Goal: Transaction & Acquisition: Purchase product/service

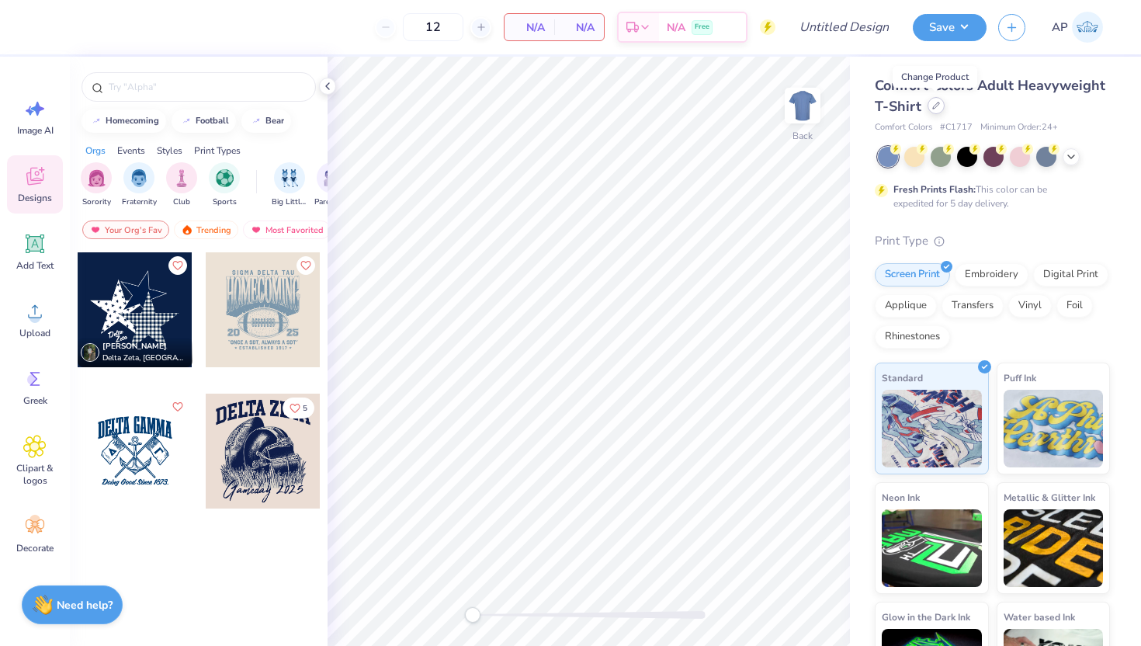
click at [939, 103] on icon at bounding box center [937, 106] width 8 height 8
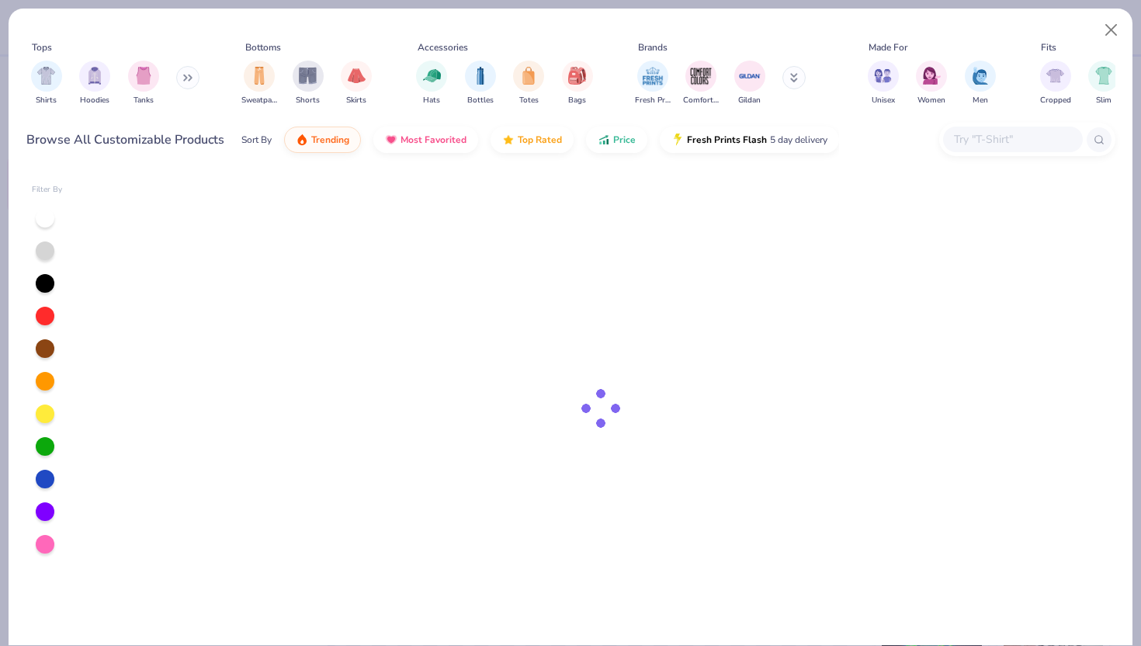
click at [188, 77] on icon at bounding box center [187, 78] width 9 height 8
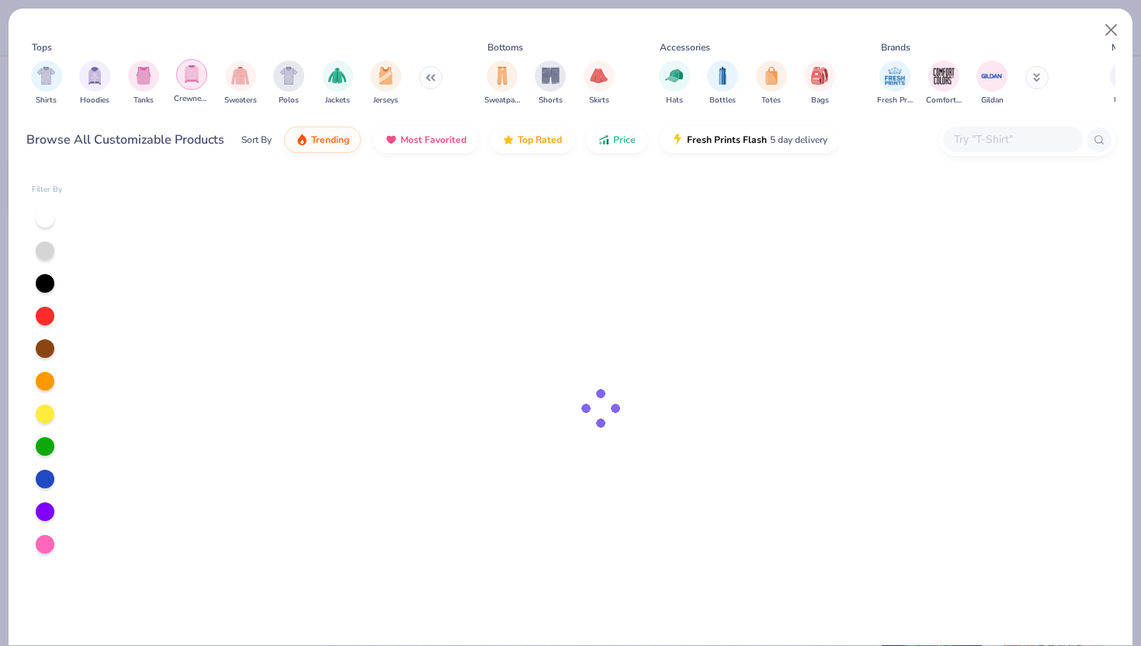
click at [193, 81] on img "filter for Crewnecks" at bounding box center [191, 74] width 17 height 18
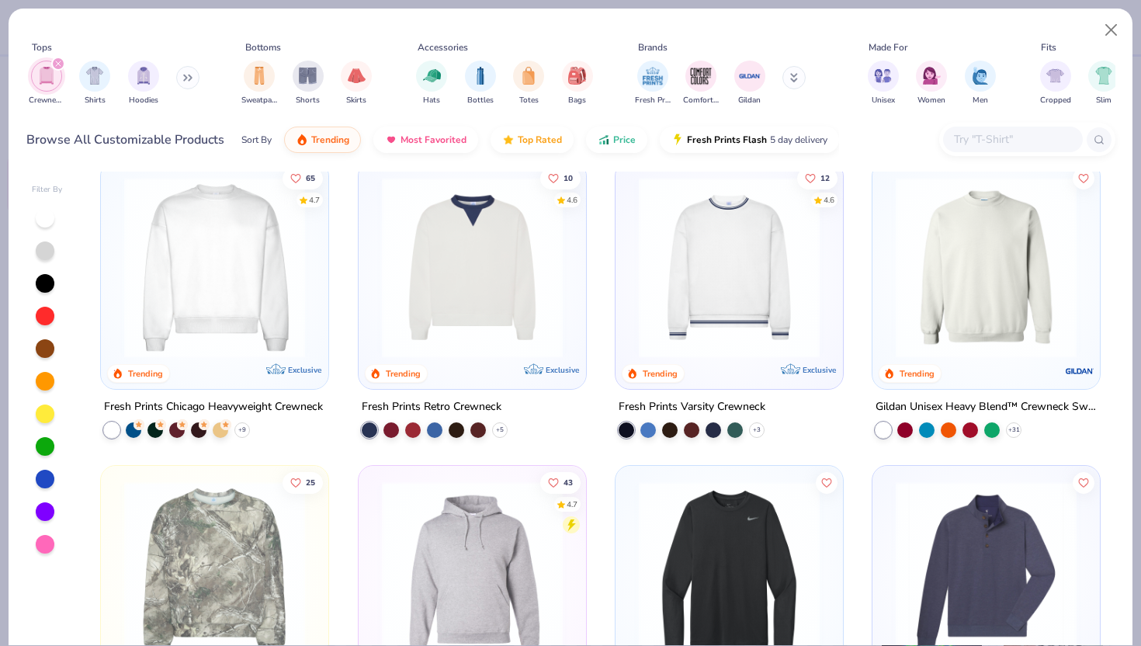
scroll to position [15, 0]
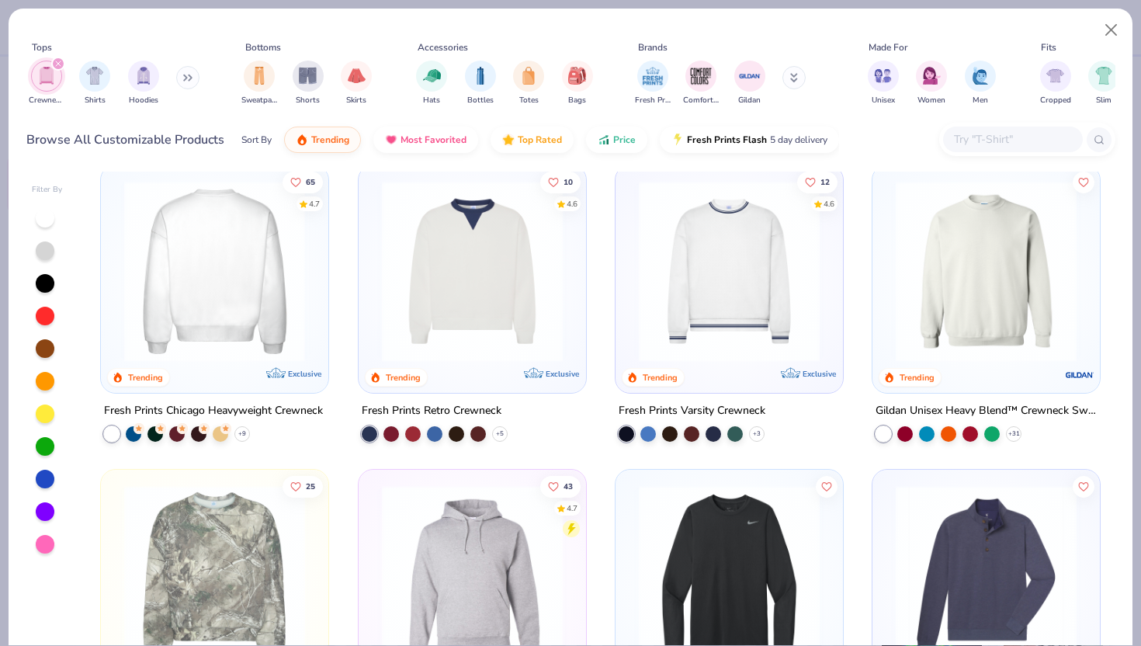
click at [220, 288] on img at bounding box center [214, 271] width 196 height 181
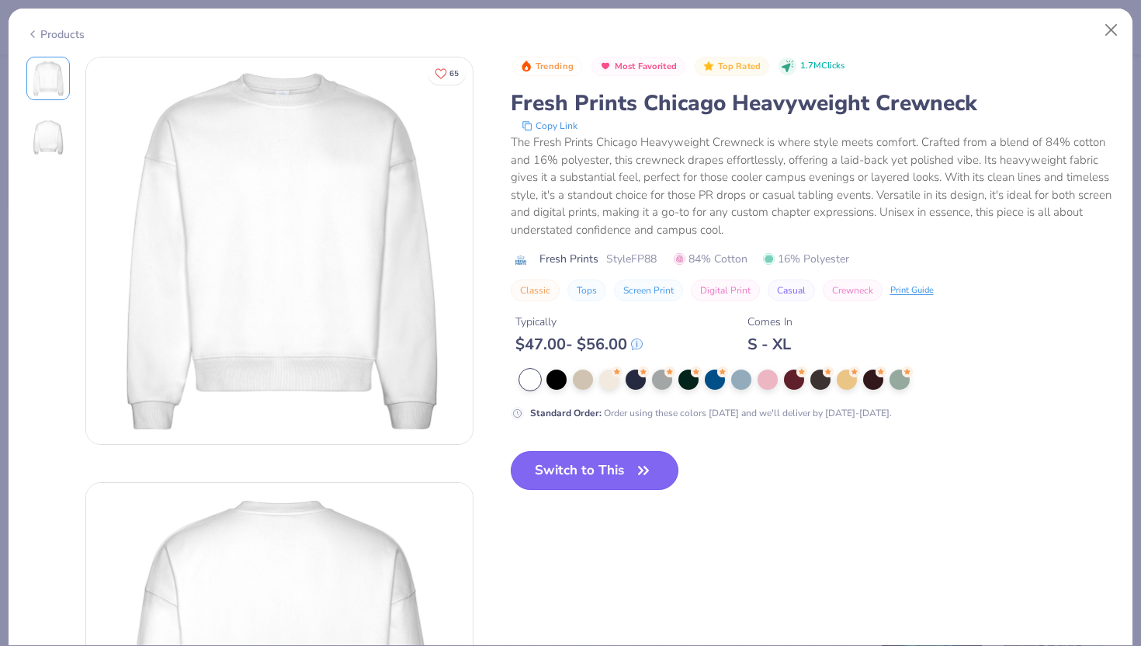
click at [572, 474] on button "Switch to This" at bounding box center [595, 470] width 168 height 39
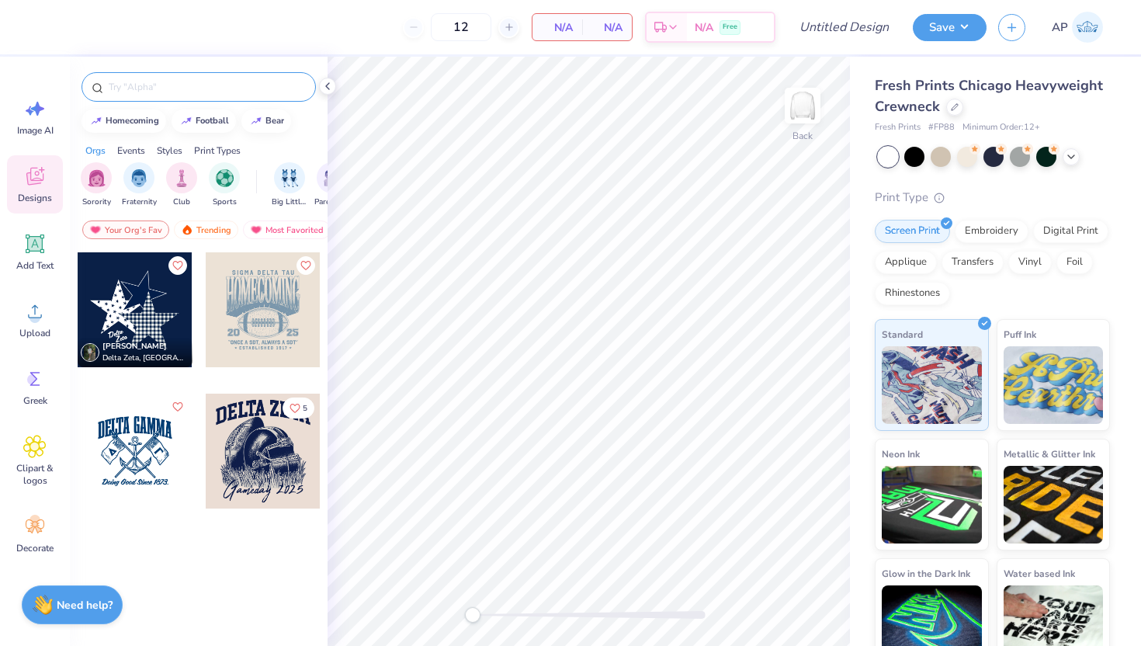
click at [212, 80] on input "text" at bounding box center [206, 87] width 199 height 16
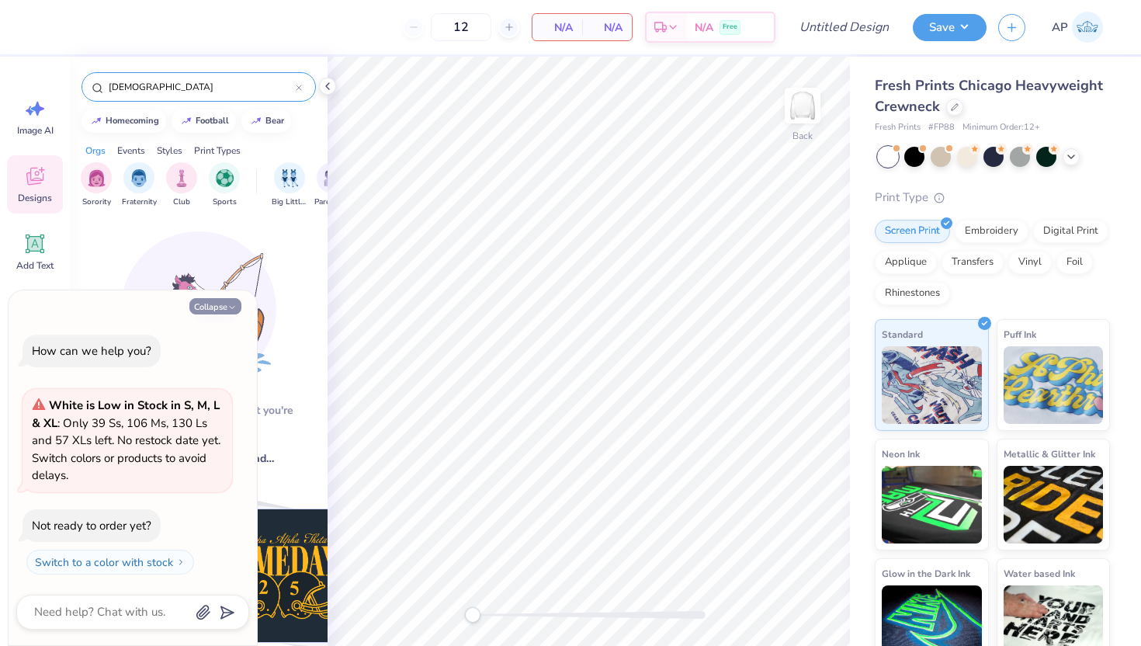
type input "[DEMOGRAPHIC_DATA]"
click at [224, 307] on button "Collapse" at bounding box center [215, 306] width 52 height 16
type textarea "x"
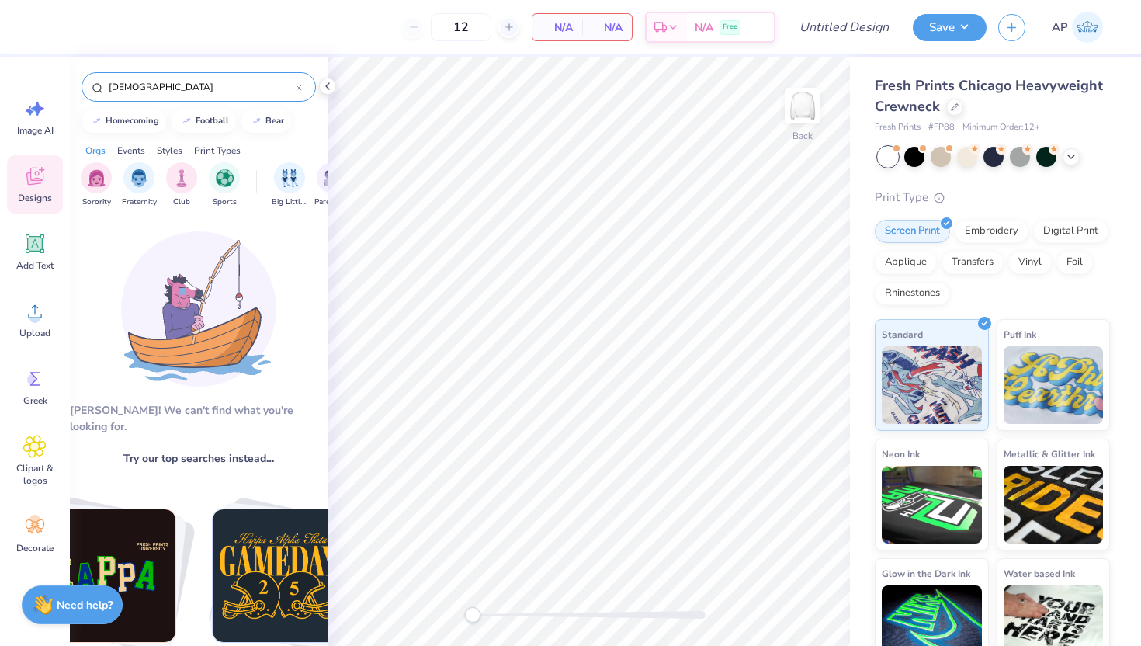
click at [186, 91] on input "[DEMOGRAPHIC_DATA]" at bounding box center [201, 87] width 189 height 16
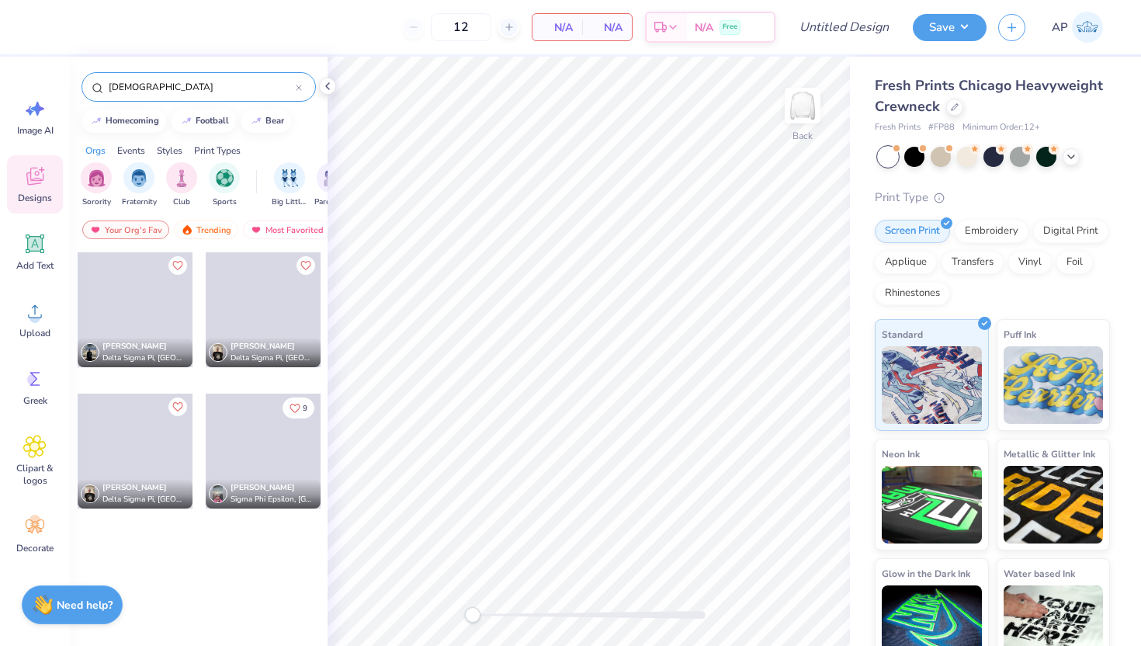
click at [186, 91] on input "[DEMOGRAPHIC_DATA]" at bounding box center [201, 87] width 189 height 16
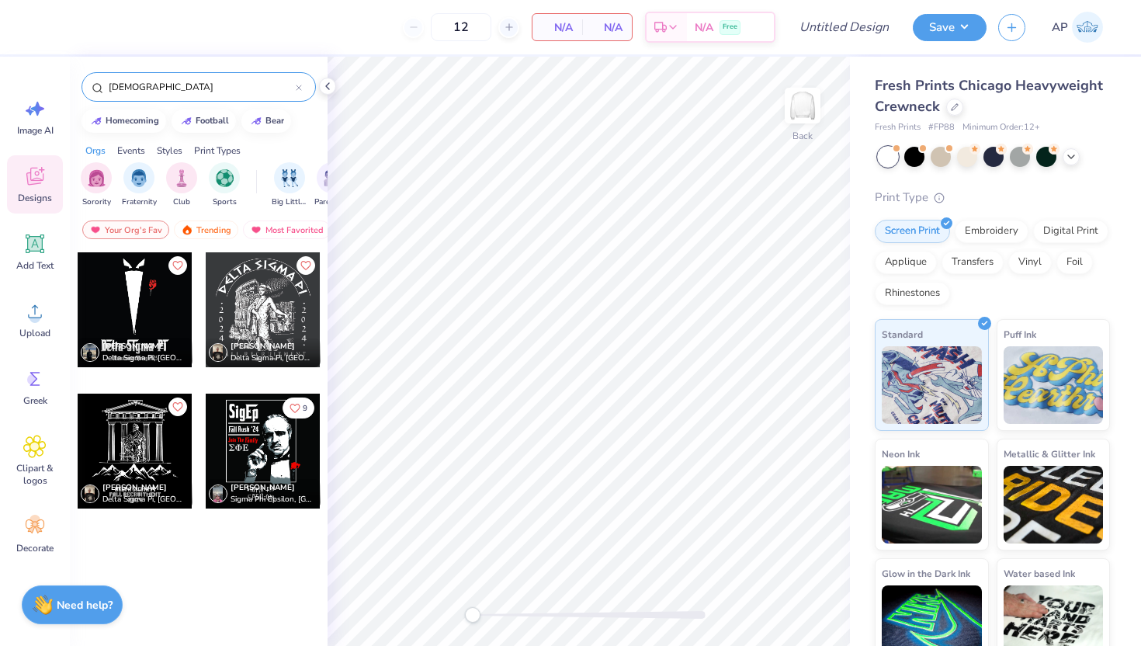
click at [196, 86] on input "[DEMOGRAPHIC_DATA]" at bounding box center [201, 87] width 189 height 16
drag, startPoint x: 163, startPoint y: 84, endPoint x: 94, endPoint y: 85, distance: 69.1
click at [92, 85] on div "[DEMOGRAPHIC_DATA]" at bounding box center [199, 87] width 234 height 30
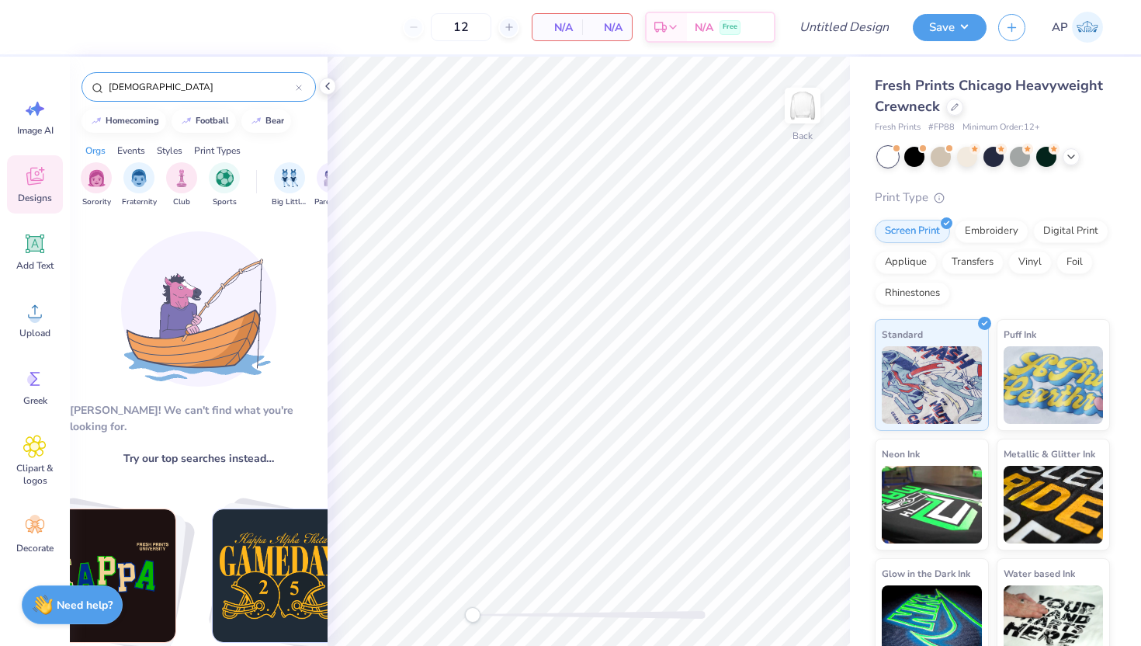
click at [96, 89] on icon at bounding box center [98, 88] width 12 height 12
drag, startPoint x: 190, startPoint y: 86, endPoint x: 6, endPoint y: 77, distance: 184.3
click at [6, 77] on div "12 N/A Per Item N/A Total Est. Delivery N/A Free Design Title Save AP Image AI …" at bounding box center [570, 323] width 1141 height 646
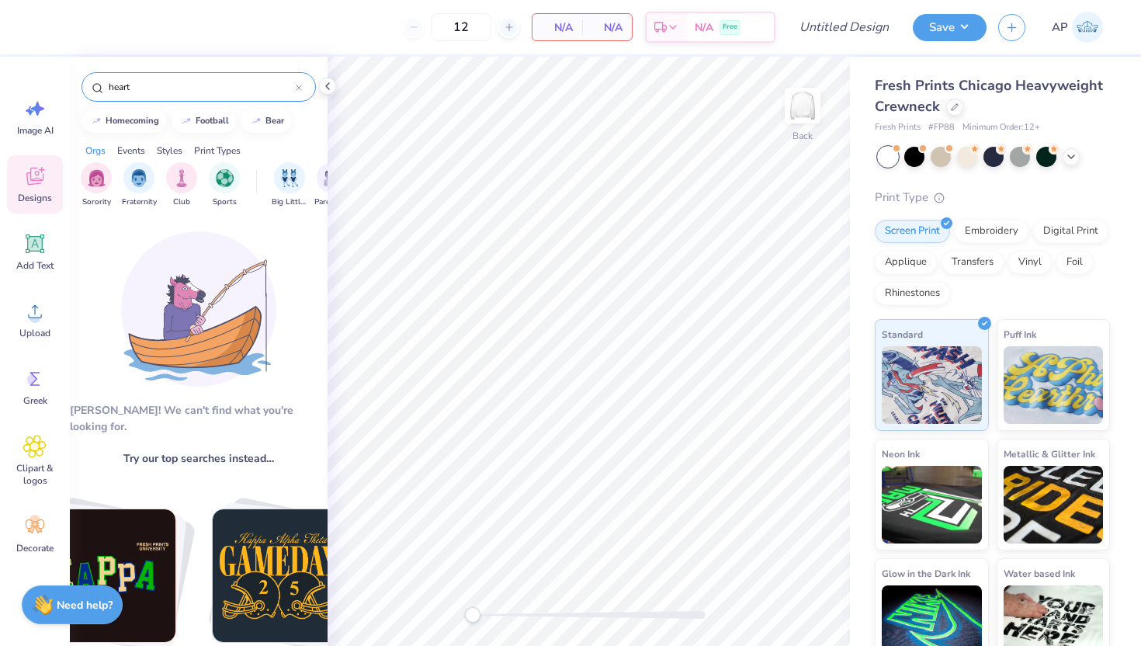
type input "heart"
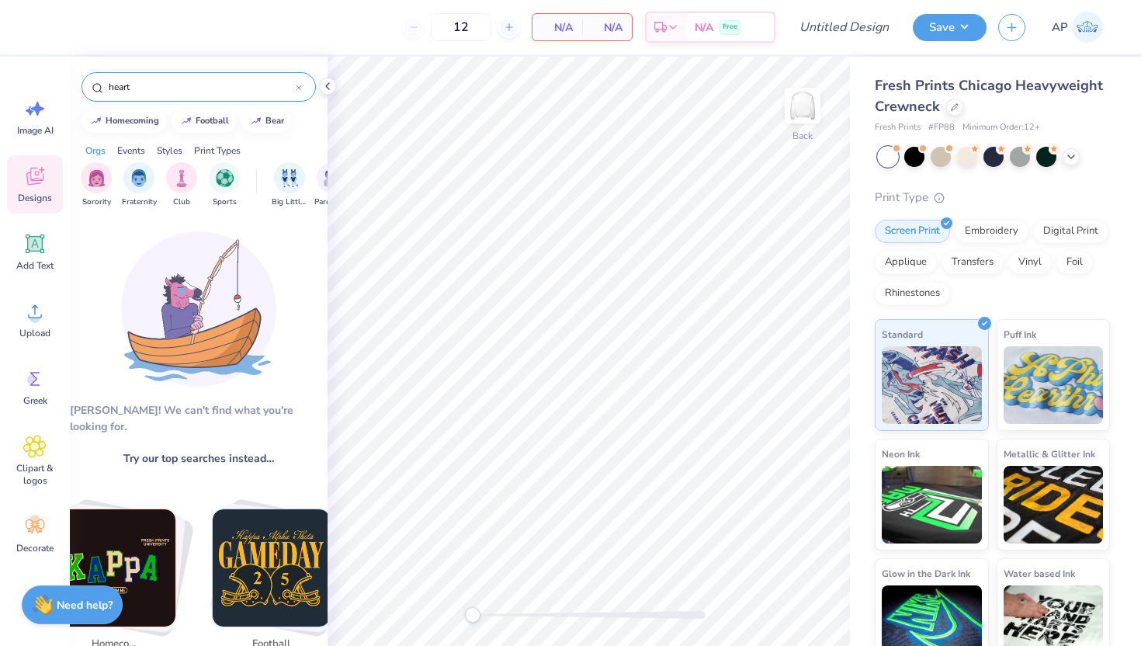
click at [159, 86] on input "heart" at bounding box center [201, 87] width 189 height 16
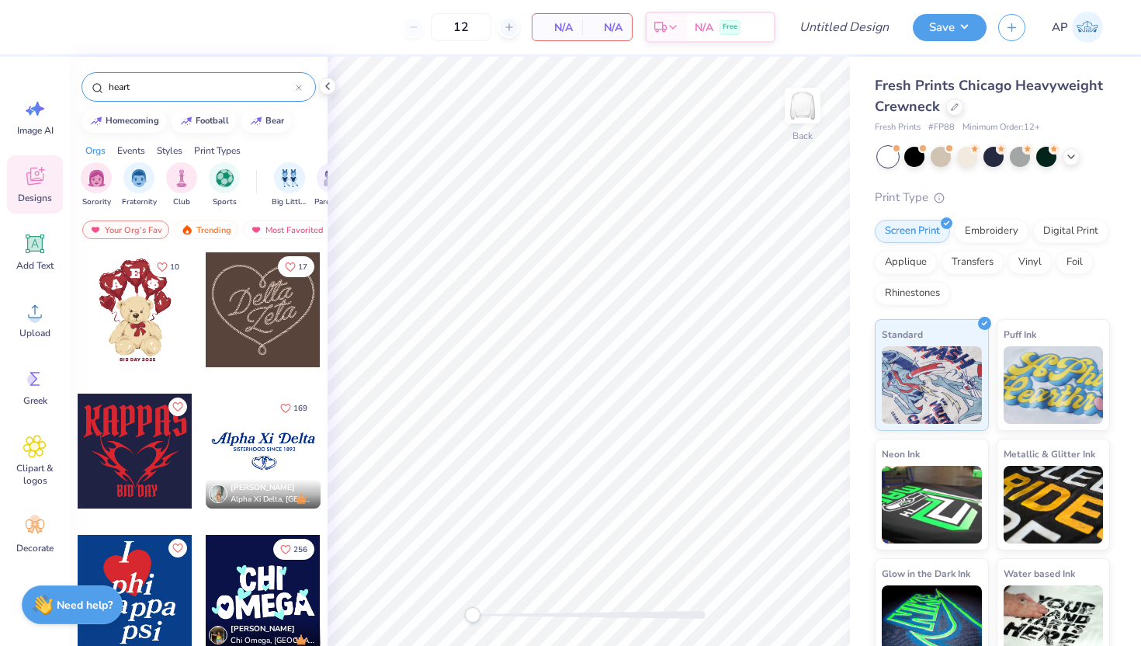
click at [97, 89] on icon at bounding box center [98, 88] width 12 height 12
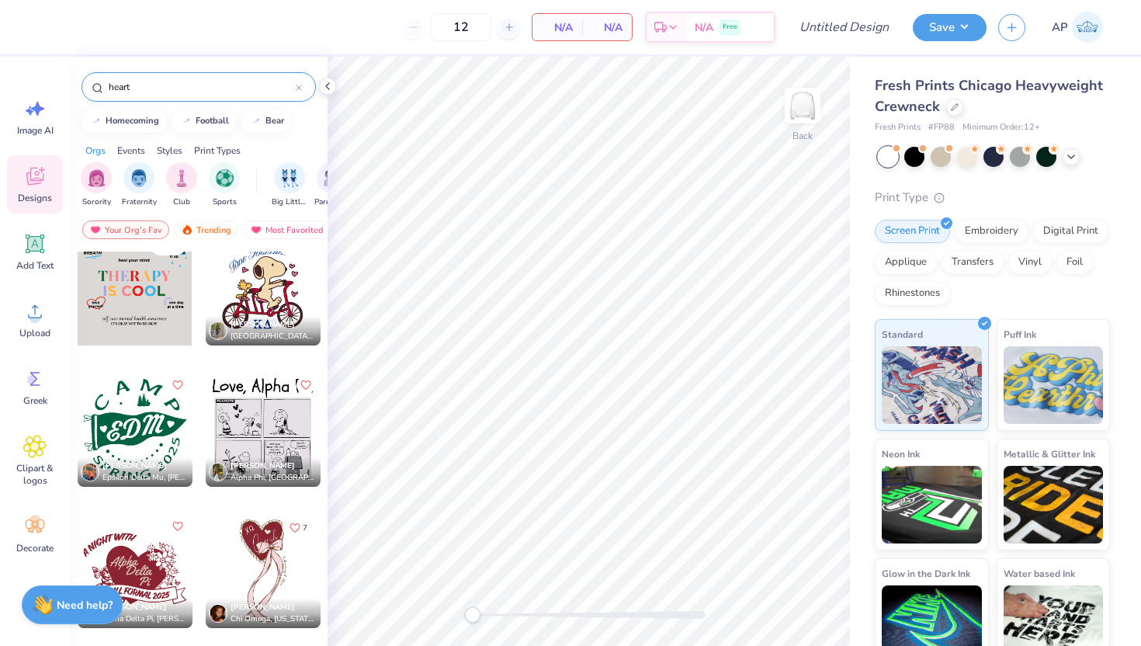
scroll to position [3421, 0]
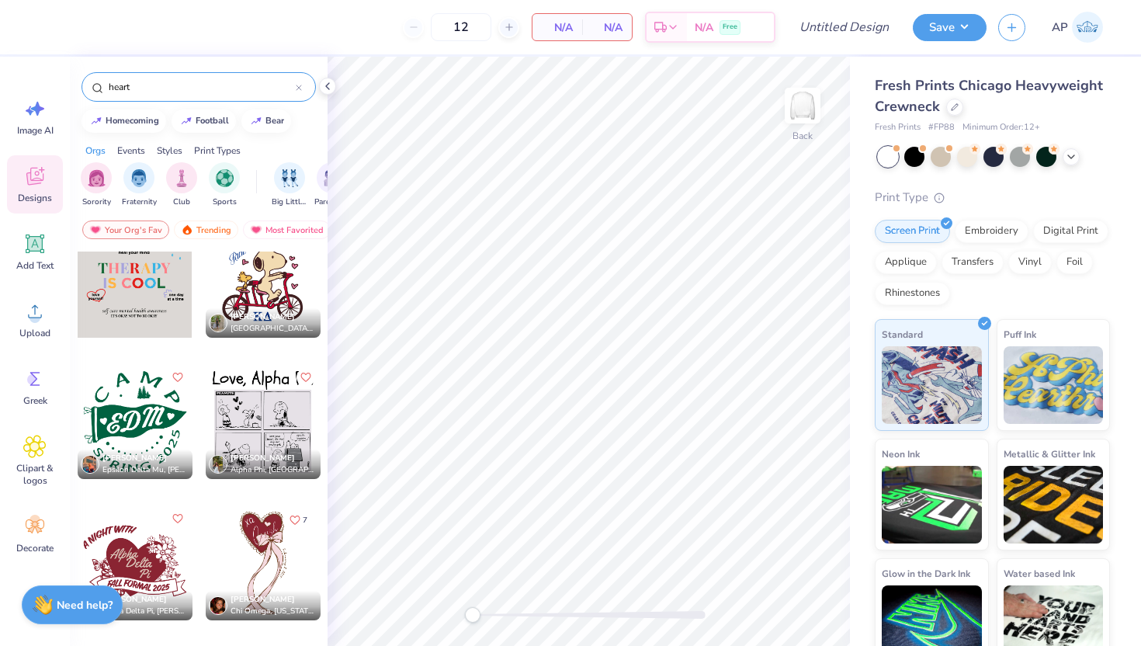
click at [142, 290] on div at bounding box center [135, 280] width 115 height 115
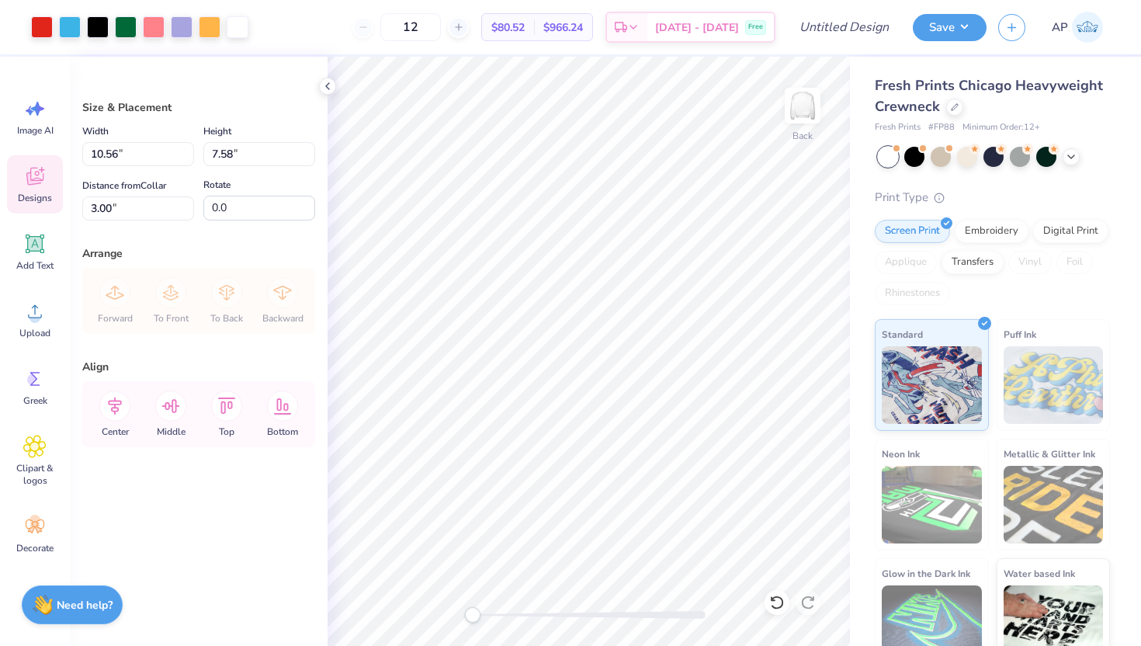
click at [30, 189] on div "Designs" at bounding box center [35, 184] width 56 height 58
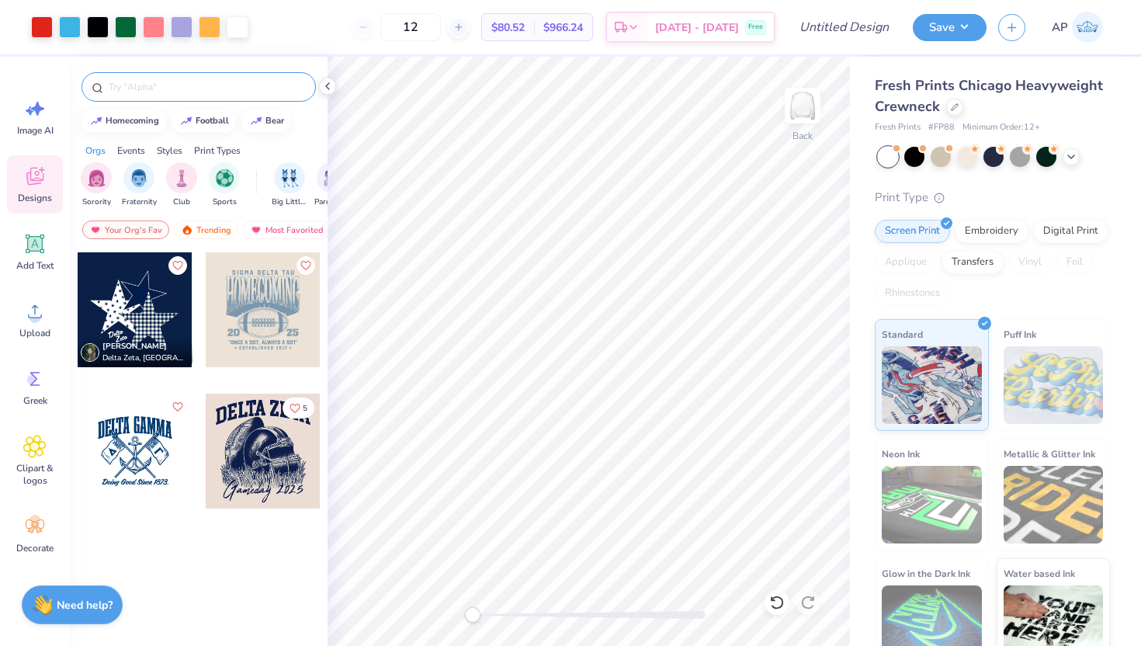
click at [186, 89] on input "text" at bounding box center [206, 87] width 199 height 16
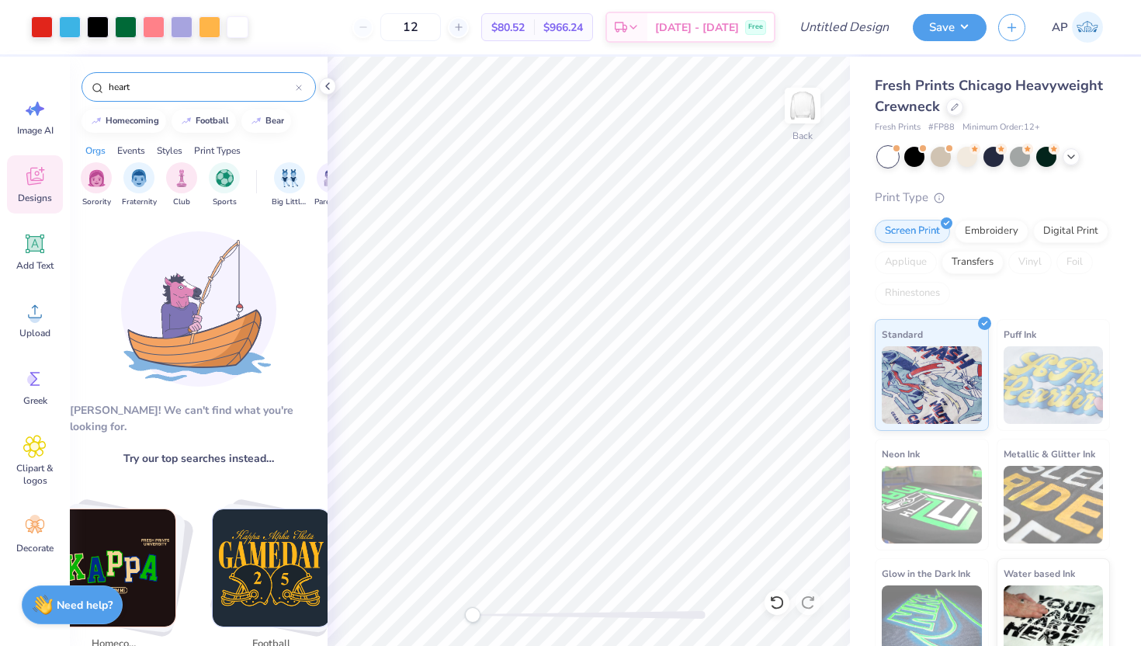
type input "heart"
click at [97, 84] on icon at bounding box center [98, 88] width 12 height 12
click at [97, 89] on icon at bounding box center [98, 88] width 12 height 12
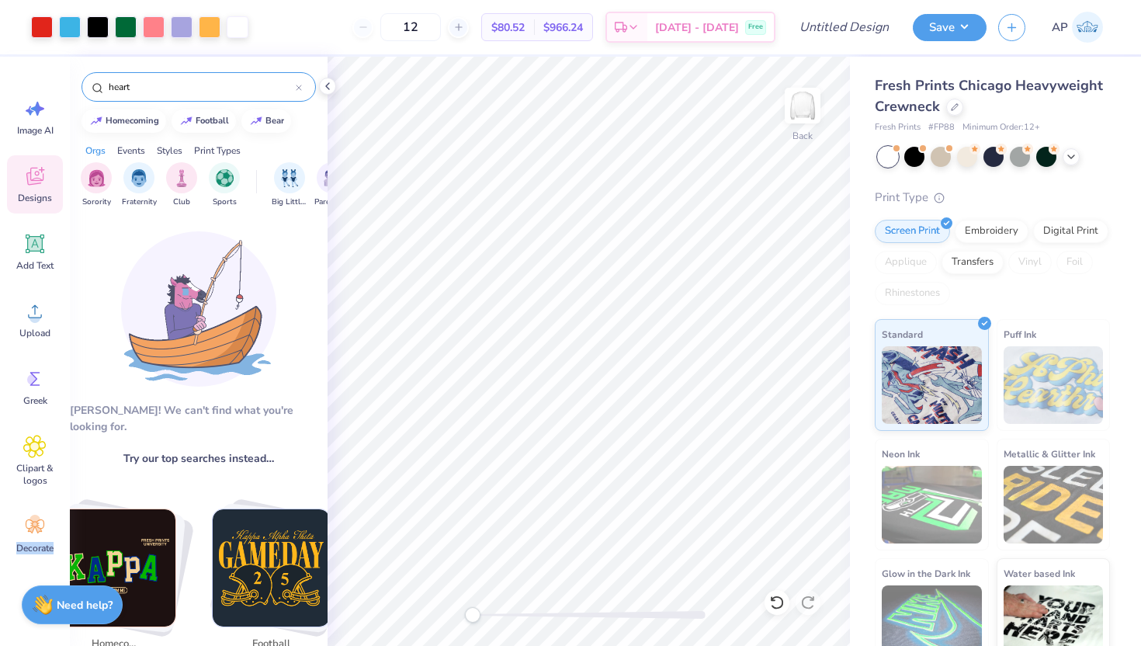
click at [97, 89] on icon at bounding box center [98, 88] width 12 height 12
click at [146, 92] on input "heart" at bounding box center [201, 87] width 189 height 16
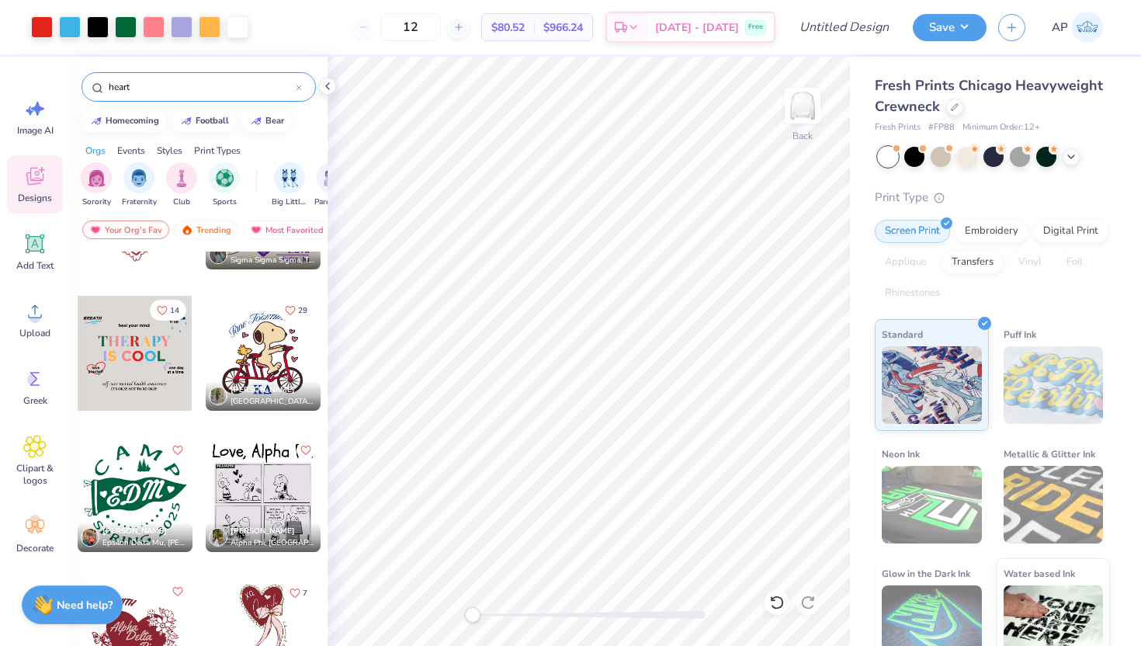
scroll to position [3350, 0]
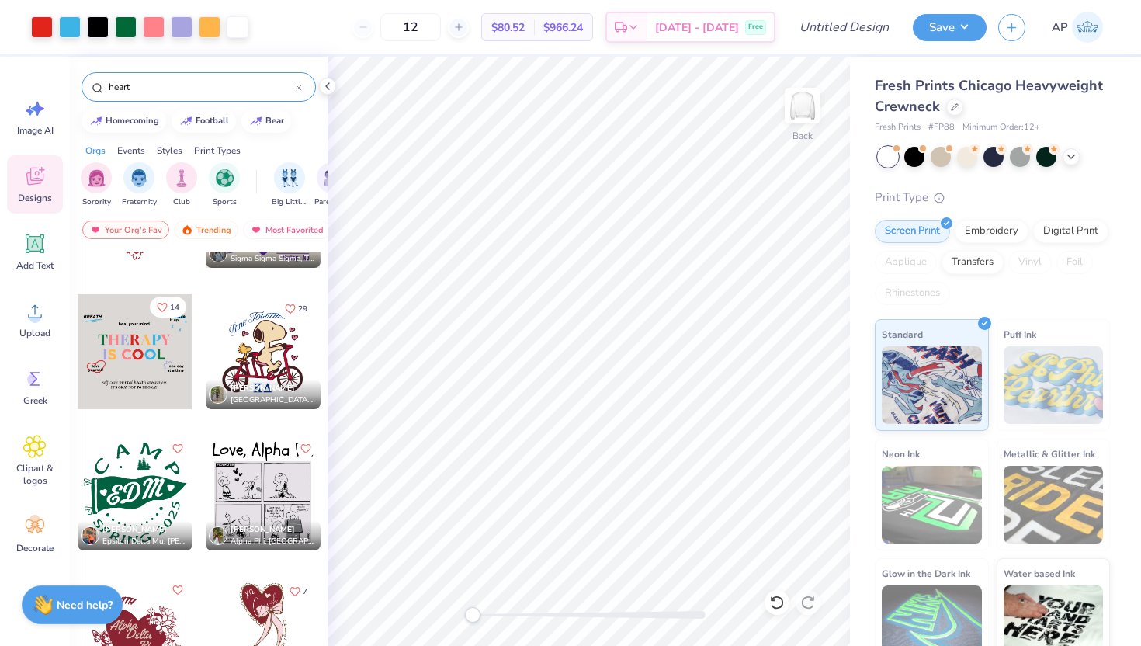
click at [163, 306] on icon "Like" at bounding box center [162, 307] width 11 height 11
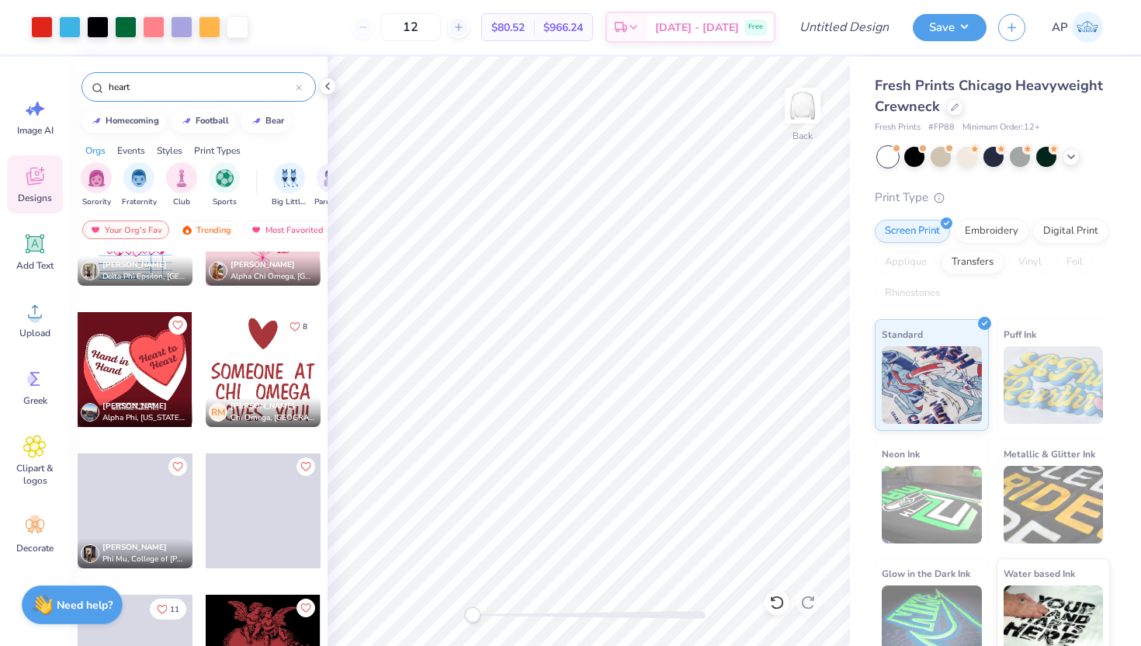
scroll to position [3913, 0]
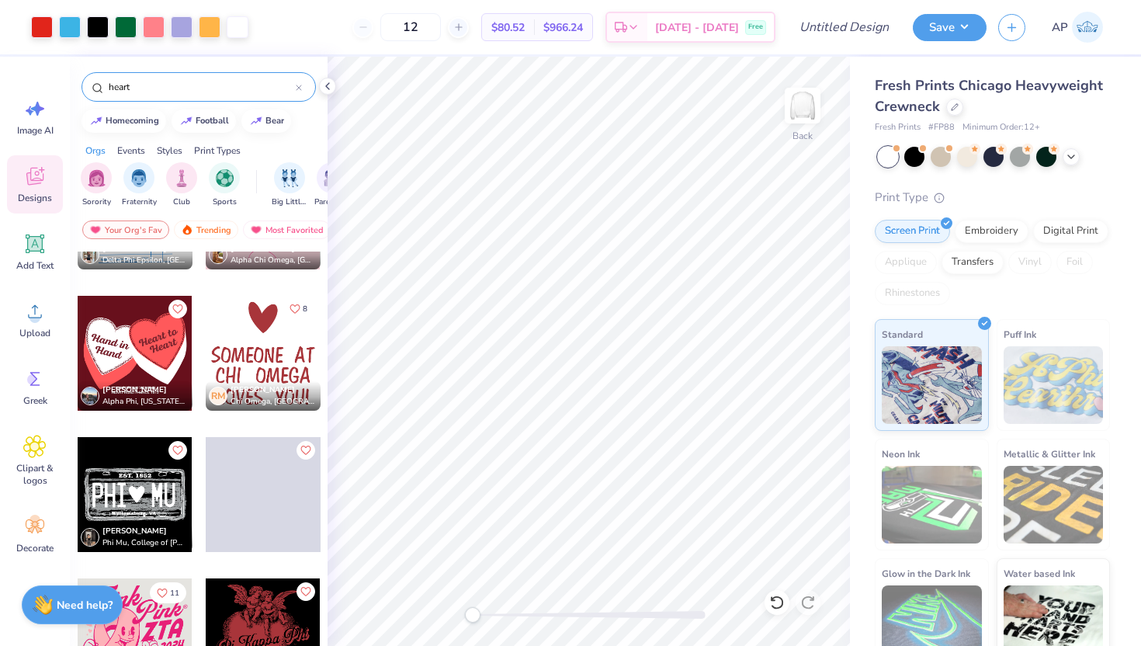
click at [295, 310] on icon "Like" at bounding box center [295, 309] width 11 height 11
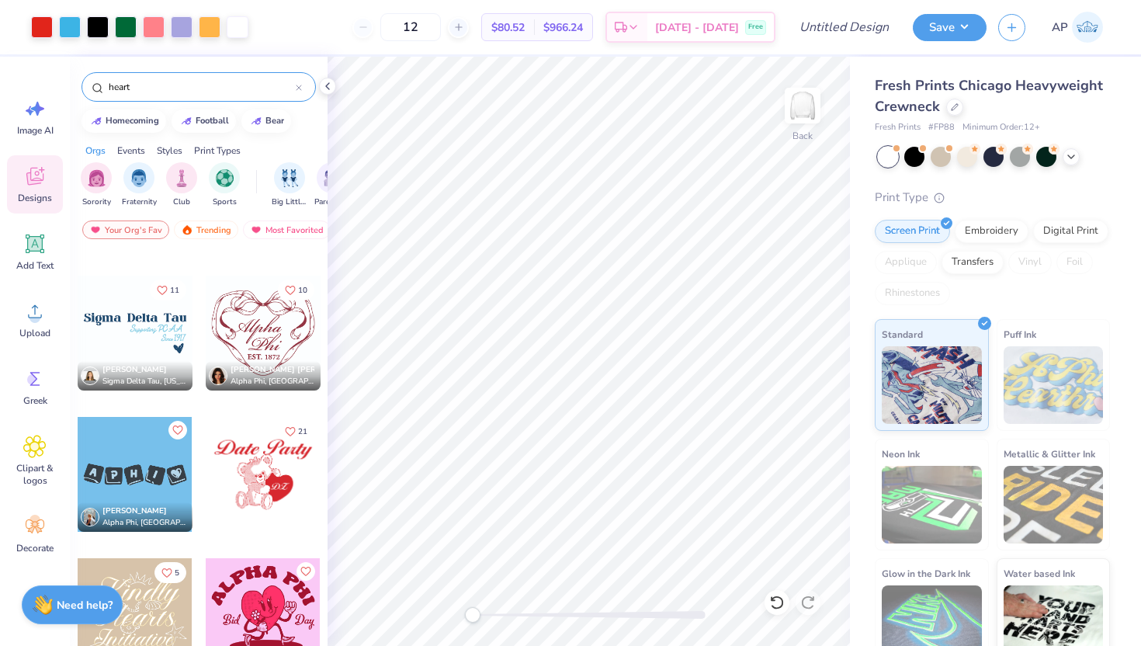
scroll to position [4625, 0]
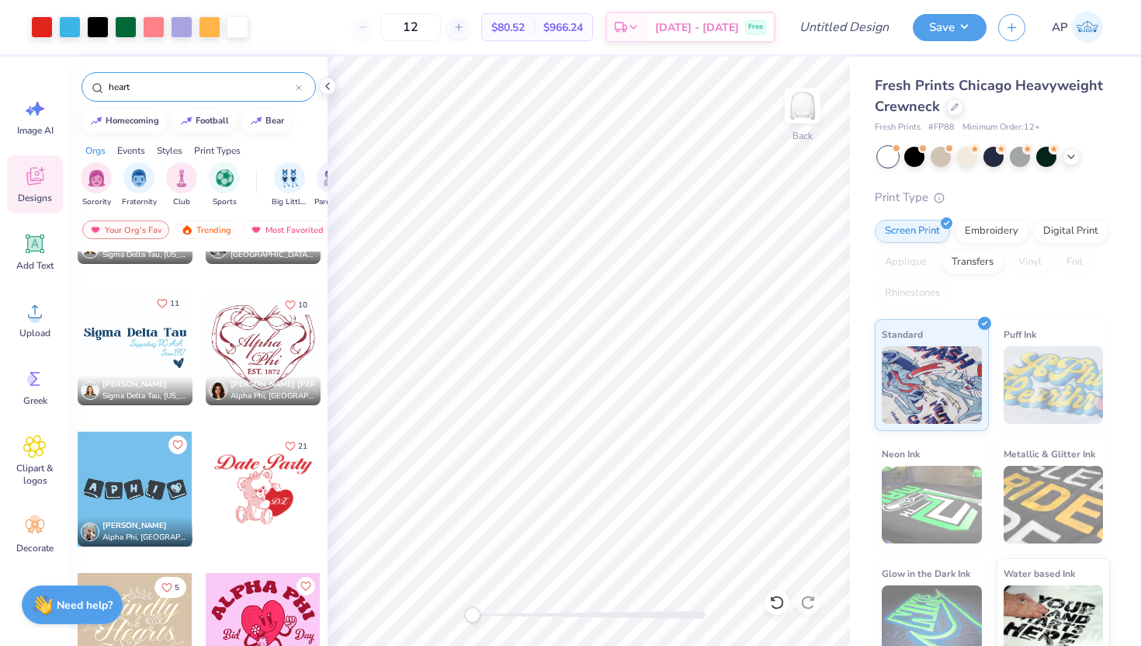
click at [165, 306] on icon "Like" at bounding box center [162, 303] width 11 height 11
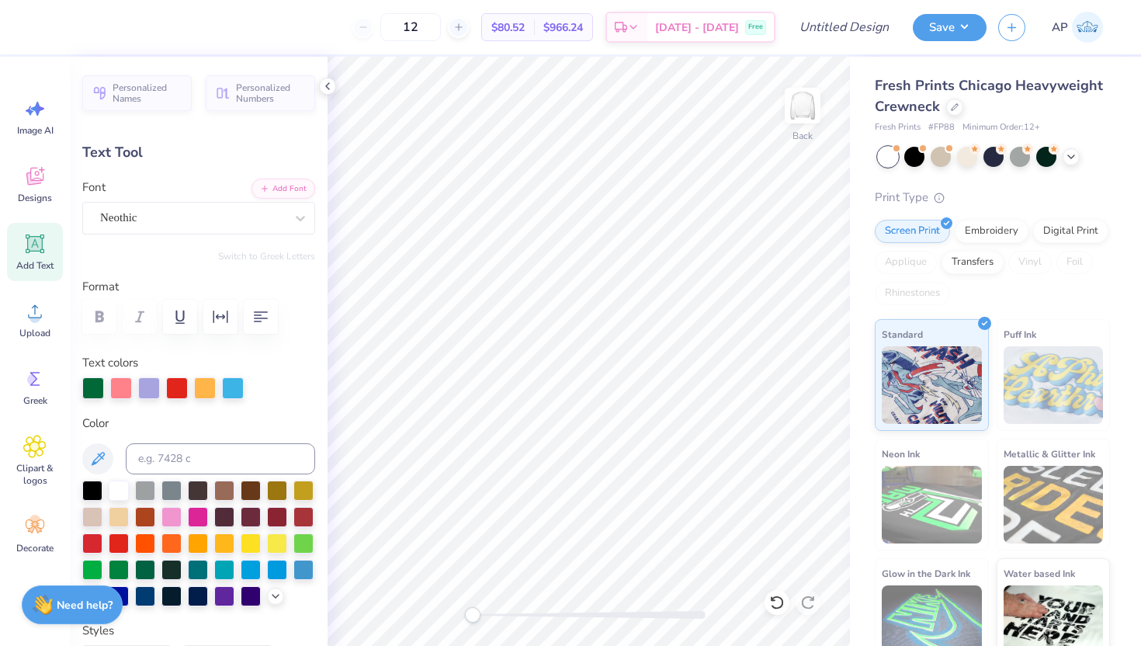
scroll to position [0, 0]
type textarea "[DEMOGRAPHIC_DATA]"
type input "6.33"
type input "1.10"
type input "6.52"
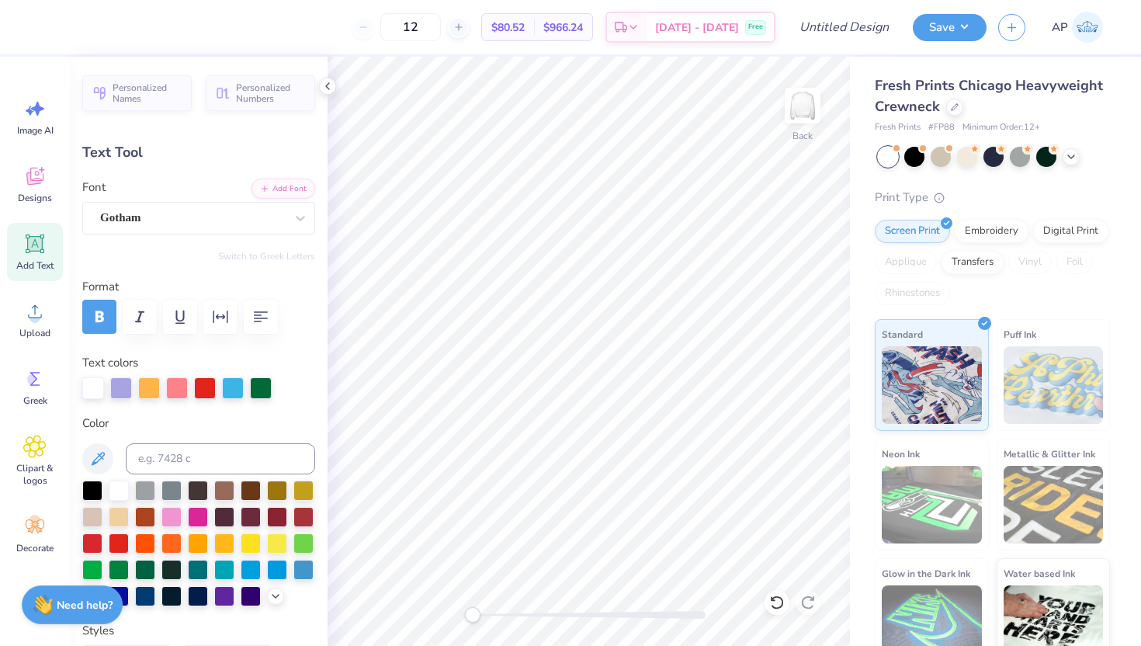
click at [30, 261] on span "Add Text" at bounding box center [34, 265] width 37 height 12
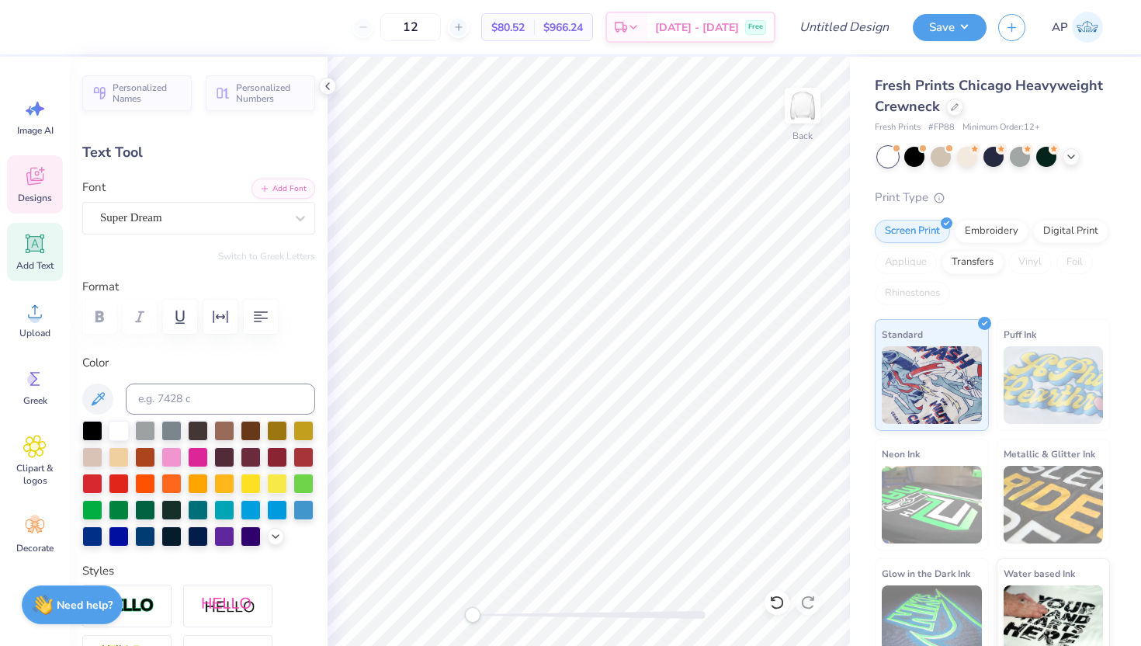
type input "5.95"
type input "1.72"
type input "9.64"
click at [30, 175] on icon at bounding box center [34, 177] width 17 height 18
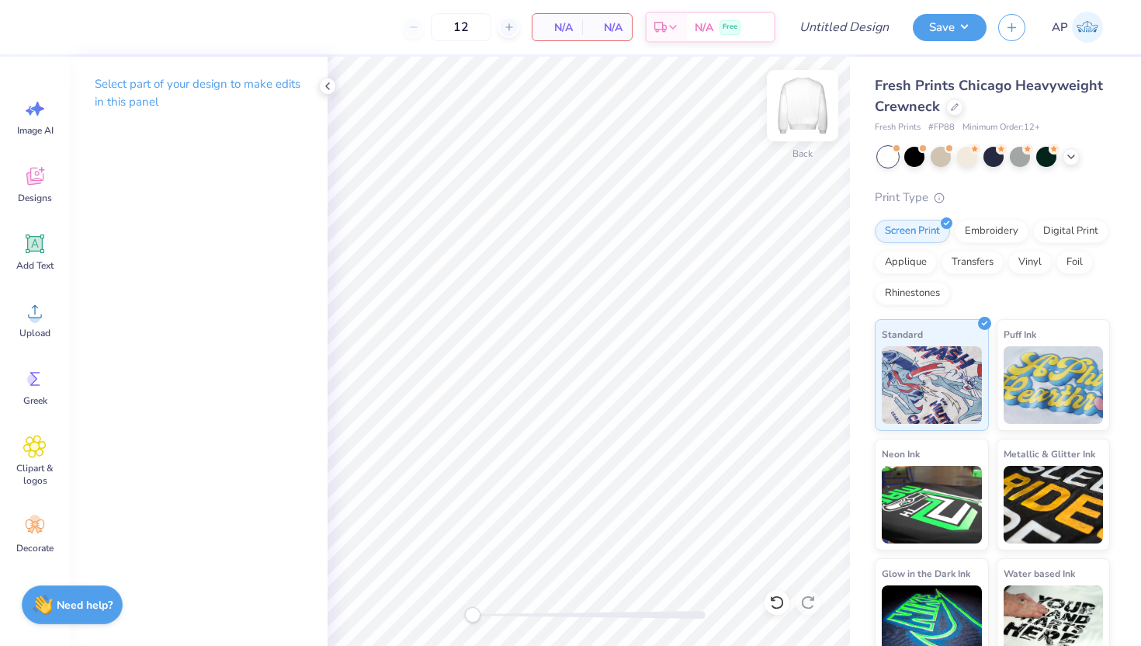
click at [806, 107] on img at bounding box center [803, 106] width 62 height 62
click at [33, 186] on icon at bounding box center [34, 176] width 23 height 23
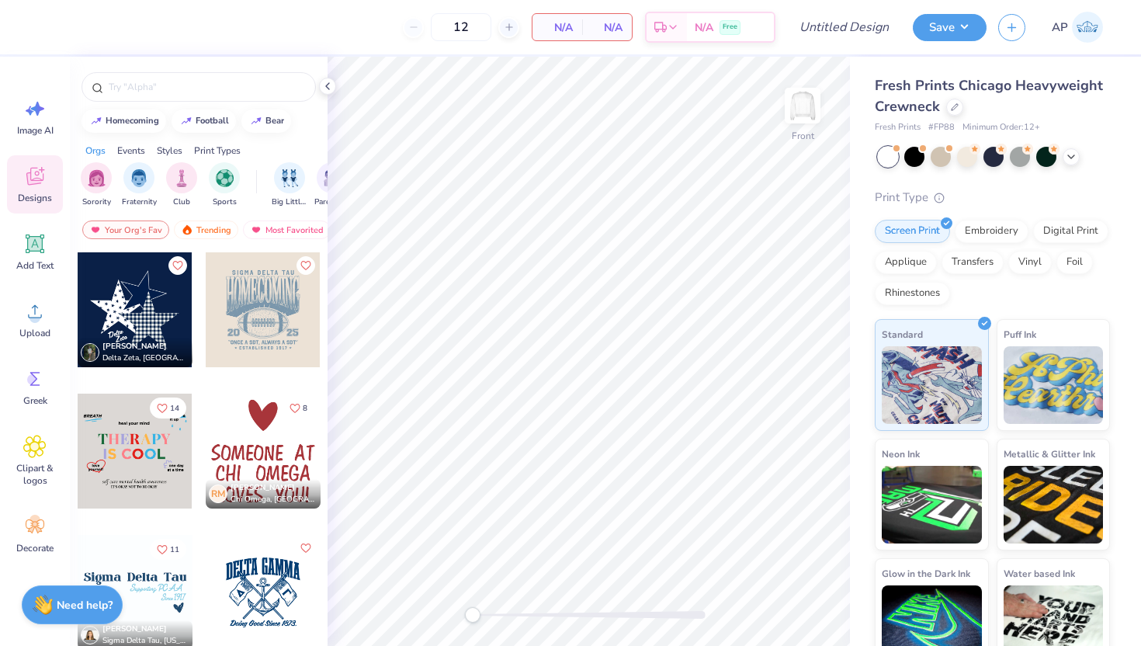
click at [147, 448] on div at bounding box center [135, 451] width 115 height 115
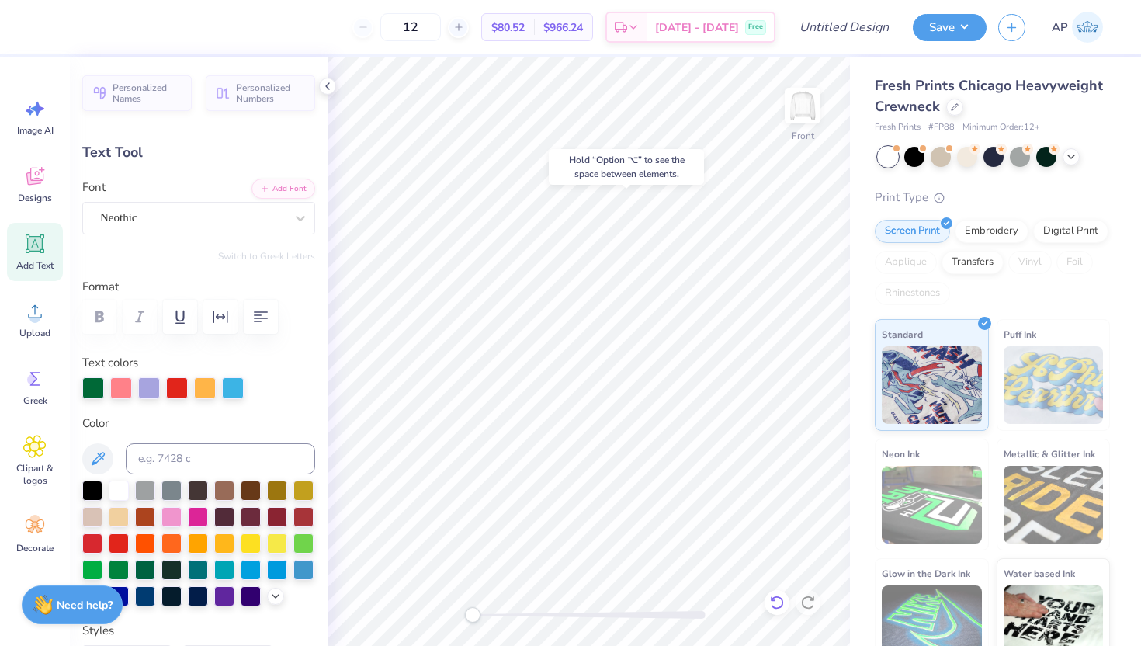
click at [779, 600] on icon at bounding box center [777, 603] width 16 height 16
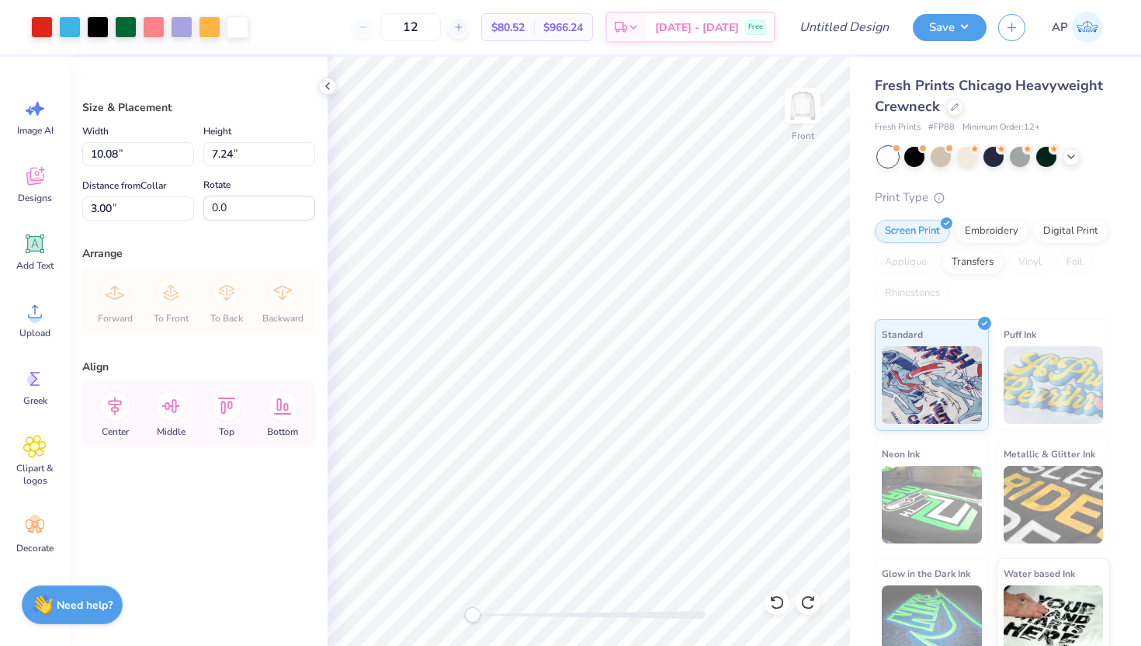
type input "5.55"
type input "11.43"
type input "8.20"
click at [776, 604] on icon at bounding box center [777, 603] width 16 height 16
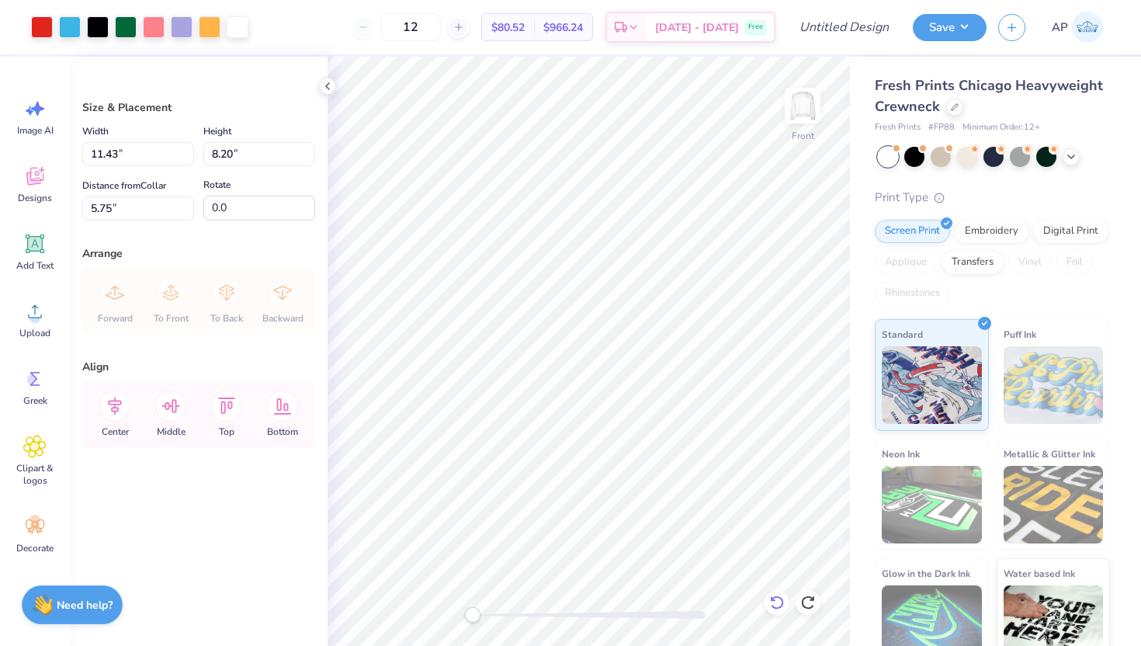
click at [776, 604] on icon at bounding box center [777, 603] width 16 height 16
type input "5.55"
click at [776, 604] on icon at bounding box center [777, 603] width 16 height 16
type input "10.08"
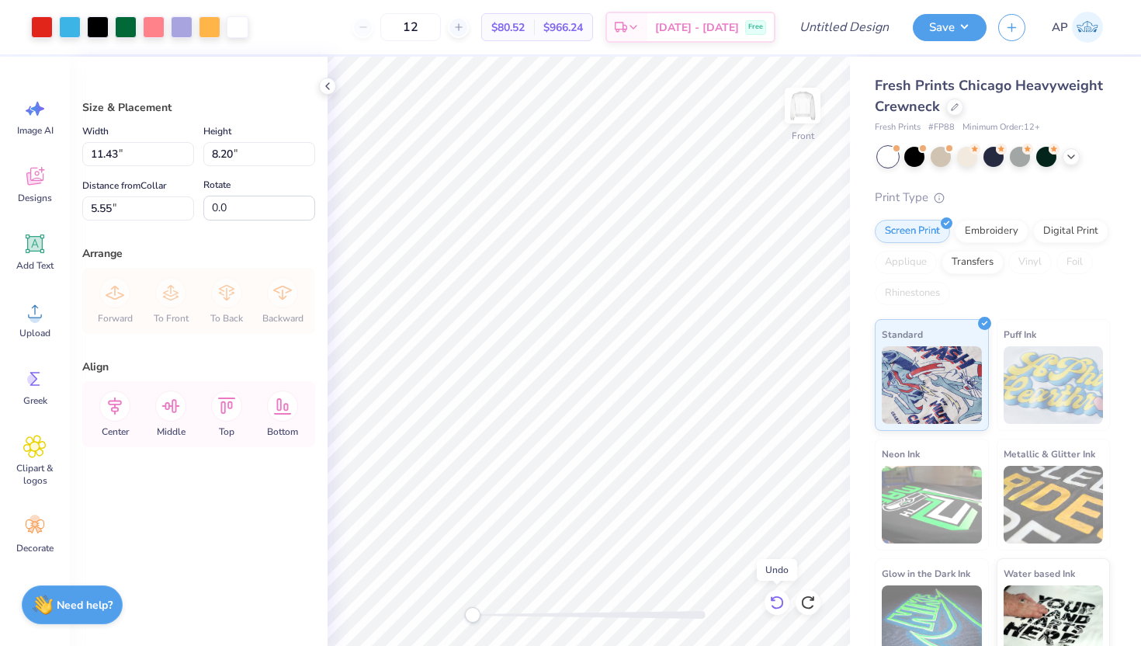
type input "7.24"
click at [776, 604] on icon at bounding box center [777, 603] width 16 height 16
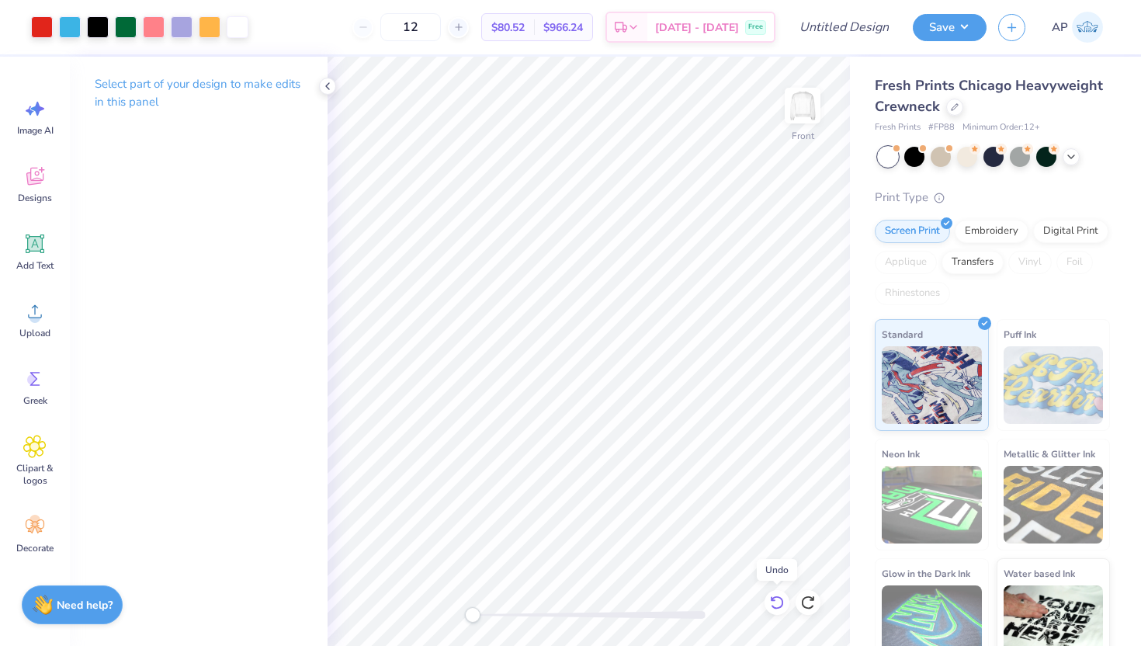
click at [776, 604] on icon at bounding box center [777, 603] width 16 height 16
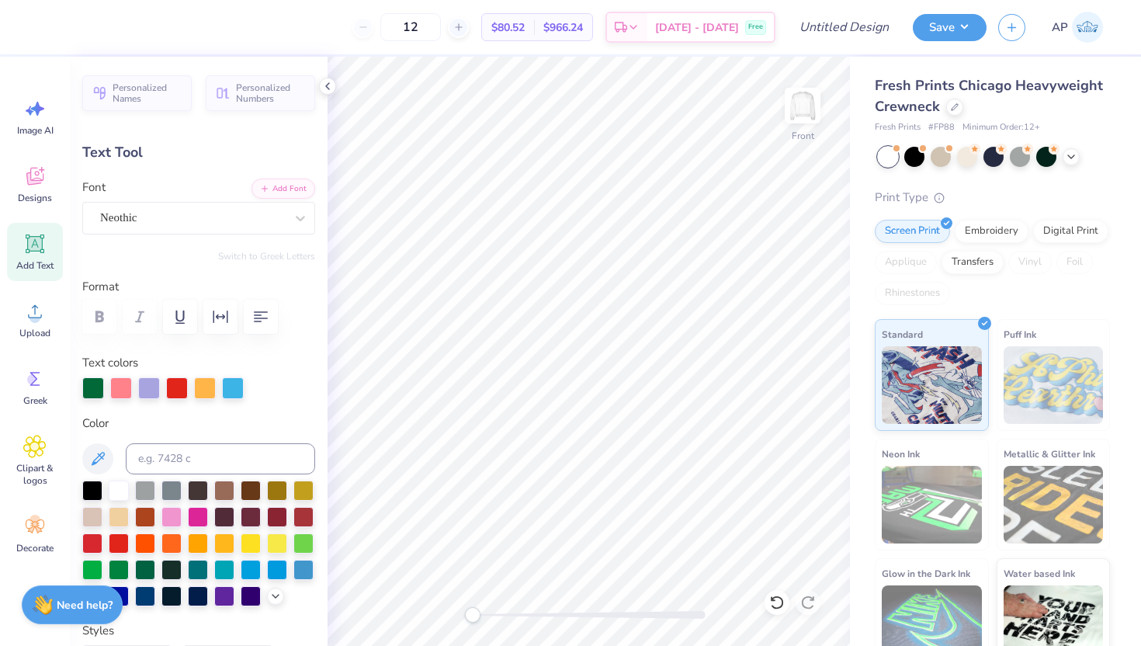
type textarea "[DEMOGRAPHIC_DATA]"
type input "6.05"
type input "1.05"
type input "6.36"
type textarea "I"
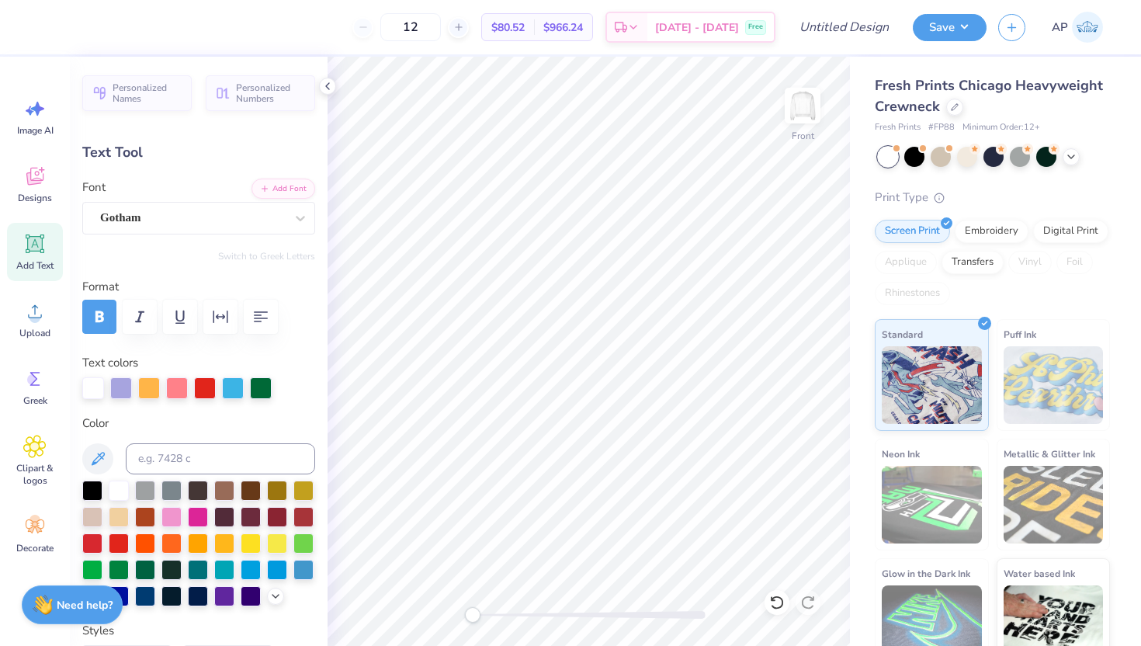
type textarea "L"
click at [259, 392] on div at bounding box center [261, 388] width 22 height 22
type textarea "l"
type textarea "loves you"
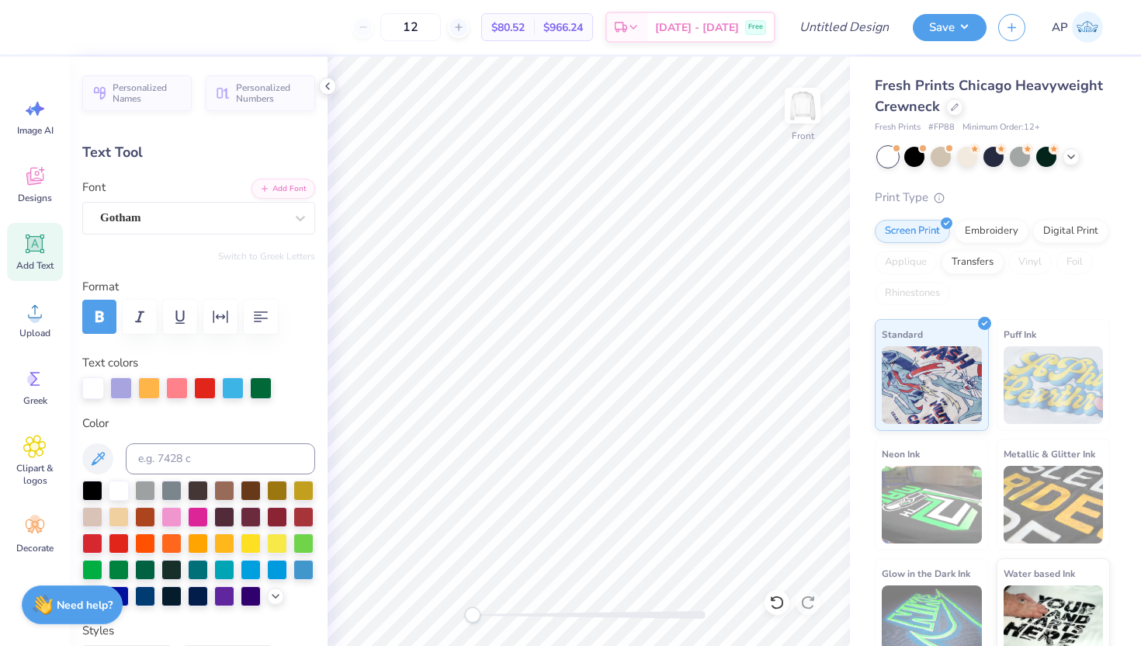
click at [260, 385] on div at bounding box center [261, 388] width 22 height 22
click at [261, 391] on div at bounding box center [261, 388] width 22 height 22
click at [257, 388] on div at bounding box center [261, 388] width 22 height 22
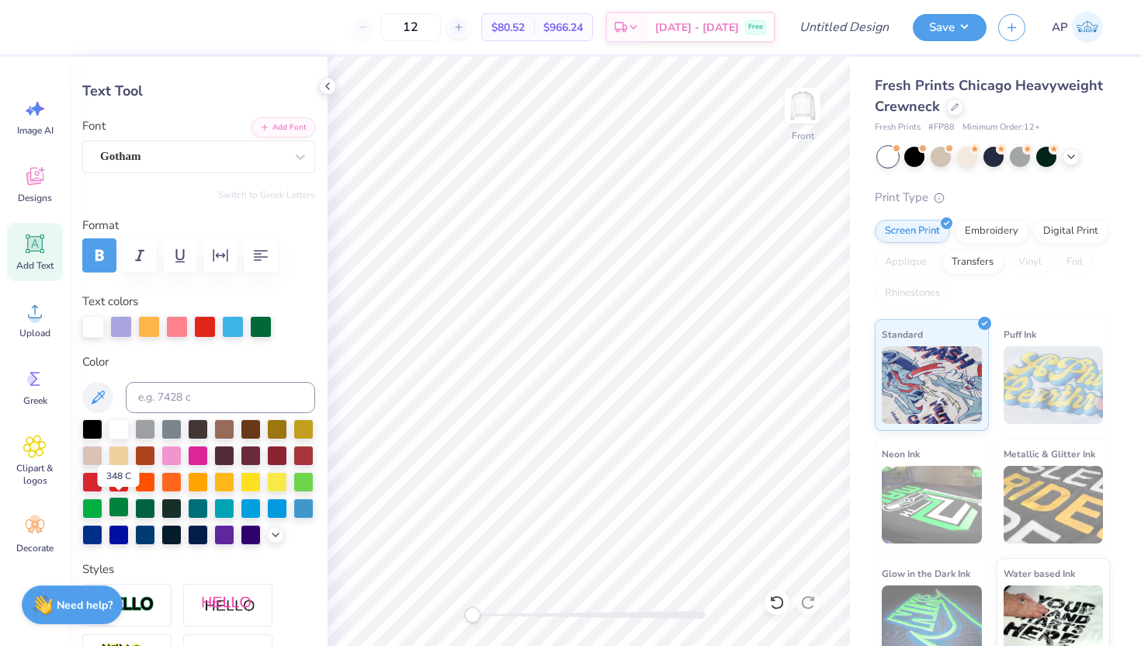
scroll to position [66, 0]
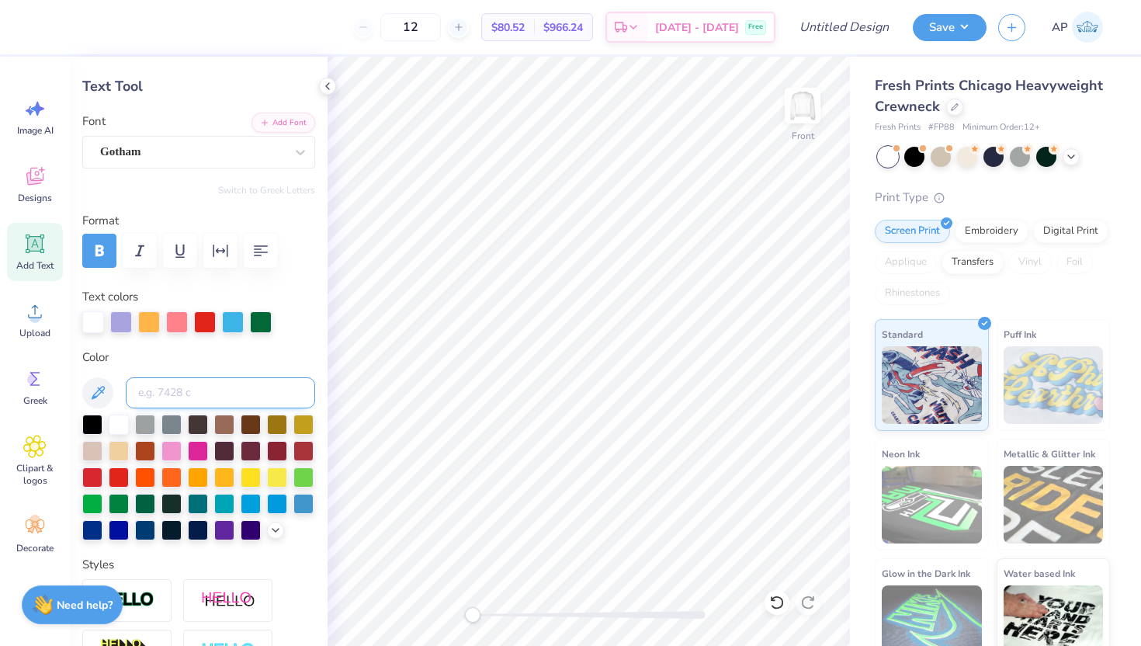
click at [189, 393] on input at bounding box center [220, 392] width 189 height 31
type input "349C"
type textarea "Fu"
click at [186, 402] on input at bounding box center [220, 392] width 189 height 31
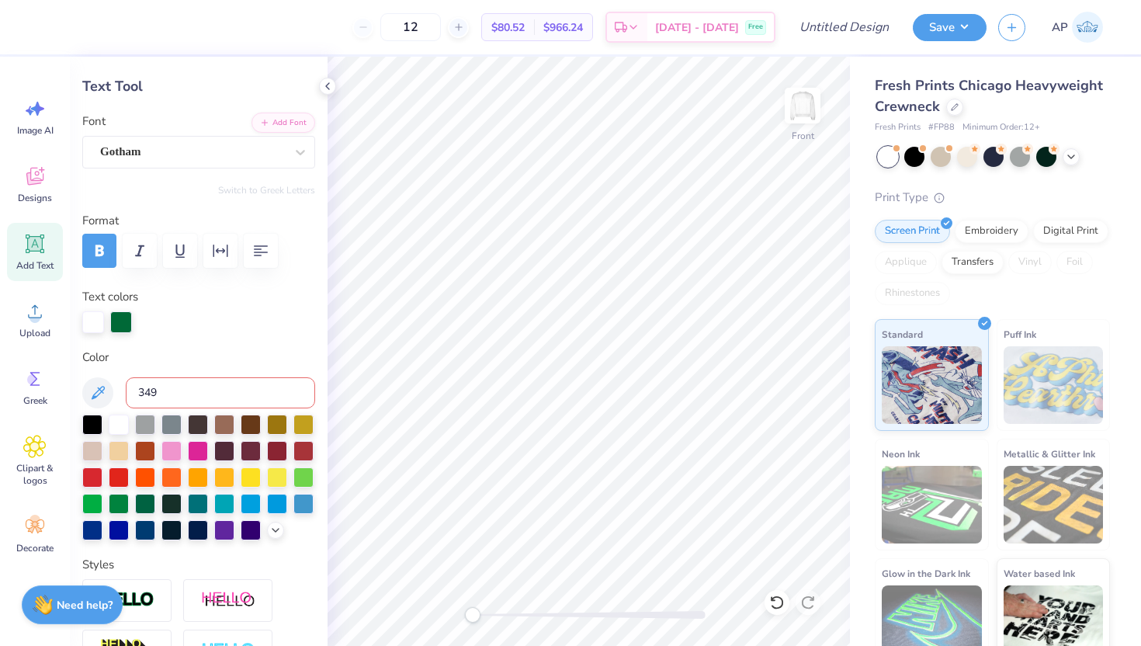
type input "349C"
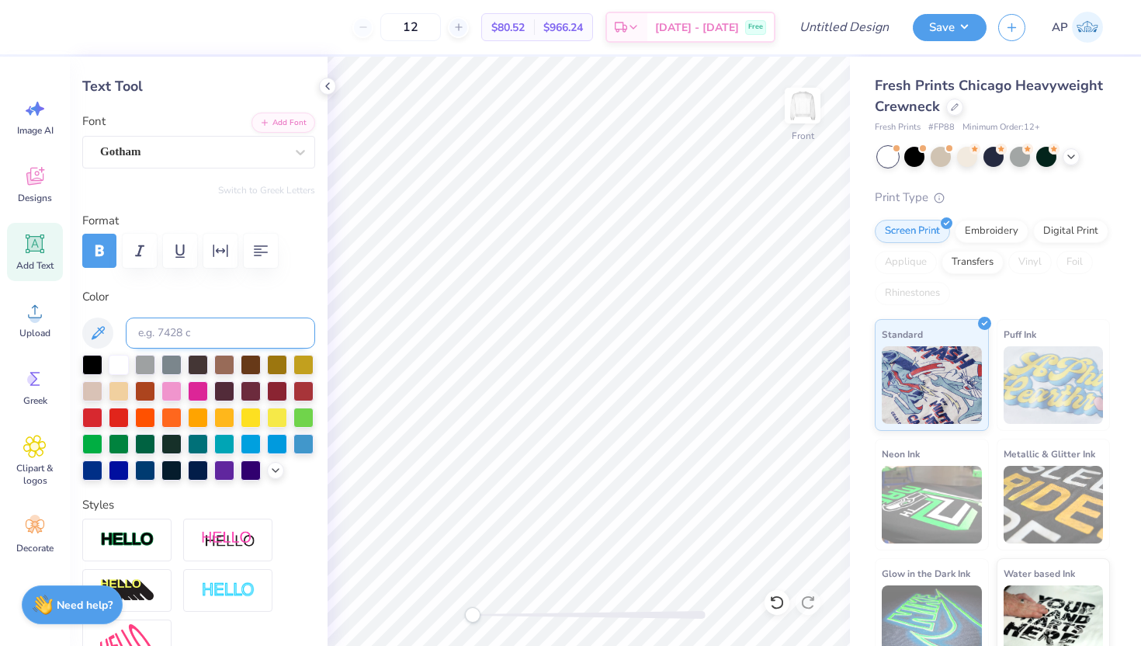
type textarea "Lu"
type input "1.56"
type input "1.02"
type input "6.48"
type input "4.16"
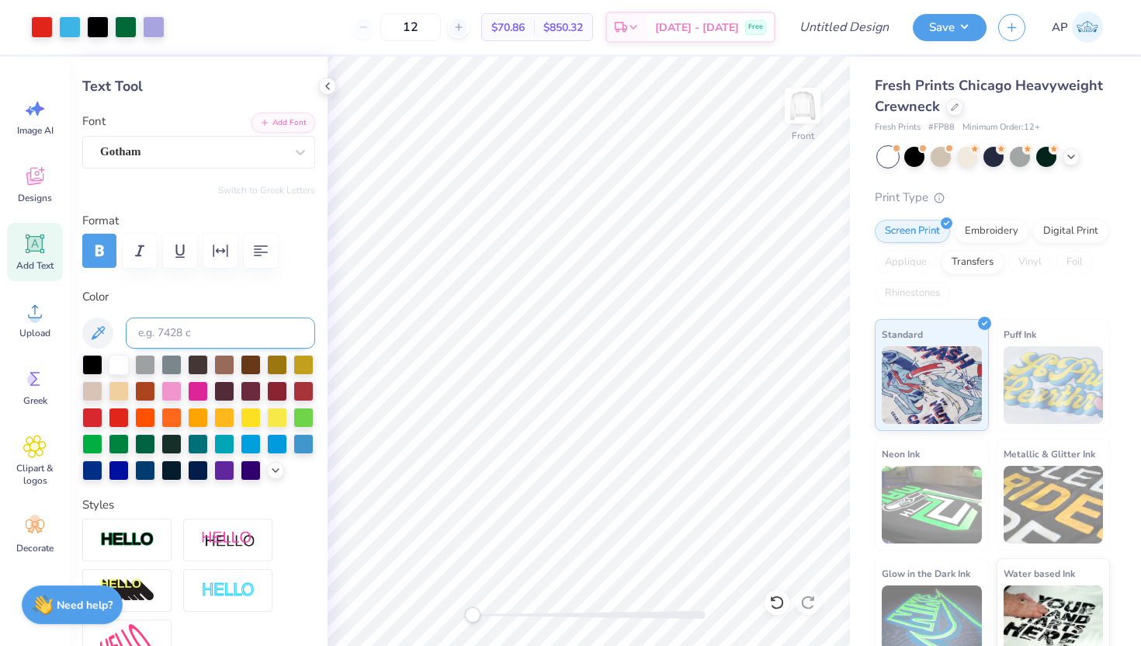
type input "1.33"
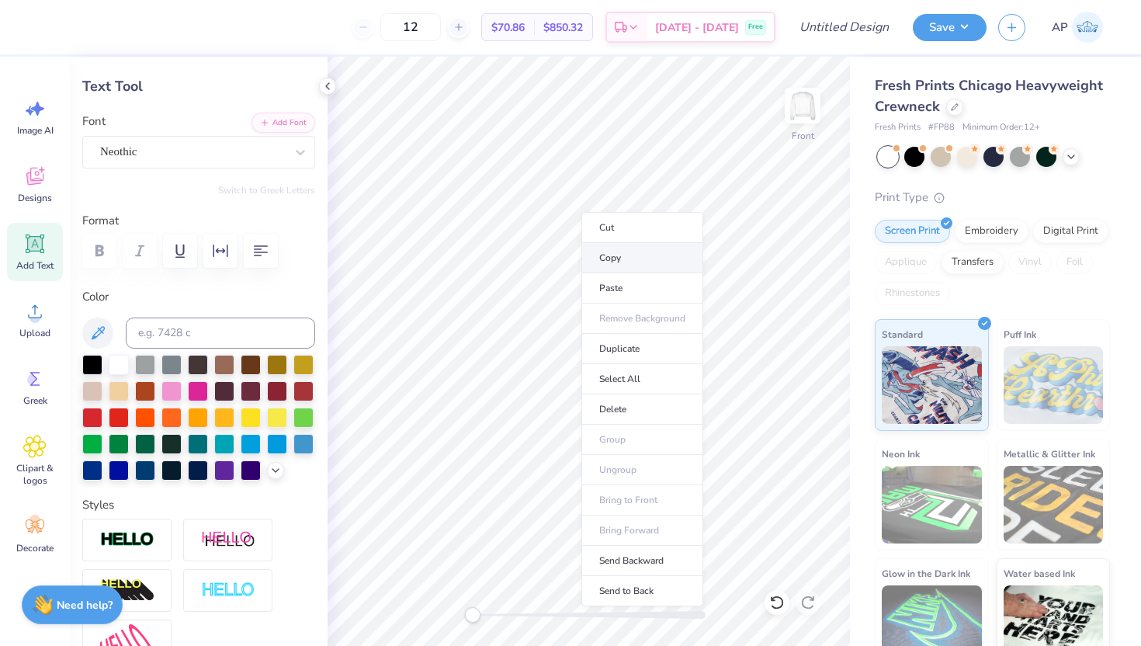
click at [610, 262] on li "Copy" at bounding box center [643, 258] width 122 height 30
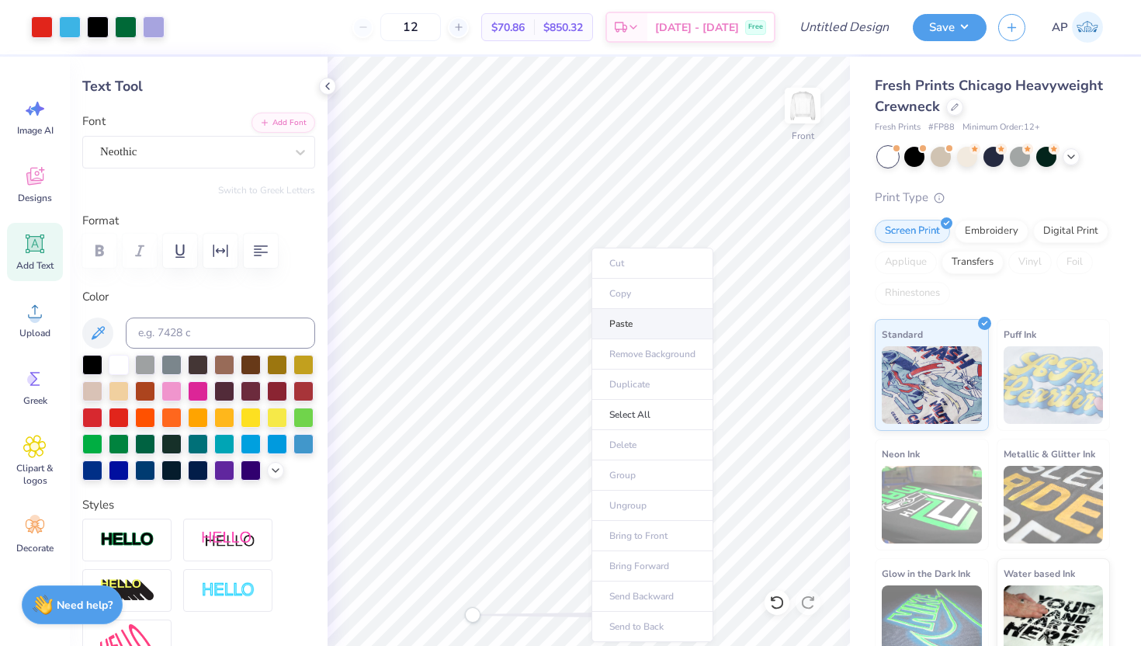
click at [621, 334] on li "Paste" at bounding box center [653, 324] width 122 height 30
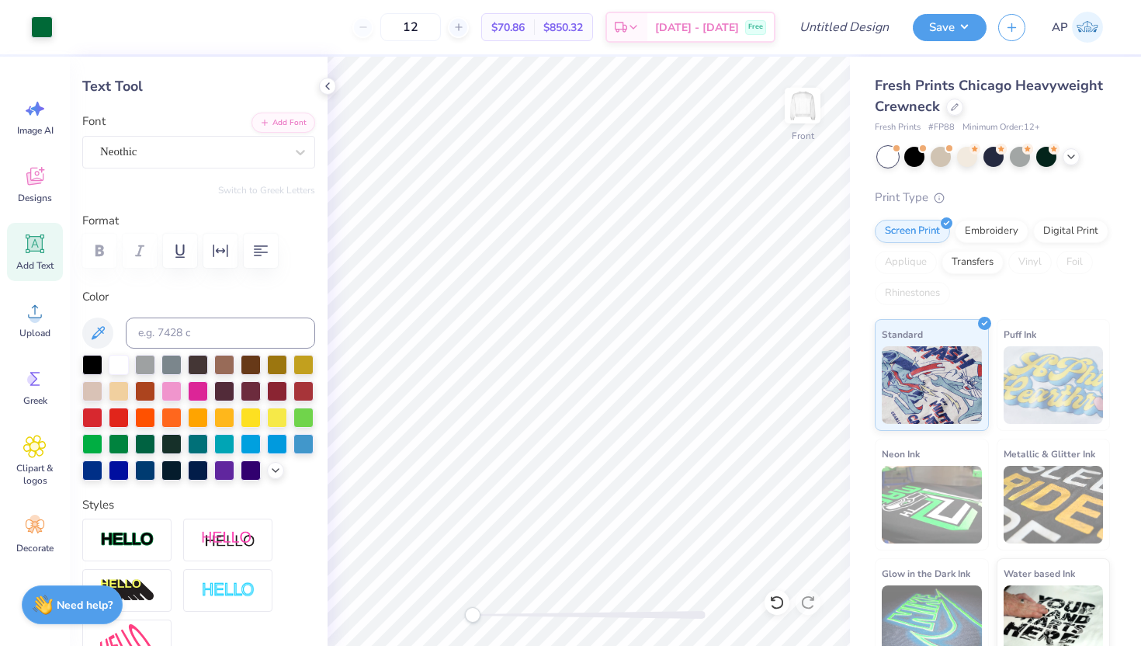
type input "6.95"
type textarea "L"
type textarea "l"
click at [780, 612] on div at bounding box center [777, 602] width 25 height 25
type input "6.98"
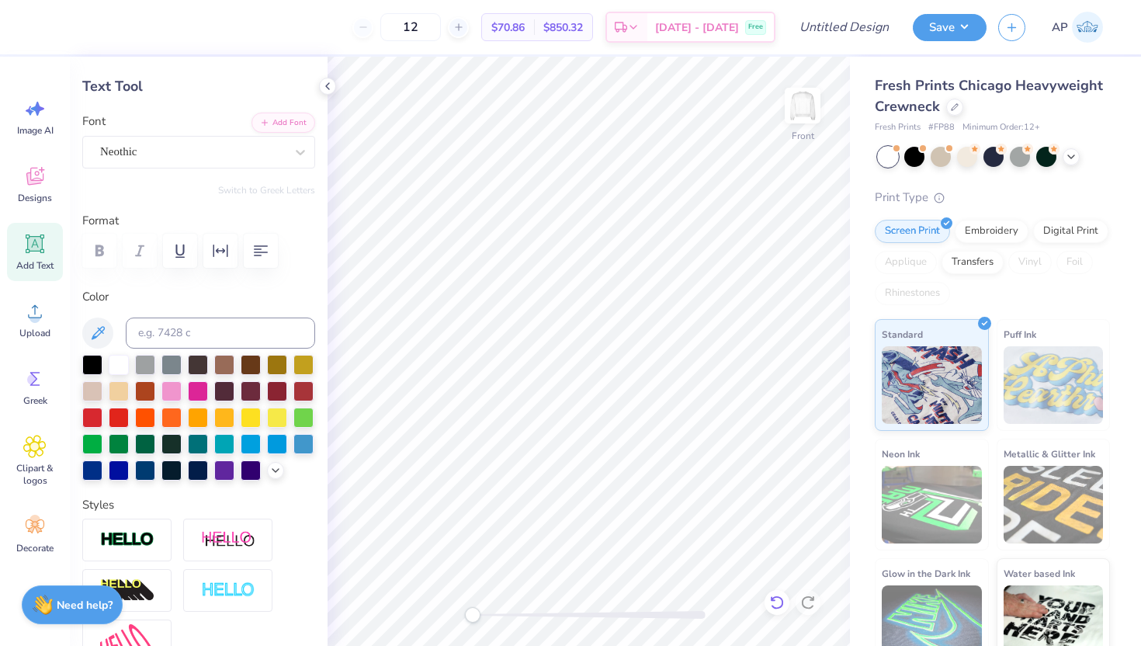
scroll to position [0, 2]
type textarea "loves you"
type input "8.07"
type input "1.08"
type input "7.10"
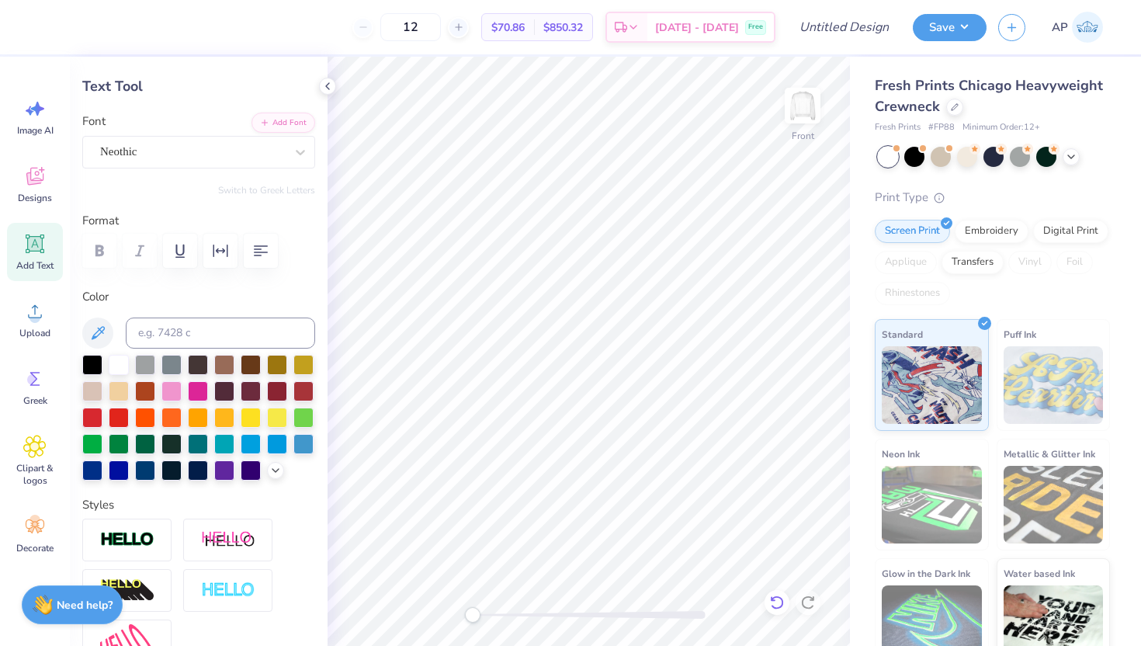
type input "1.46"
type input "0.33"
type input "8.25"
type input "0.73"
type input "0.27"
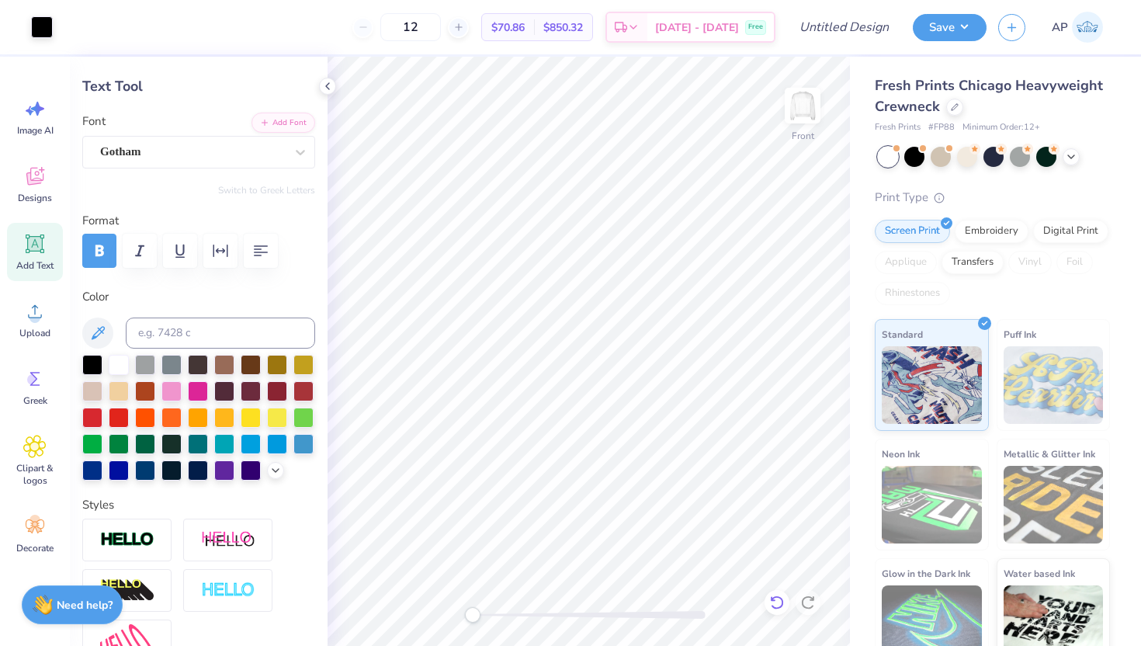
type input "7.89"
type input "1.46"
type input "0.33"
type input "8.31"
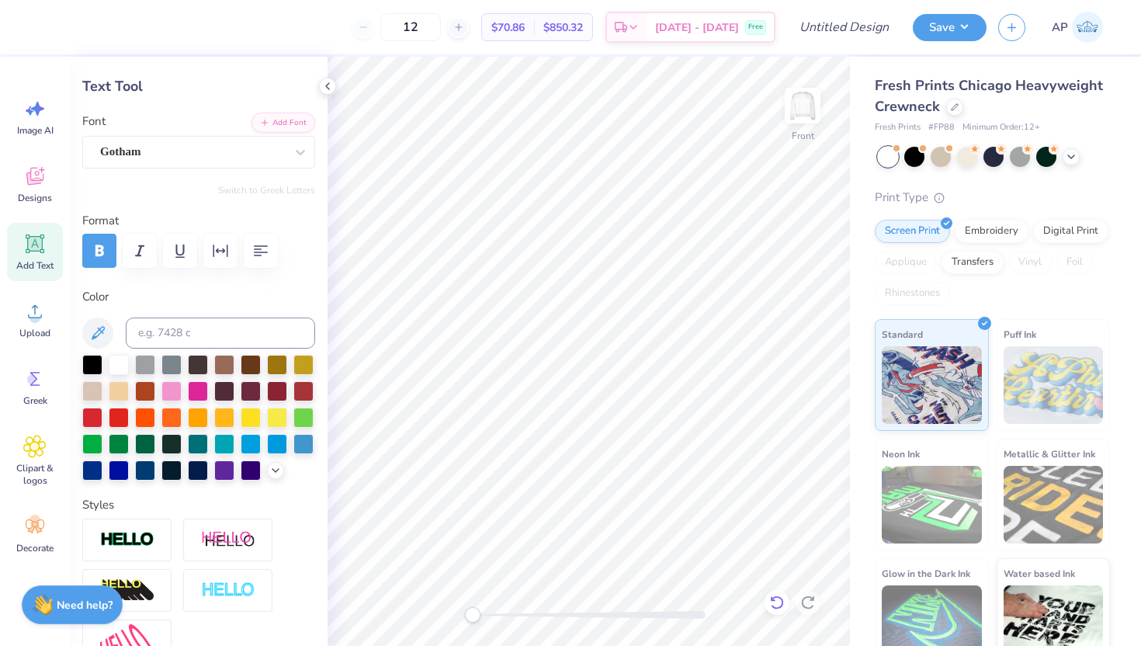
type textarea "others"
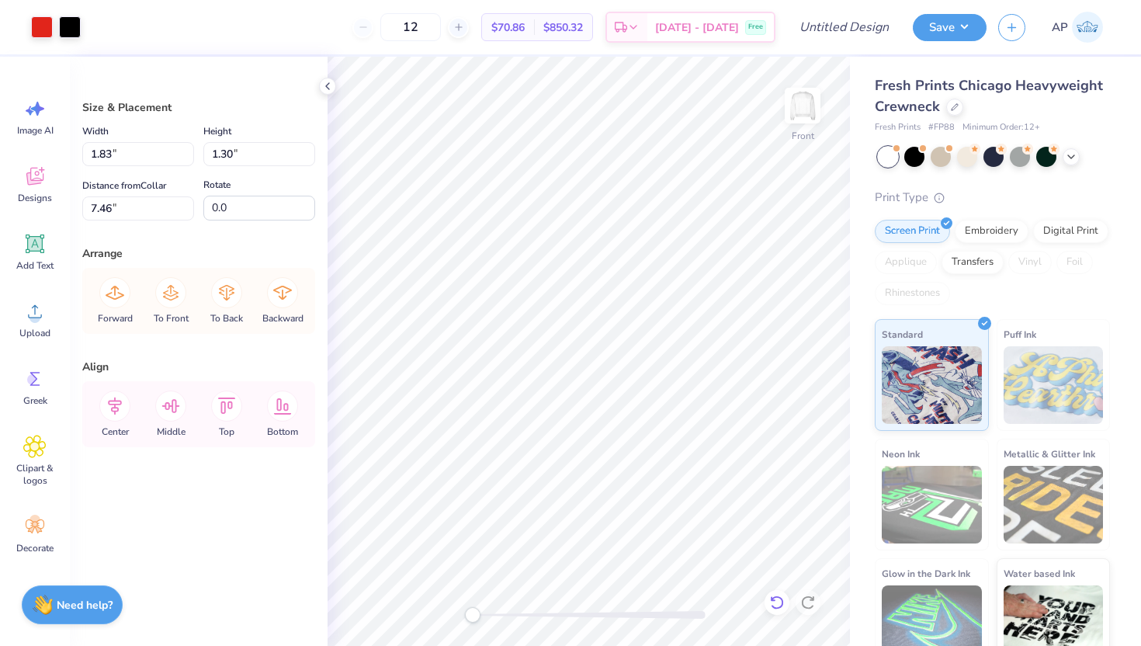
type input "7.66"
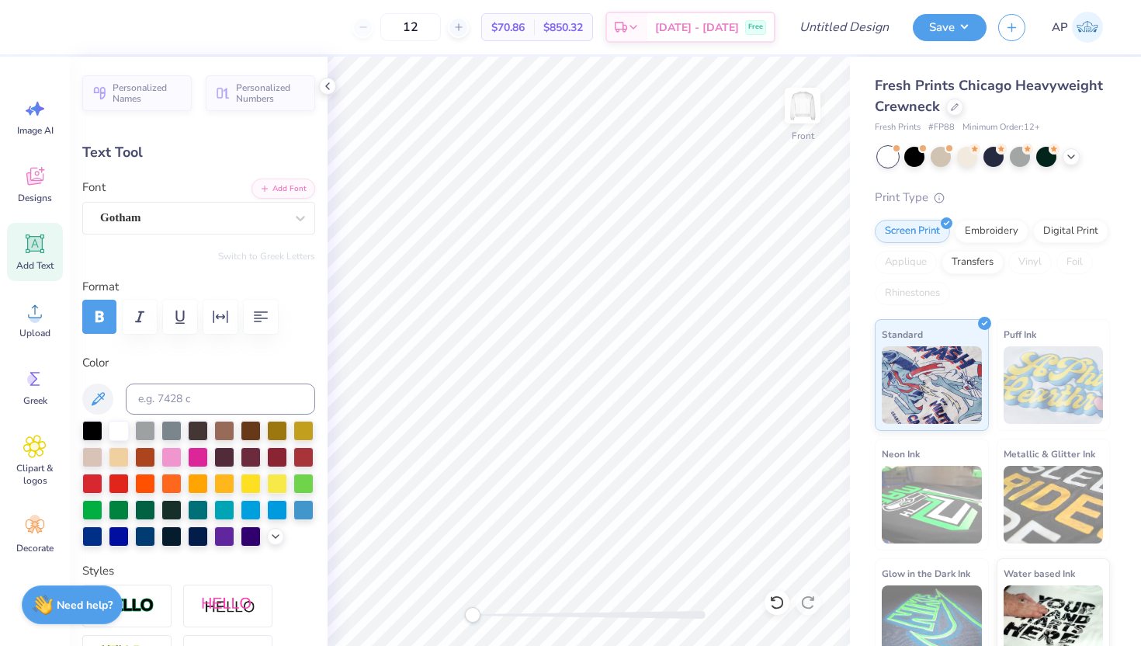
type input "1.44"
type input "0.33"
type input "7.89"
type textarea "o"
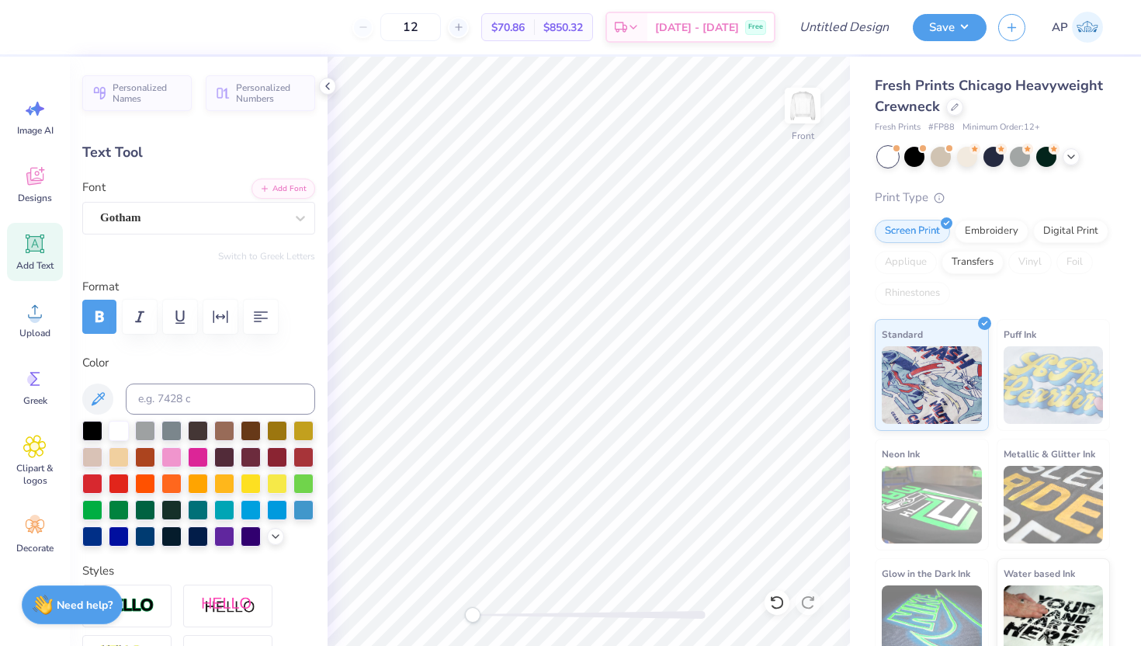
type textarea "F"
type textarea "faith over"
type input "1.59"
type input "0.27"
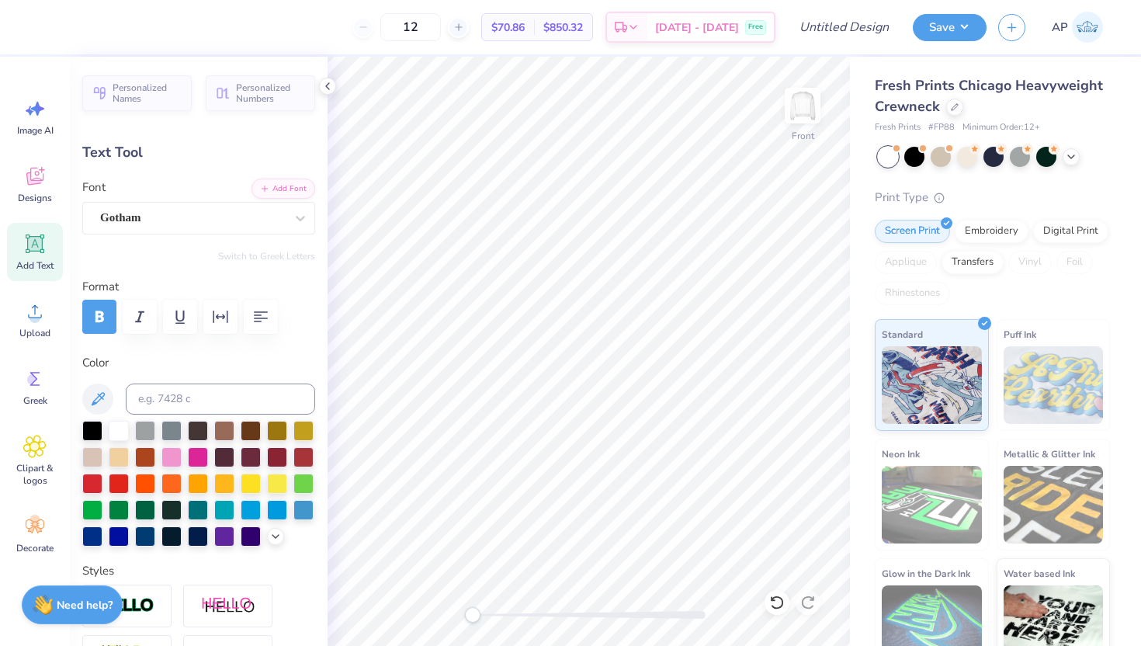
type input "8.30"
type textarea "a"
type textarea "fear"
type input "1.71"
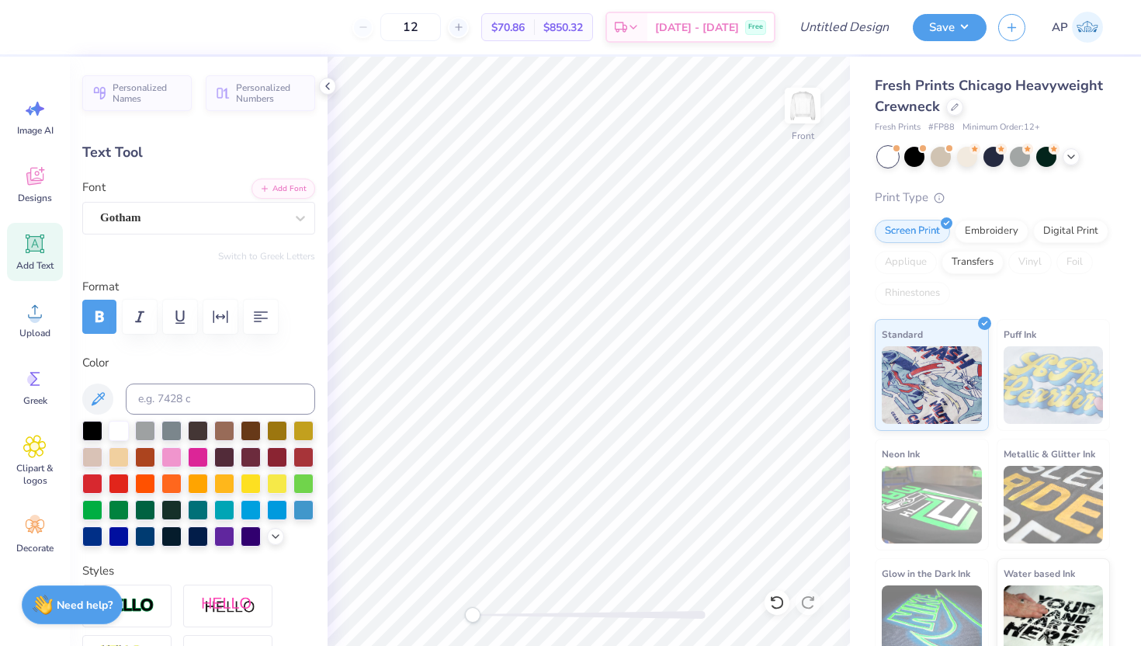
type input "7.94"
type textarea "Faith over"
type input "3.00"
type input "0.37"
type input "3.73"
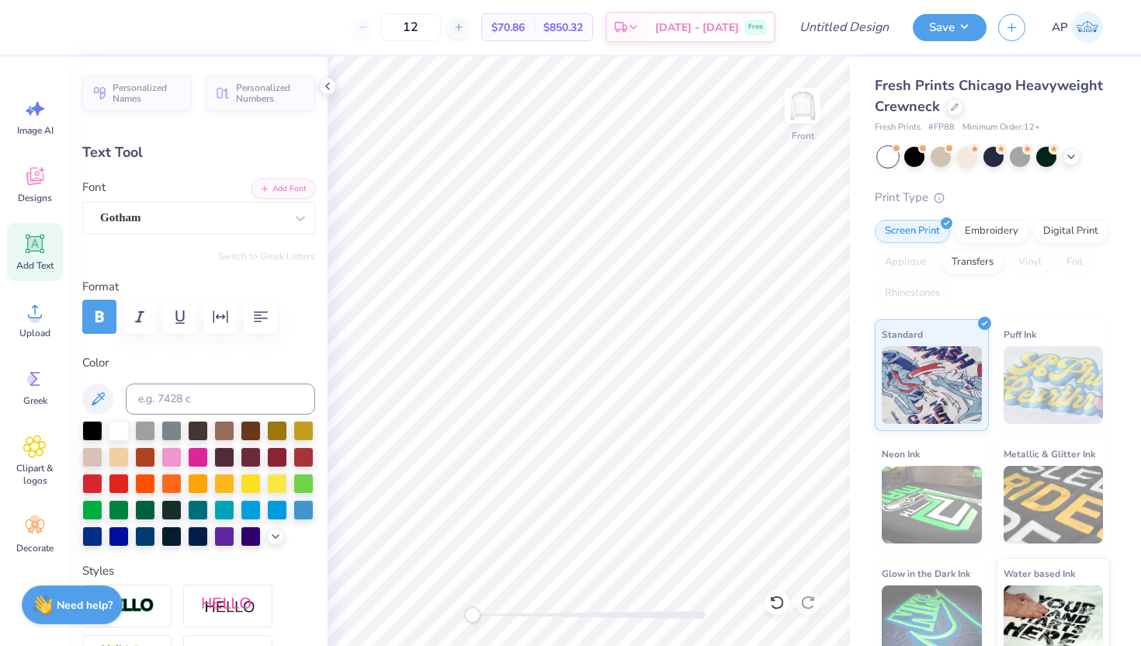
scroll to position [0, 3]
type textarea "d"
type textarea "[PERSON_NAME] 3:16"
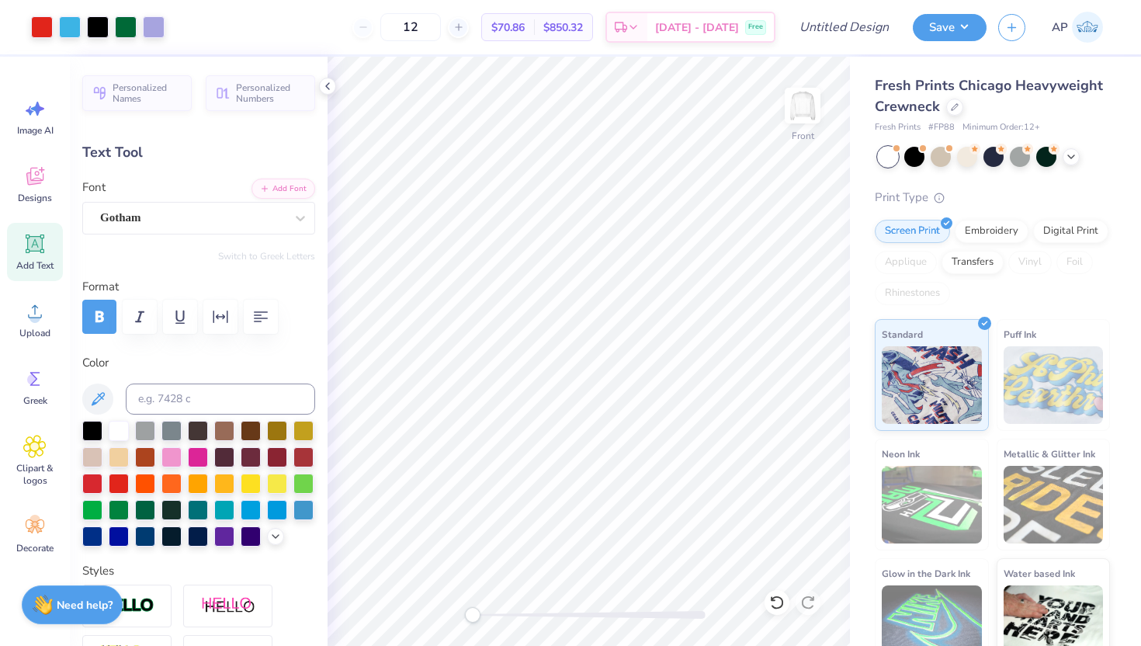
type input "1.90"
type input "0.30"
type input "3.77"
click at [283, 225] on div "Gotham" at bounding box center [193, 218] width 188 height 24
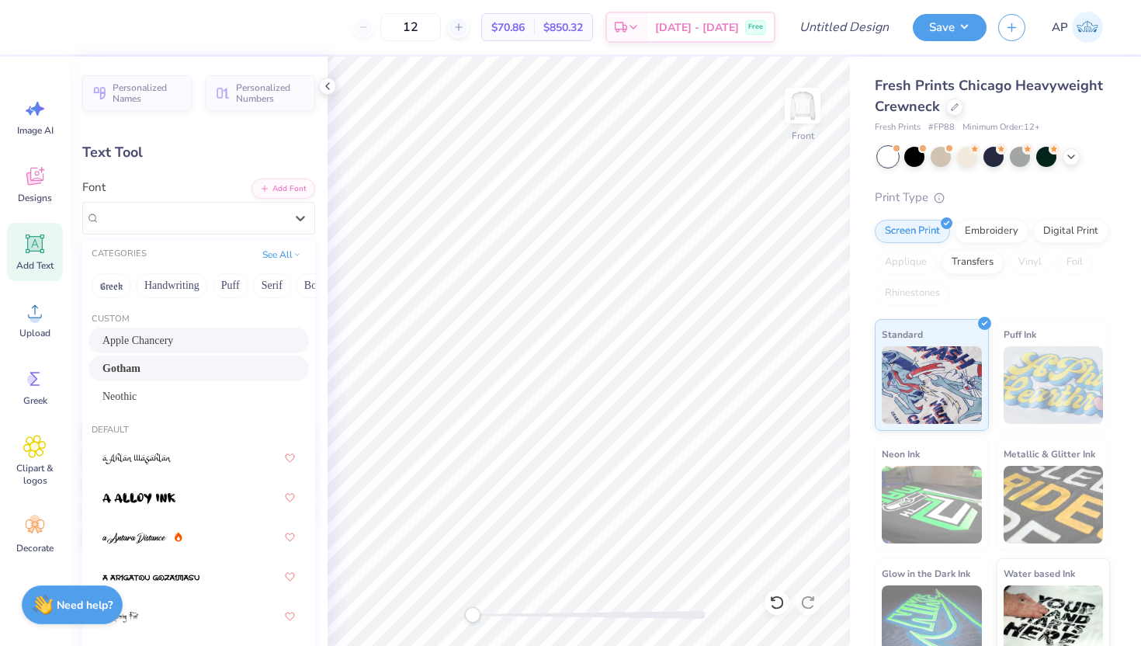
click at [223, 339] on div "Apple Chancery" at bounding box center [198, 340] width 193 height 16
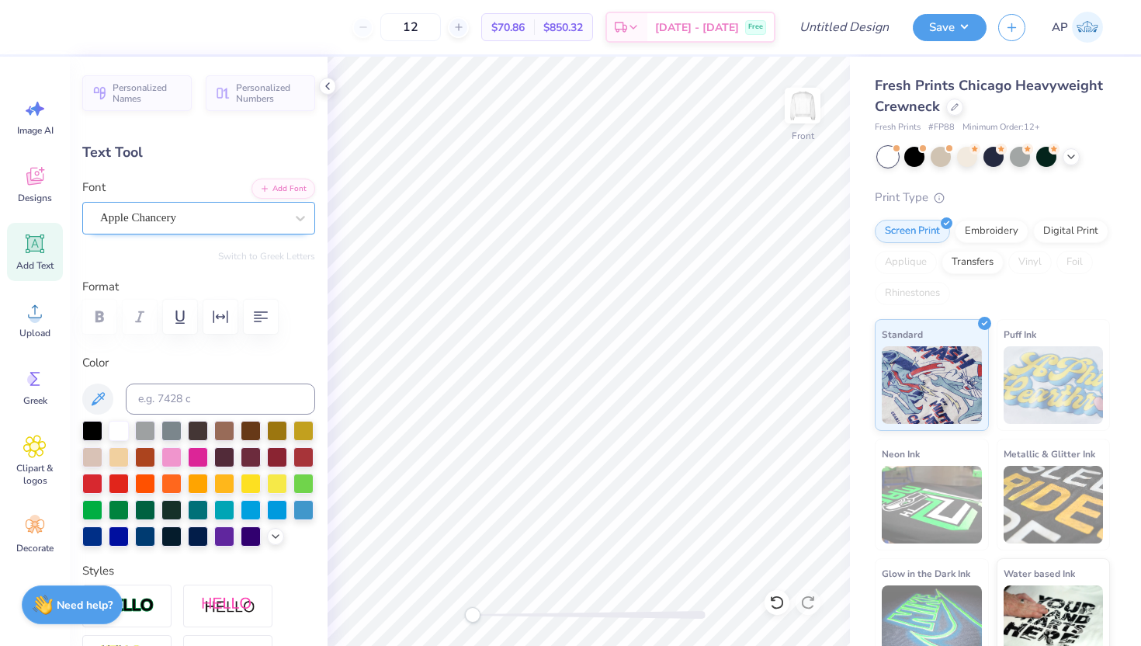
click at [254, 217] on div "Apple Chancery" at bounding box center [193, 218] width 188 height 24
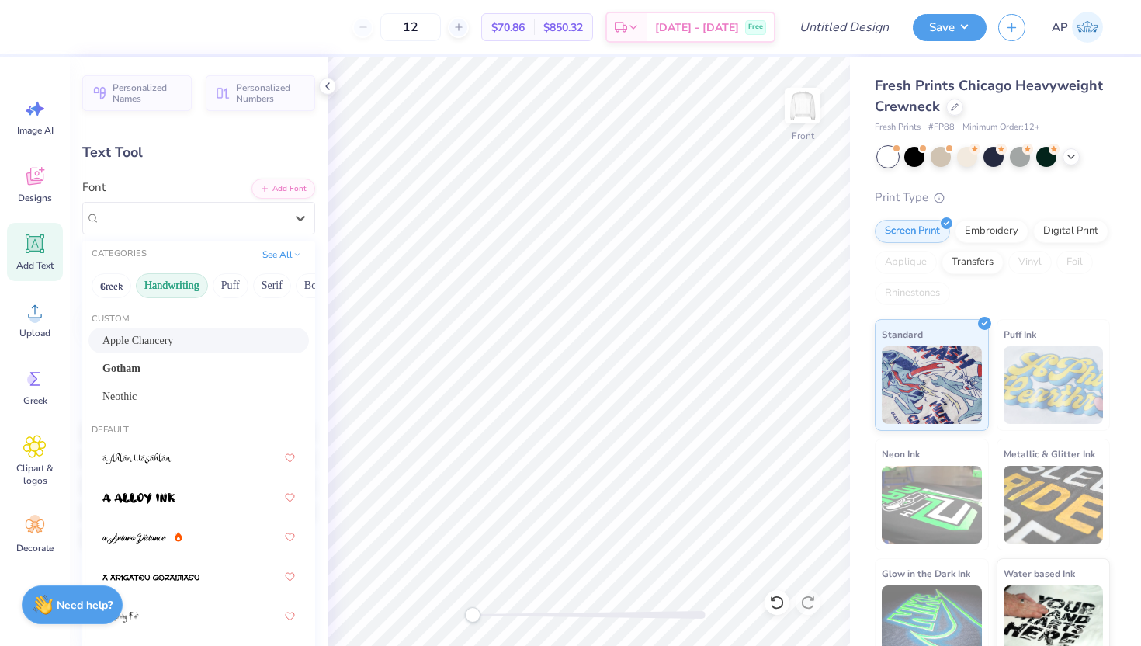
click at [187, 283] on button "Handwriting" at bounding box center [172, 285] width 72 height 25
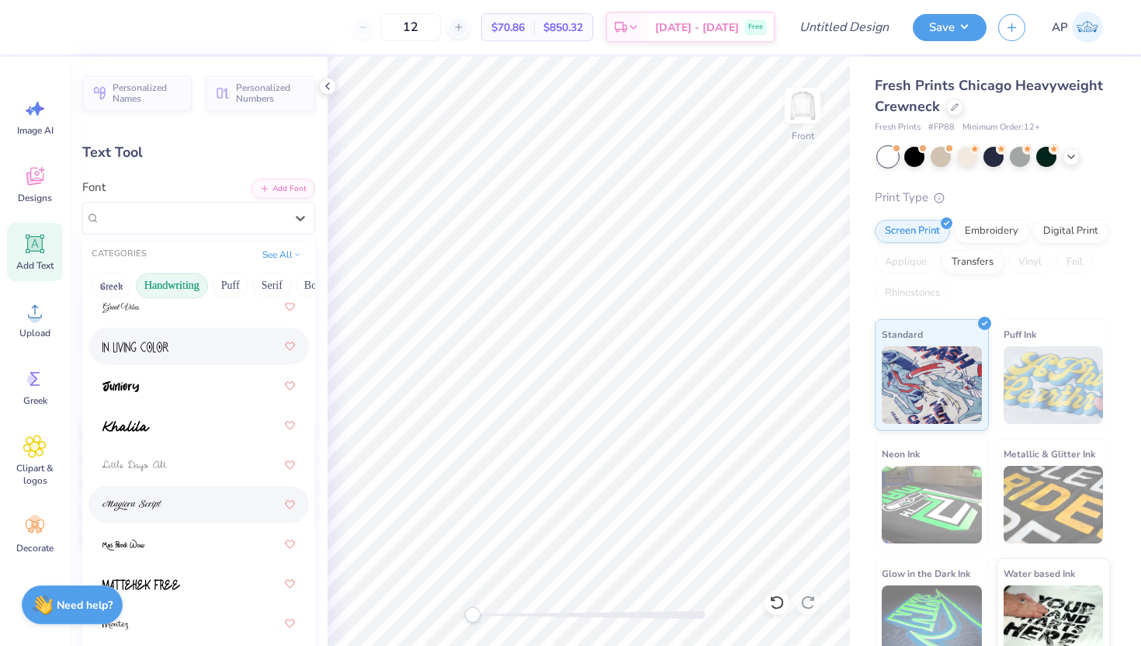
scroll to position [360, 0]
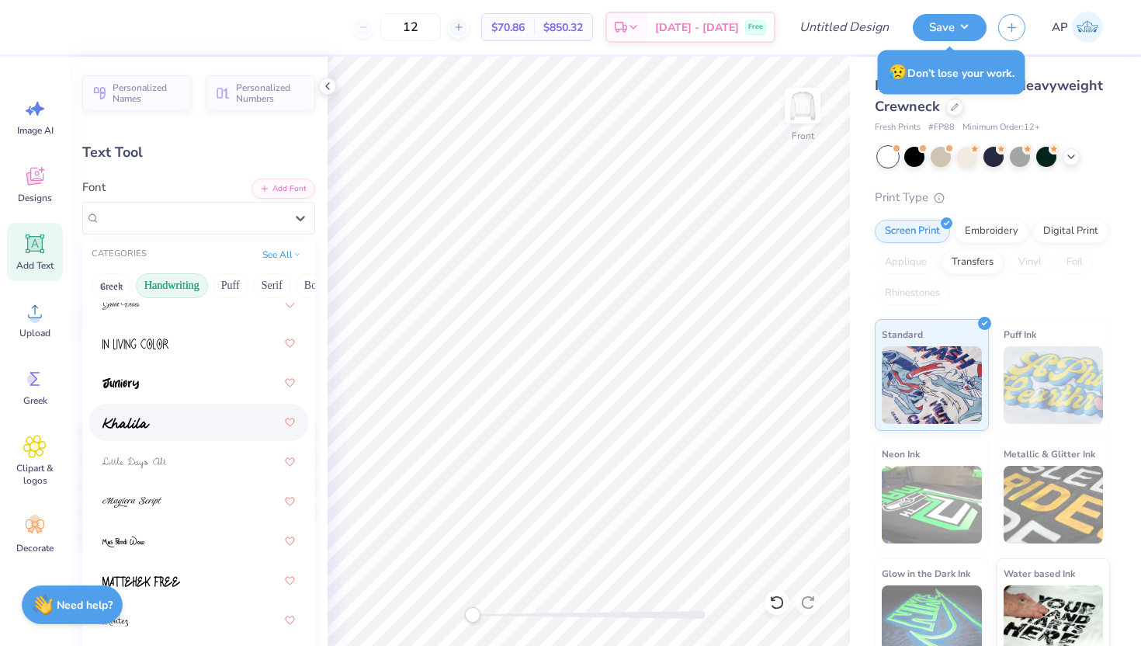
click at [211, 434] on div at bounding box center [198, 422] width 193 height 28
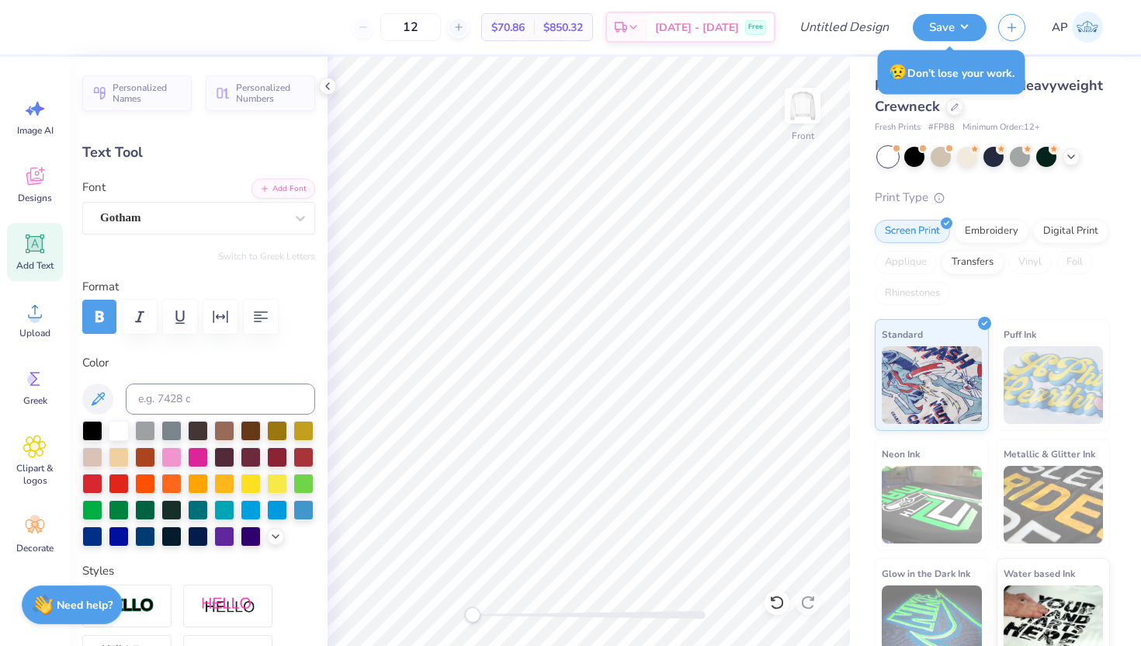
type input "0.73"
type input "0.27"
type input "8.09"
type input "1.58"
type input "0.36"
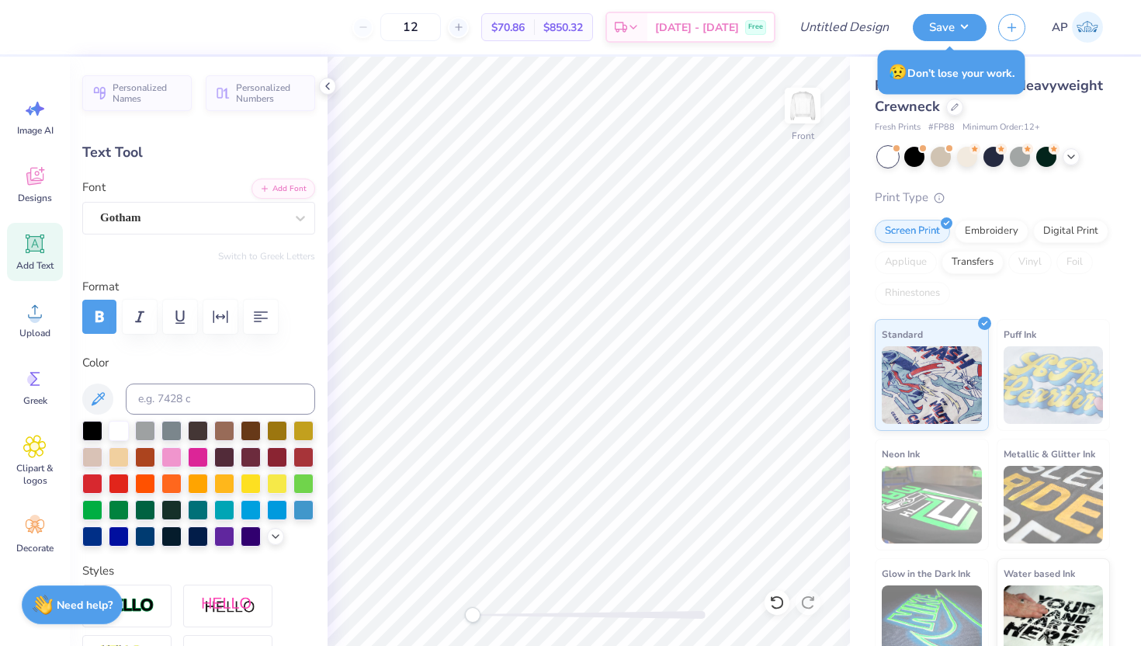
type input "3.74"
type input "0.73"
type input "0.27"
type input "8.09"
click at [285, 211] on div "Gotham" at bounding box center [193, 218] width 188 height 24
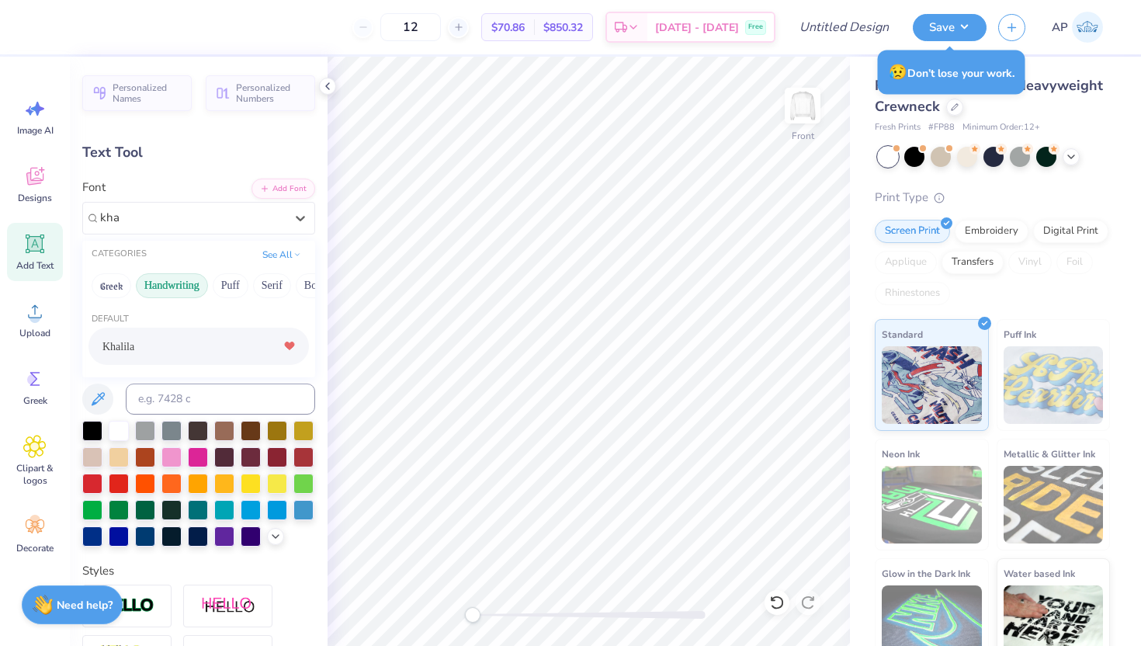
click at [291, 346] on icon at bounding box center [289, 346] width 9 height 8
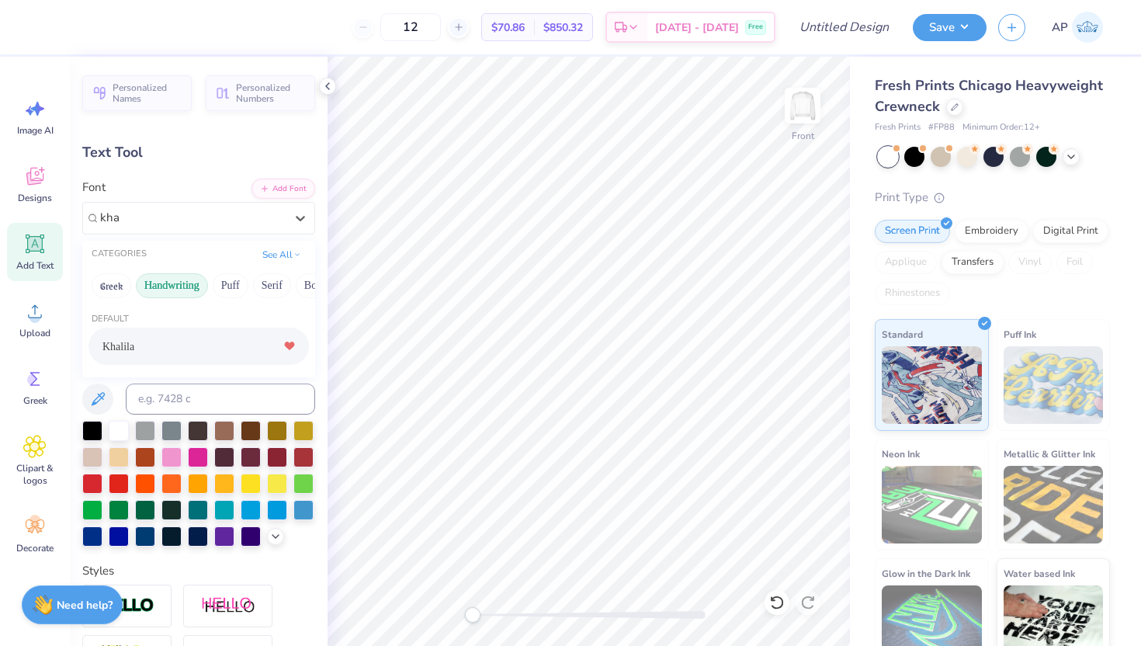
click at [229, 344] on div "Khalila" at bounding box center [198, 346] width 193 height 28
type input "kha"
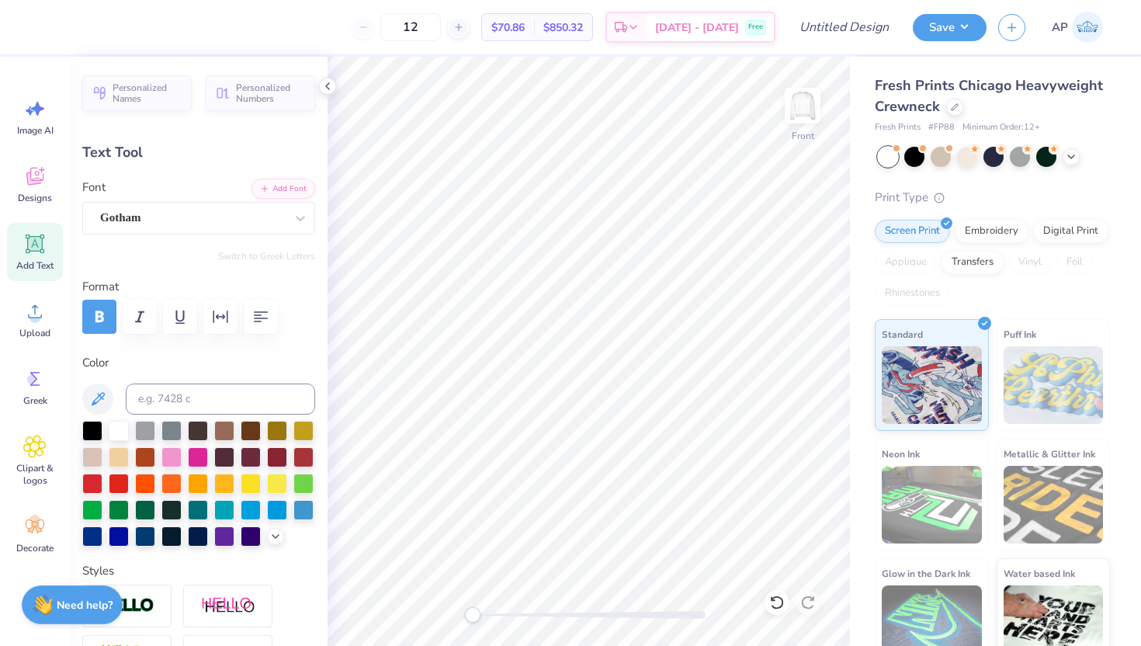
type input "1.13"
type input "8.54"
click at [238, 224] on div "Gotham" at bounding box center [193, 218] width 188 height 24
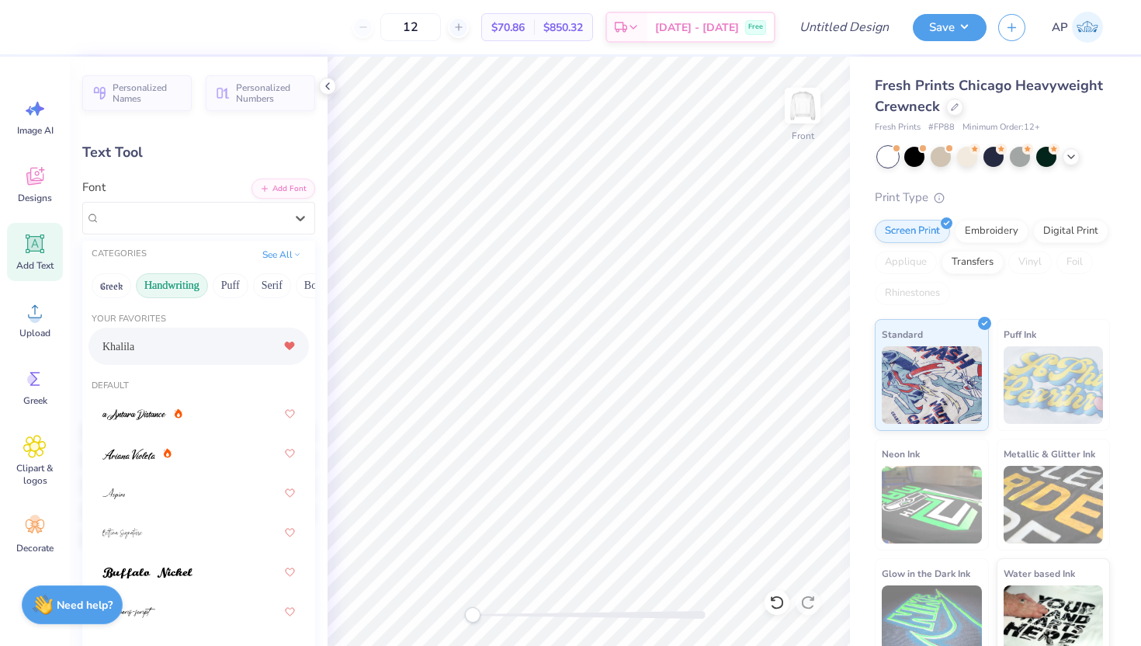
click at [186, 345] on div "Khalila" at bounding box center [198, 346] width 193 height 28
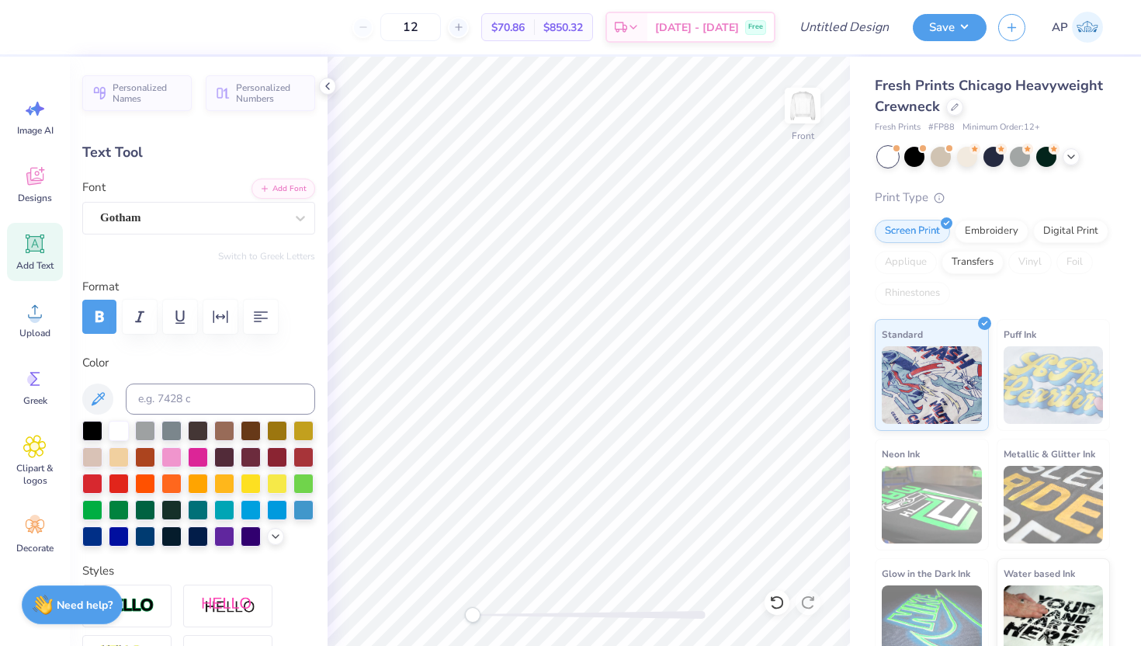
type input "1.79"
type input "7.94"
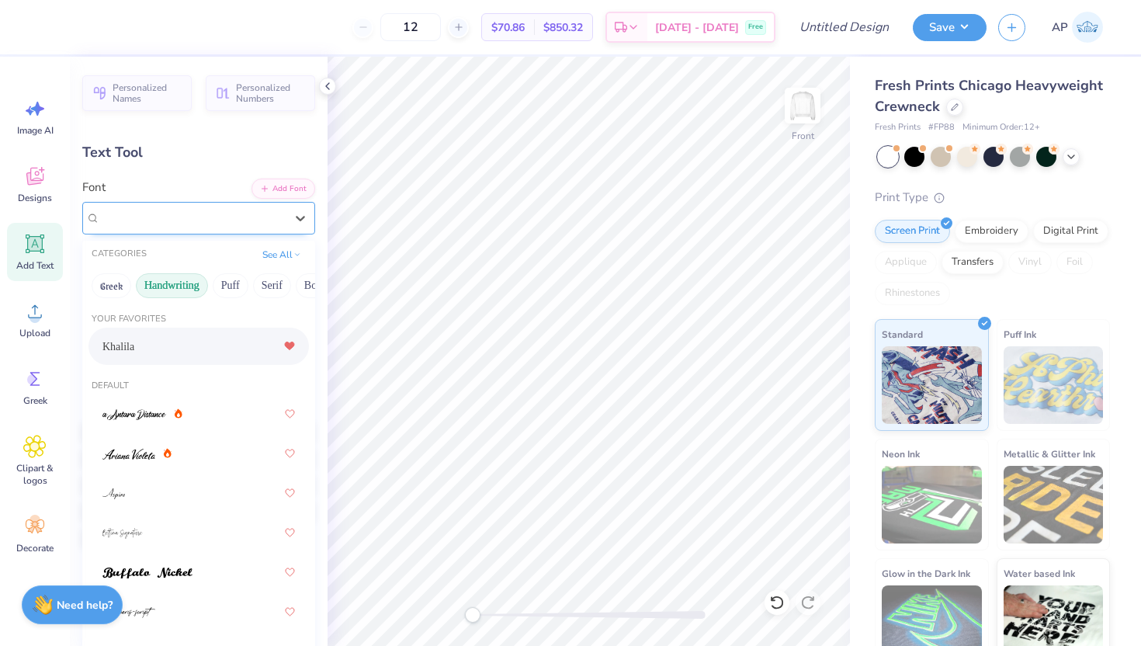
click at [240, 233] on div "Gotham" at bounding box center [198, 218] width 233 height 33
click at [185, 346] on div "Khalila" at bounding box center [198, 346] width 193 height 28
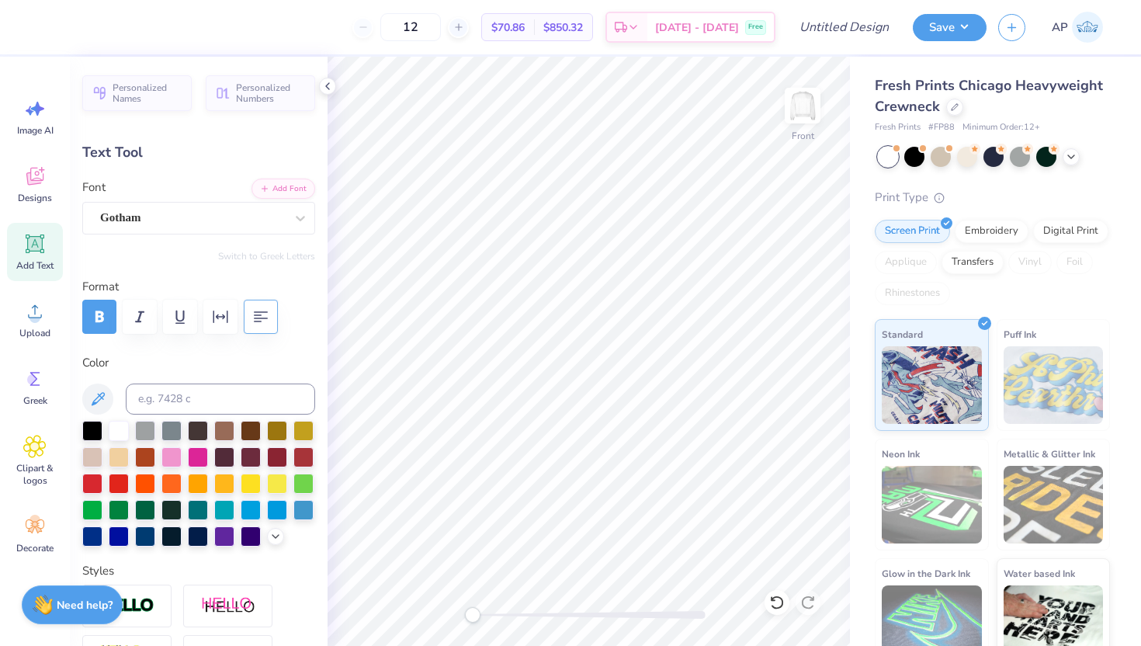
type input "0.70"
type input "8.33"
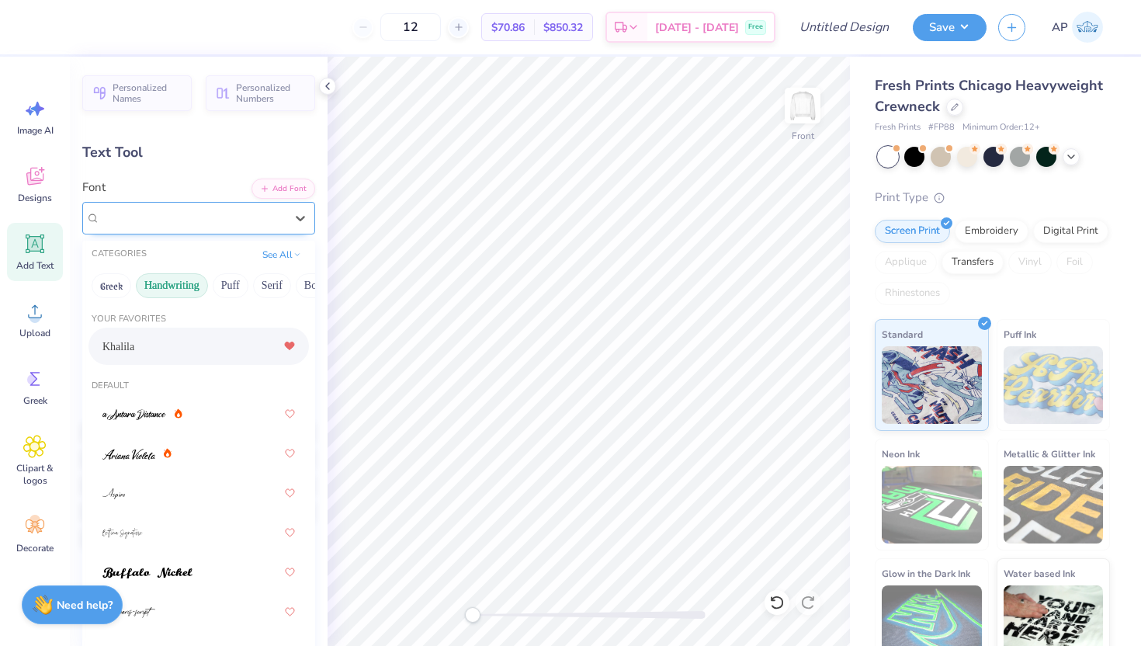
click at [246, 224] on div "Gotham" at bounding box center [193, 218] width 188 height 24
click at [177, 351] on div "Khalila" at bounding box center [198, 346] width 193 height 28
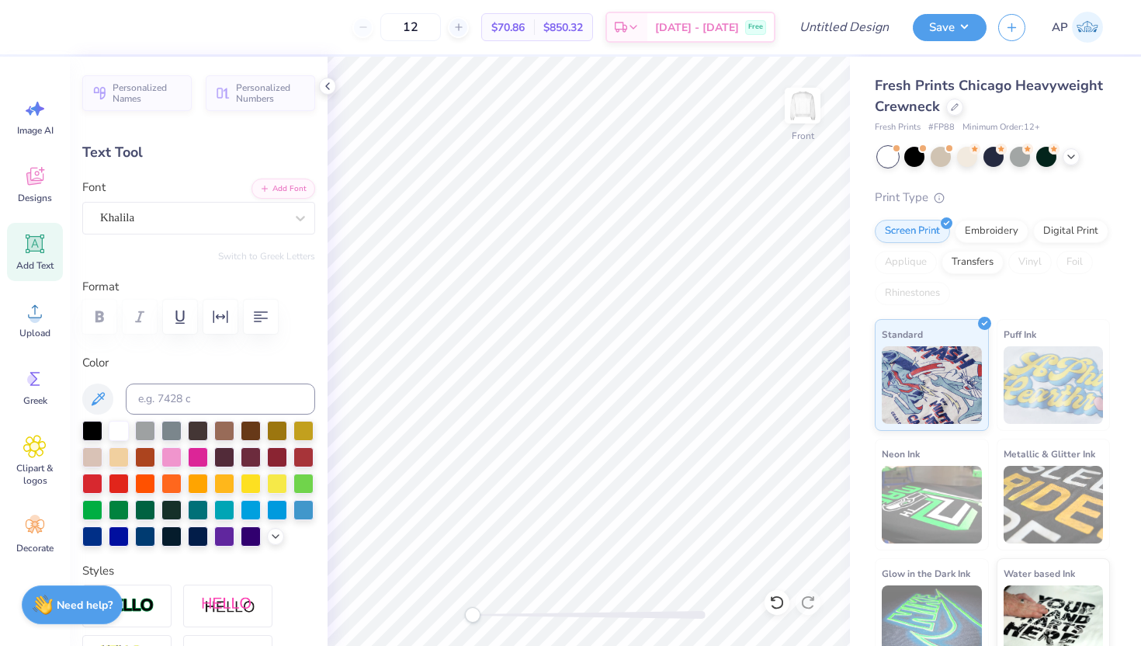
type input "0.95"
type input "0.32"
type input "8.51"
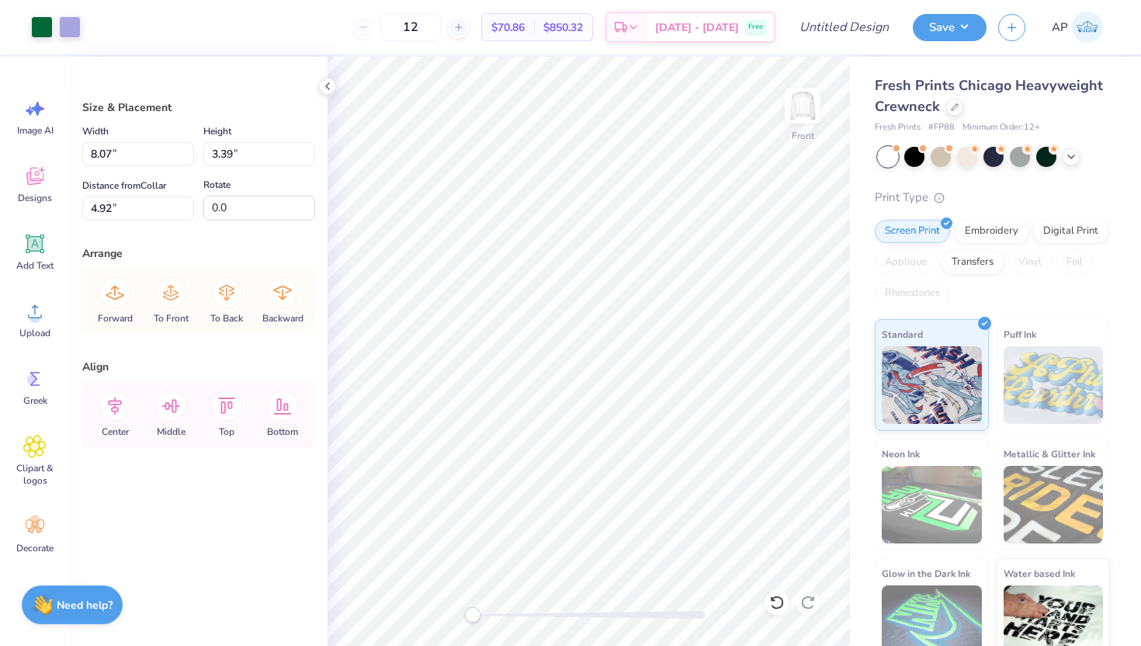
type input "7.37"
type input "3.09"
type input "4.98"
type input "4.57"
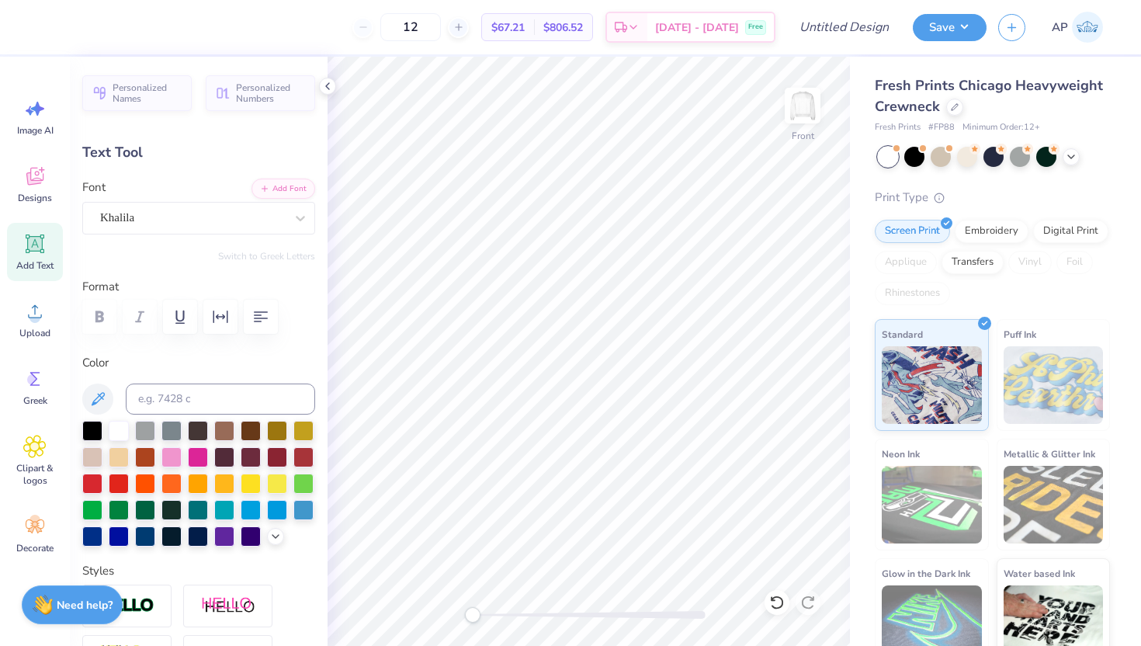
type input "2.18"
type input "0.49"
type input "7.29"
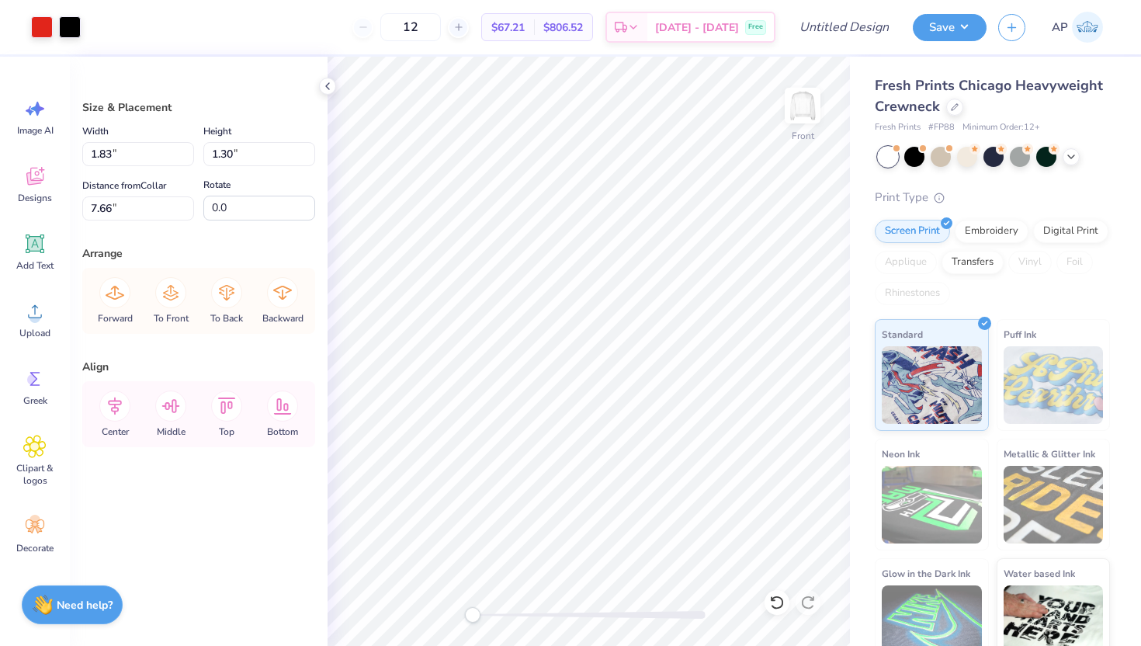
type input "14.39"
type input "15.52"
type input "8.69"
type input "2.78"
type input "6.09"
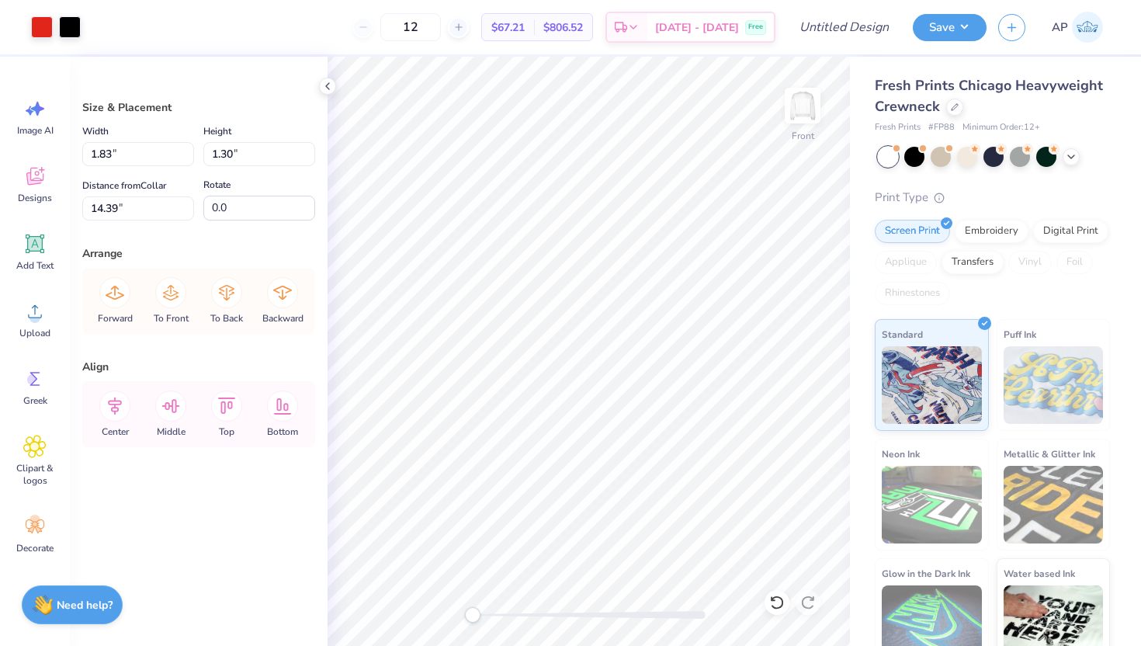
type input "4.58"
type input "4.48"
click at [780, 608] on icon at bounding box center [777, 603] width 16 height 16
type input "4.58"
type input "9.39"
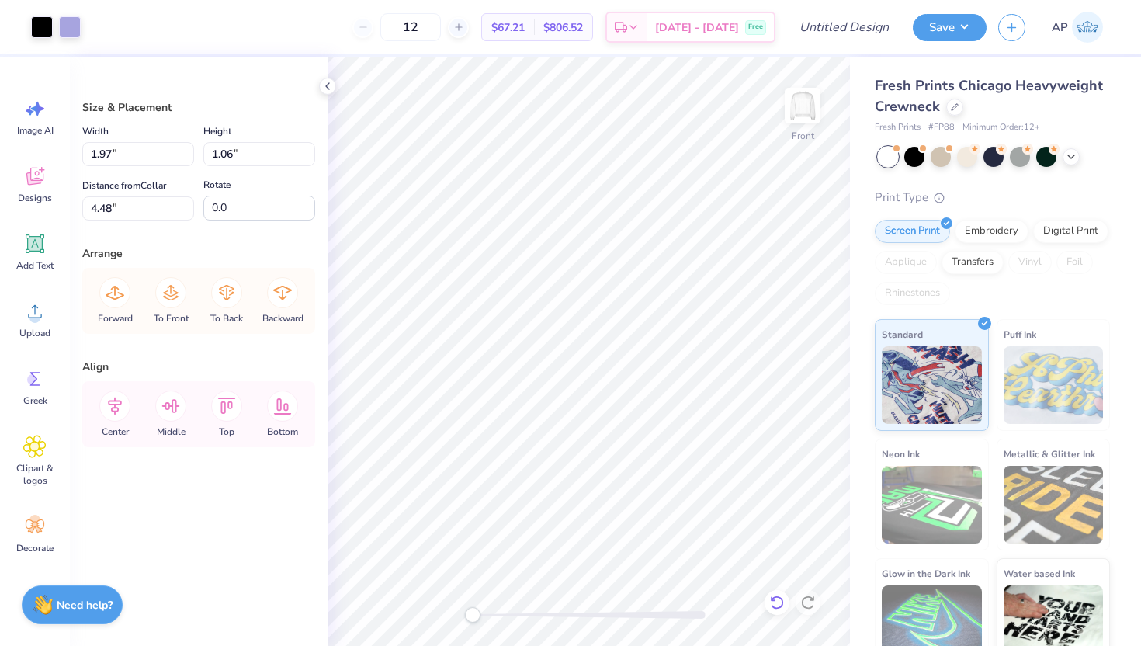
type input "9.67"
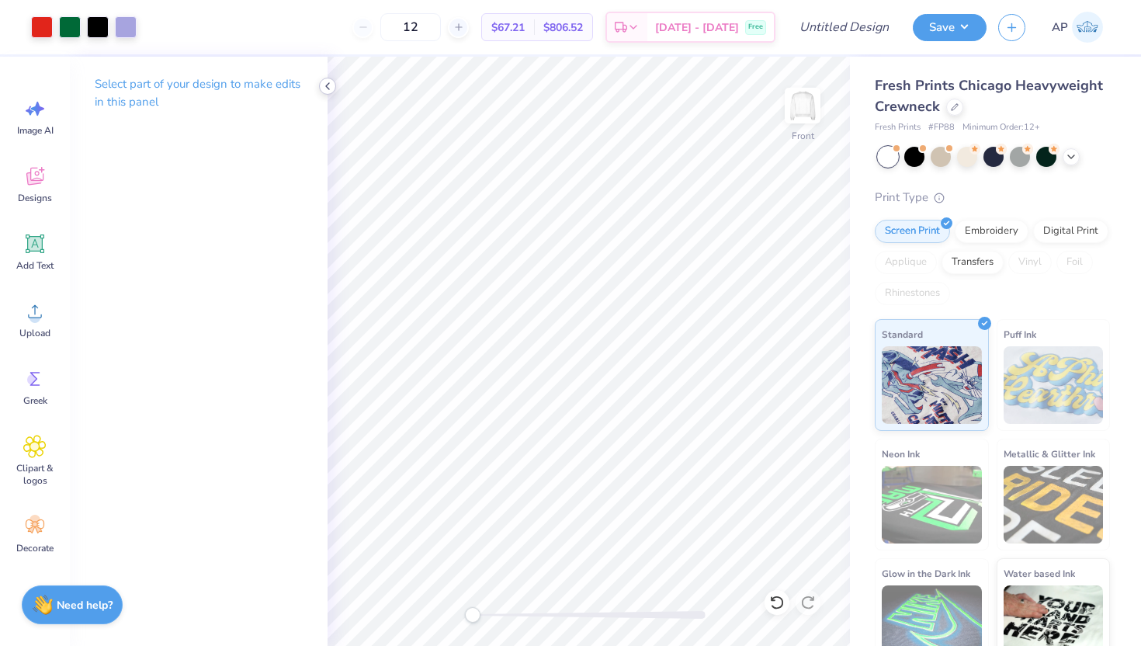
click at [328, 91] on icon at bounding box center [327, 86] width 12 height 12
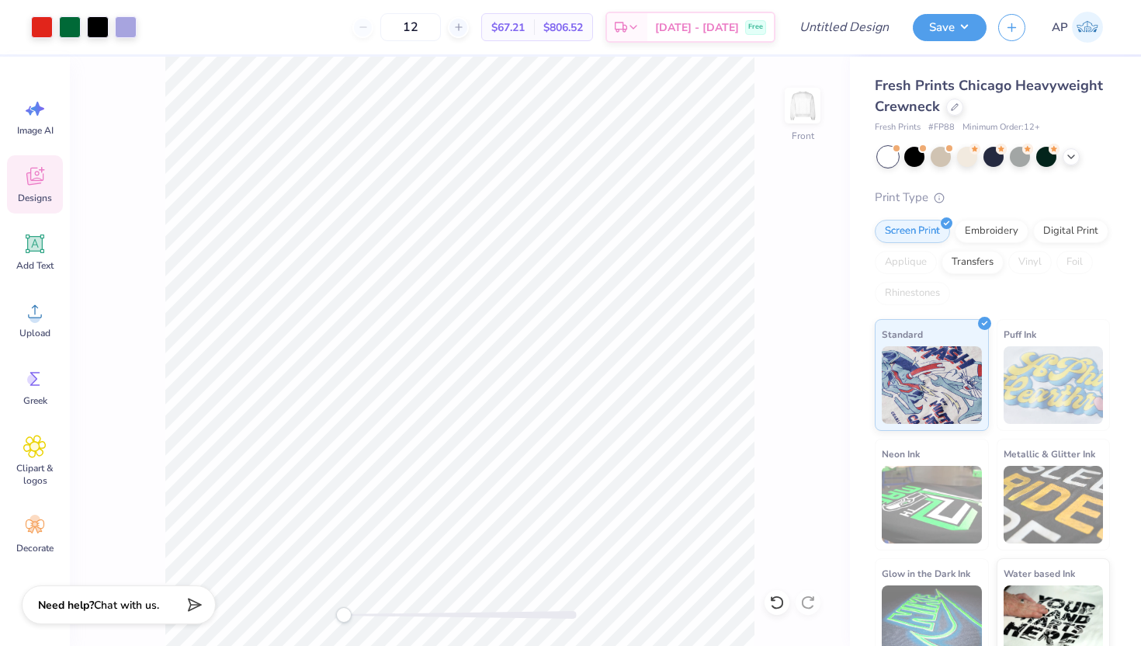
click at [47, 196] on span "Designs" at bounding box center [35, 198] width 34 height 12
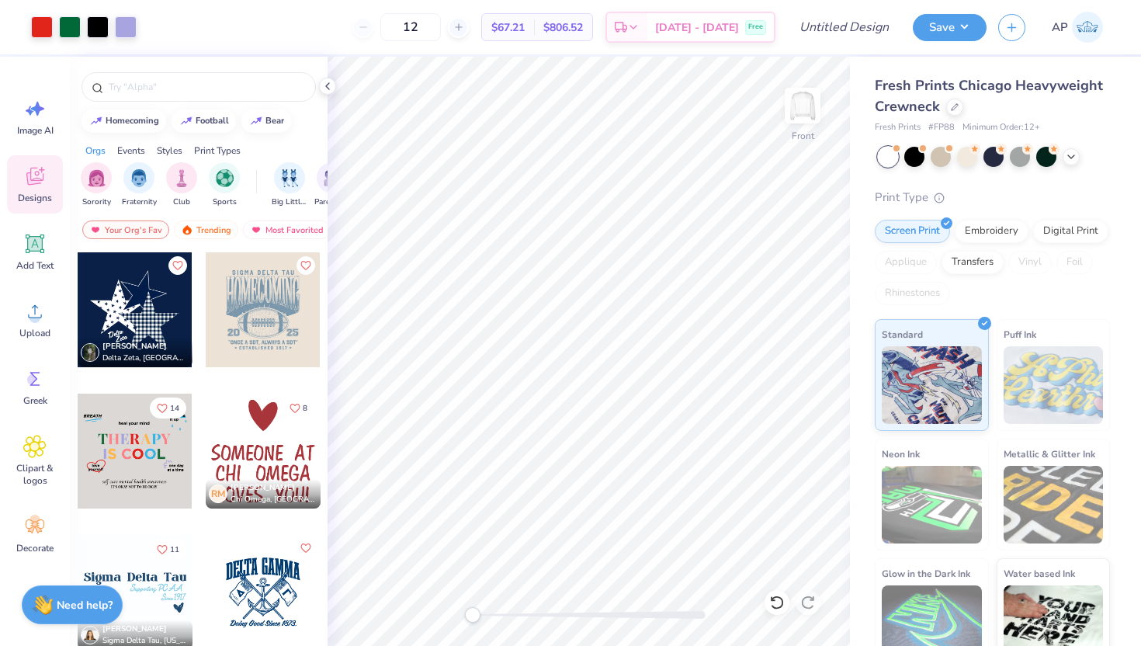
scroll to position [113, 0]
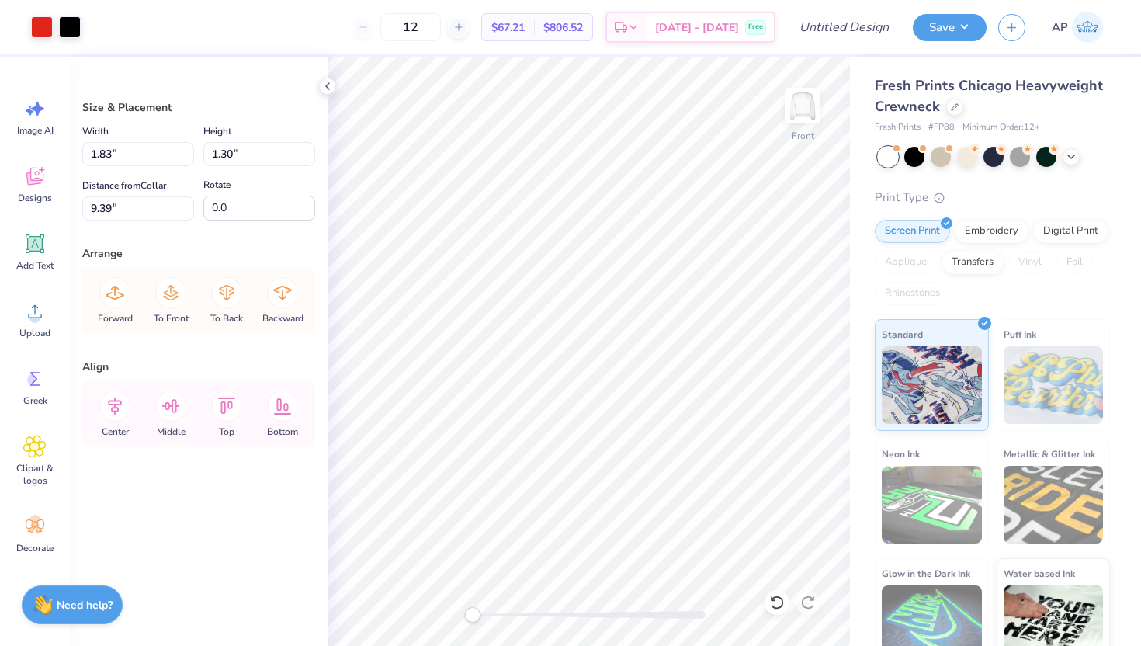
type input "19.17"
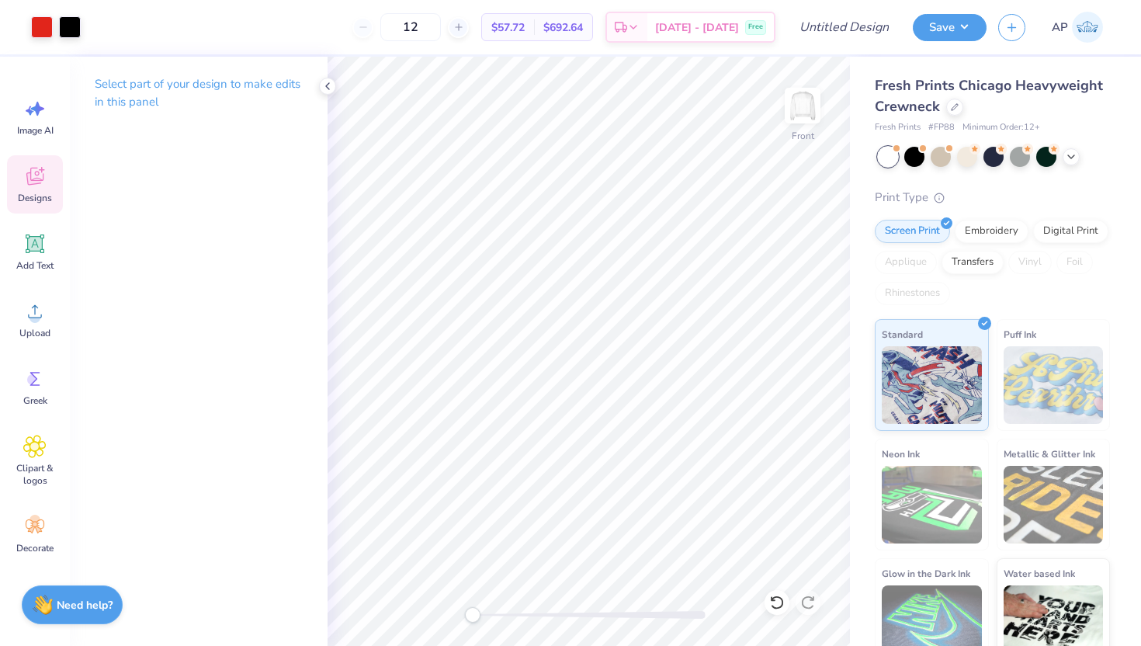
click at [21, 174] on div "Designs" at bounding box center [35, 184] width 56 height 58
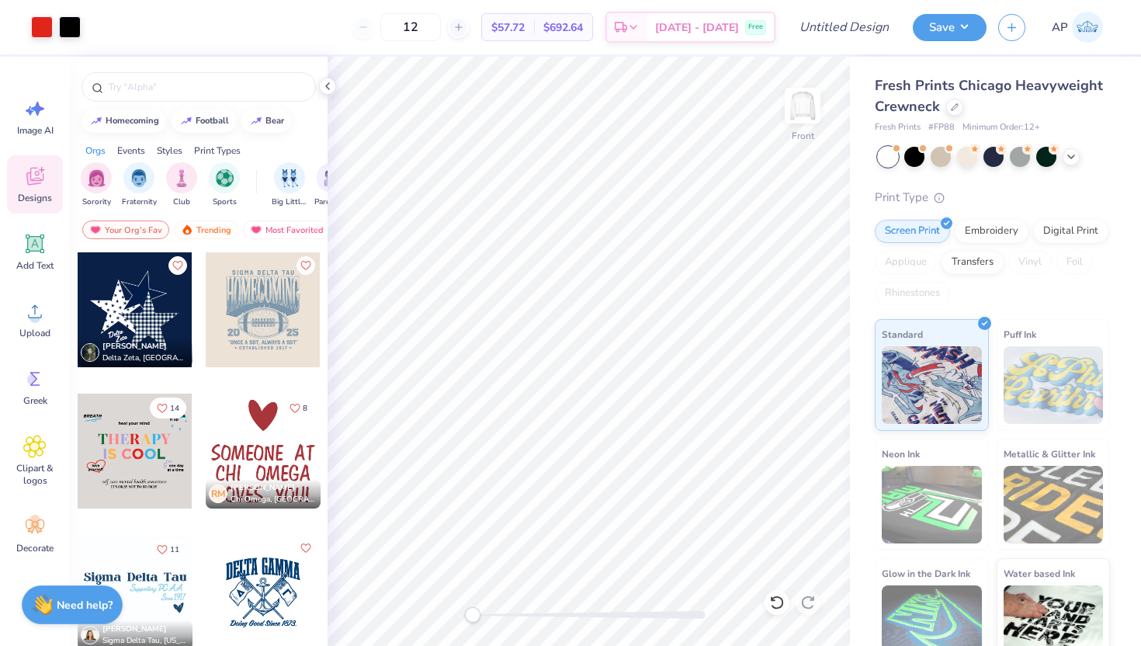
click at [273, 439] on div at bounding box center [263, 451] width 115 height 115
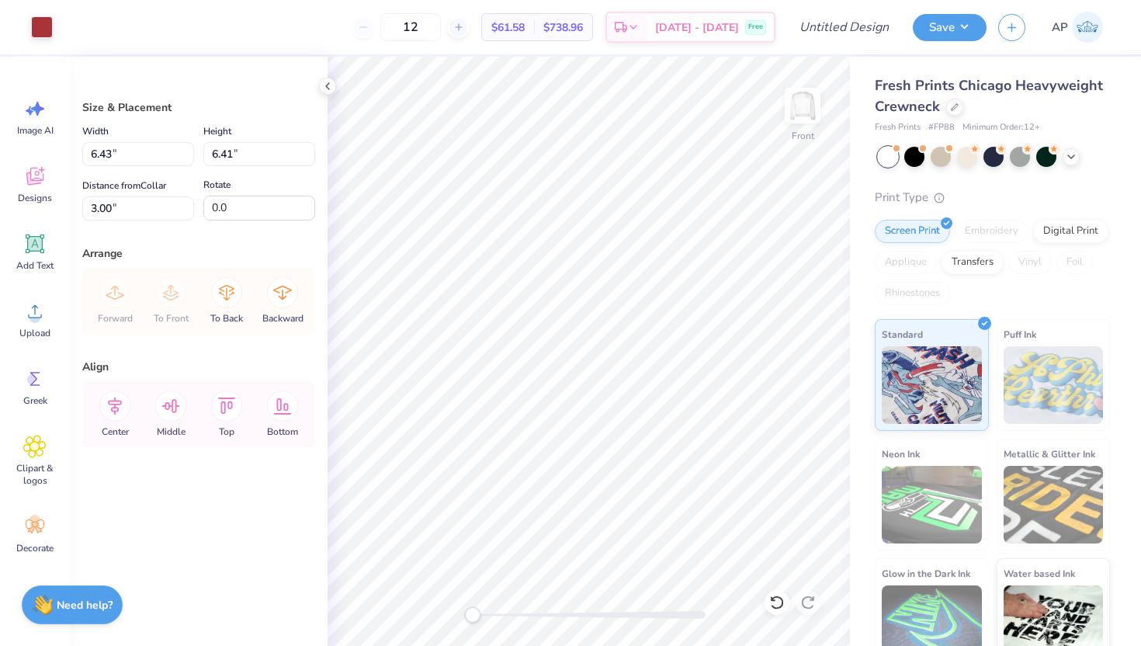
type input "9.73"
type input "9.69"
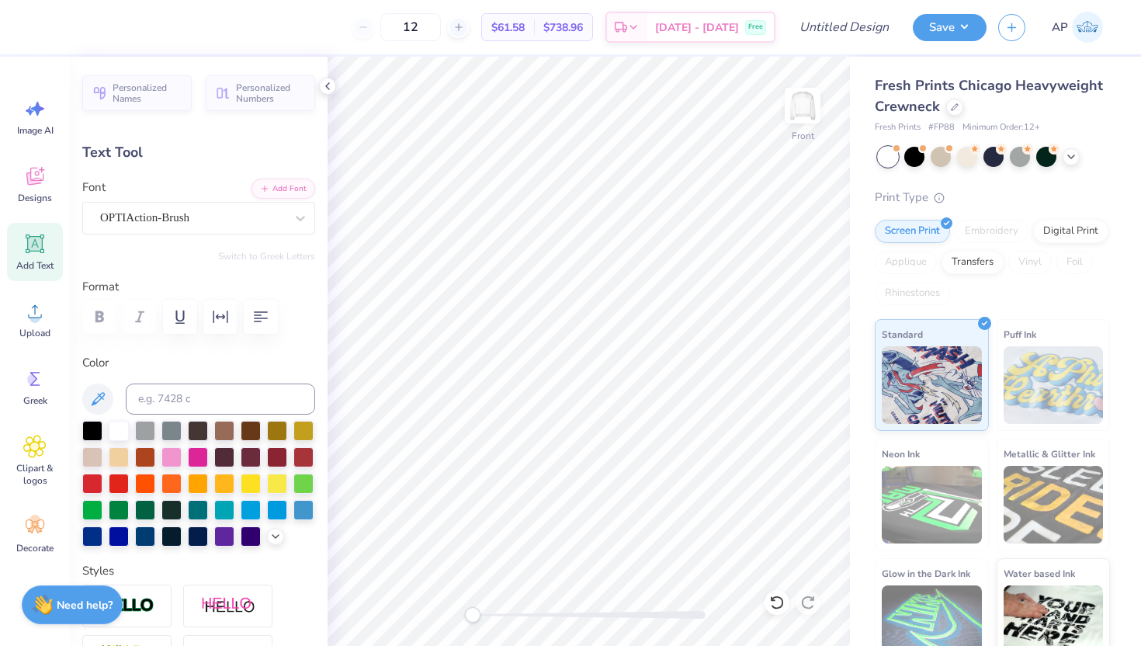
scroll to position [0, 0]
type textarea "H"
type textarea "[DEMOGRAPHIC_DATA]"
type input "9.73"
type input "1.57"
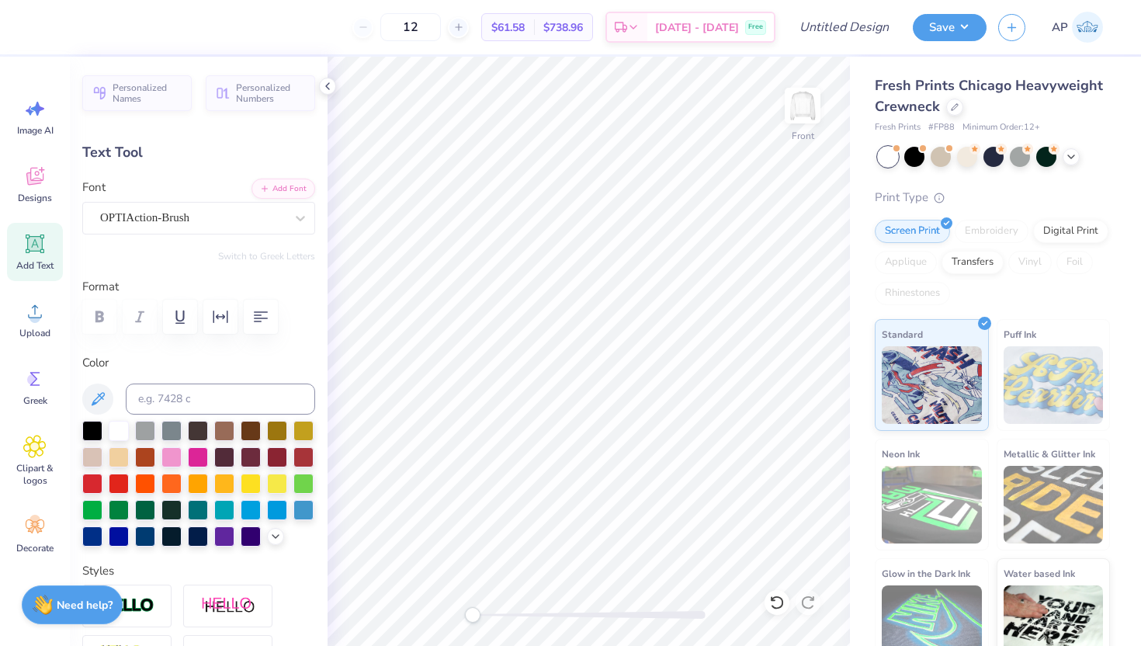
type input "9.69"
type input "4.28"
type input "1.56"
type input "11.30"
type input "8.49"
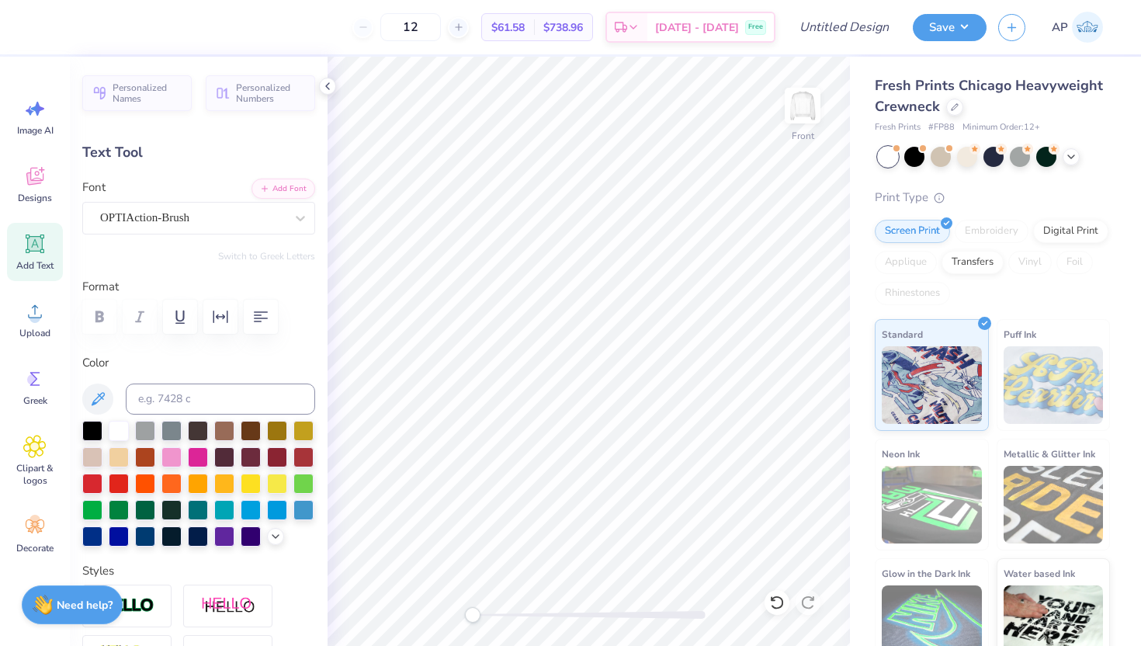
type input "1.57"
type input "13.62"
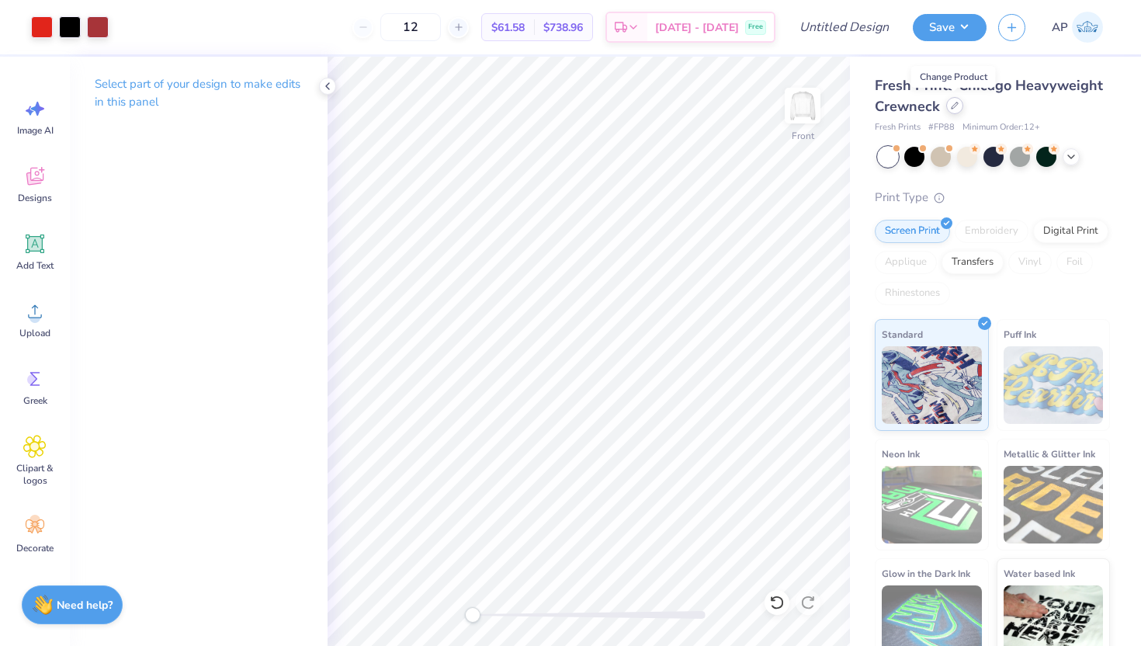
click at [953, 108] on icon at bounding box center [955, 105] width 6 height 6
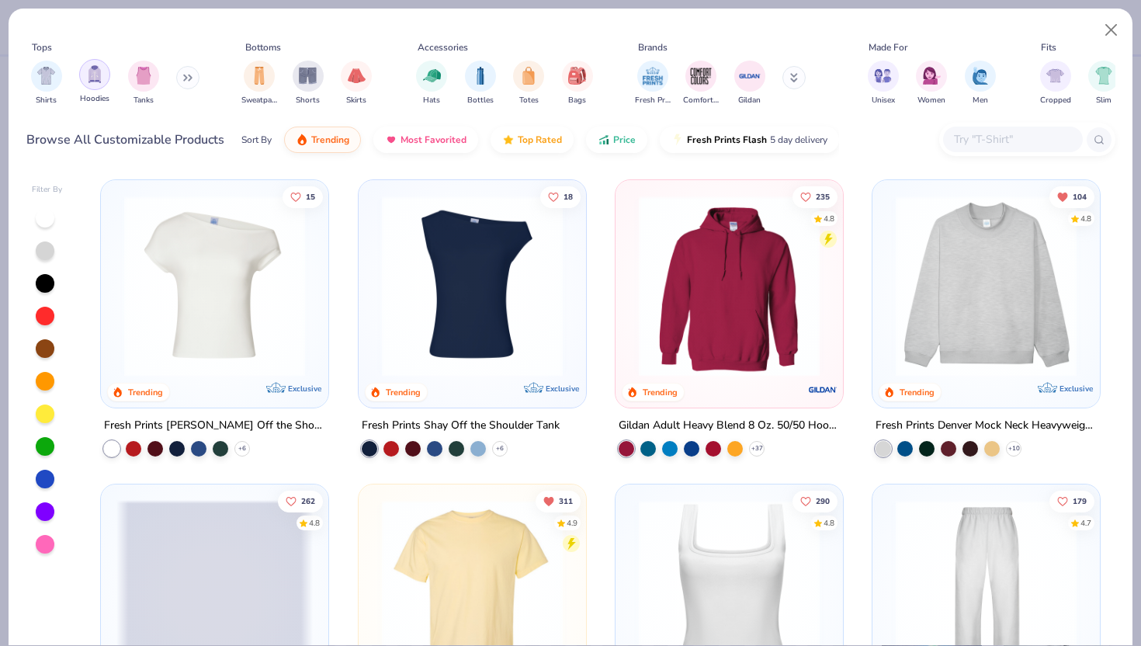
click at [99, 76] on img "filter for Hoodies" at bounding box center [94, 74] width 17 height 18
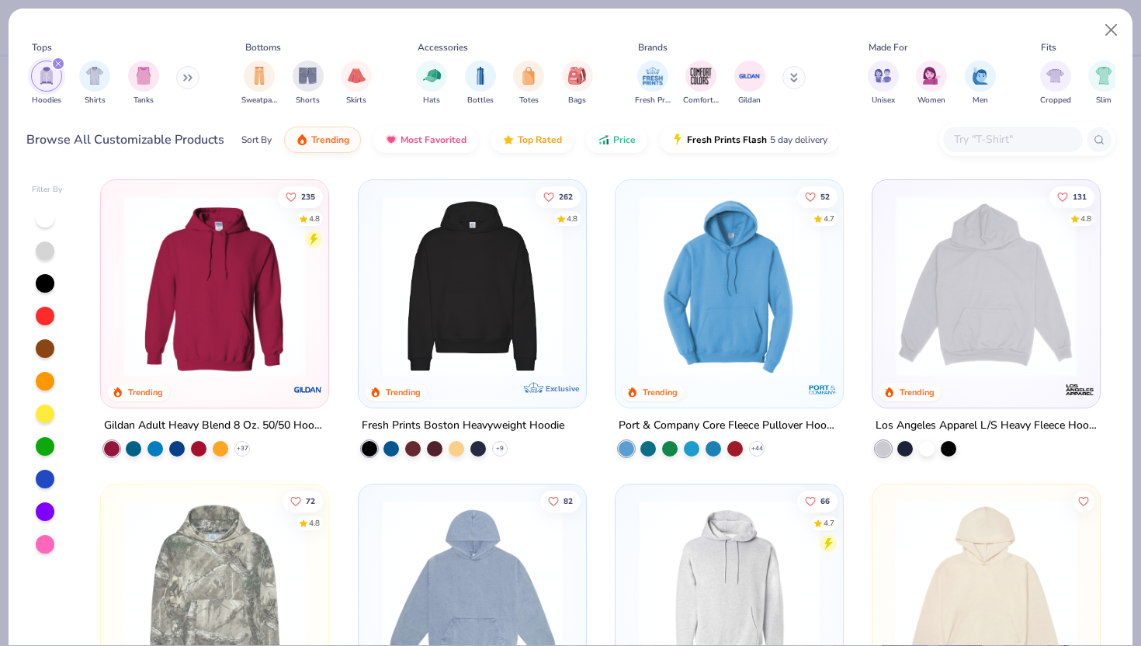
click at [494, 273] on img at bounding box center [472, 286] width 196 height 181
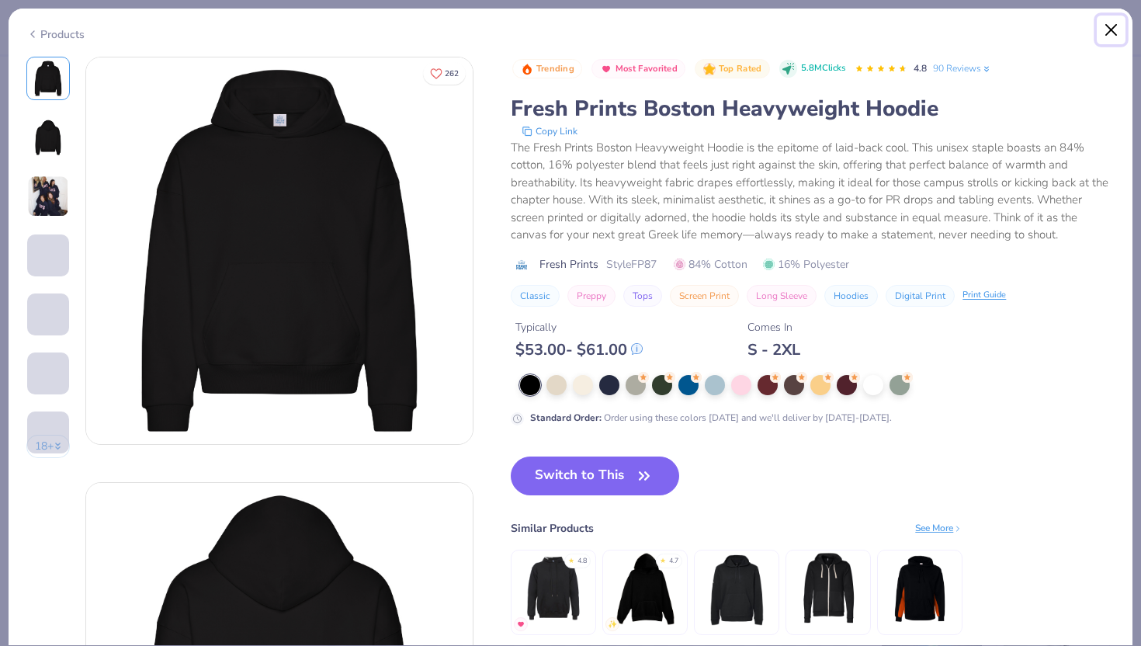
click at [1116, 35] on button "Close" at bounding box center [1112, 31] width 30 height 30
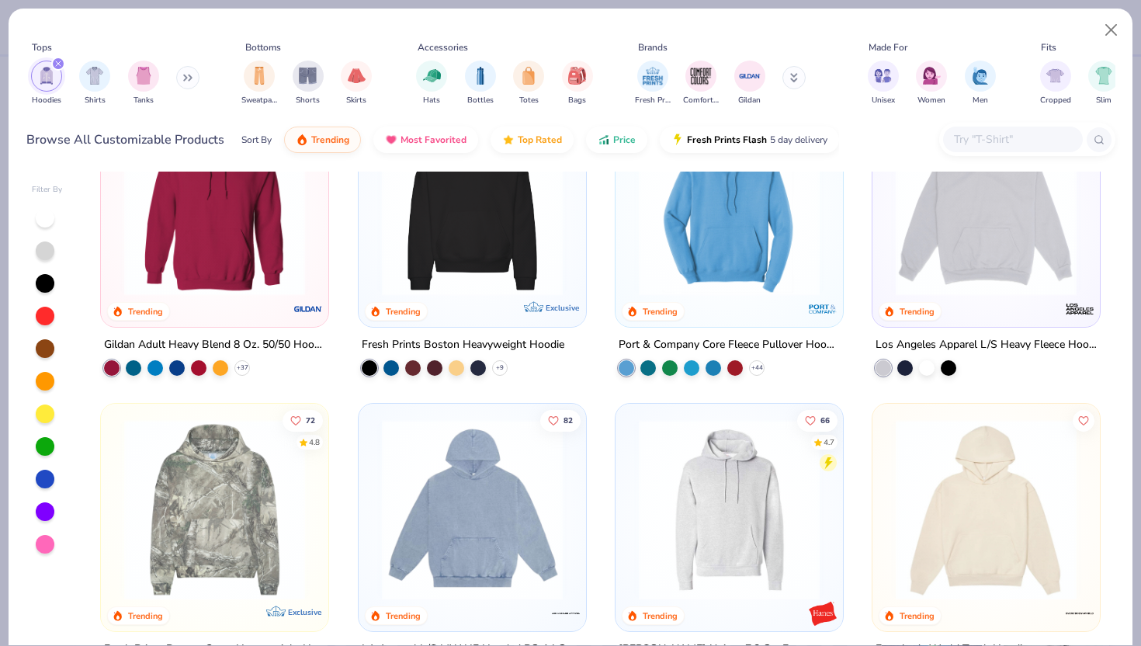
scroll to position [53, 0]
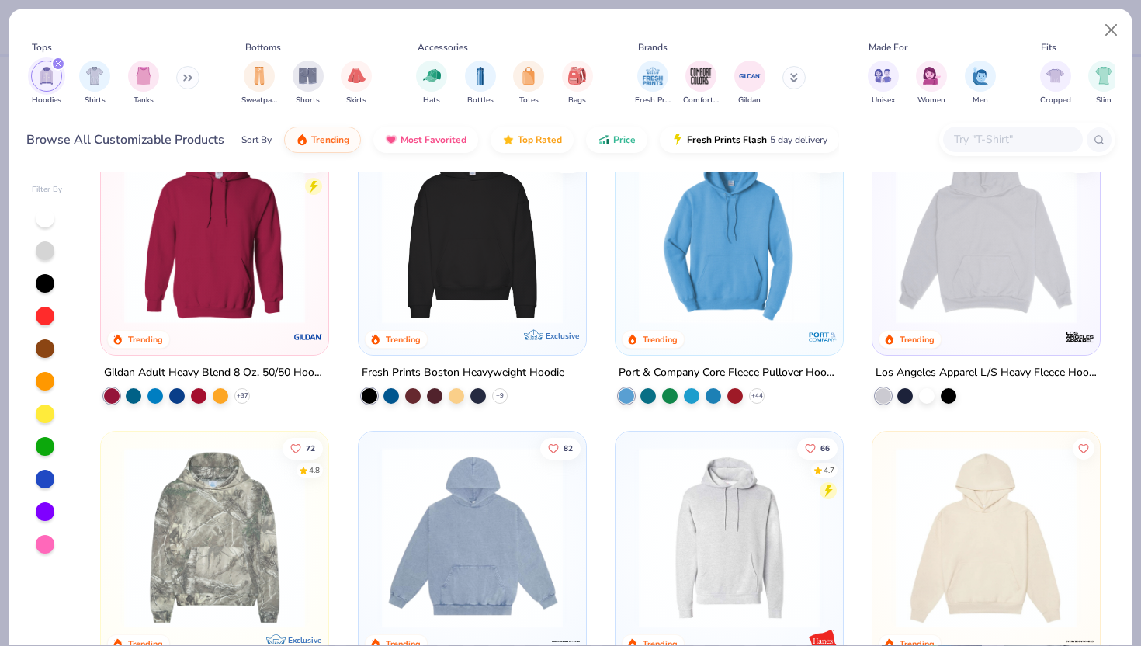
click at [493, 250] on img at bounding box center [472, 233] width 196 height 181
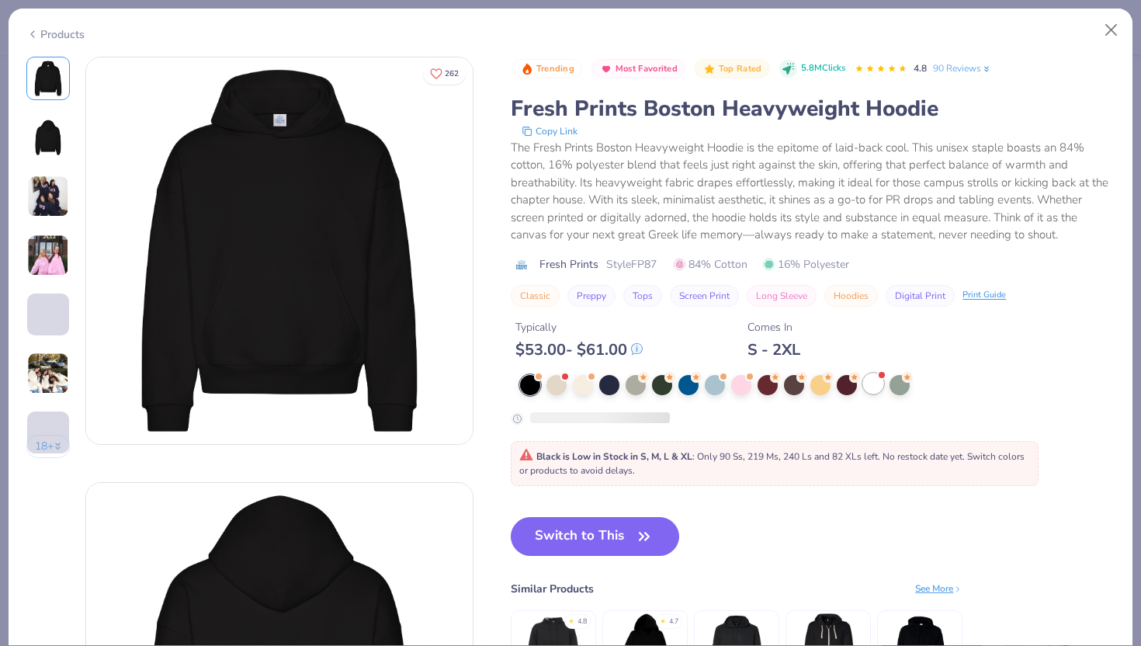
click at [876, 385] on div at bounding box center [873, 383] width 20 height 20
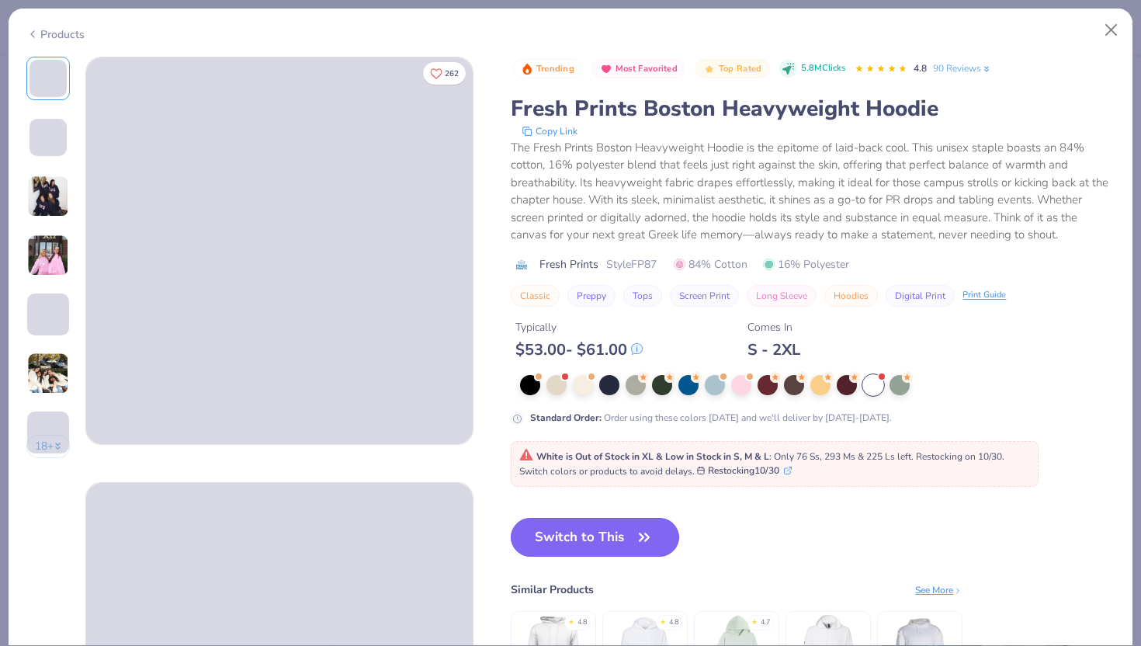
click at [604, 539] on button "Switch to This" at bounding box center [595, 537] width 168 height 39
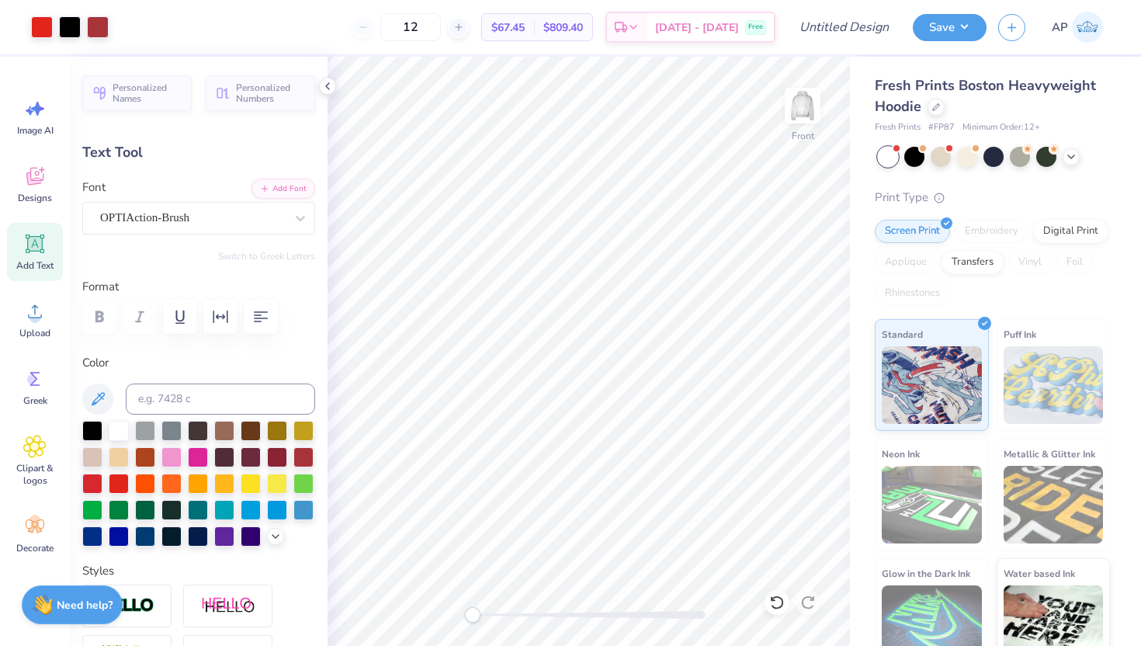
type input "8.83"
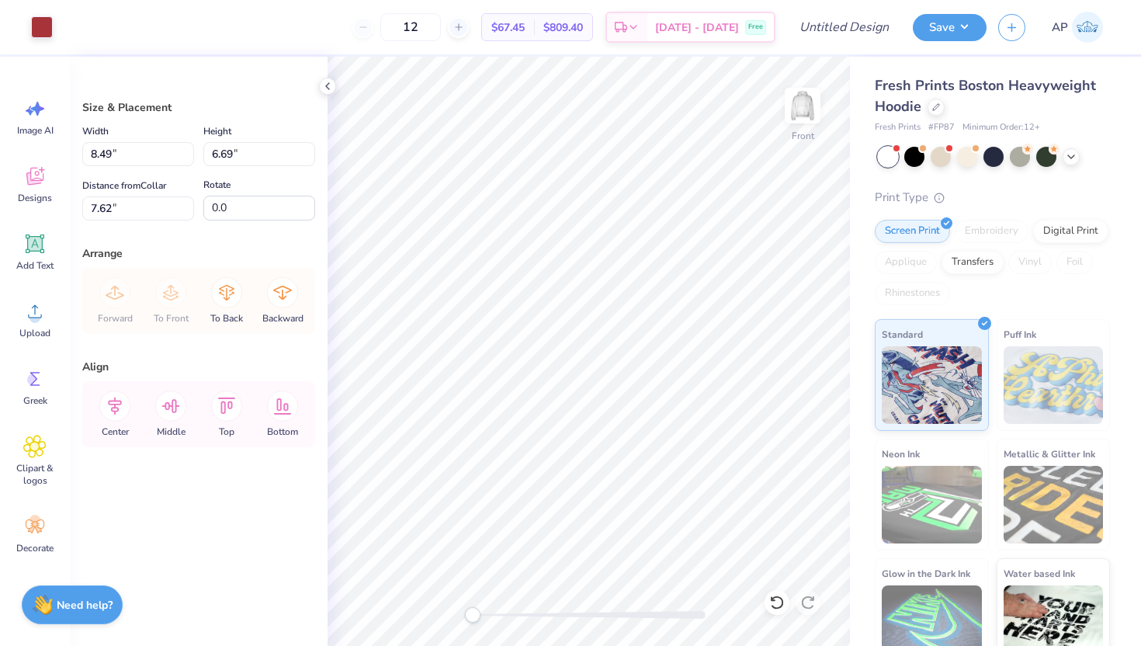
type input "7.63"
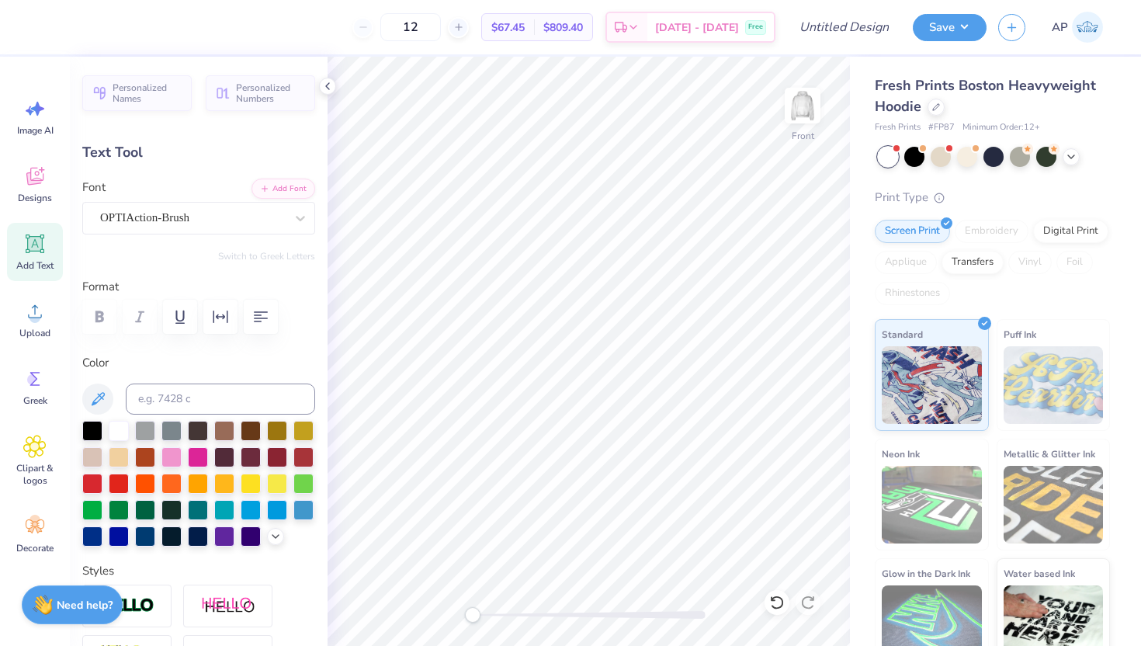
type textarea "YOU ARE"
type input "8.49"
type input "1.57"
type input "12.75"
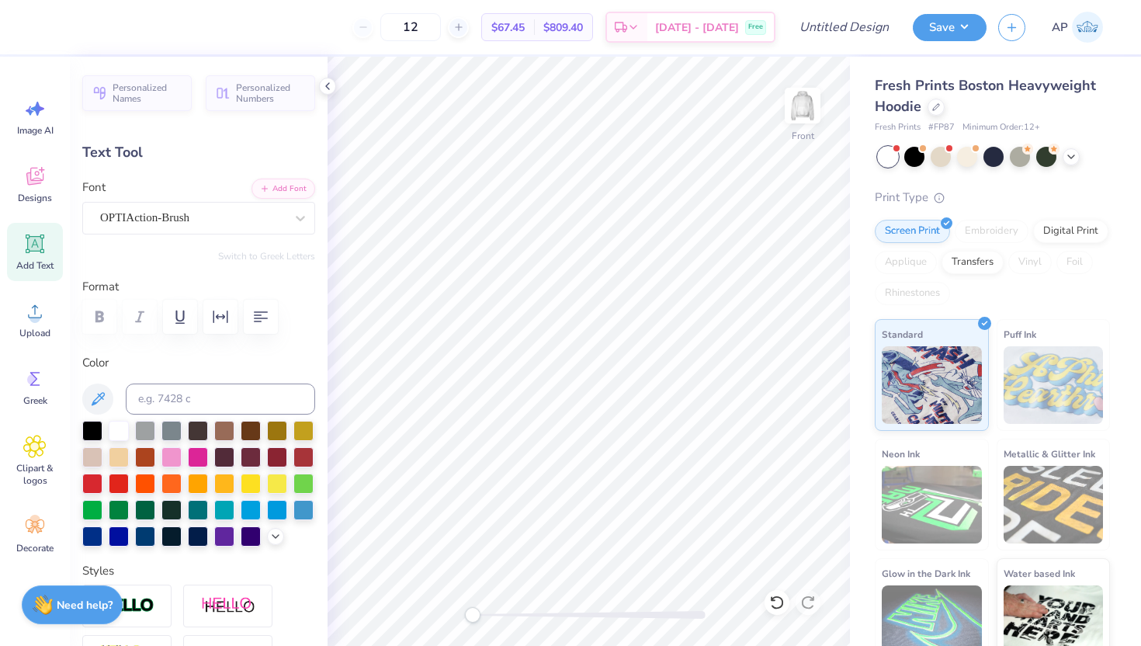
scroll to position [0, 1]
type textarea "SO LOVED!"
type input "7.08"
type input "12.71"
type input "0.69"
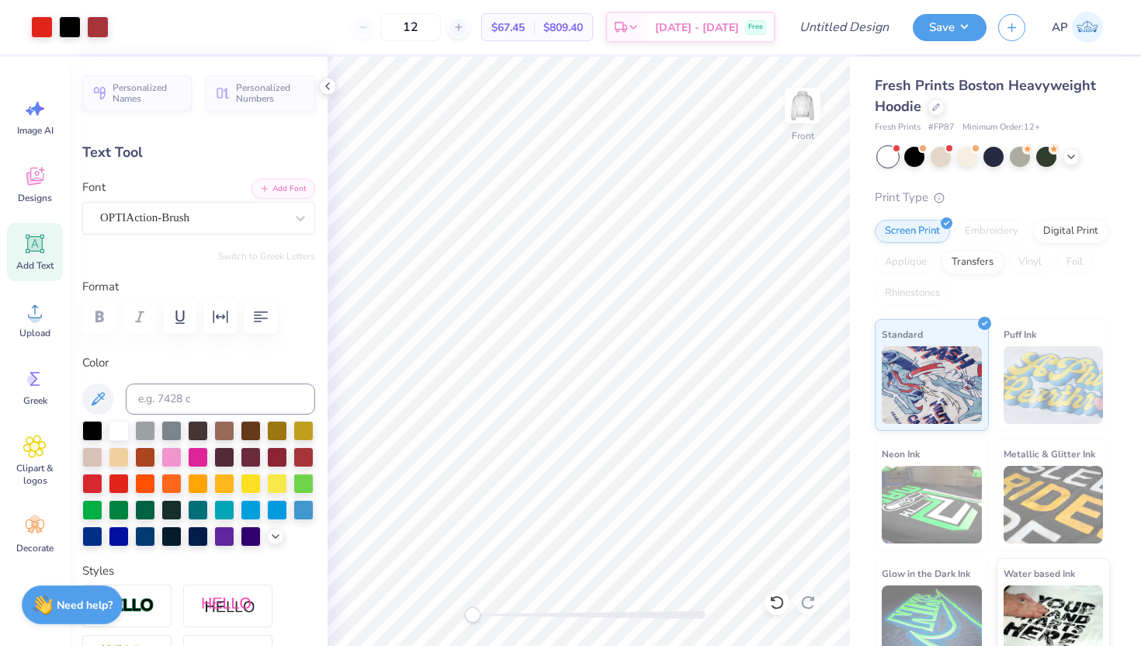
type input "0.26"
type input "18.52"
click at [775, 599] on icon at bounding box center [777, 603] width 16 height 16
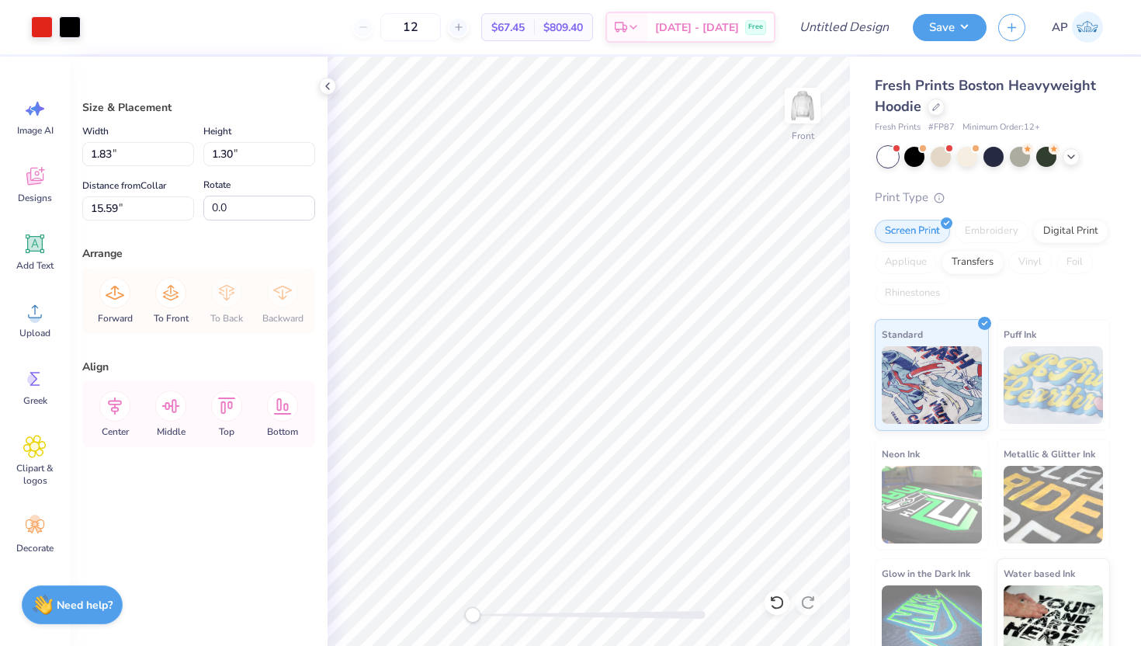
type input "15.59"
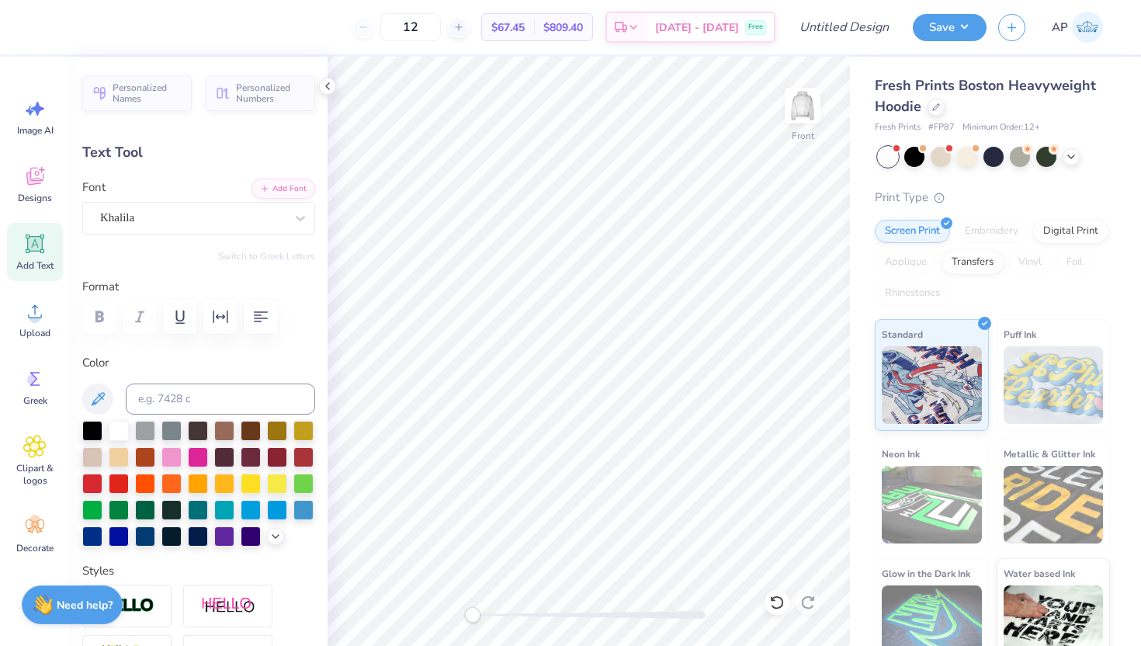
type input "0.69"
type input "0.26"
type input "16.05"
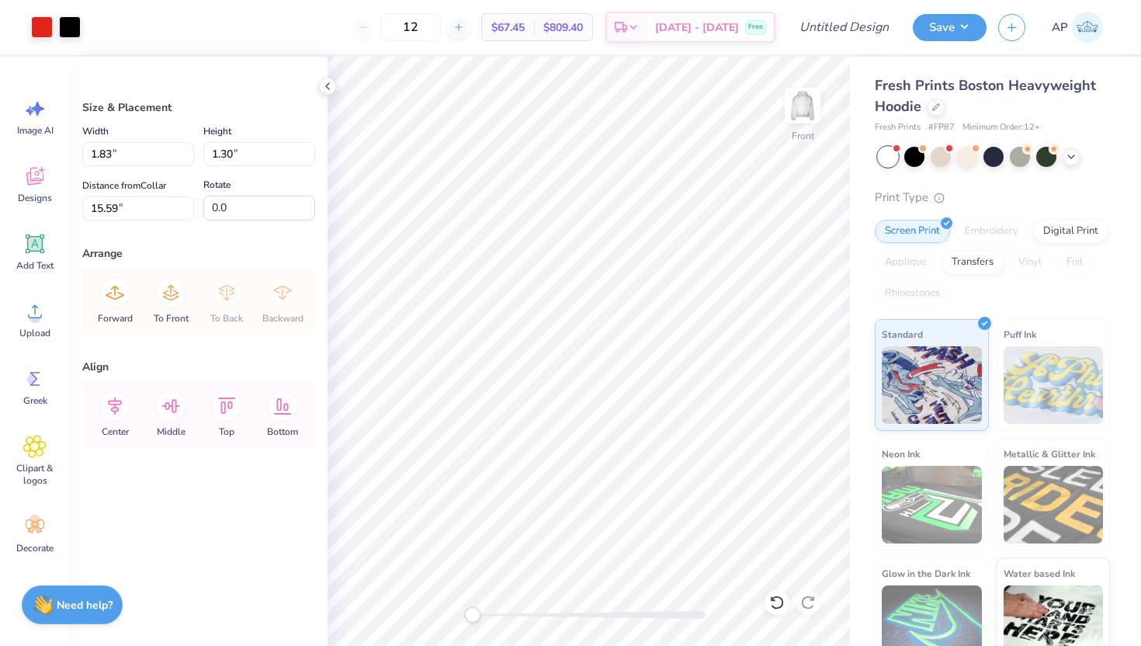
type input "1.99"
type input "1.41"
type input "15.54"
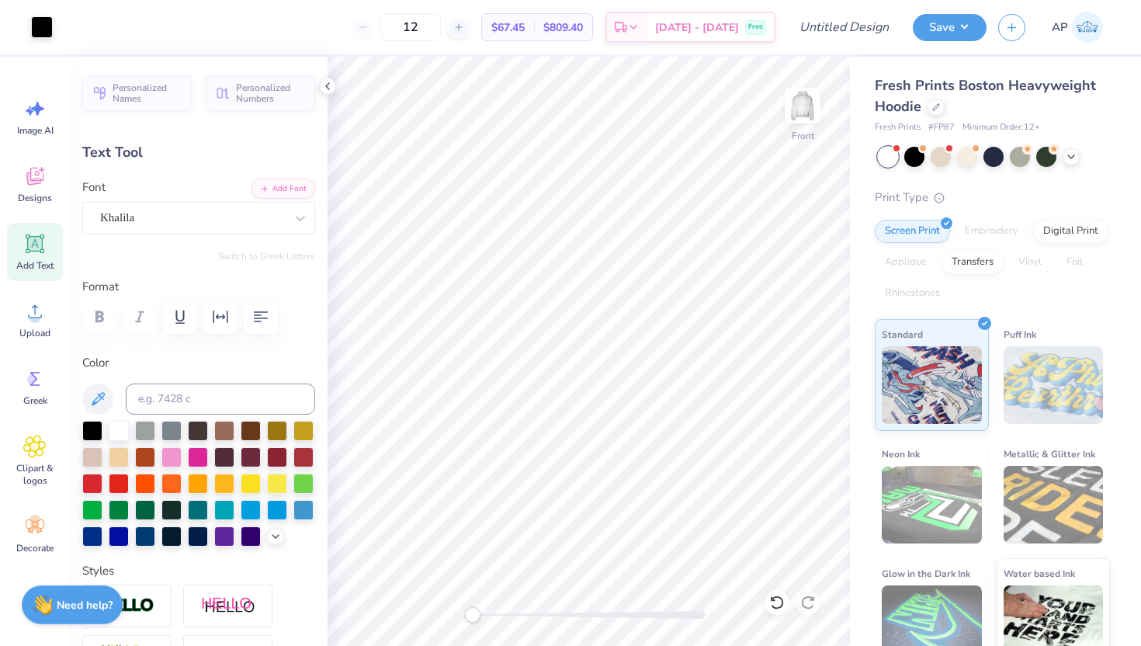
type input "1.03"
type input "0.34"
type input "16.42"
type input "0.75"
type input "0.28"
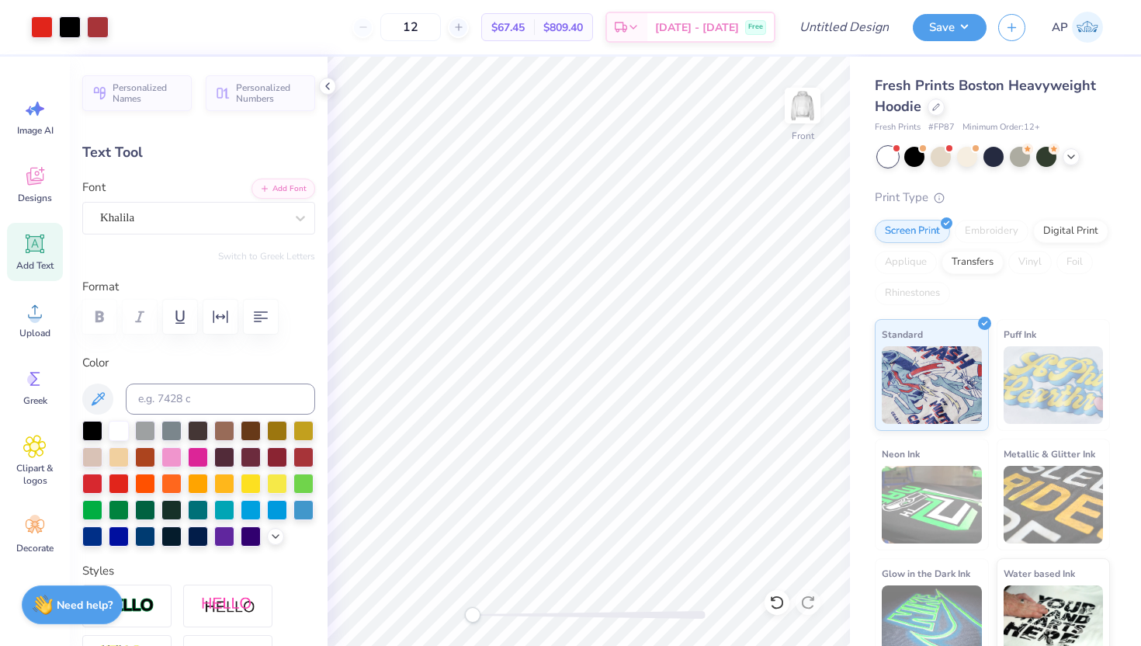
type input "16.05"
type textarea "[PERSON_NAME] 3:16"
type input "1.34"
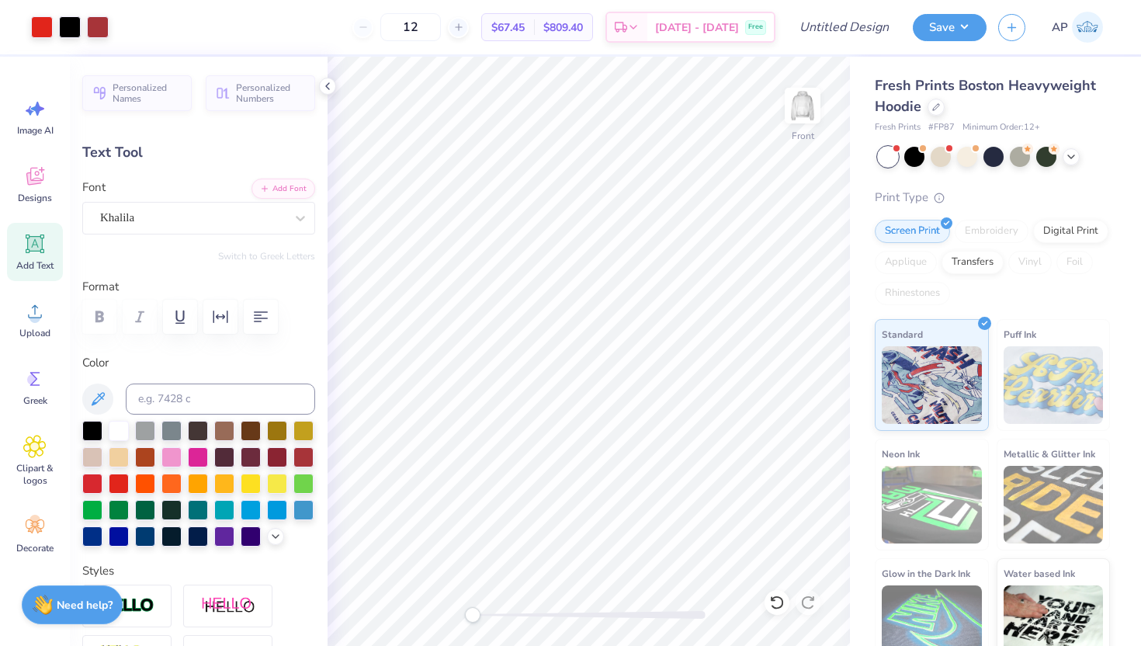
type input "0.74"
type input "16.21"
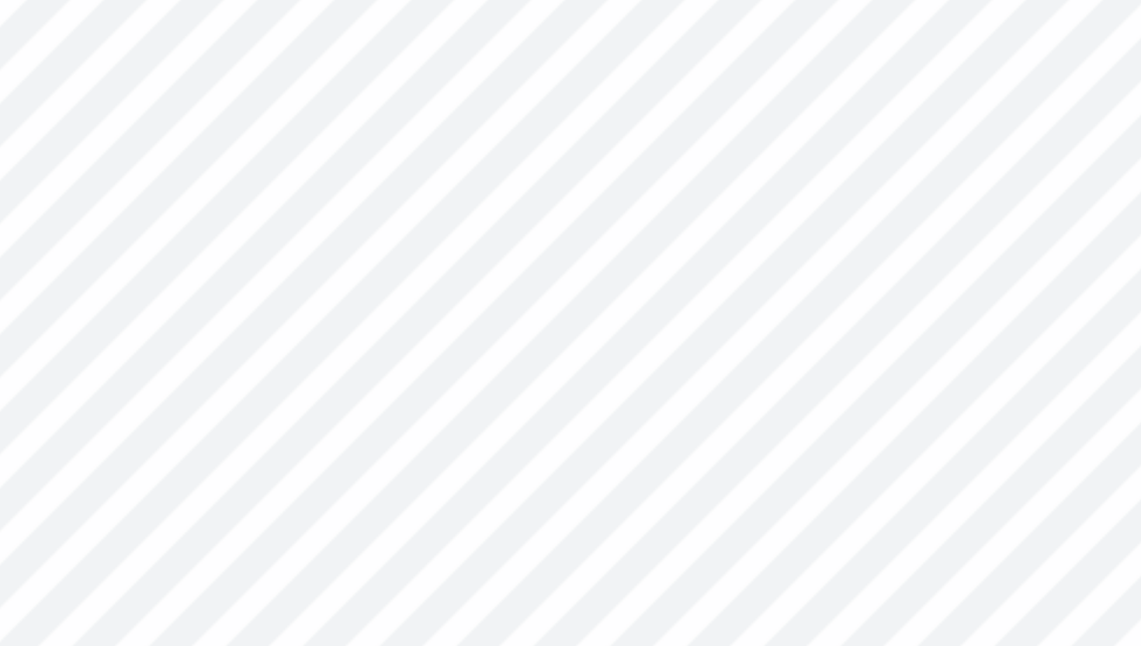
type input "1.09"
type input "0.61"
type input "3.68"
type input "2.05"
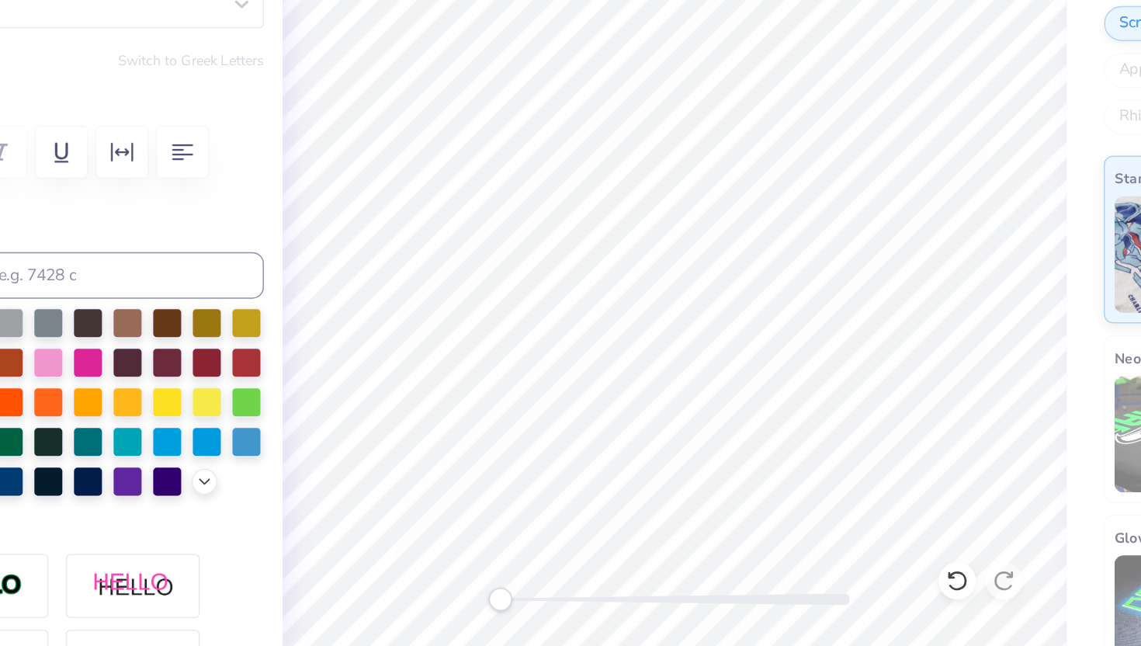
scroll to position [0, 0]
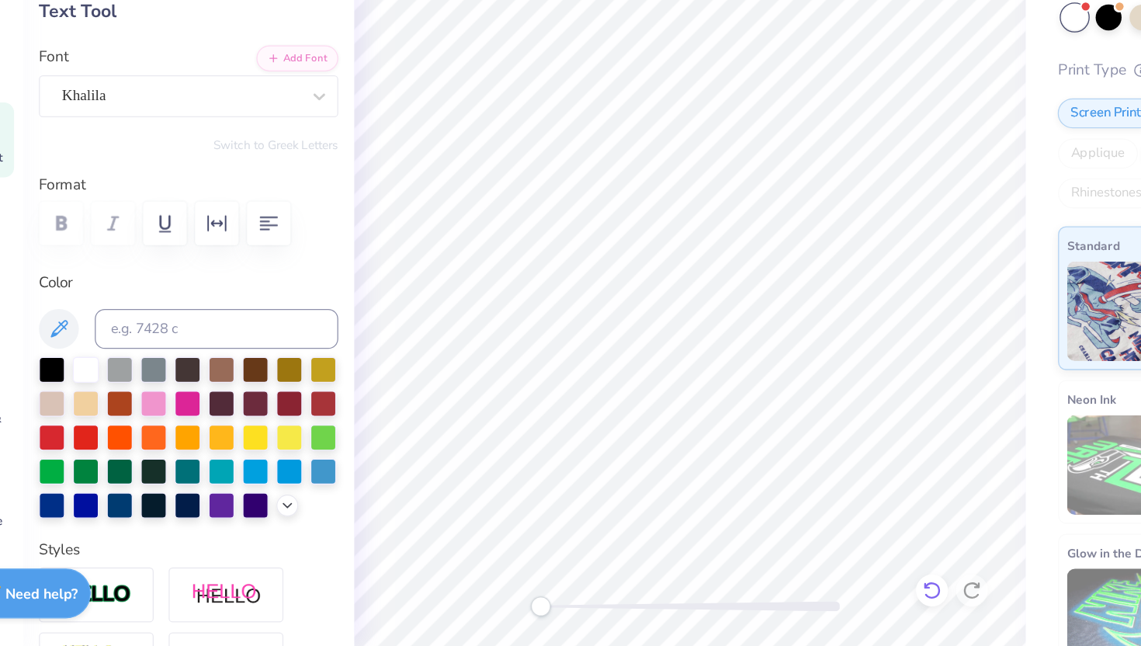
type textarea "[PERSON_NAME]"
click at [779, 603] on icon at bounding box center [777, 603] width 16 height 16
type input "1.09"
type input "0.61"
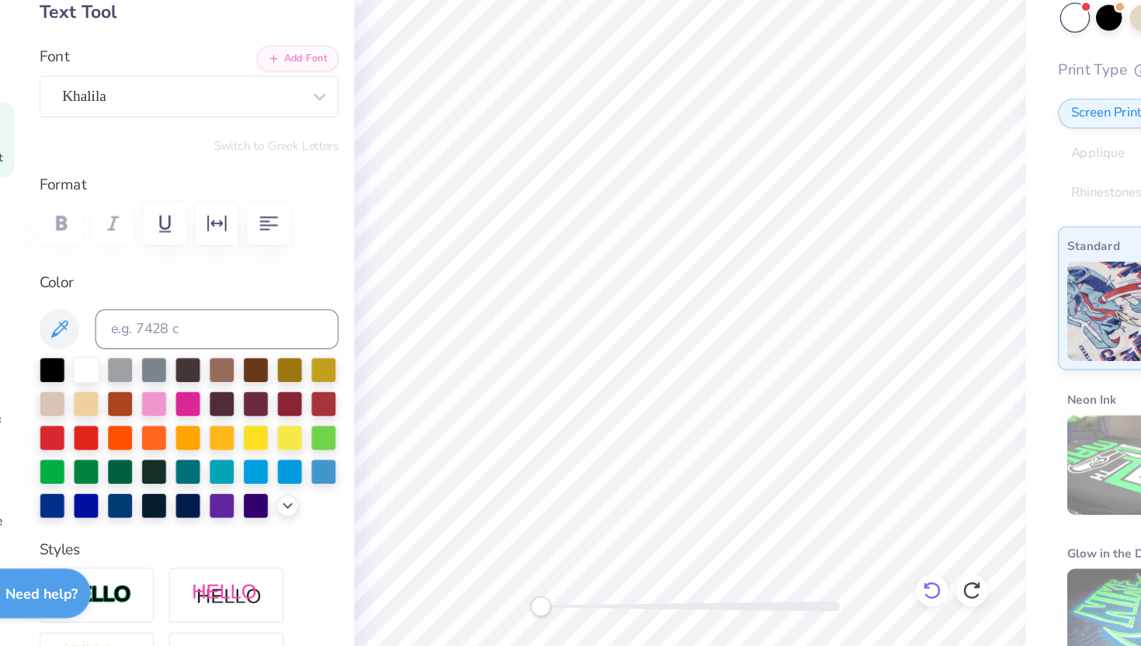
click at [779, 599] on icon at bounding box center [777, 603] width 16 height 16
type input "1.34"
type input "0.74"
click at [771, 609] on icon at bounding box center [777, 603] width 16 height 16
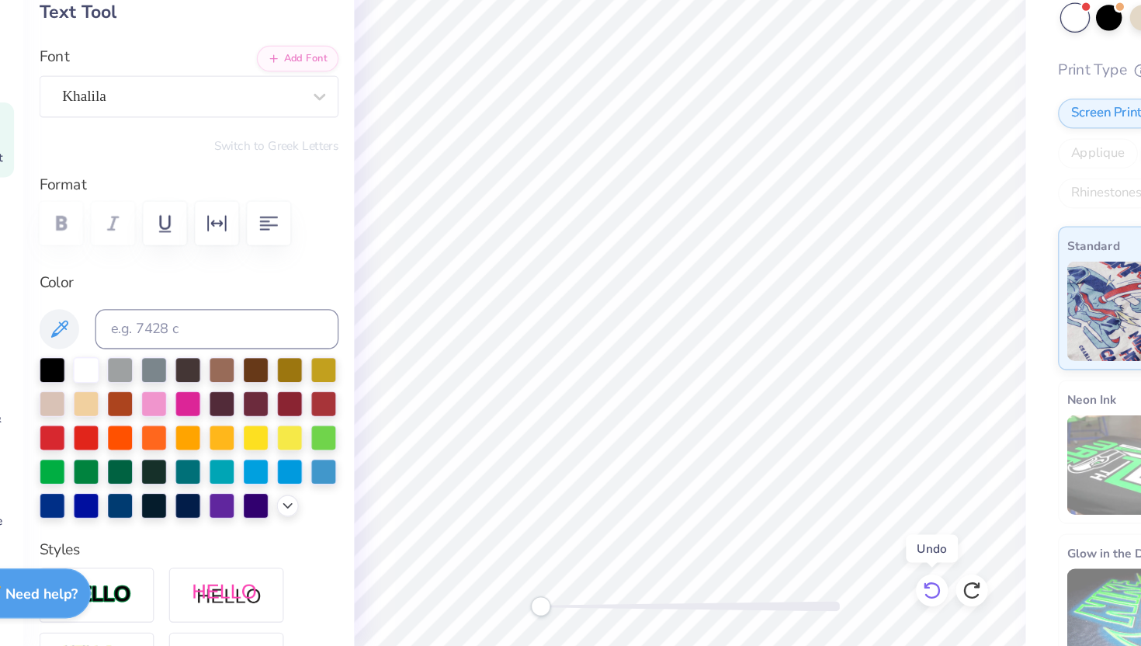
type input "15.88"
click at [773, 599] on icon at bounding box center [773, 598] width 3 height 3
type input "0.75"
type input "0.28"
click at [773, 599] on icon at bounding box center [773, 598] width 3 height 3
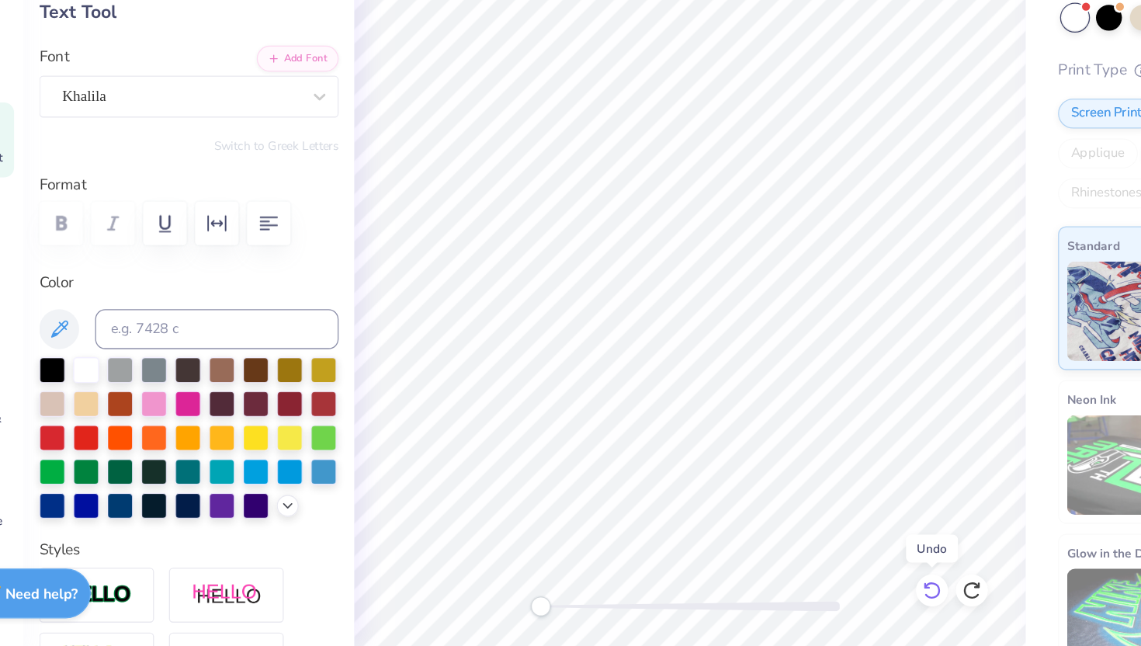
type input "16.05"
click at [773, 599] on icon at bounding box center [773, 598] width 3 height 3
type textarea "[PERSON_NAME]"
type input "1.03"
type input "0.34"
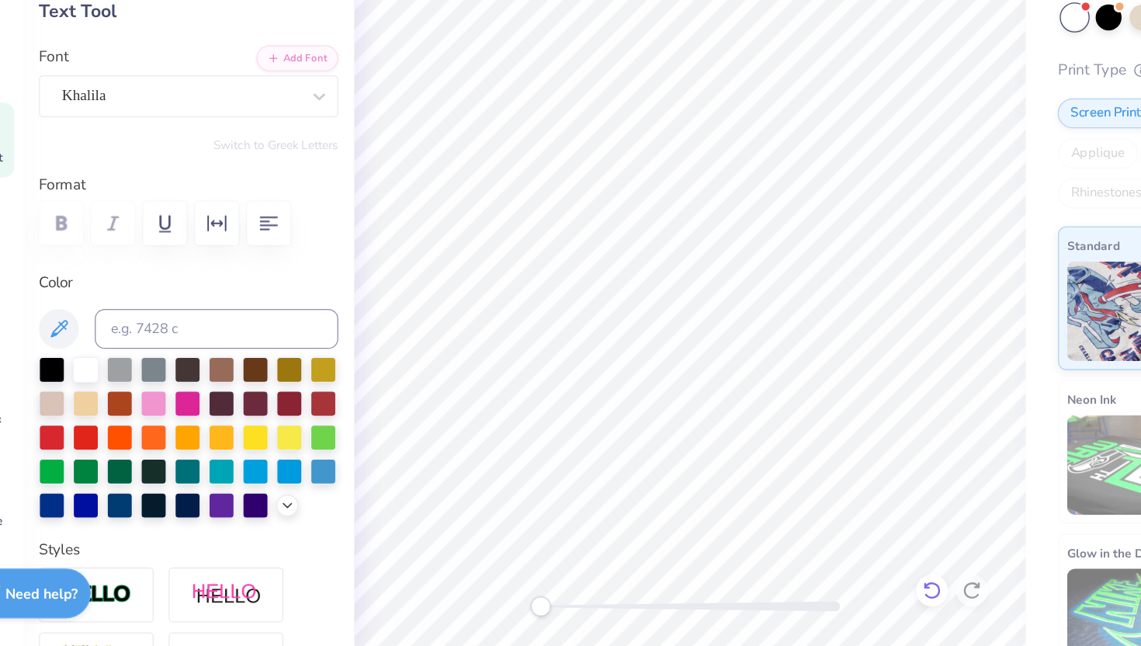
type input "16.42"
type textarea "3:16"
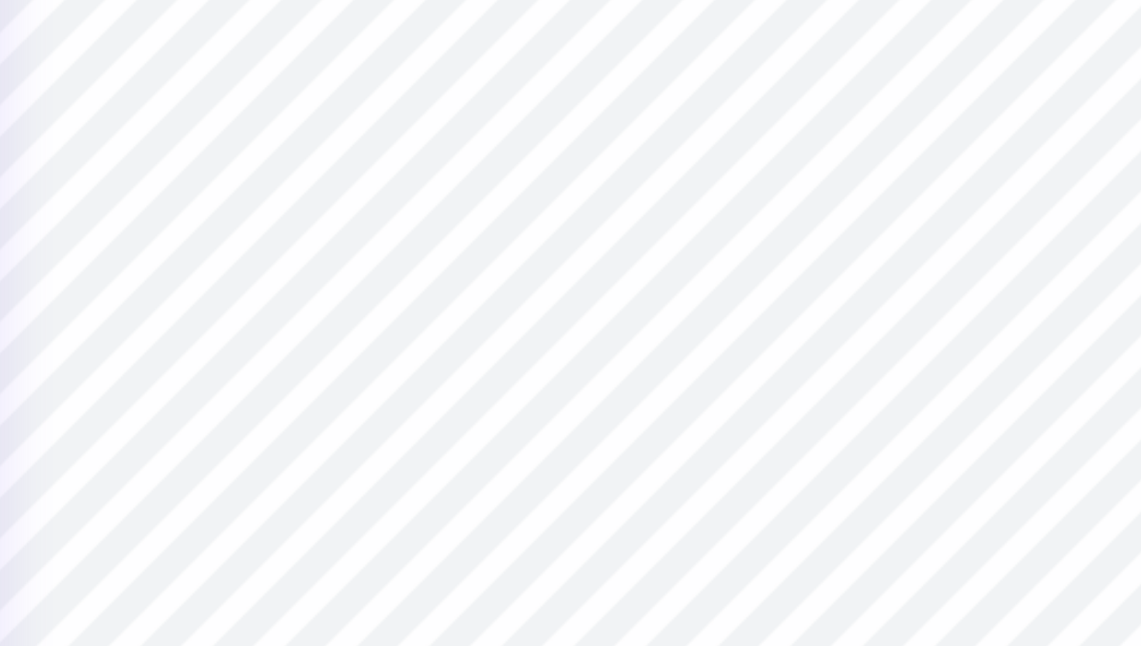
type input "0.52"
type input "0.27"
type input "16.46"
type input "1.48"
type input "0.79"
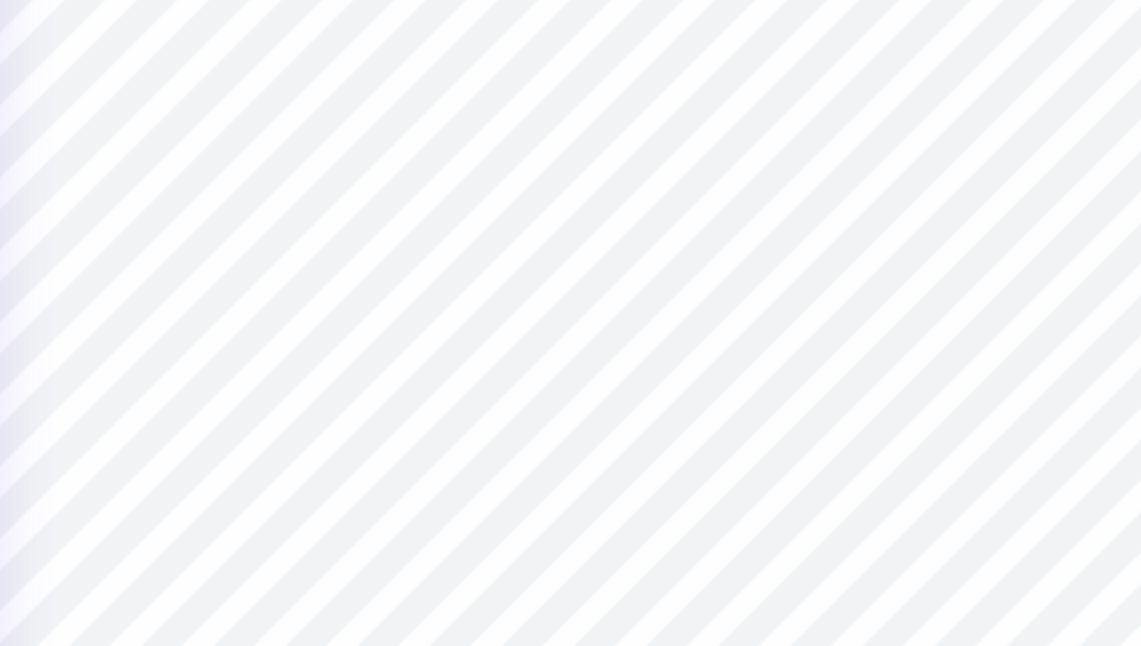
type input "16.36"
type input "0.93"
type input "0.35"
type input "16.01"
type input "1.27"
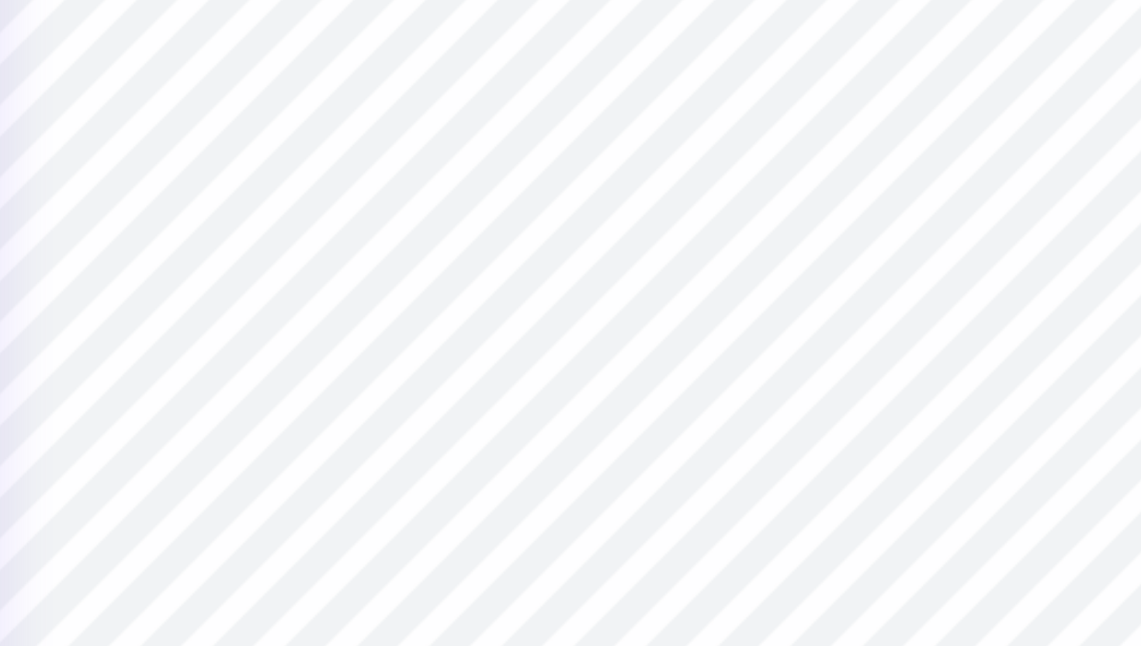
type input "0.47"
type input "1.48"
type input "0.79"
type input "17.53"
type input "0.80"
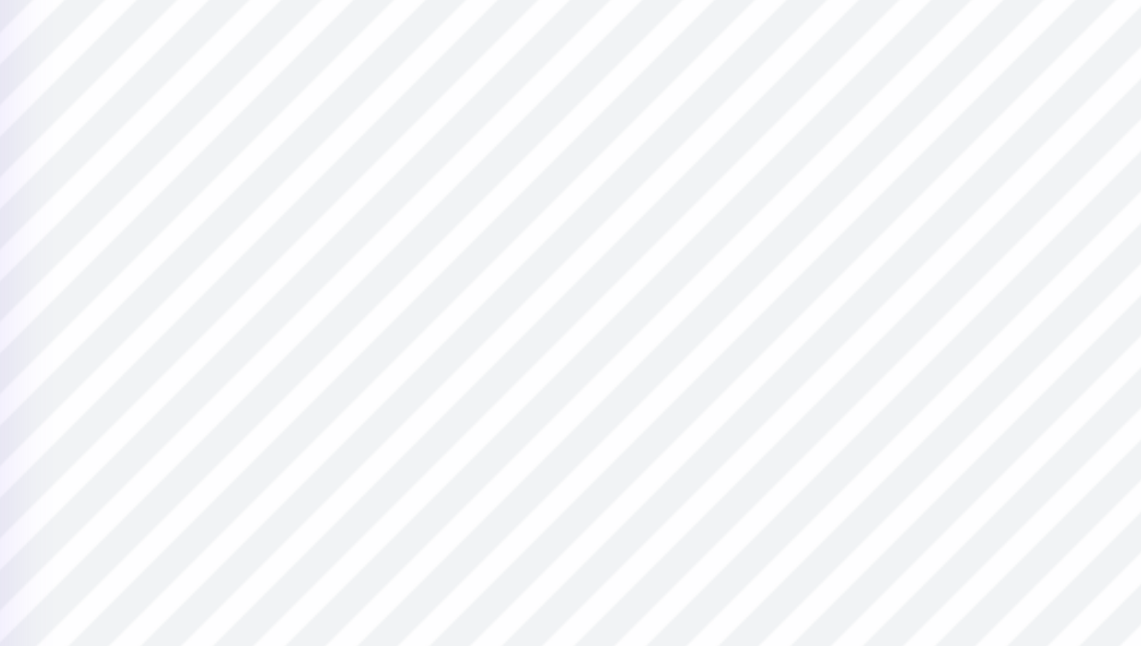
type input "0.43"
type input "17.65"
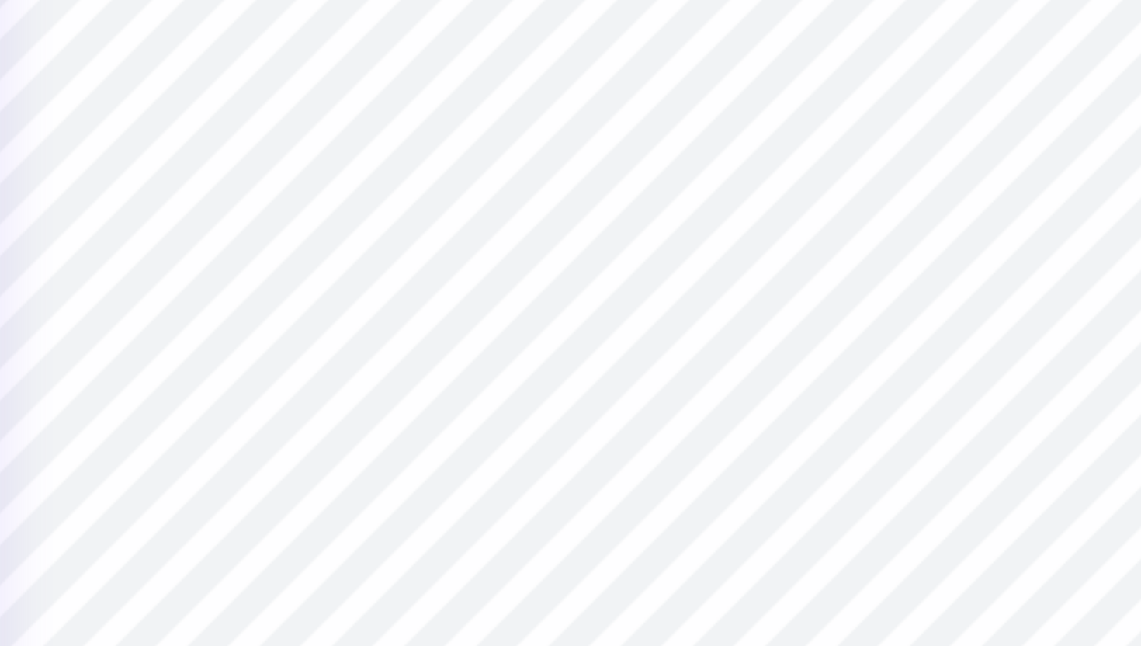
type input "0.80"
type input "0.43"
type input "16.34"
type input "0.75"
type input "0.40"
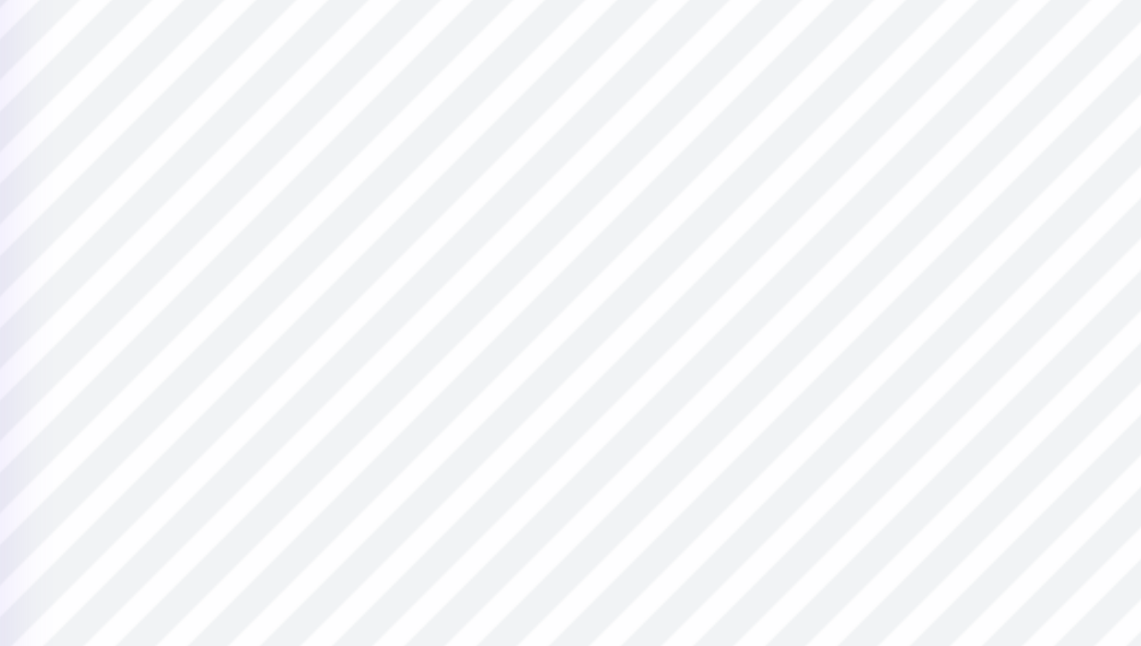
type input "0.53"
type input "0.28"
type input "1.27"
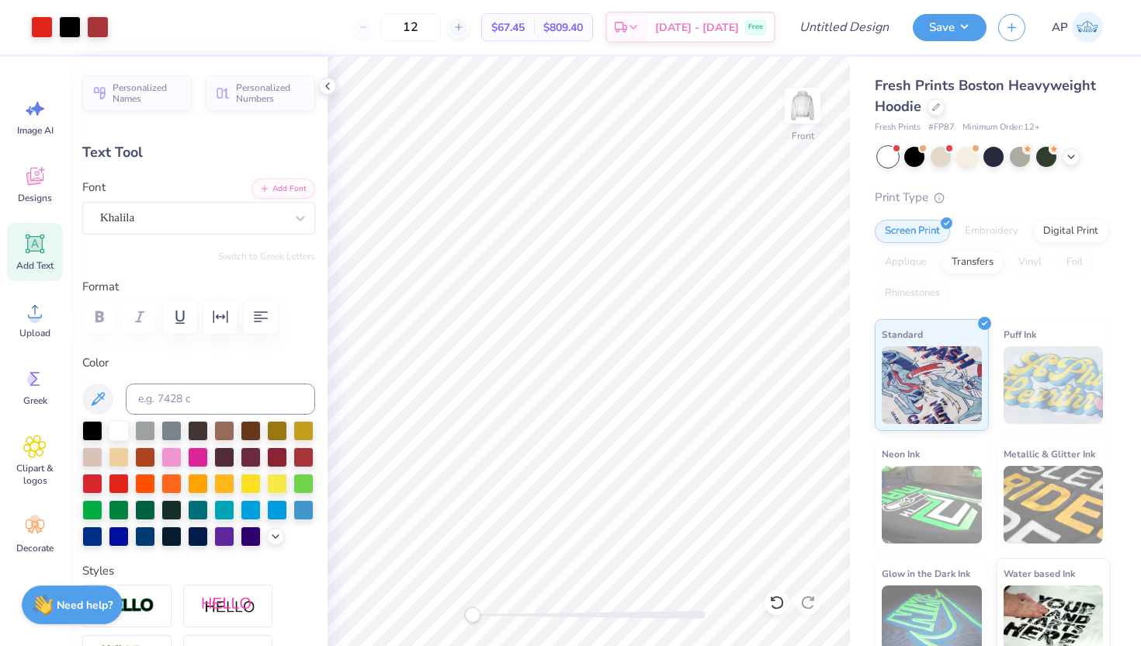
click at [44, 248] on icon at bounding box center [34, 243] width 23 height 23
paste textarea ""For [DEMOGRAPHIC_DATA] so loved the world that he gave his one and only Son, t…"
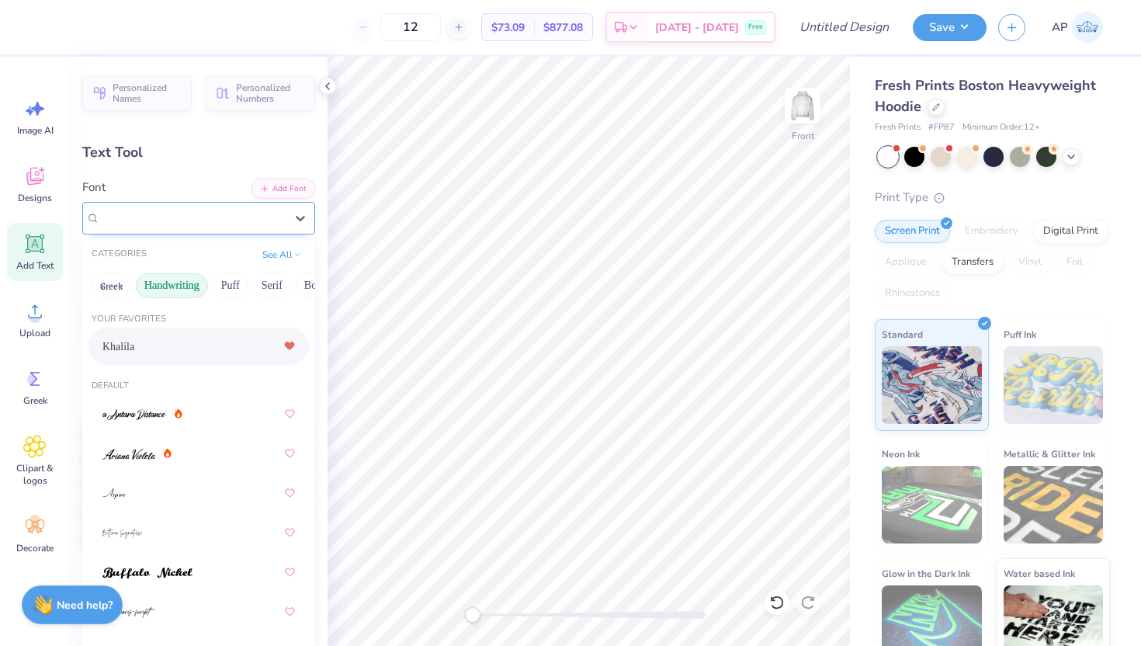
click at [236, 212] on div "Super Dream" at bounding box center [193, 218] width 188 height 24
click at [172, 355] on div "Khalila" at bounding box center [198, 346] width 193 height 28
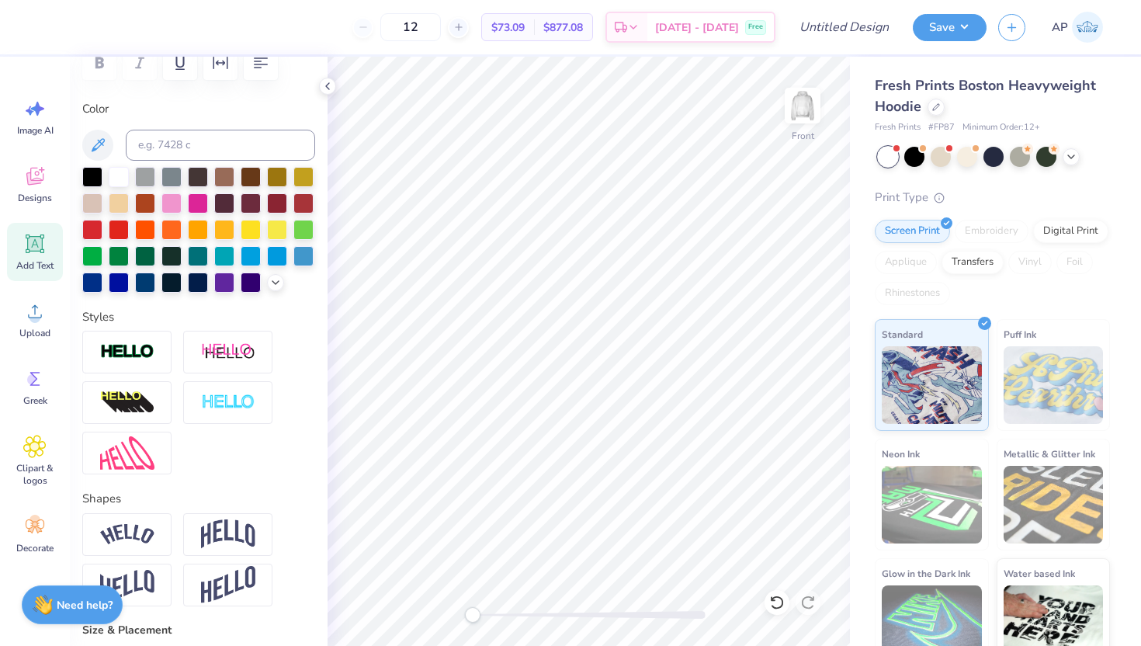
scroll to position [0, 0]
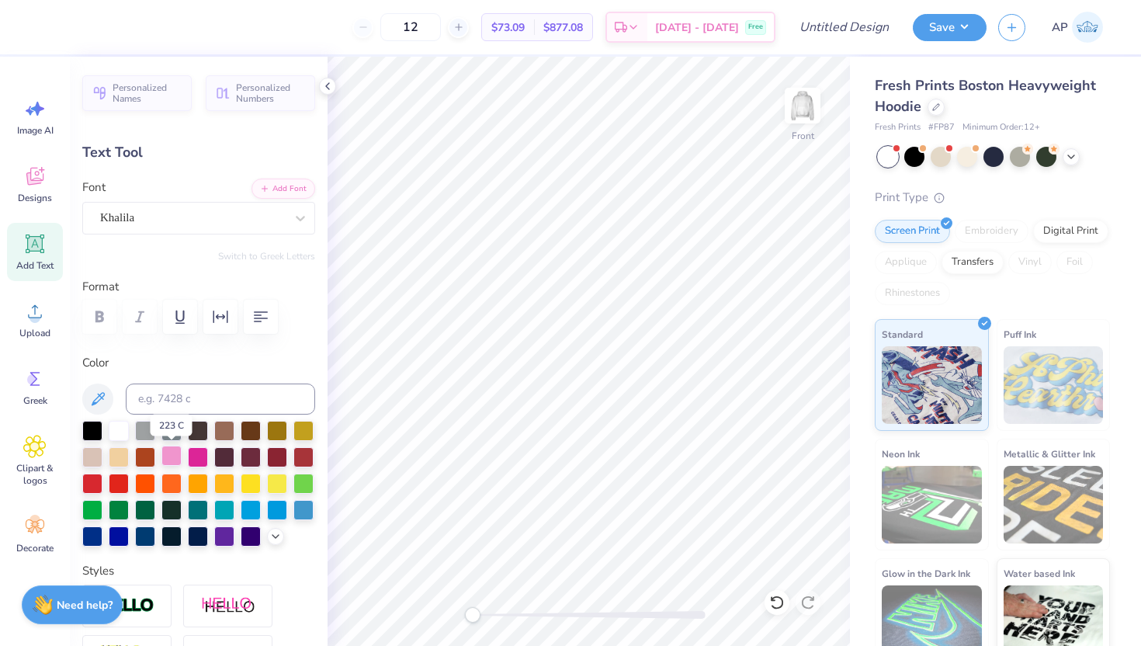
click at [172, 452] on div at bounding box center [172, 456] width 20 height 20
click at [113, 483] on div at bounding box center [119, 482] width 20 height 20
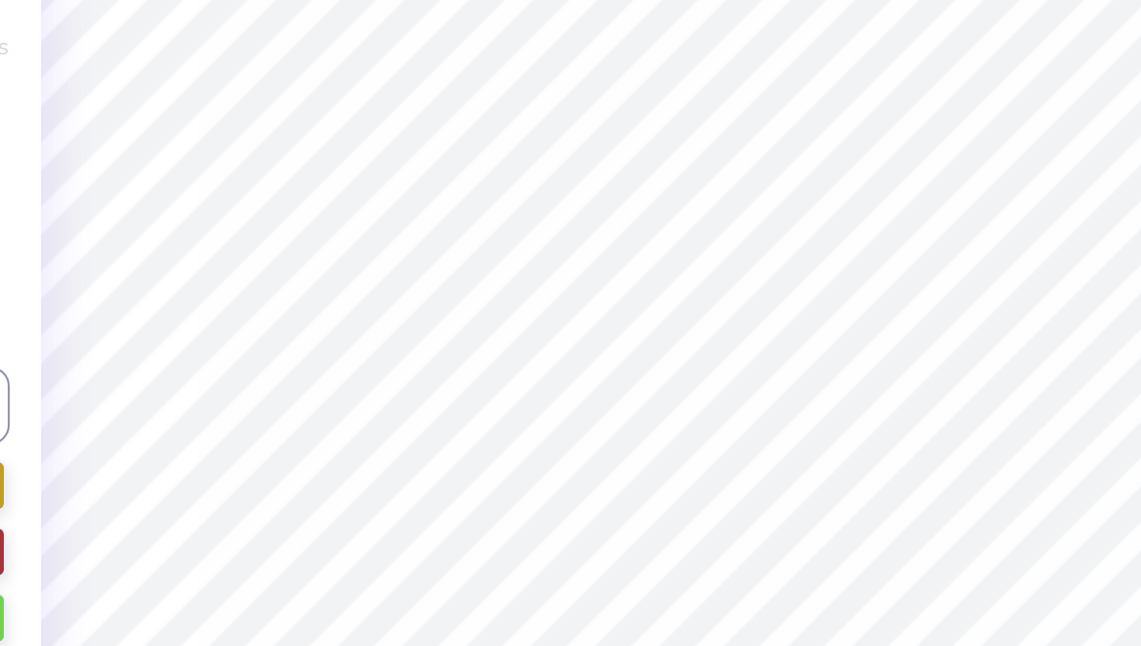
scroll to position [0, 5]
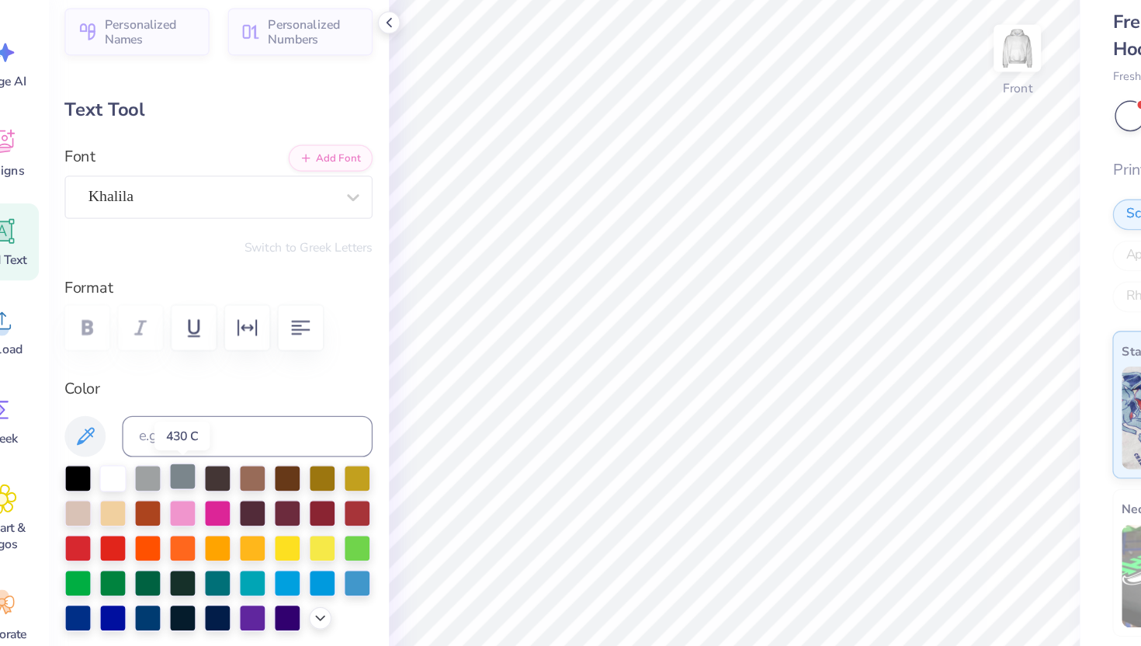
click at [170, 432] on div at bounding box center [172, 429] width 20 height 20
click at [199, 434] on div at bounding box center [198, 429] width 20 height 20
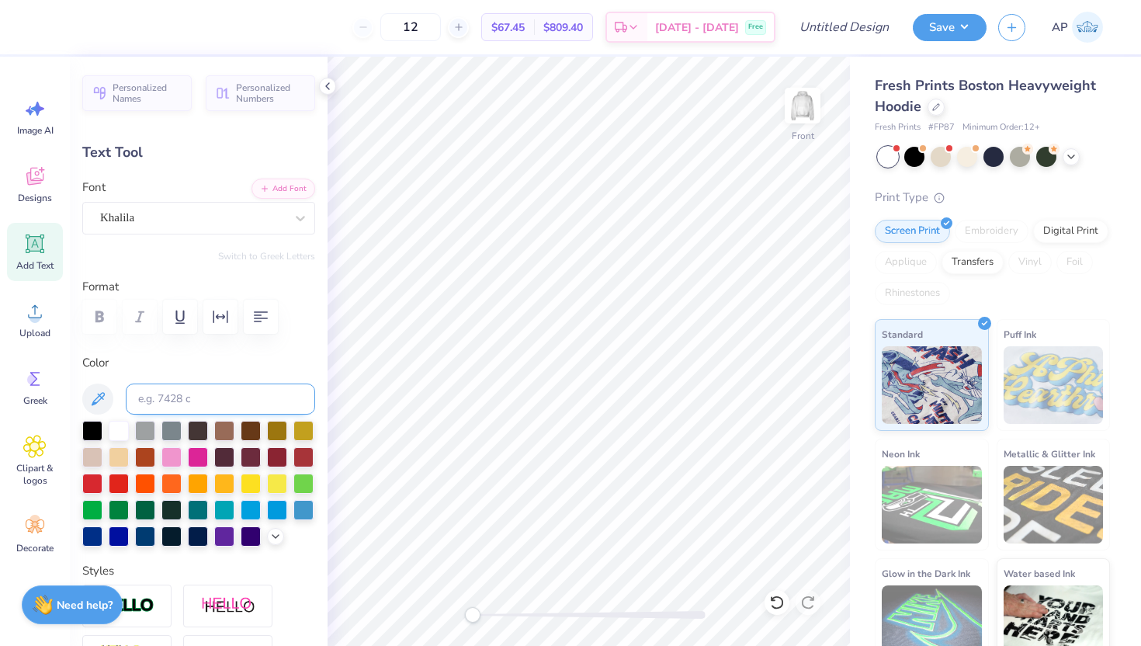
scroll to position [0, 15]
click at [194, 426] on div at bounding box center [198, 429] width 20 height 20
click at [199, 428] on div at bounding box center [198, 429] width 20 height 20
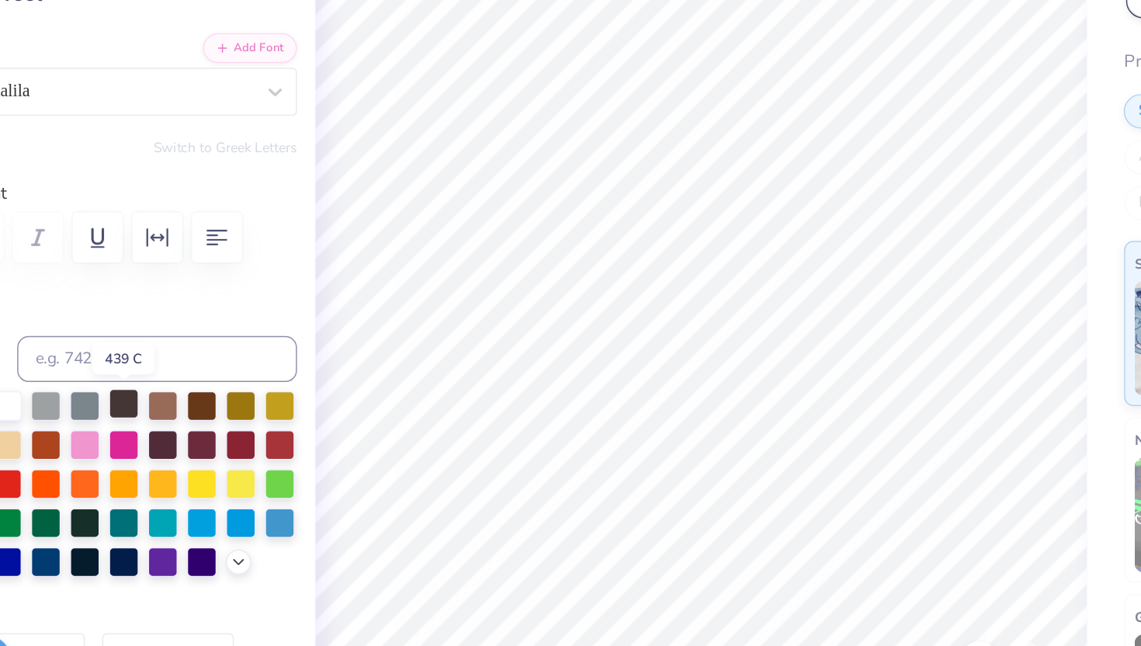
click at [195, 428] on div at bounding box center [198, 429] width 20 height 20
click at [202, 427] on div at bounding box center [198, 429] width 20 height 20
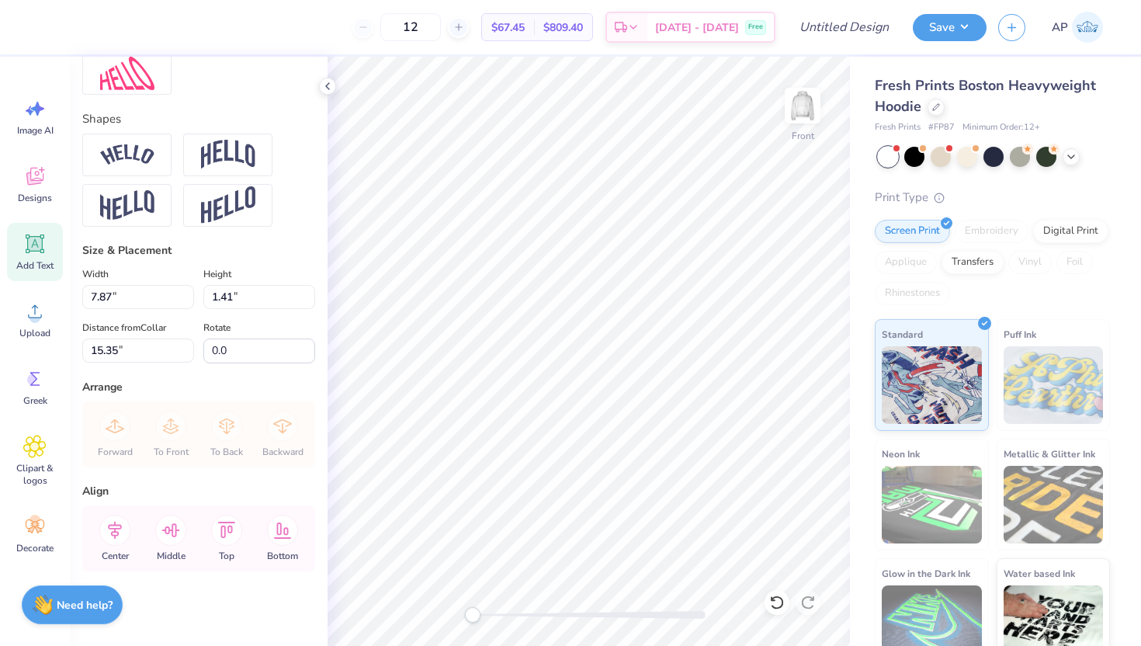
scroll to position [636, 0]
click at [311, 299] on input "1.4" at bounding box center [259, 295] width 112 height 24
click at [311, 299] on input "1.39" at bounding box center [259, 295] width 112 height 24
click at [310, 300] on input "1.38" at bounding box center [259, 295] width 112 height 24
click at [310, 300] on input "1.37" at bounding box center [259, 295] width 112 height 24
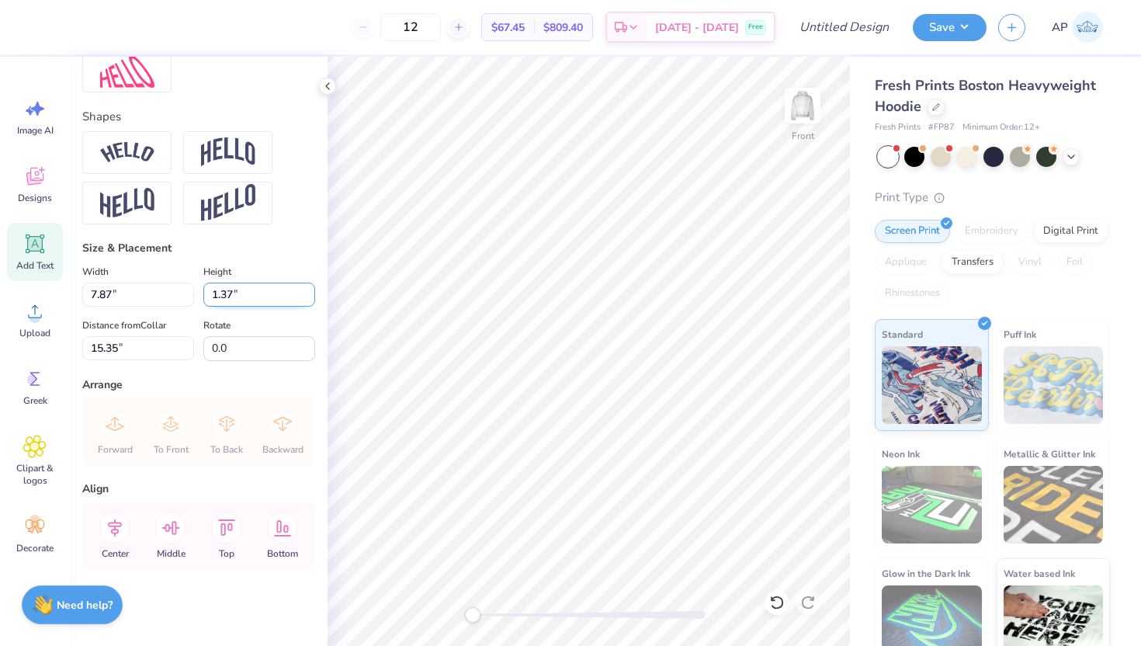
click at [310, 300] on input "1.36" at bounding box center [259, 295] width 112 height 24
click at [308, 297] on input "1.35" at bounding box center [259, 295] width 112 height 24
click at [308, 297] on input "1.34" at bounding box center [259, 295] width 112 height 24
click at [308, 297] on input "1.33" at bounding box center [259, 295] width 112 height 24
click at [308, 297] on input "1.32" at bounding box center [259, 295] width 112 height 24
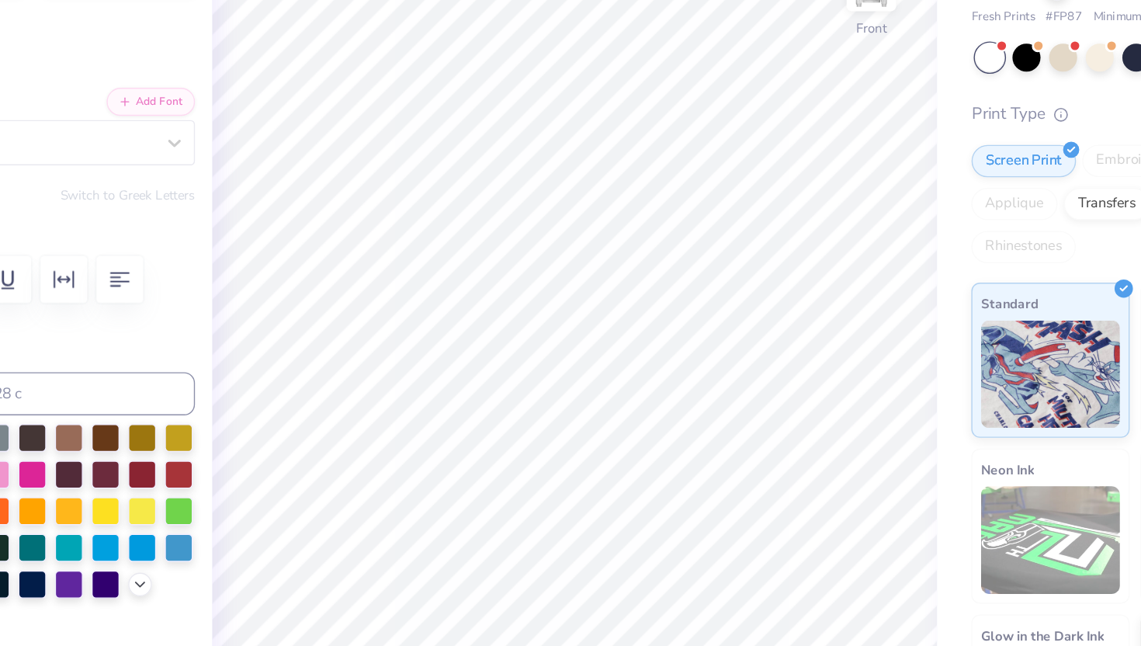
scroll to position [1, 8]
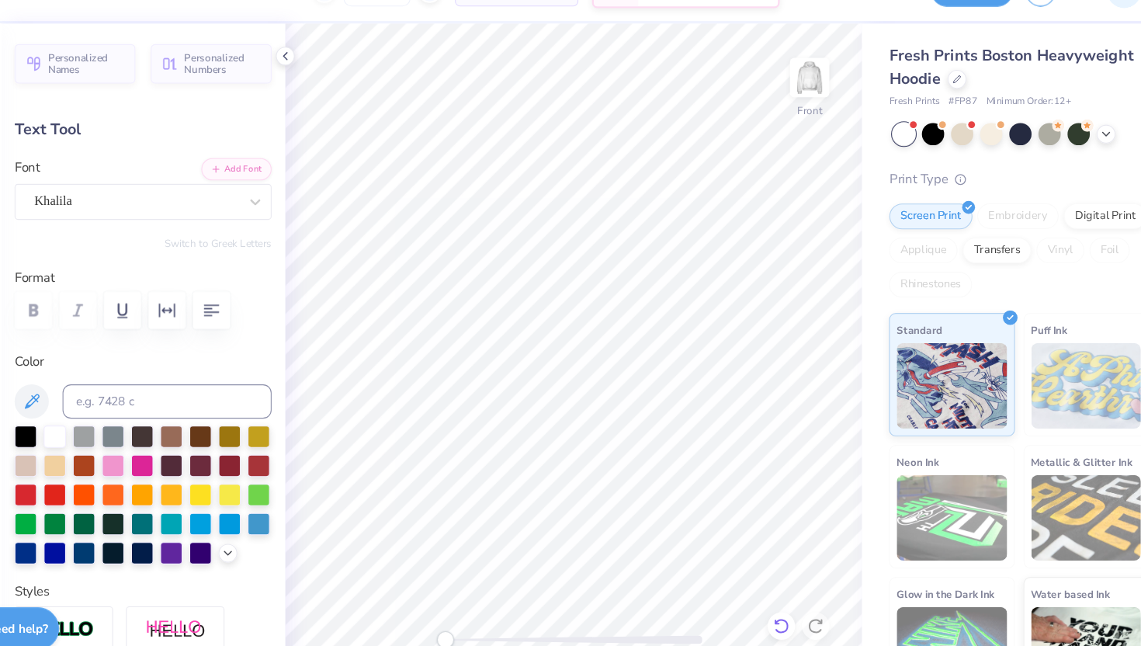
click at [776, 596] on icon at bounding box center [776, 603] width 13 height 14
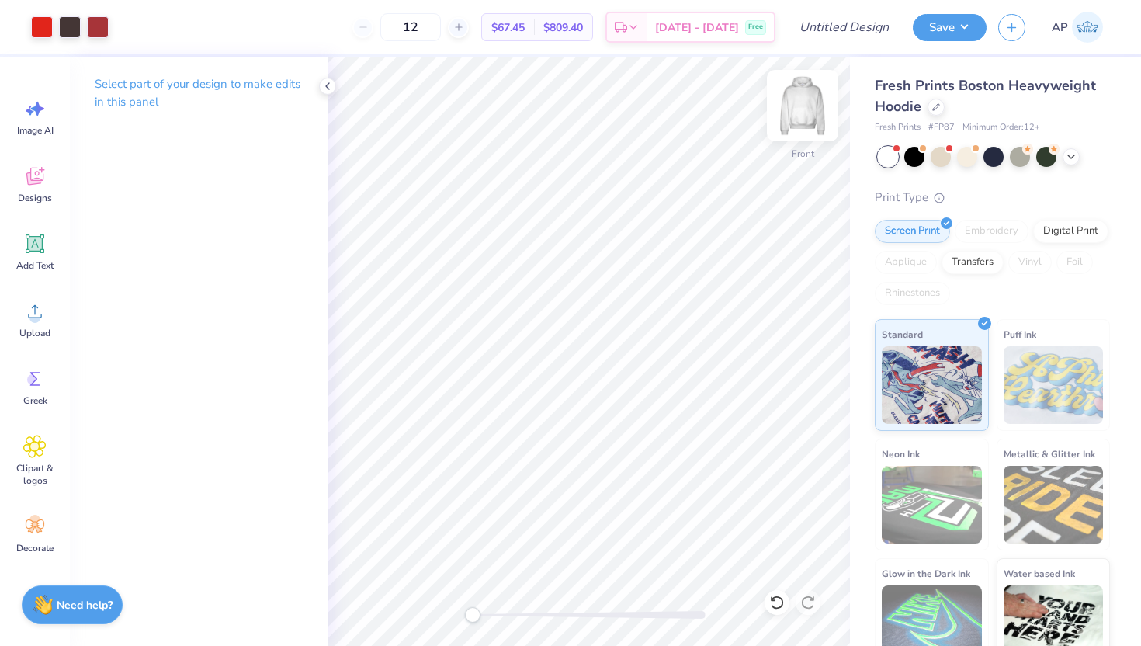
click at [802, 99] on img at bounding box center [803, 106] width 62 height 62
click at [30, 169] on icon at bounding box center [34, 176] width 23 height 23
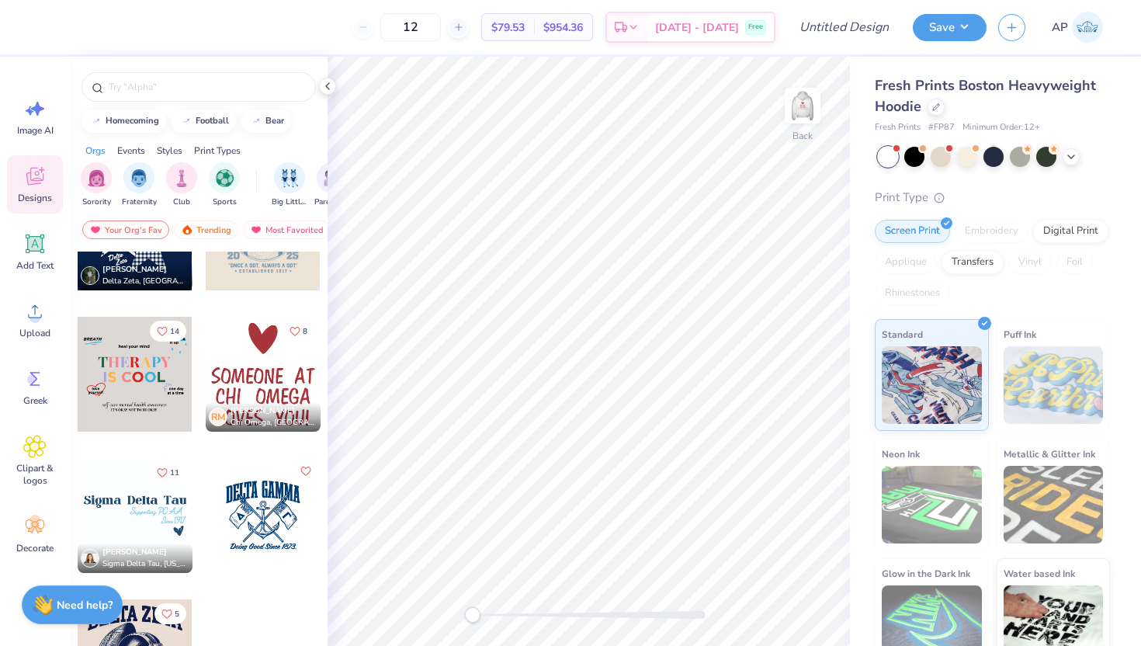
scroll to position [113, 0]
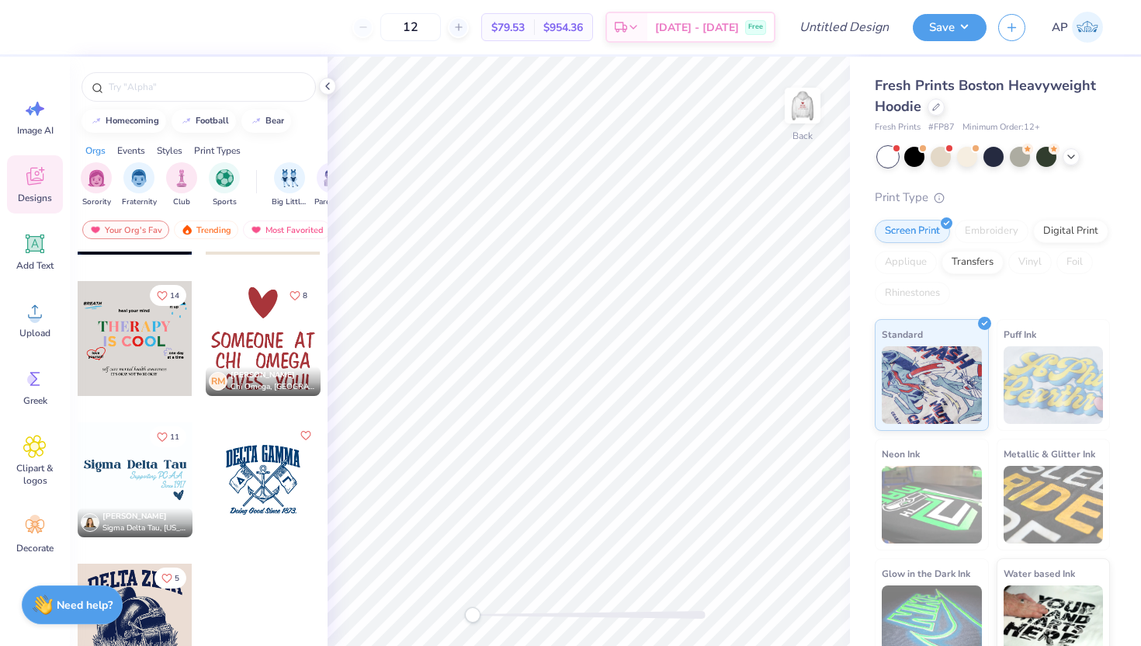
click at [138, 478] on div at bounding box center [135, 479] width 115 height 115
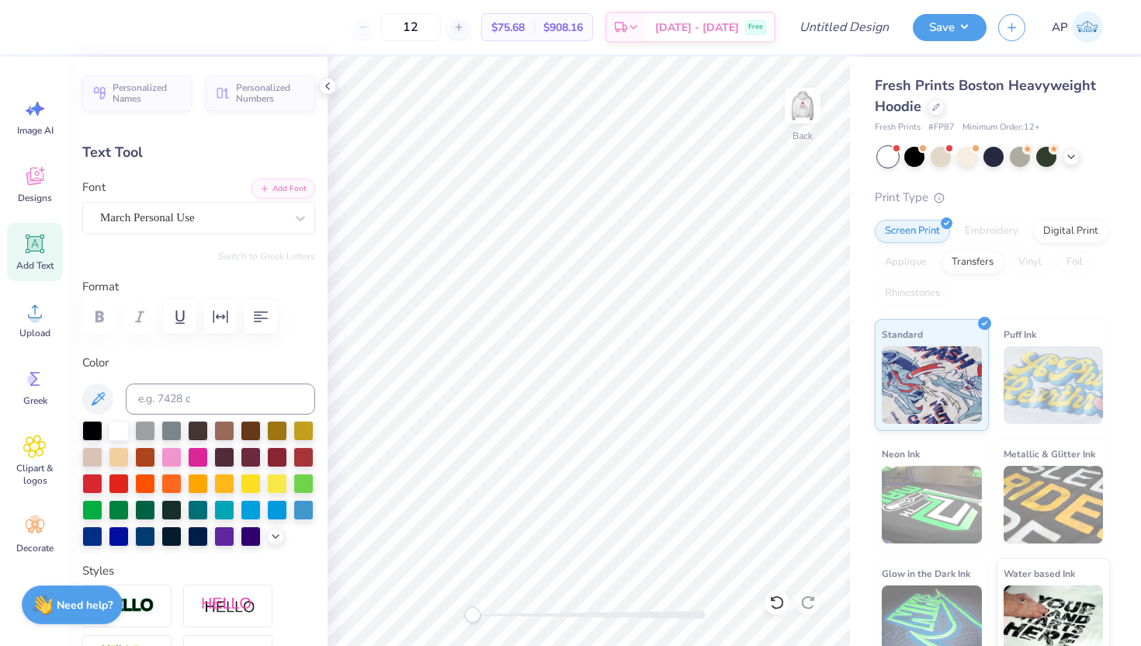
scroll to position [0, 2]
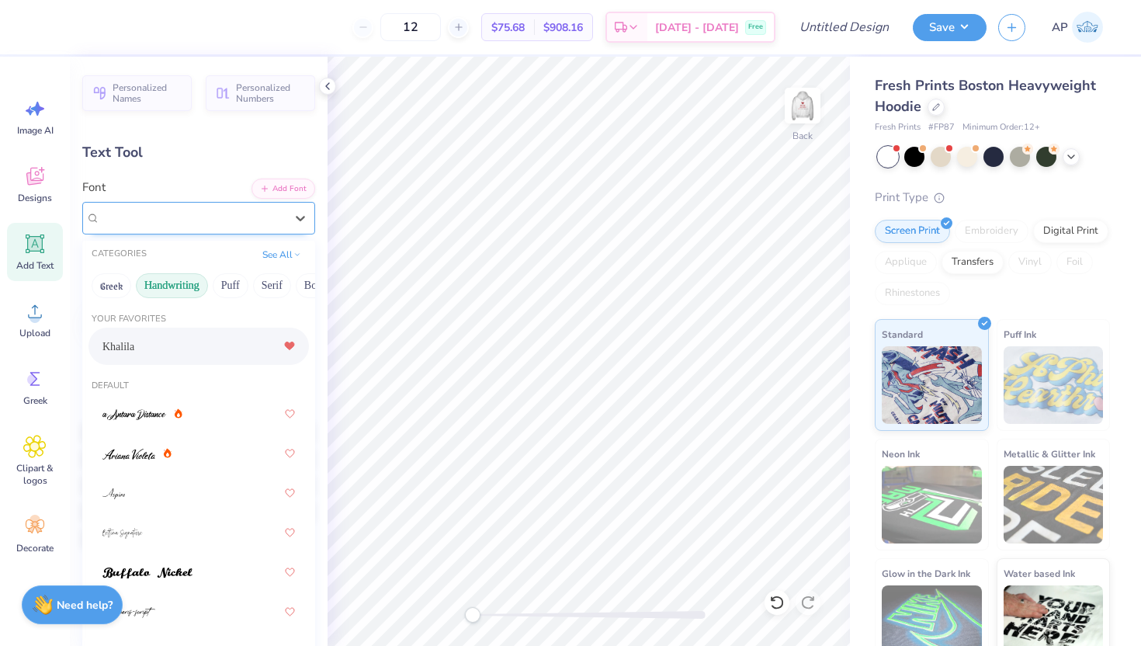
click at [254, 214] on div "March Personal Use" at bounding box center [193, 218] width 188 height 24
click at [124, 281] on button "Greek" at bounding box center [112, 285] width 40 height 25
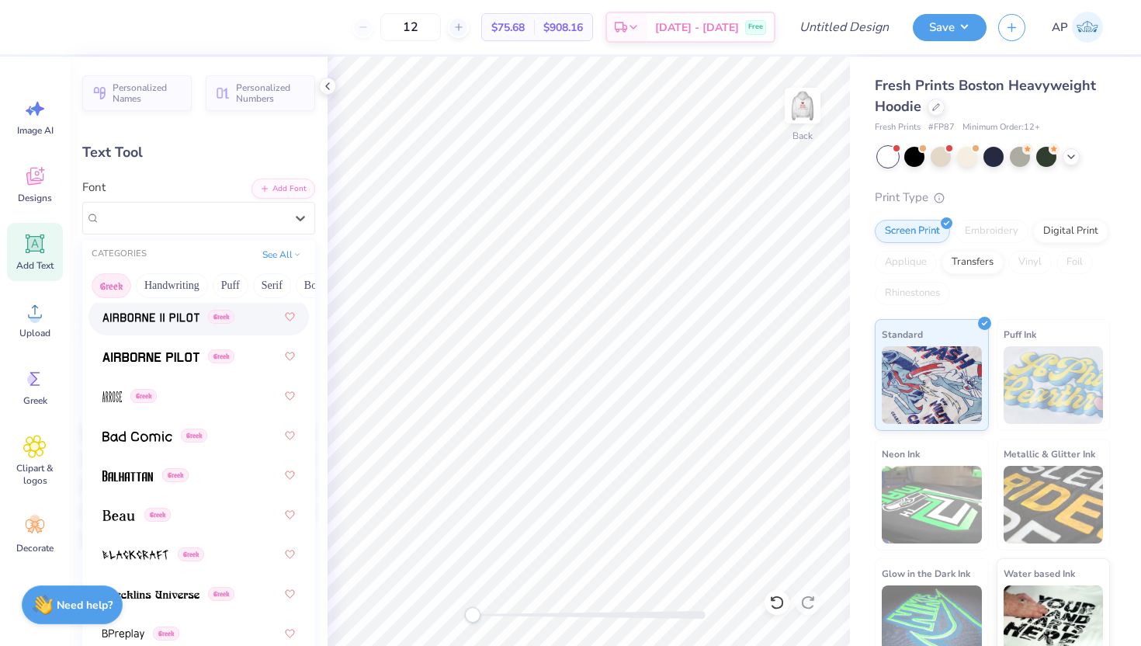
scroll to position [110, 0]
click at [122, 481] on span at bounding box center [127, 474] width 50 height 16
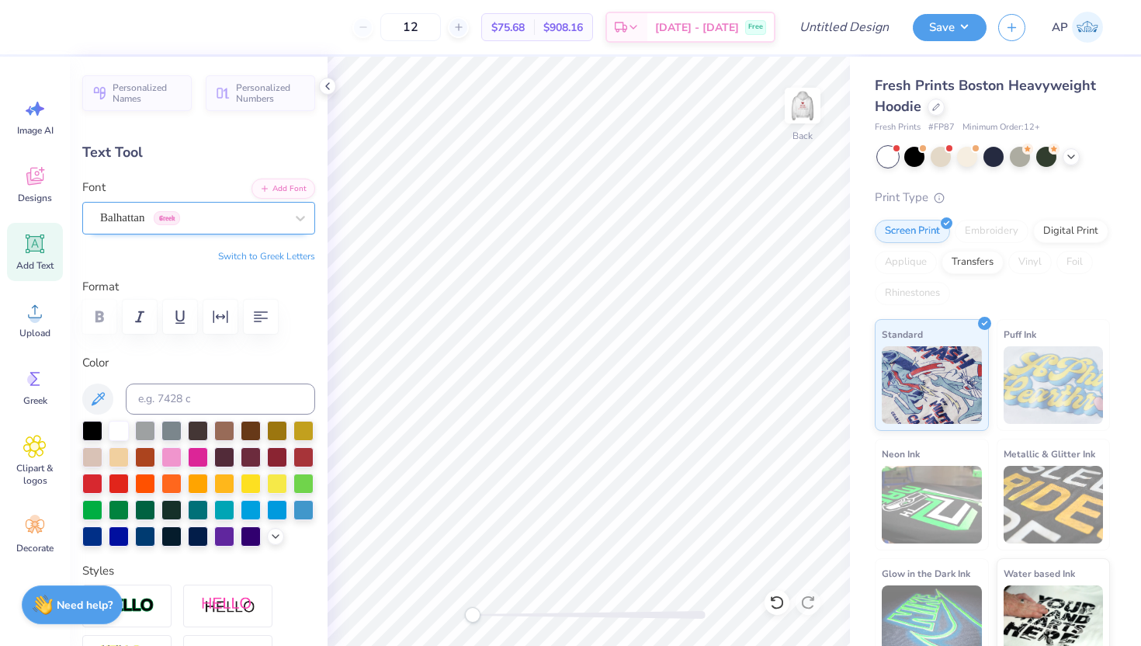
click at [207, 219] on div "Balhattan Greek" at bounding box center [193, 218] width 188 height 24
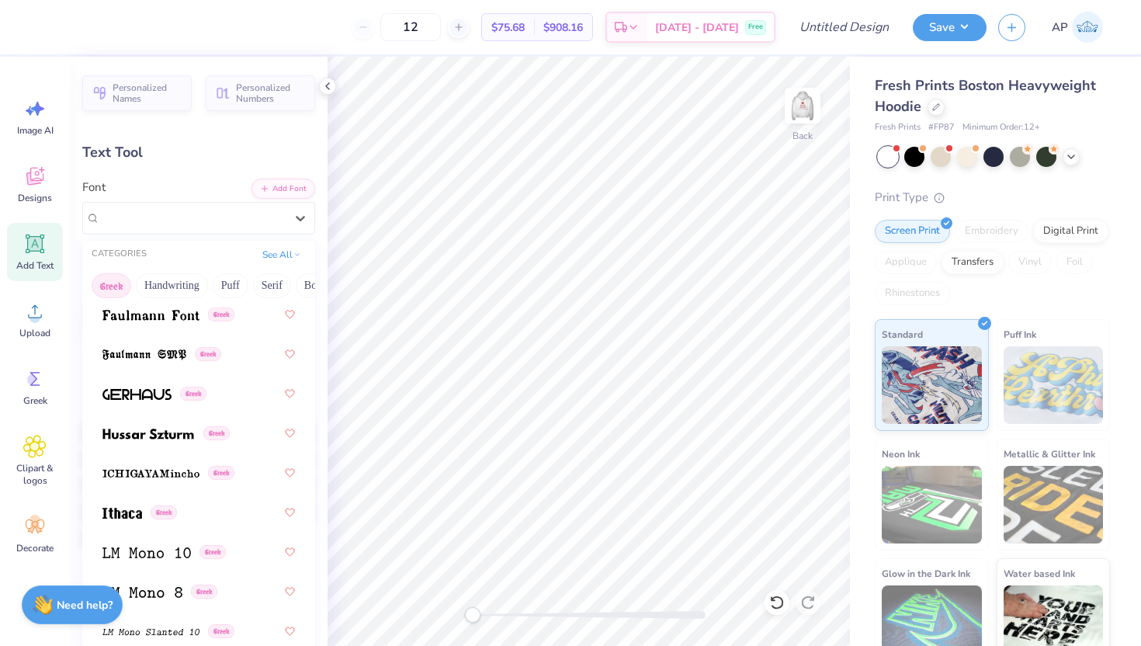
scroll to position [745, 0]
click at [139, 425] on span at bounding box center [148, 433] width 92 height 16
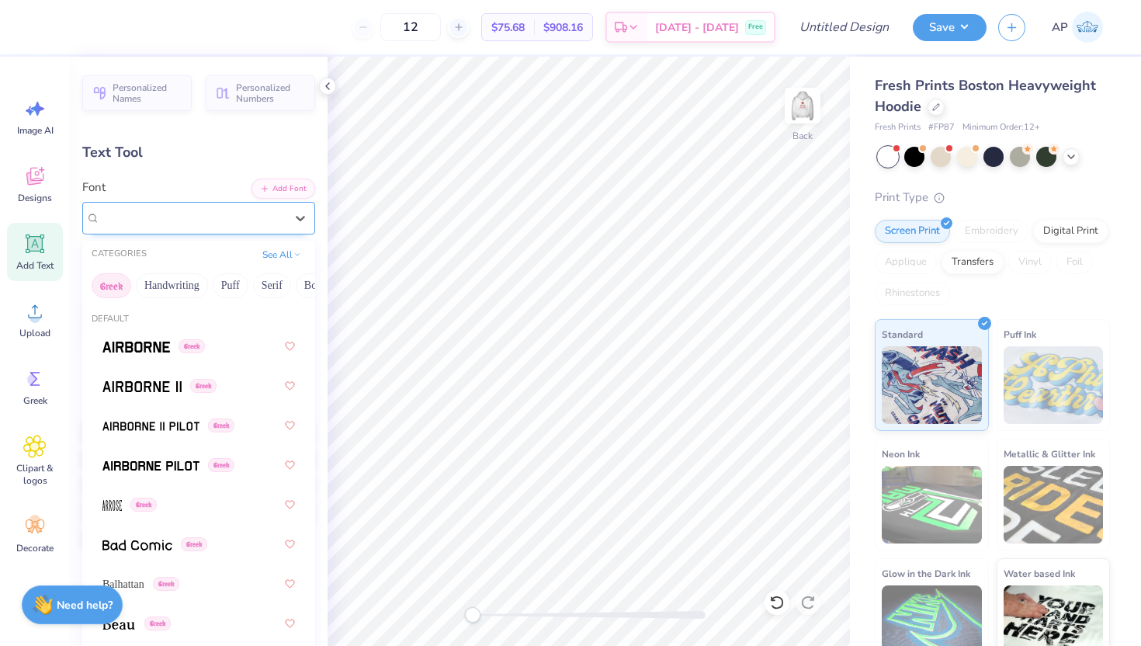
click at [162, 207] on div "Hussar Szturm Greek" at bounding box center [193, 218] width 188 height 24
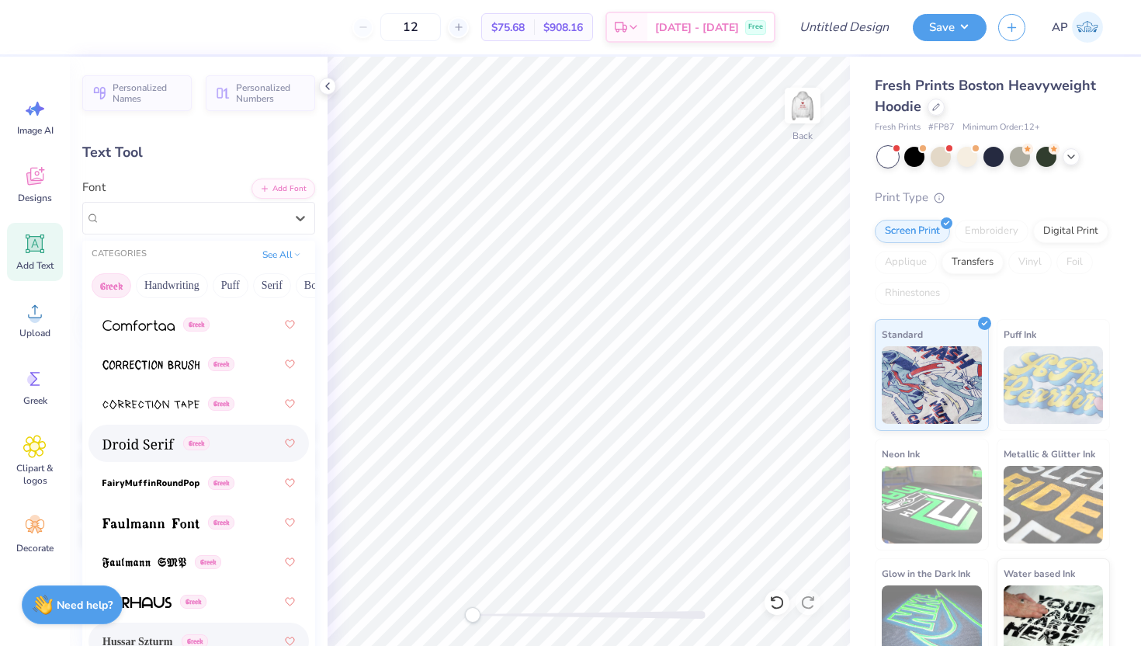
scroll to position [549, 0]
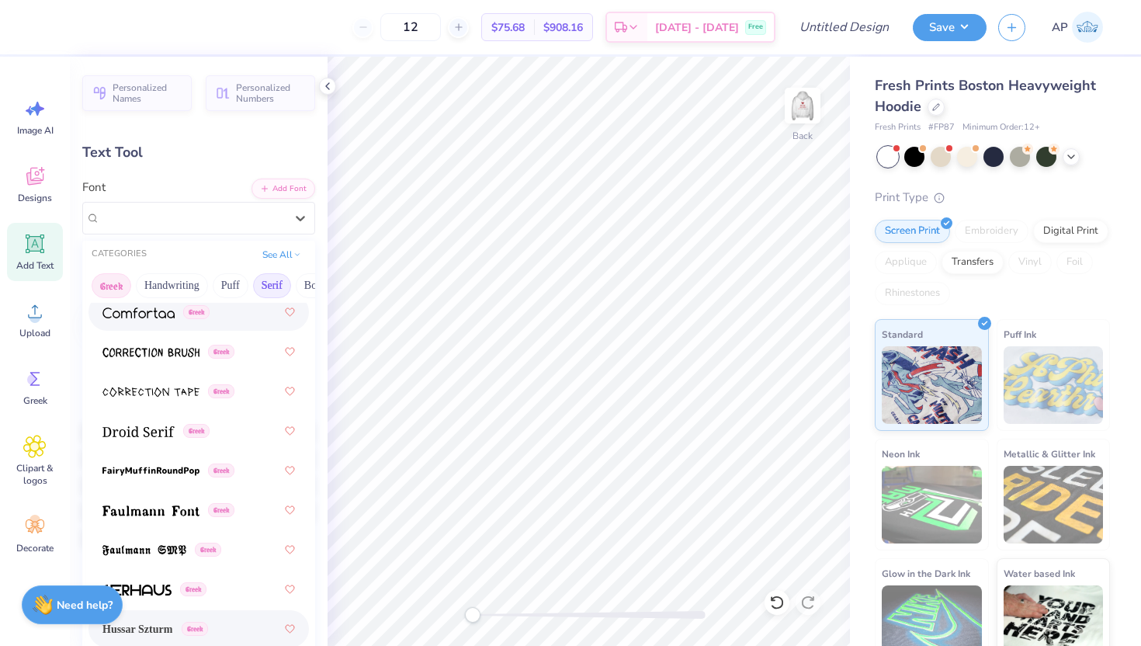
click at [266, 291] on button "Serif" at bounding box center [272, 285] width 38 height 25
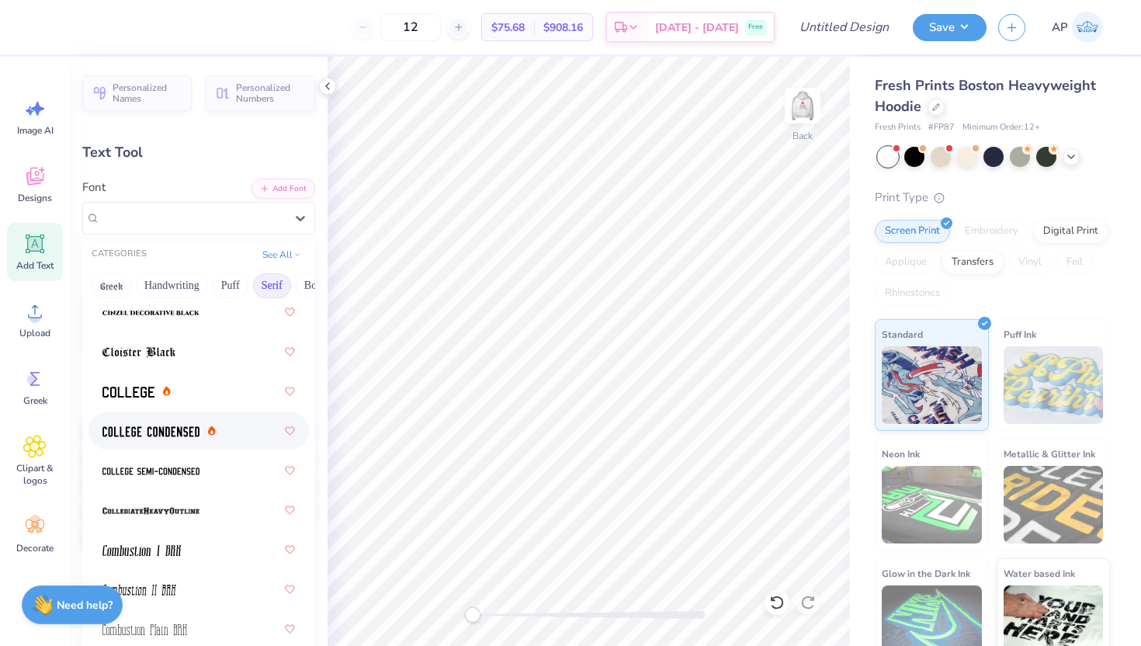
click at [166, 422] on div at bounding box center [198, 431] width 193 height 28
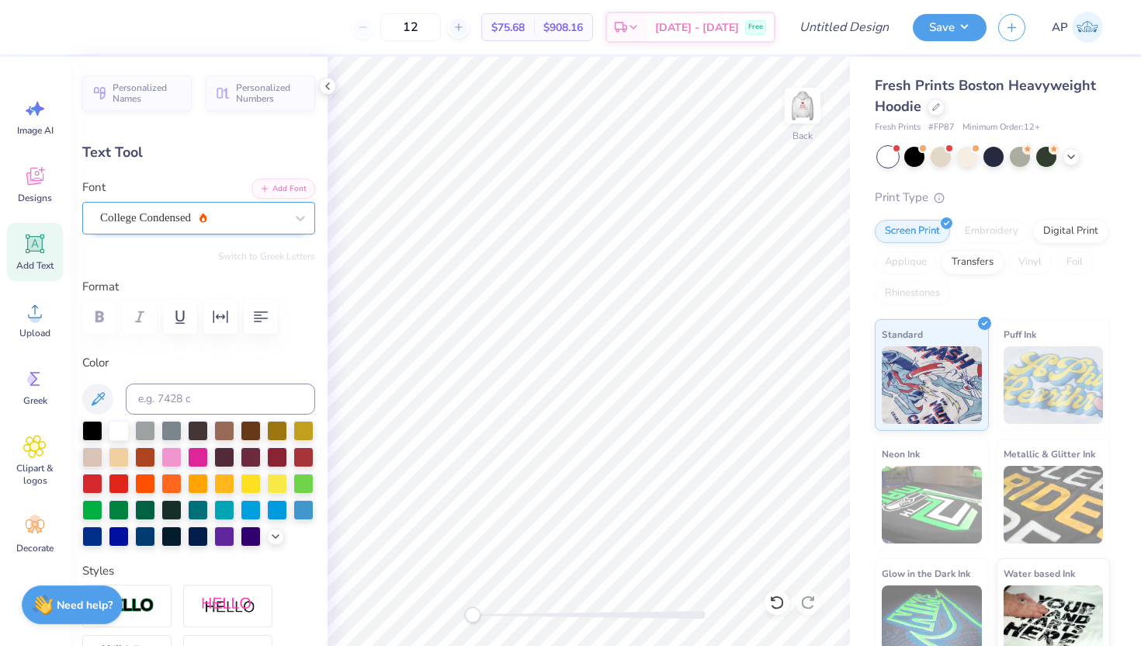
click at [165, 214] on div "College Condensed" at bounding box center [193, 218] width 188 height 24
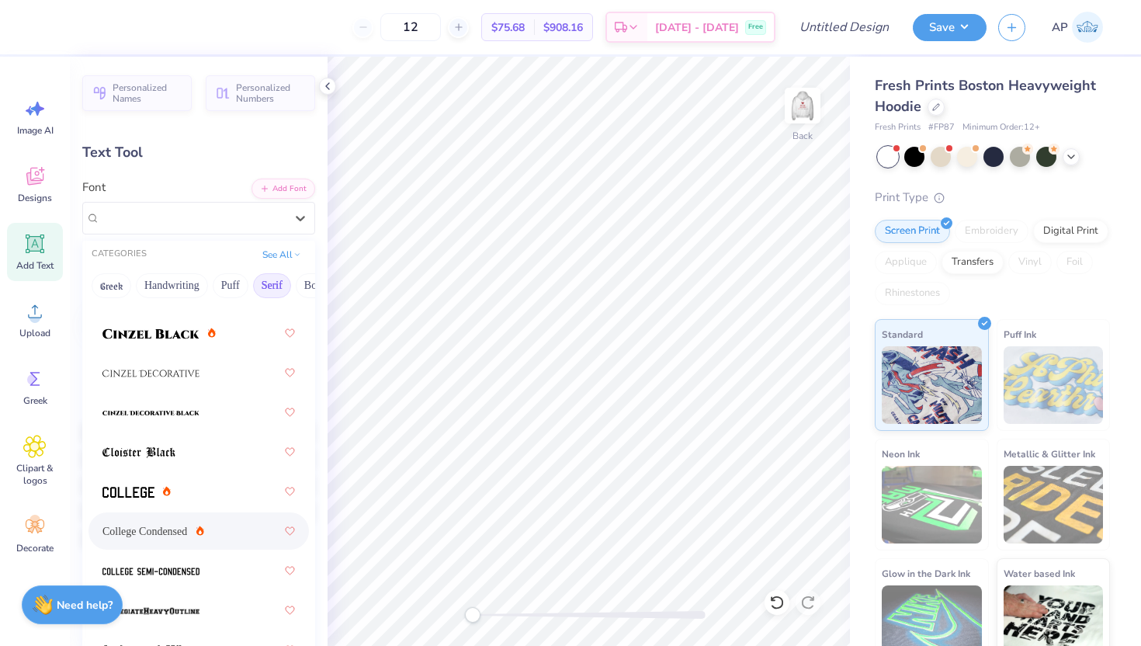
scroll to position [453, 0]
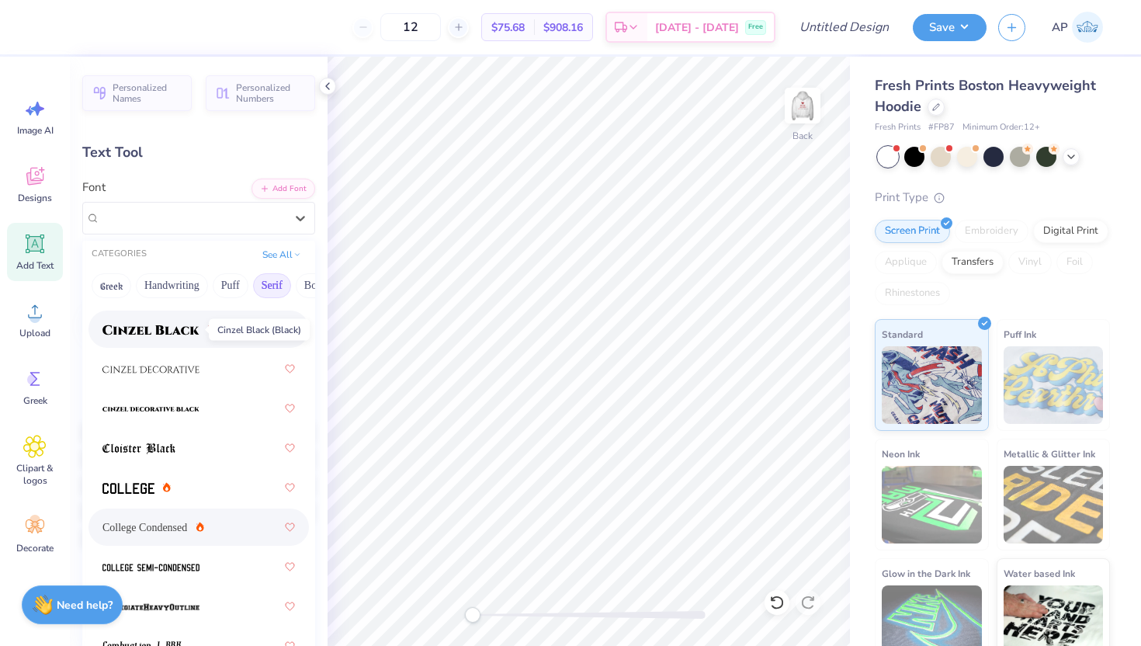
click at [160, 330] on img at bounding box center [150, 330] width 97 height 11
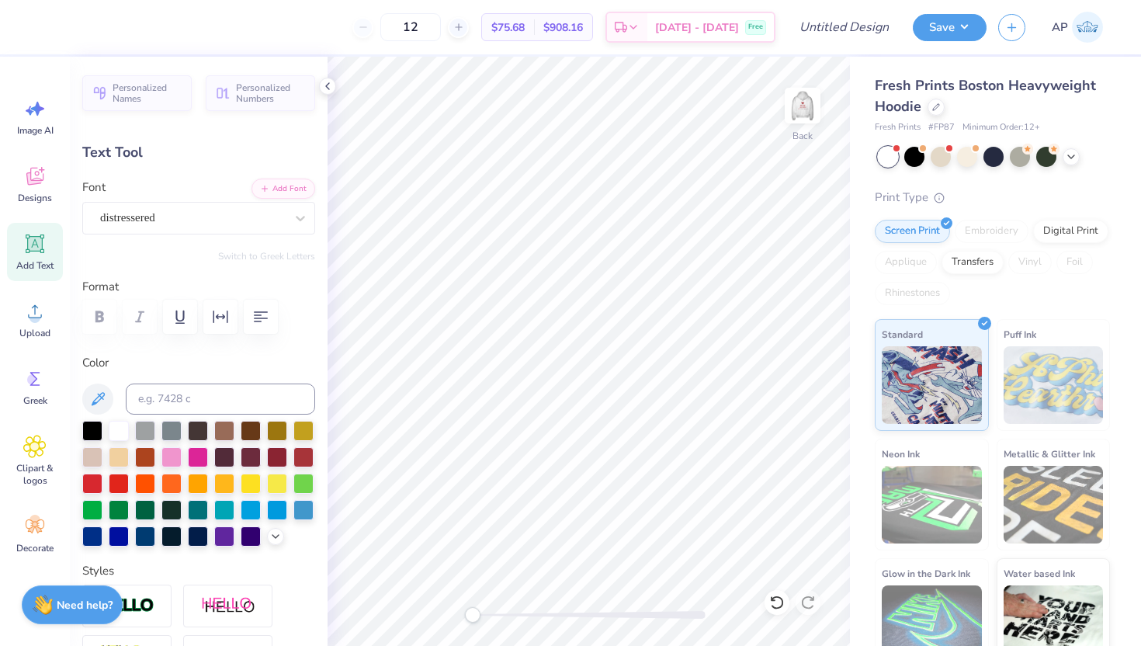
scroll to position [1, 1]
click at [800, 111] on img at bounding box center [803, 106] width 62 height 62
click at [798, 108] on img at bounding box center [803, 106] width 62 height 62
click at [946, 31] on button "Save" at bounding box center [950, 25] width 74 height 27
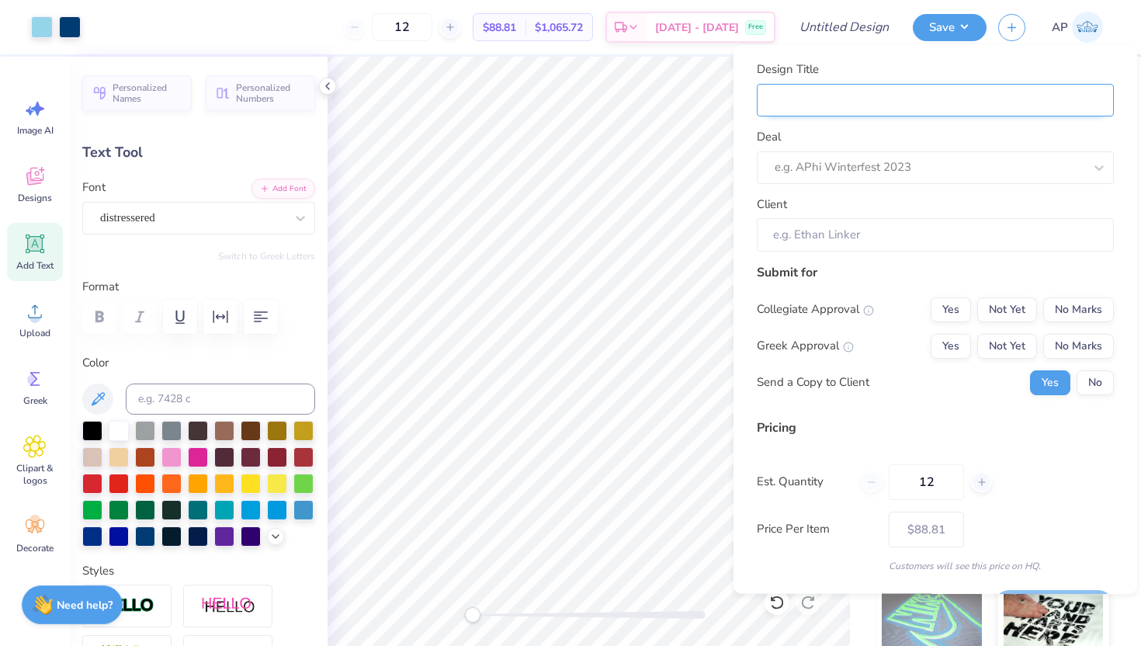
click at [874, 89] on input "Design Title" at bounding box center [935, 99] width 357 height 33
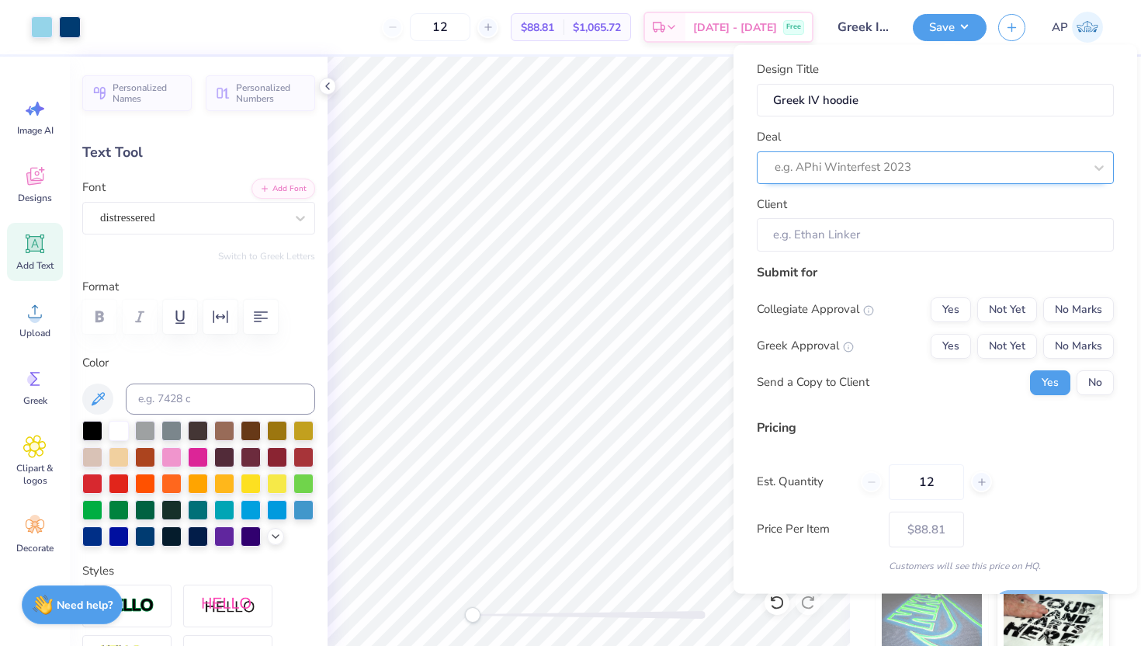
click at [850, 151] on div "e.g. APhi Winterfest 2023" at bounding box center [935, 167] width 357 height 33
click at [849, 161] on div at bounding box center [929, 167] width 309 height 21
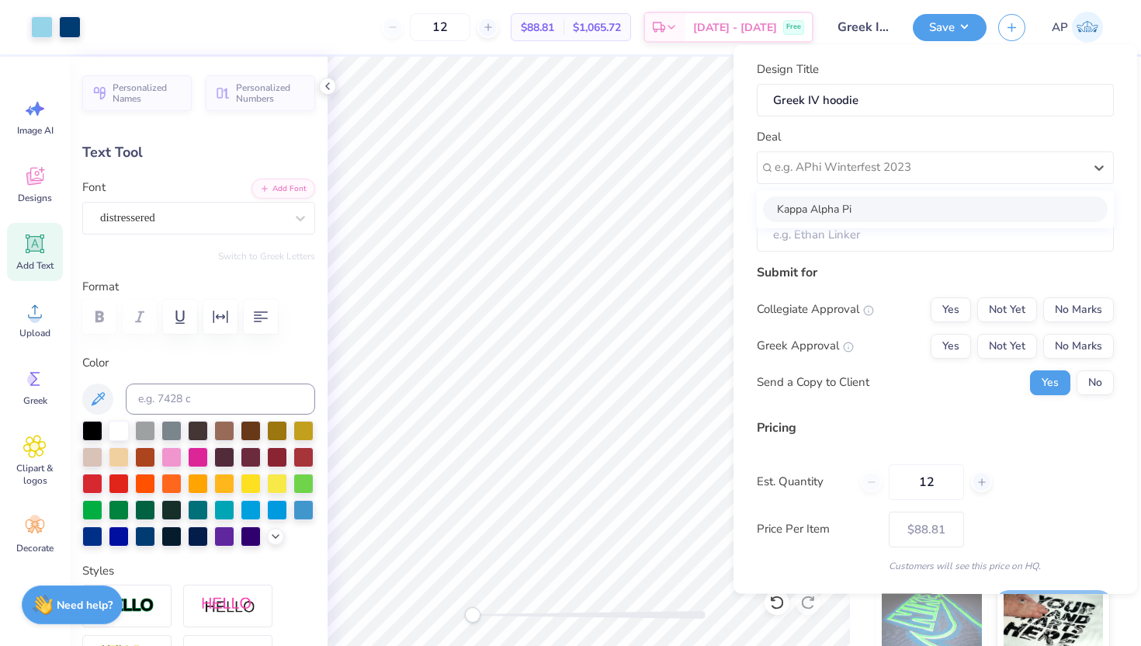
click at [829, 128] on div "Deal option Kappa Alpha Pi focused, 1 of 1. 1 result available. Use Up and Down…" at bounding box center [935, 156] width 357 height 56
click at [801, 166] on div at bounding box center [929, 167] width 309 height 21
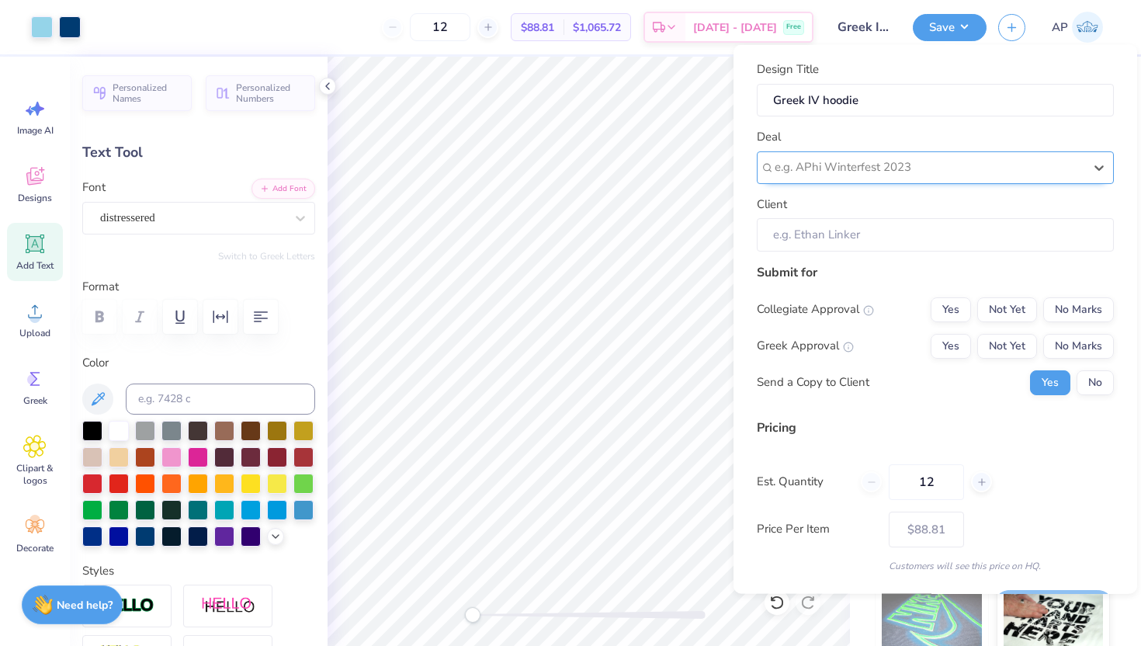
click at [843, 168] on div at bounding box center [929, 167] width 309 height 21
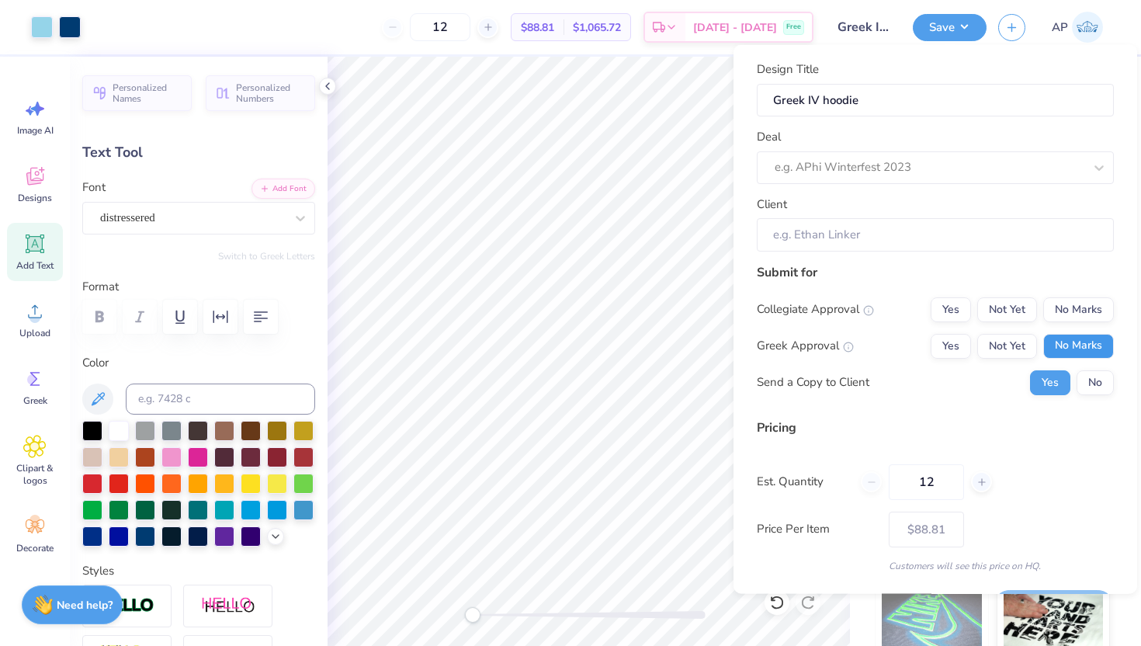
click at [1062, 349] on button "No Marks" at bounding box center [1079, 345] width 71 height 25
click at [1061, 304] on button "No Marks" at bounding box center [1079, 309] width 71 height 25
click at [1100, 385] on button "No" at bounding box center [1095, 382] width 37 height 25
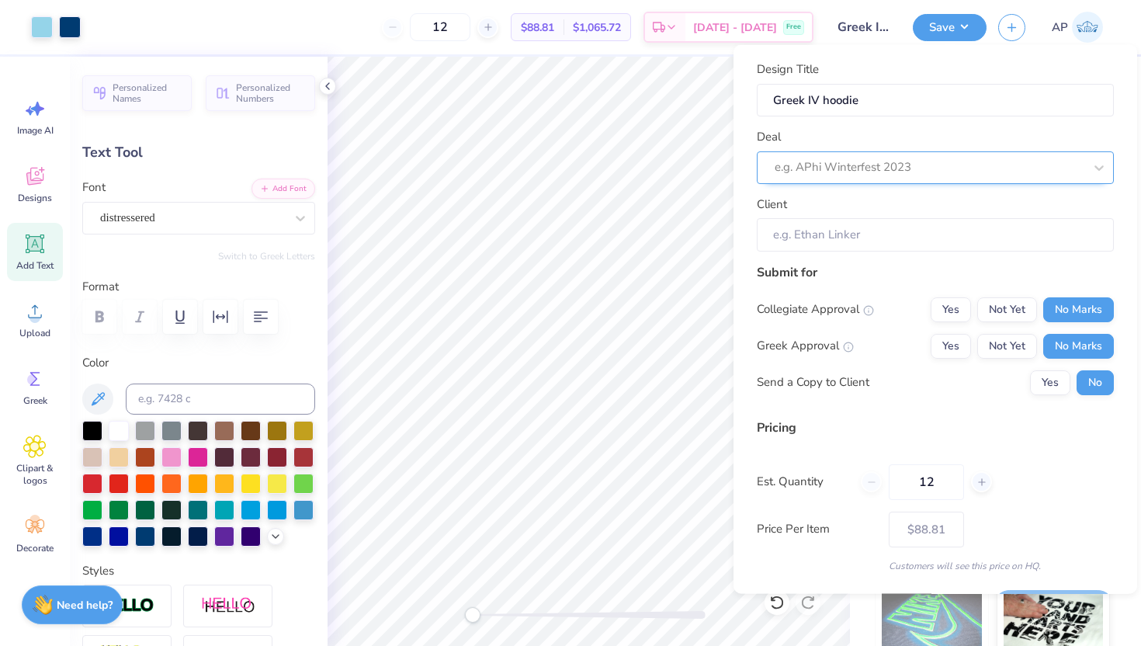
click at [860, 171] on div at bounding box center [929, 167] width 309 height 21
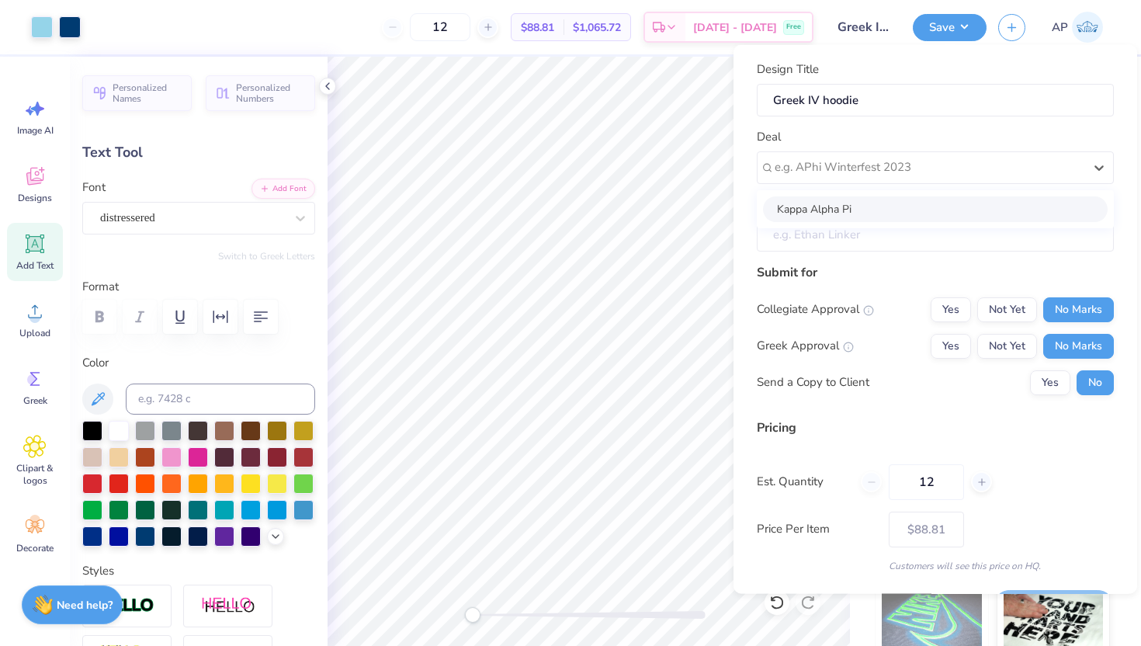
click at [834, 240] on input "Client" at bounding box center [935, 234] width 357 height 33
click at [822, 160] on div at bounding box center [929, 167] width 309 height 21
click at [832, 216] on div "Kappa Alpha Pi" at bounding box center [935, 209] width 345 height 26
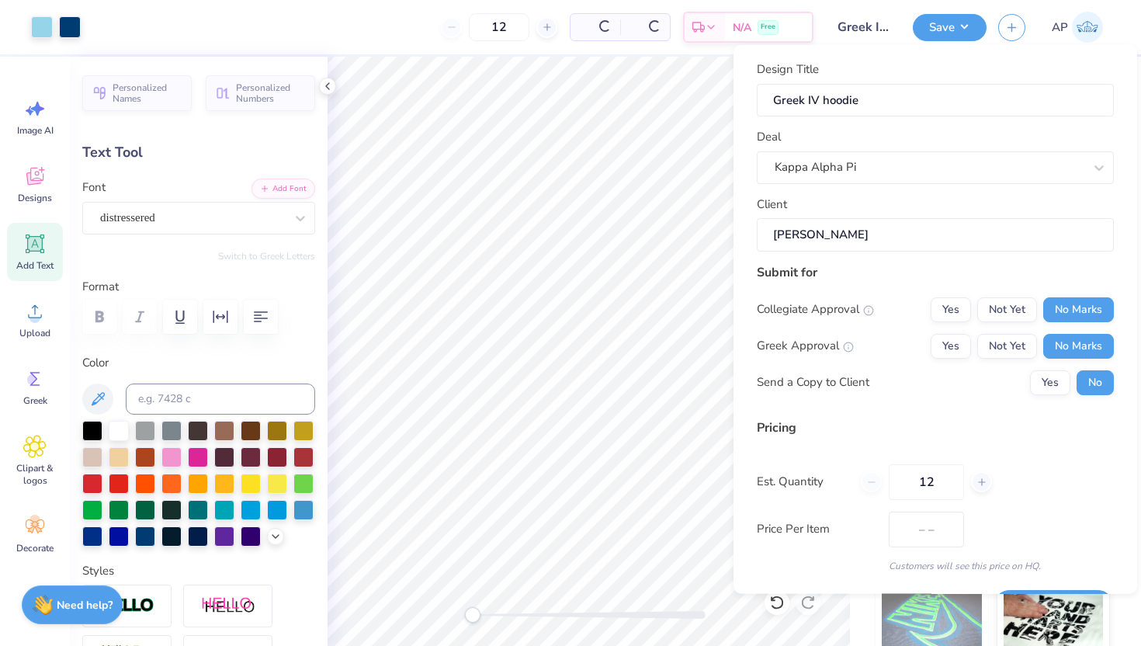
click at [821, 232] on input "[PERSON_NAME]" at bounding box center [935, 234] width 357 height 33
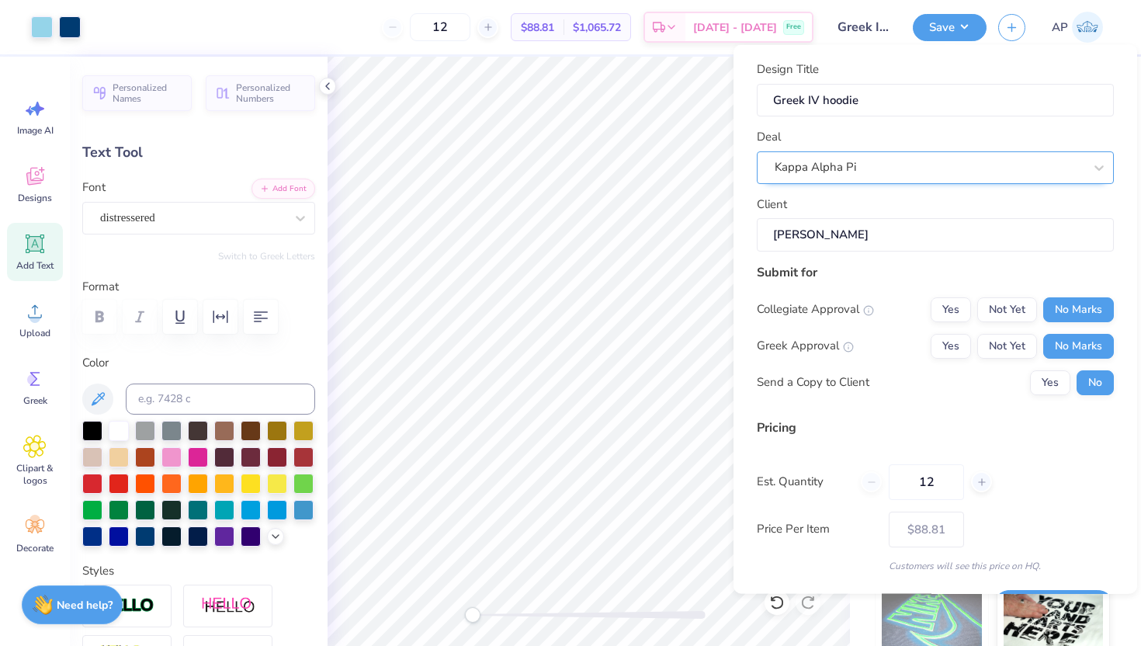
click at [843, 172] on div "Kappa Alpha Pi" at bounding box center [929, 167] width 312 height 24
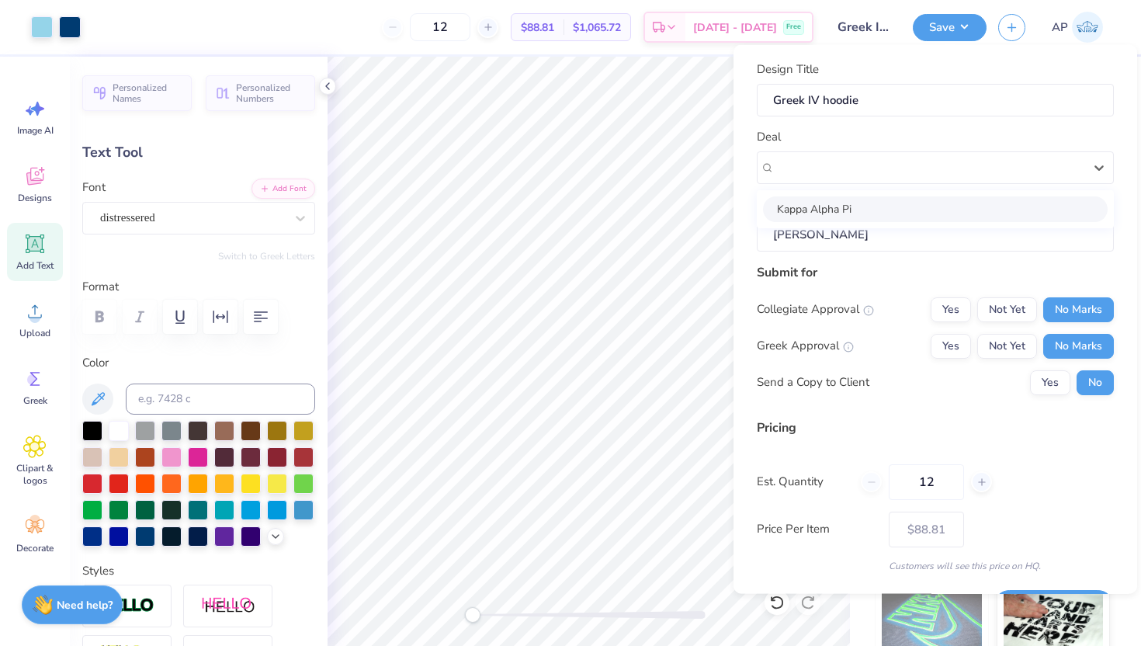
click at [829, 133] on div "Deal option Kappa Alpha Pi selected, 1 of 1. 1 result available. Use Up and Dow…" at bounding box center [935, 156] width 357 height 56
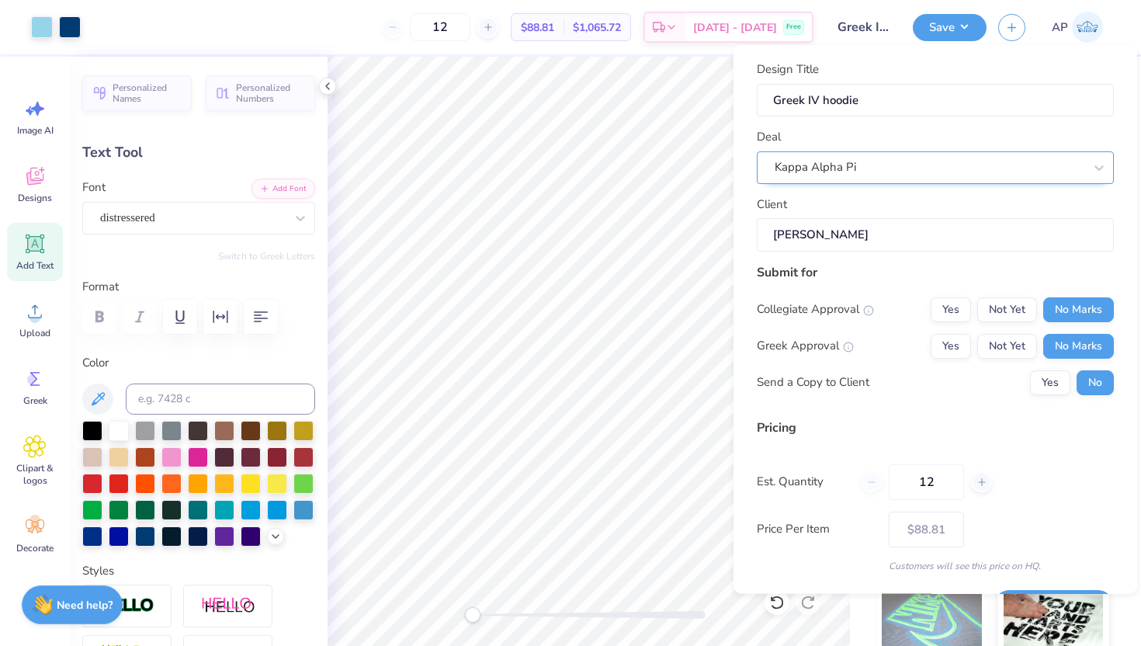
click at [862, 173] on div "Kappa Alpha Pi" at bounding box center [929, 167] width 312 height 24
click at [862, 173] on div "Kappa Alpha Pi" at bounding box center [929, 167] width 309 height 18
click at [855, 133] on div "Deal Kappa Alpha Pi" at bounding box center [935, 156] width 357 height 56
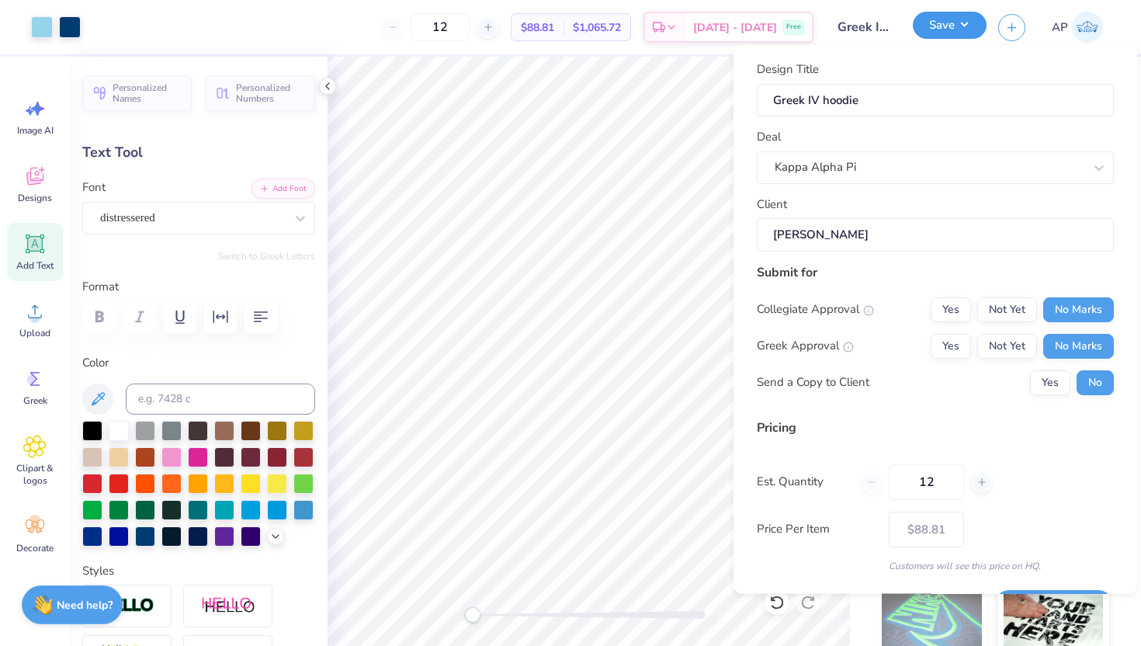
click at [943, 36] on button "Save" at bounding box center [950, 25] width 74 height 27
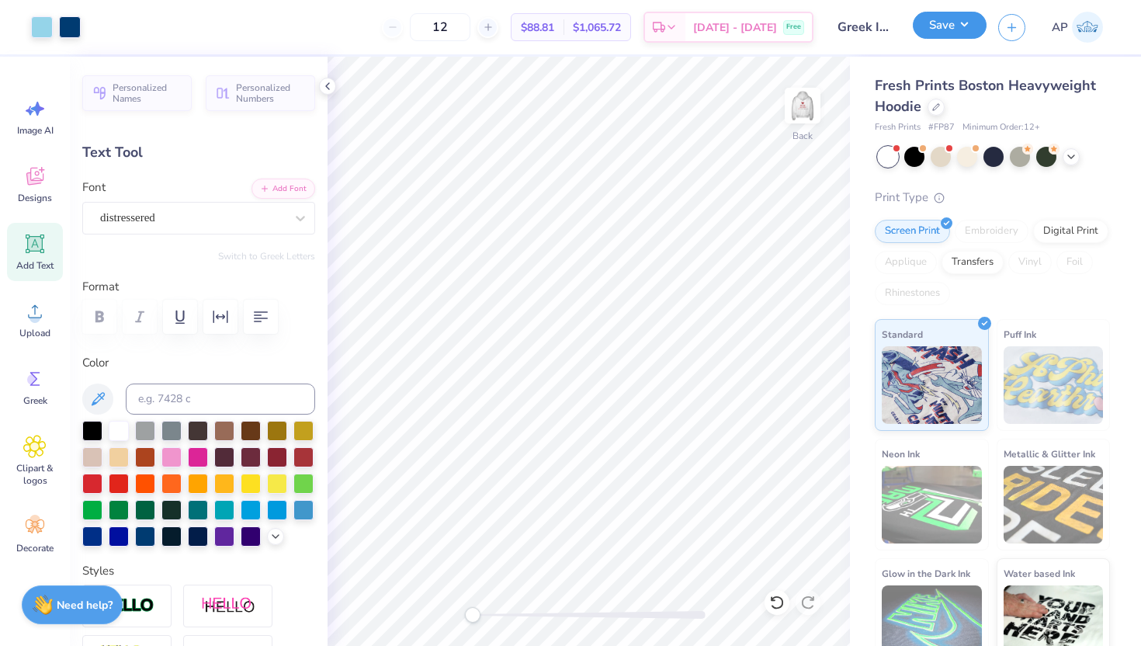
click at [950, 30] on button "Save" at bounding box center [950, 25] width 74 height 27
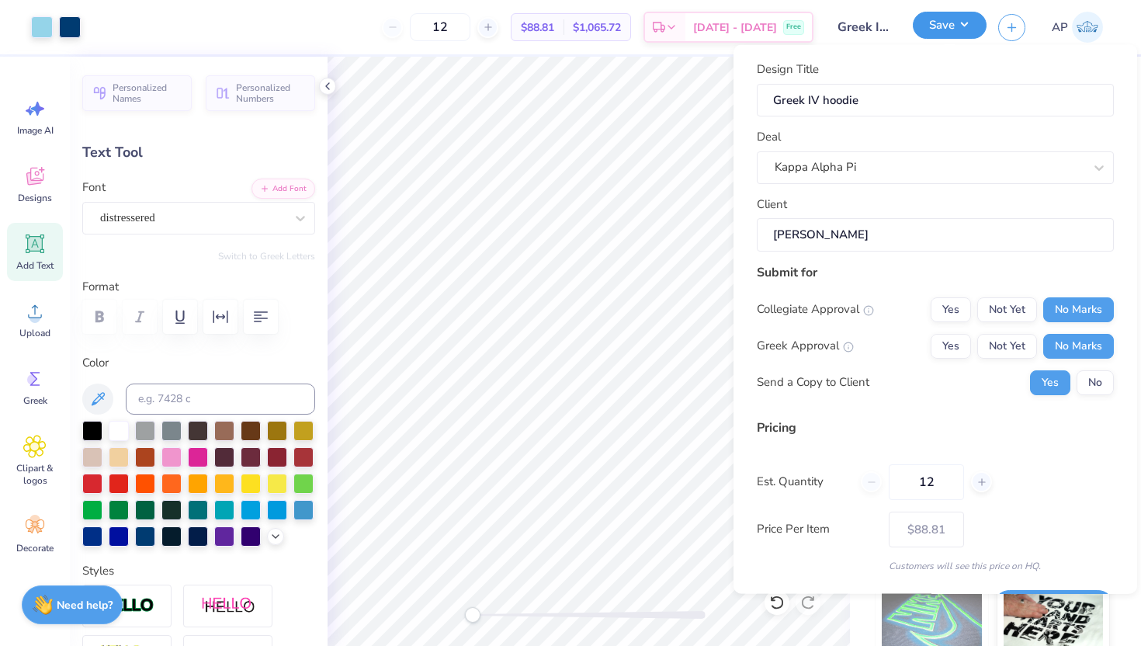
click at [950, 30] on button "Save" at bounding box center [950, 25] width 74 height 27
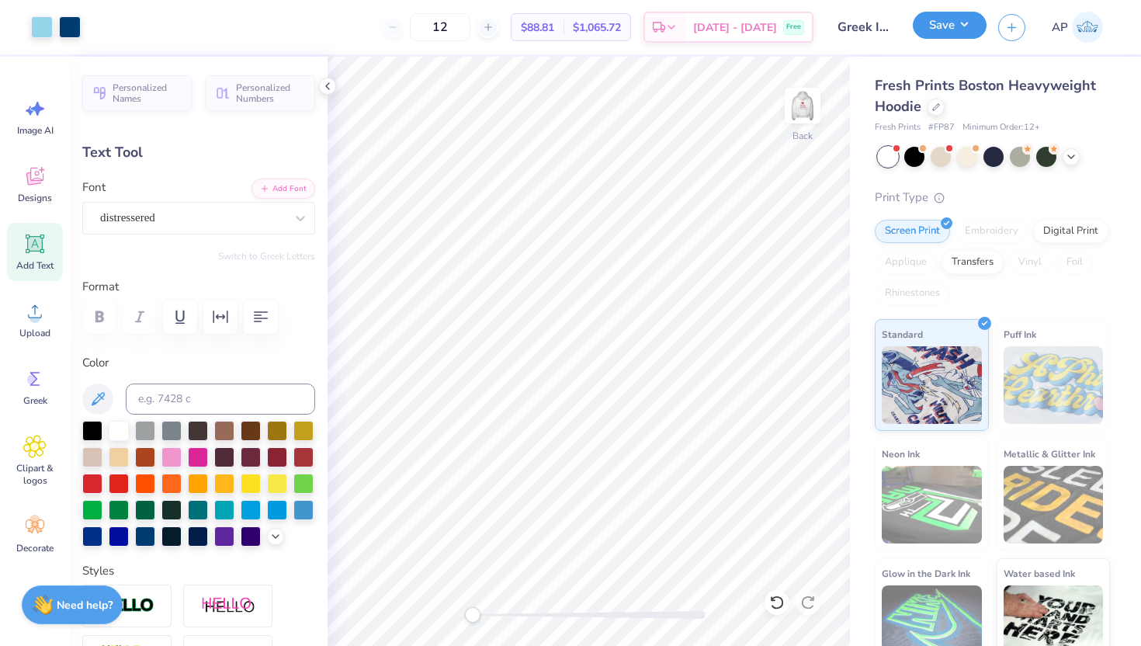
click at [950, 30] on button "Save" at bounding box center [950, 25] width 74 height 27
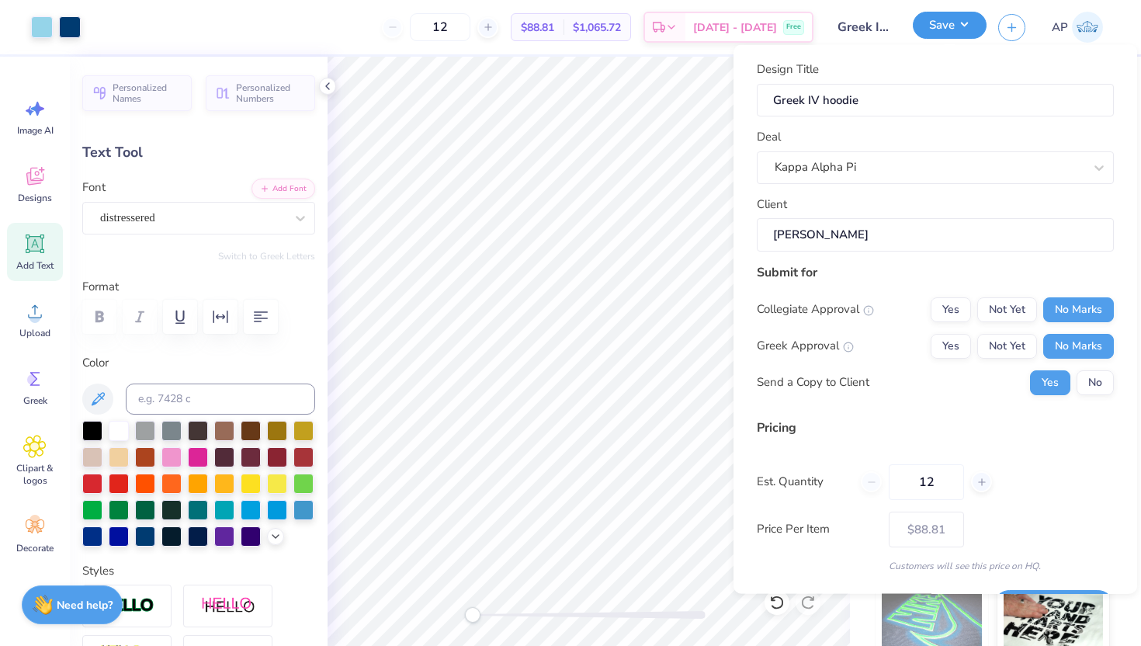
click at [950, 30] on button "Save" at bounding box center [950, 25] width 74 height 27
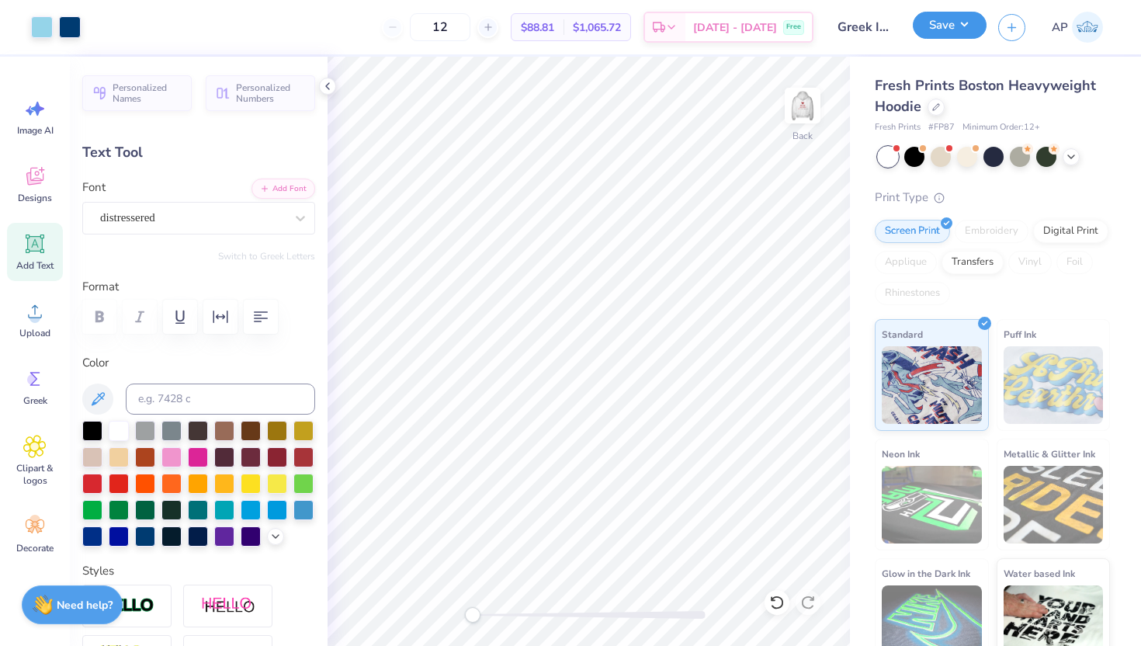
click at [950, 30] on button "Save" at bounding box center [950, 25] width 74 height 27
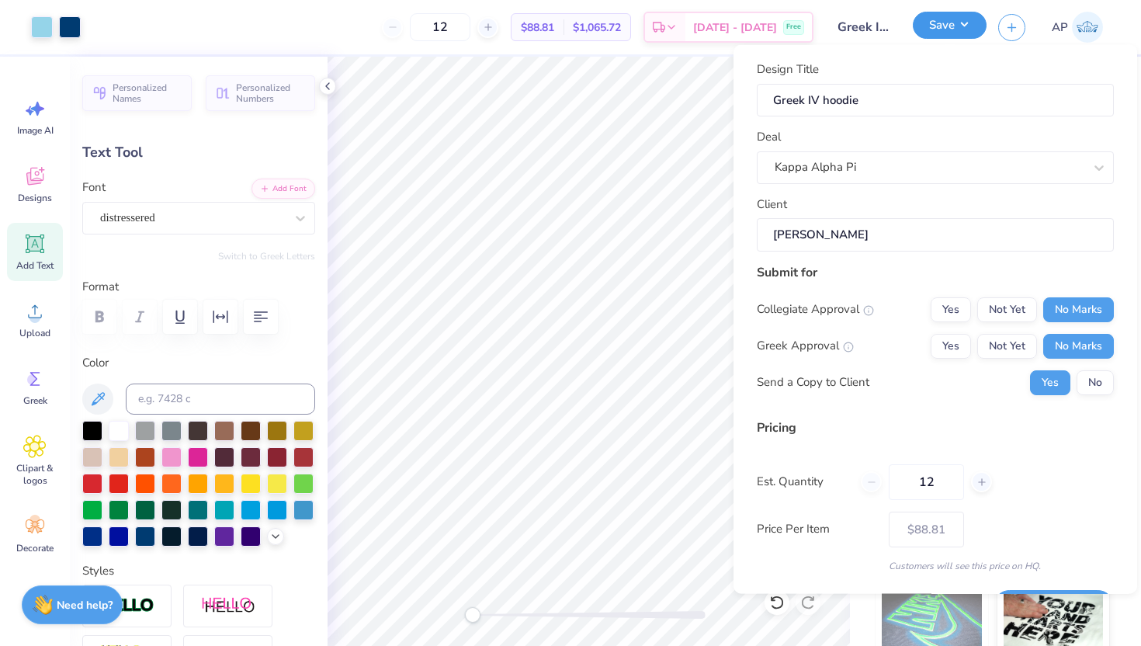
click at [950, 30] on button "Save" at bounding box center [950, 25] width 74 height 27
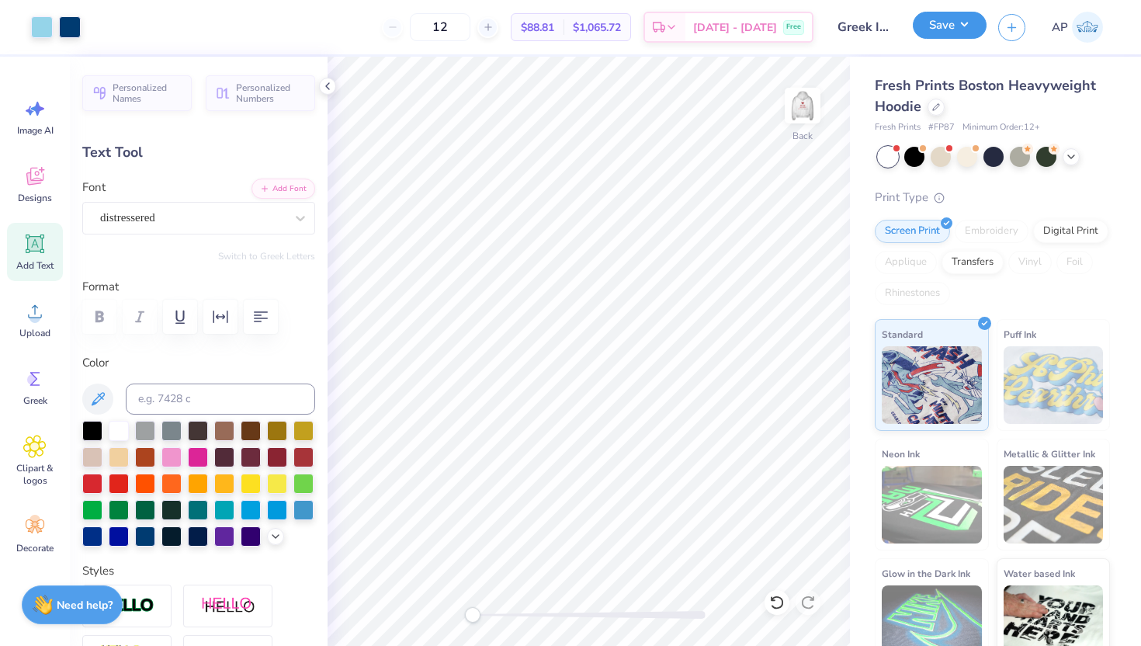
click at [931, 33] on button "Save" at bounding box center [950, 25] width 74 height 27
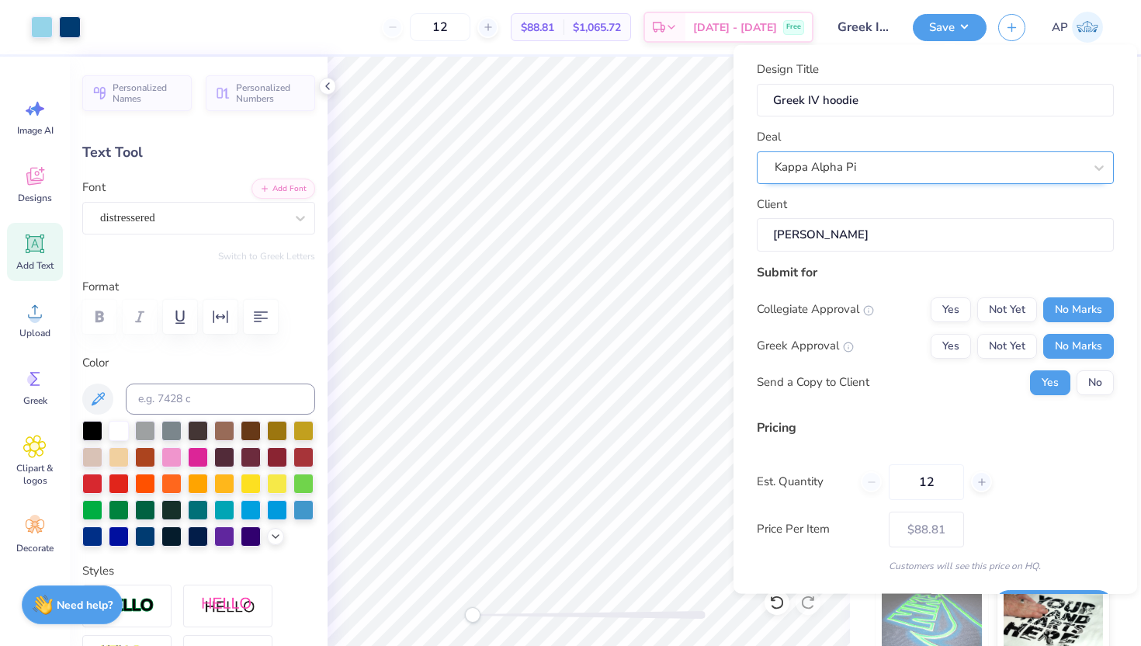
click at [860, 163] on div "Kappa Alpha Pi" at bounding box center [929, 167] width 312 height 24
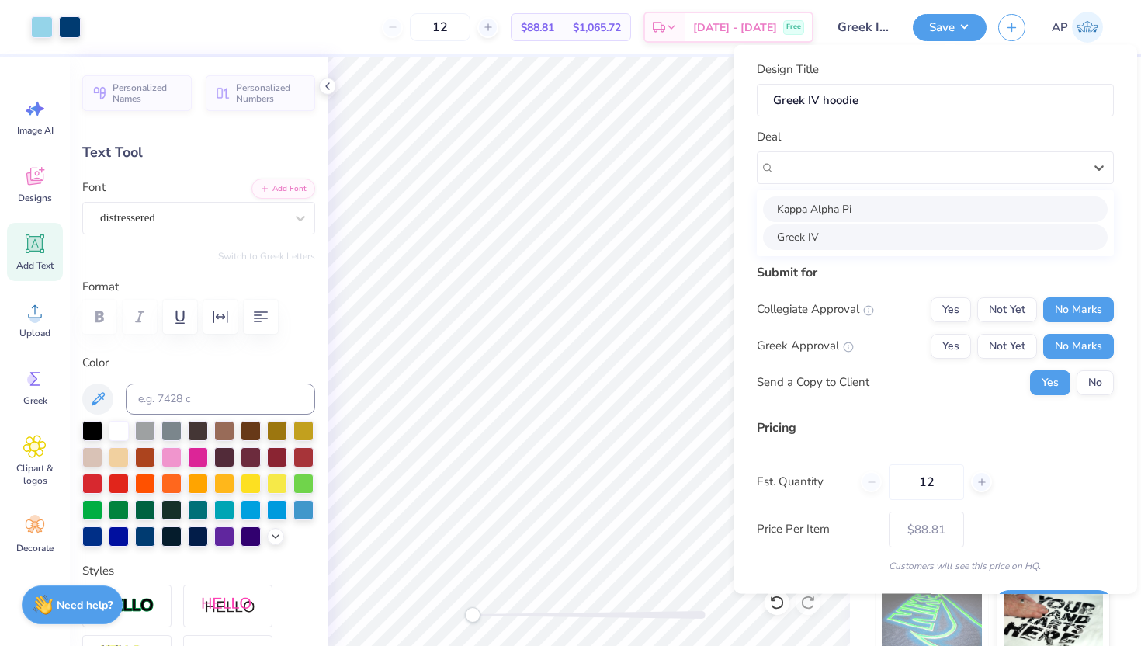
click at [815, 233] on div "Greek IV" at bounding box center [935, 237] width 345 height 26
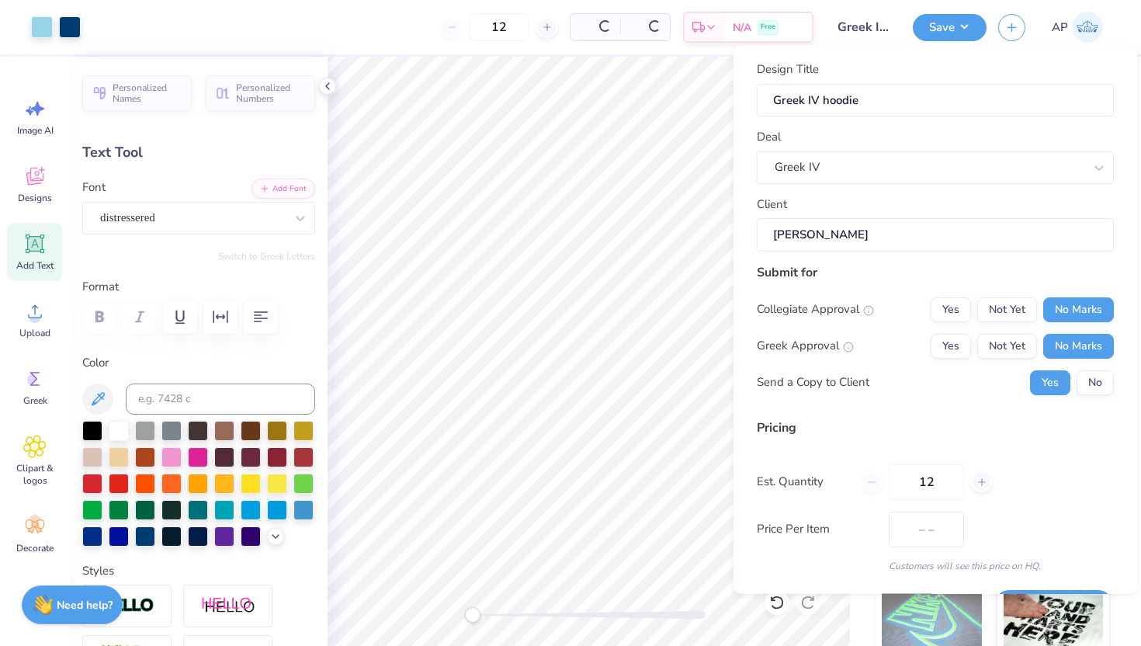
click at [832, 228] on input "[PERSON_NAME]" at bounding box center [935, 234] width 357 height 33
click at [1083, 387] on button "No" at bounding box center [1095, 382] width 37 height 25
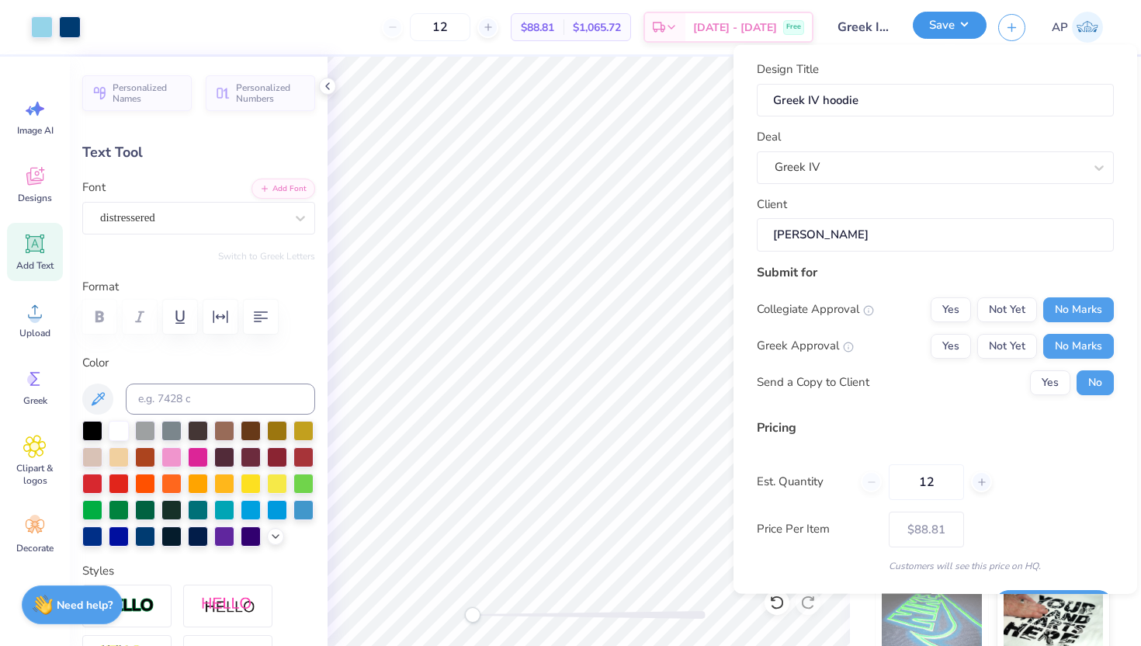
click at [936, 23] on button "Save" at bounding box center [950, 25] width 74 height 27
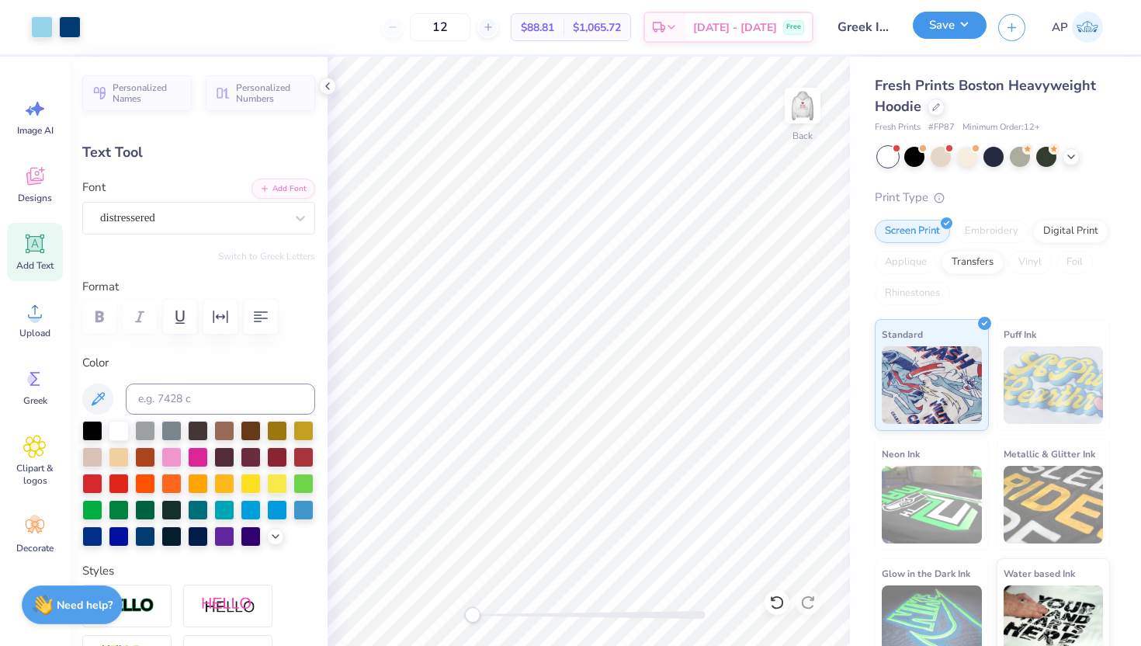
click at [936, 23] on button "Save" at bounding box center [950, 25] width 74 height 27
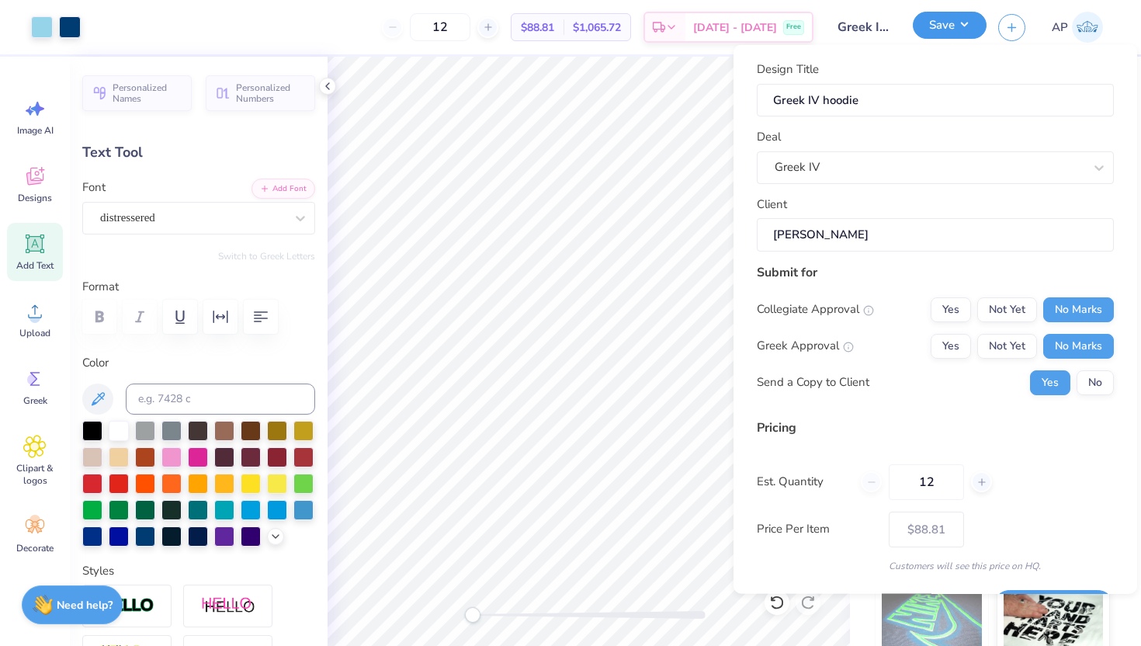
click at [936, 23] on button "Save" at bounding box center [950, 25] width 74 height 27
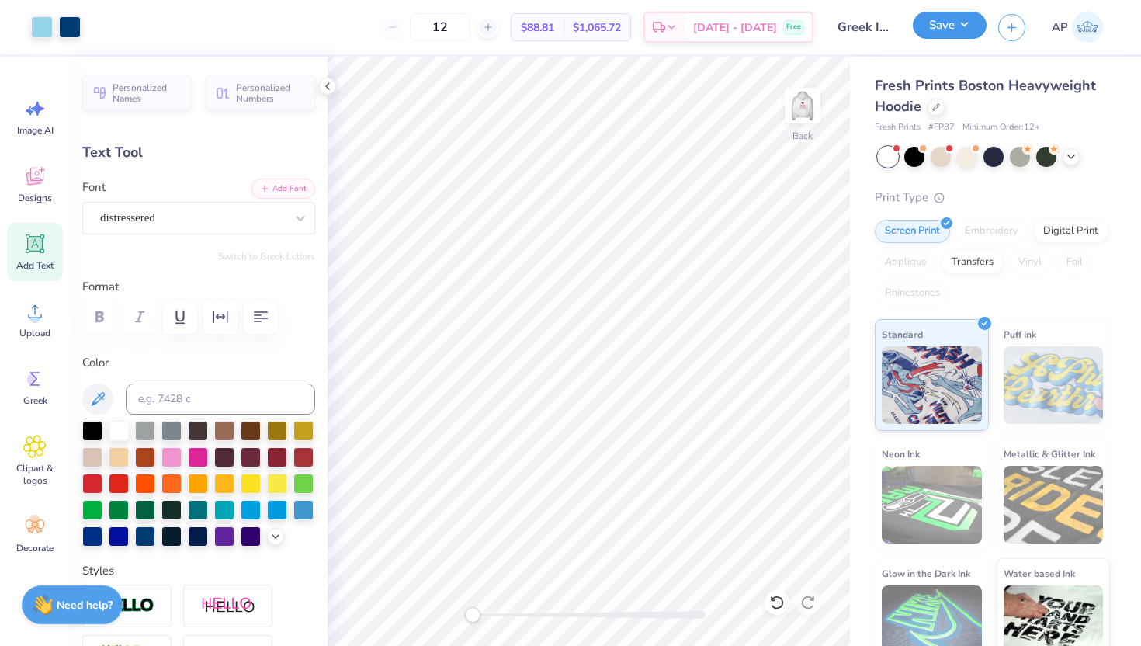
click at [936, 23] on button "Save" at bounding box center [950, 25] width 74 height 27
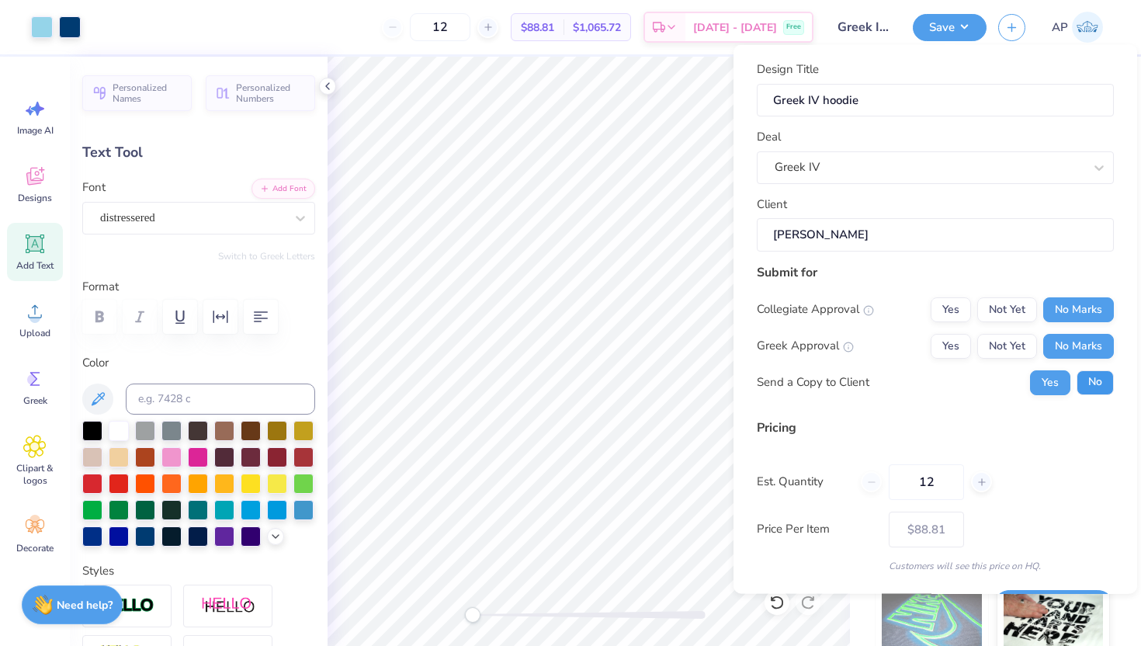
click at [1097, 385] on button "No" at bounding box center [1095, 382] width 37 height 25
click at [936, 32] on button "Save" at bounding box center [950, 25] width 74 height 27
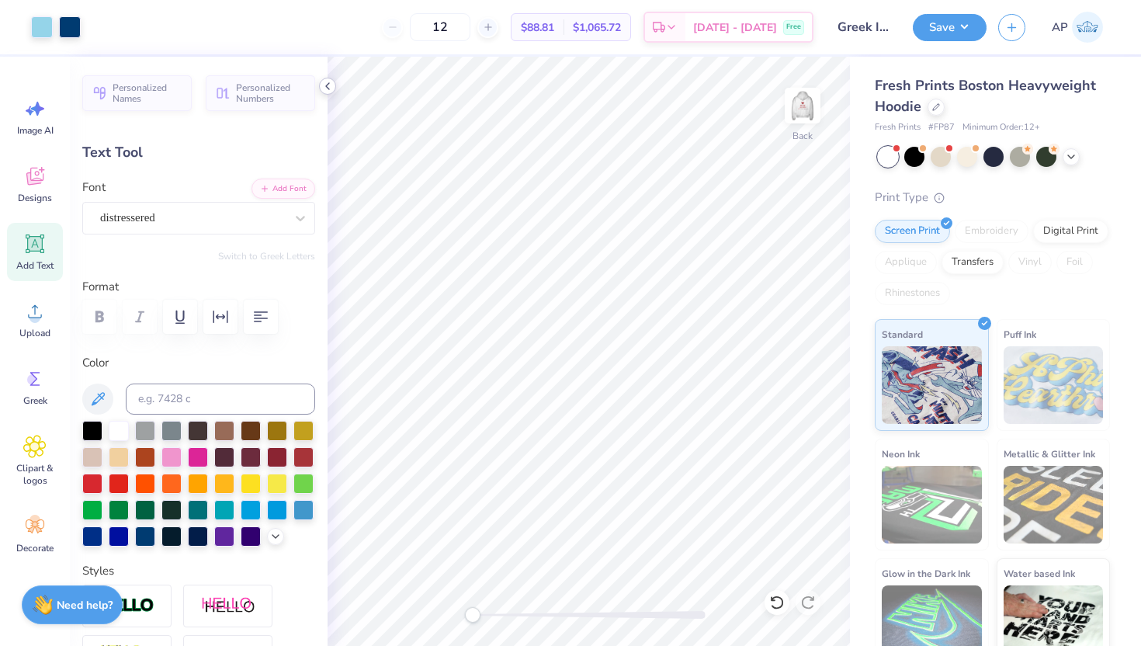
click at [328, 85] on icon at bounding box center [327, 86] width 12 height 12
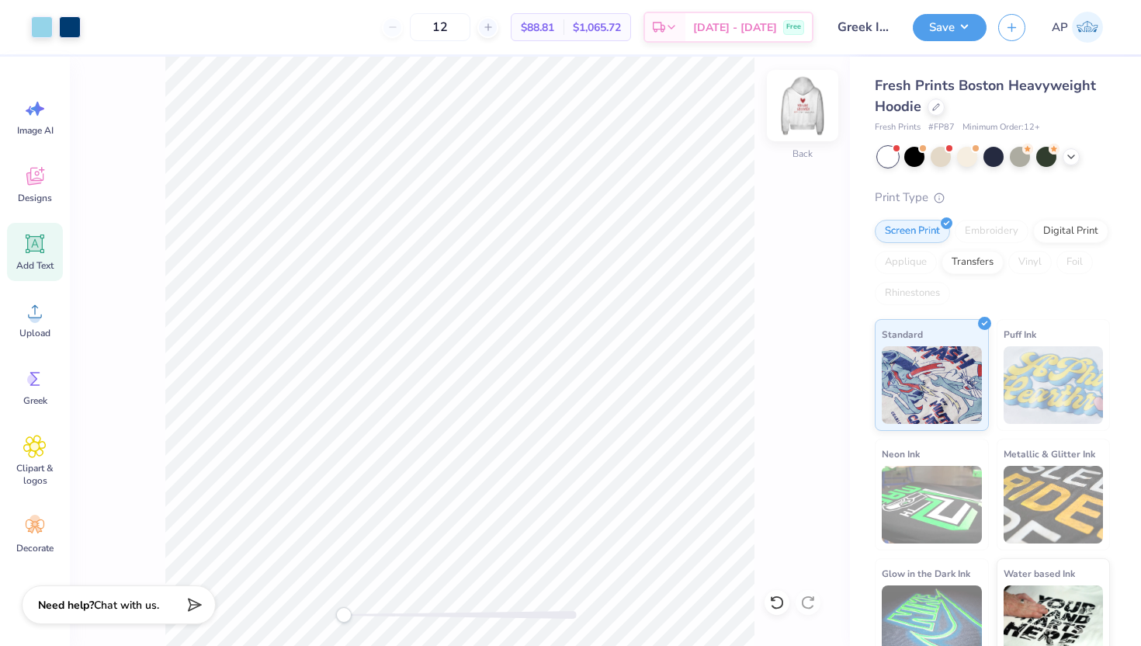
click at [811, 109] on img at bounding box center [803, 106] width 62 height 62
click at [1016, 33] on button "button" at bounding box center [1012, 25] width 27 height 27
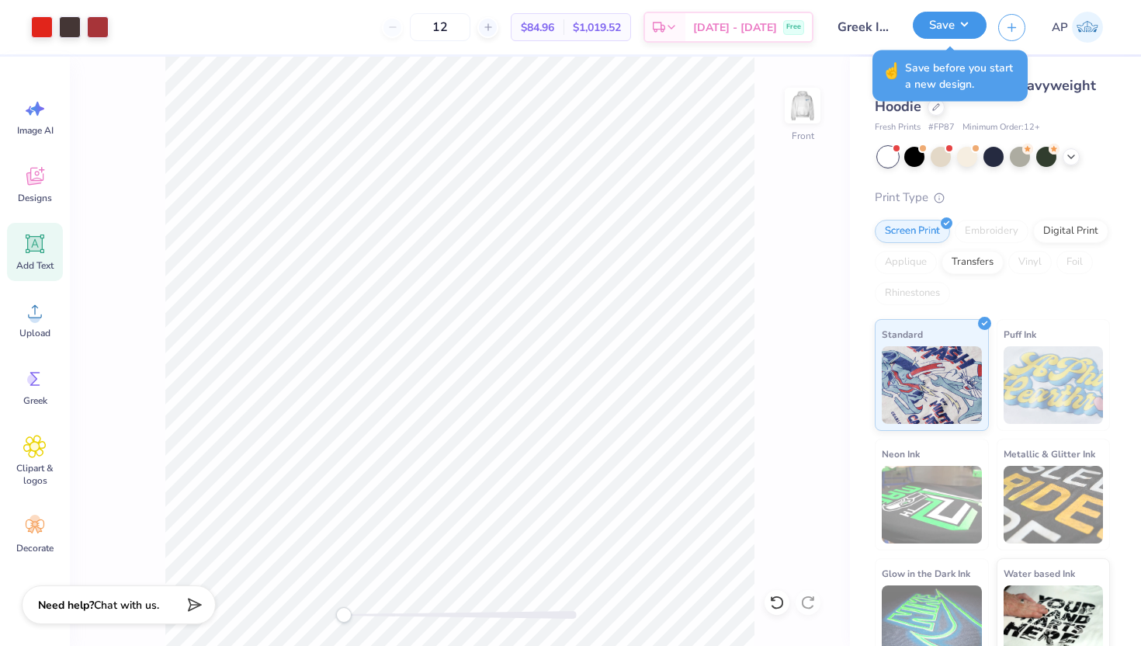
click at [930, 29] on button "Save" at bounding box center [950, 25] width 74 height 27
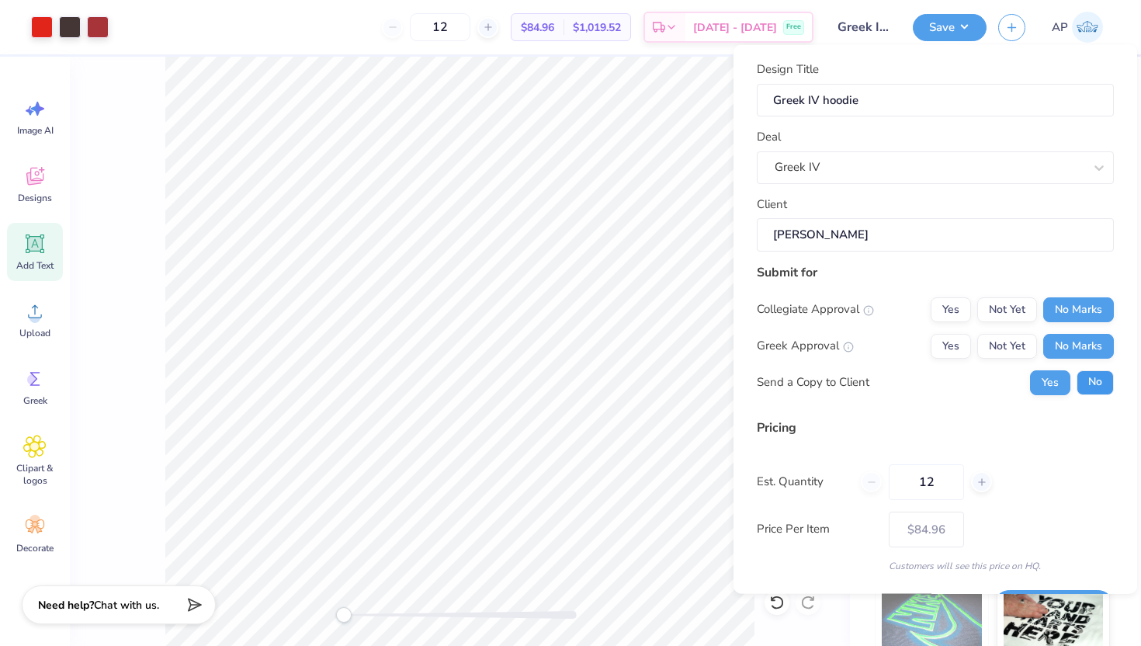
click at [1093, 377] on button "No" at bounding box center [1095, 382] width 37 height 25
click at [940, 24] on button "Save" at bounding box center [950, 25] width 74 height 27
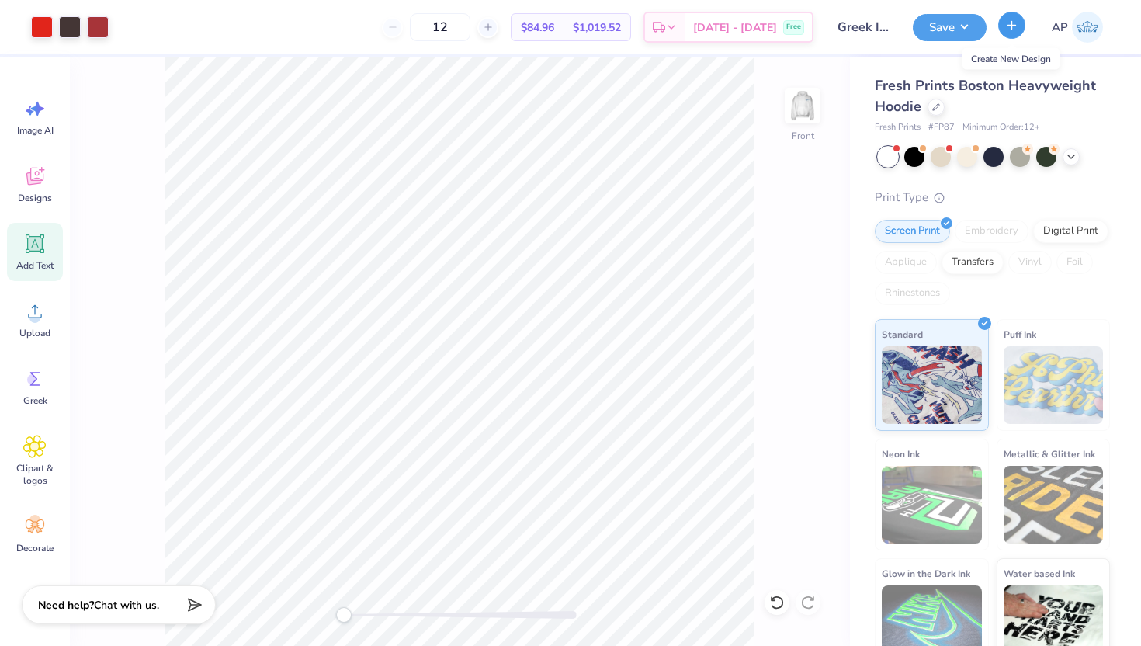
click at [1015, 27] on icon "button" at bounding box center [1012, 25] width 13 height 13
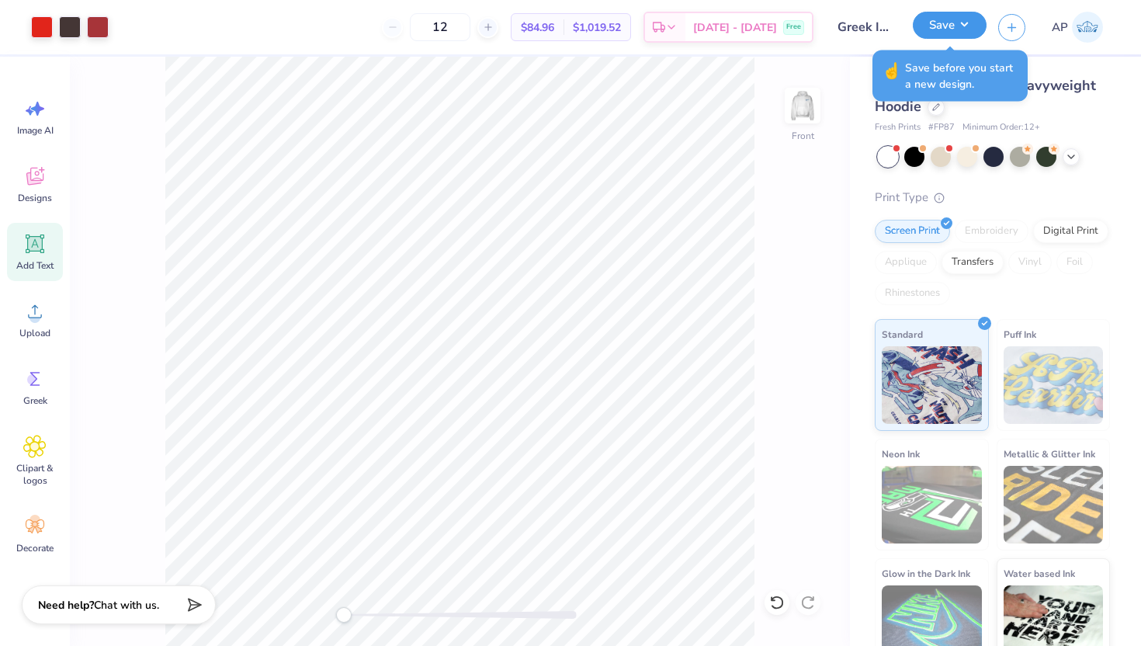
click at [944, 22] on button "Save" at bounding box center [950, 25] width 74 height 27
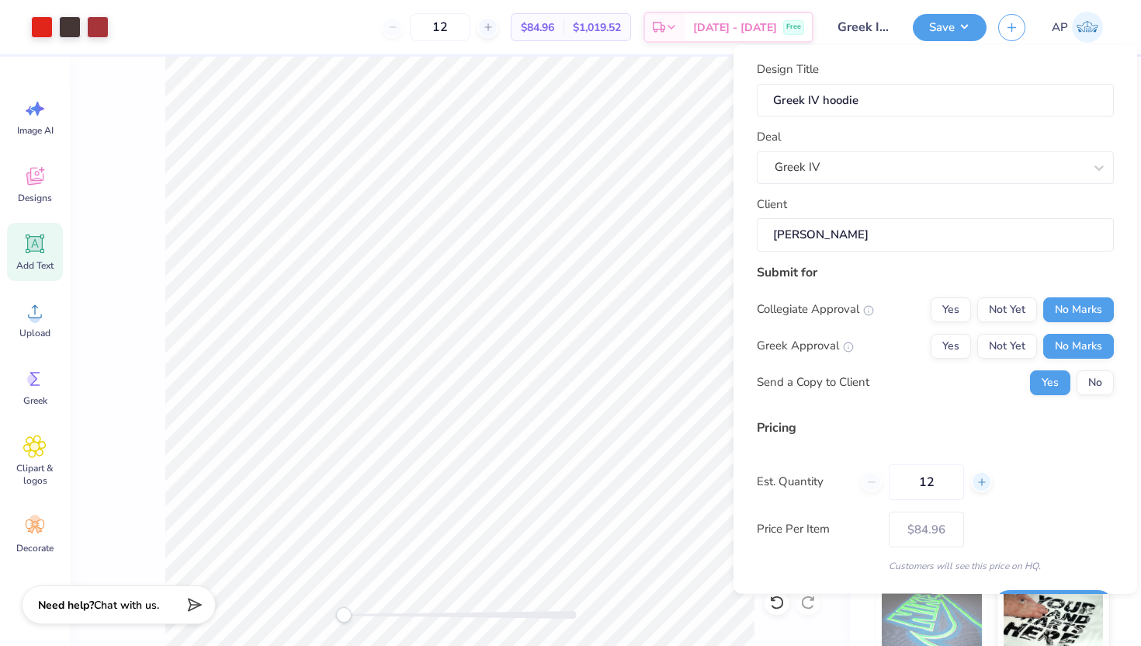
click at [977, 481] on icon at bounding box center [982, 481] width 11 height 11
click at [875, 479] on icon at bounding box center [872, 481] width 11 height 11
click at [1095, 380] on button "No" at bounding box center [1095, 382] width 37 height 25
click at [1012, 530] on div "Price Per Item $84.96" at bounding box center [935, 529] width 357 height 36
click at [941, 486] on input "12" at bounding box center [926, 482] width 75 height 36
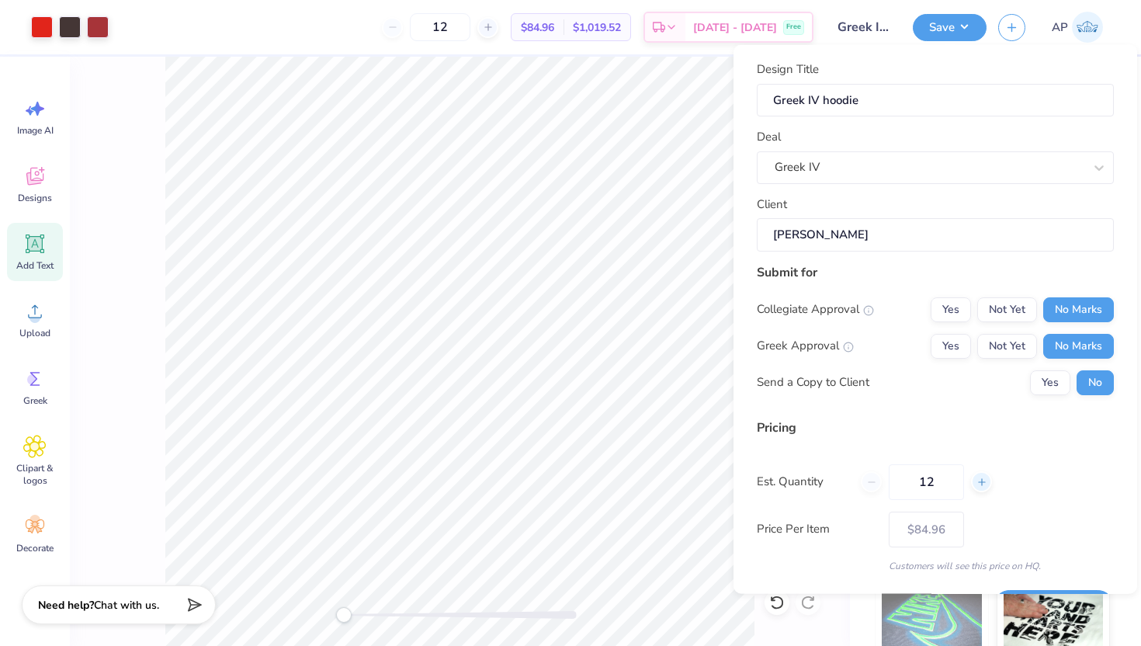
click at [987, 485] on icon at bounding box center [982, 481] width 11 height 11
click at [870, 484] on icon at bounding box center [872, 481] width 11 height 11
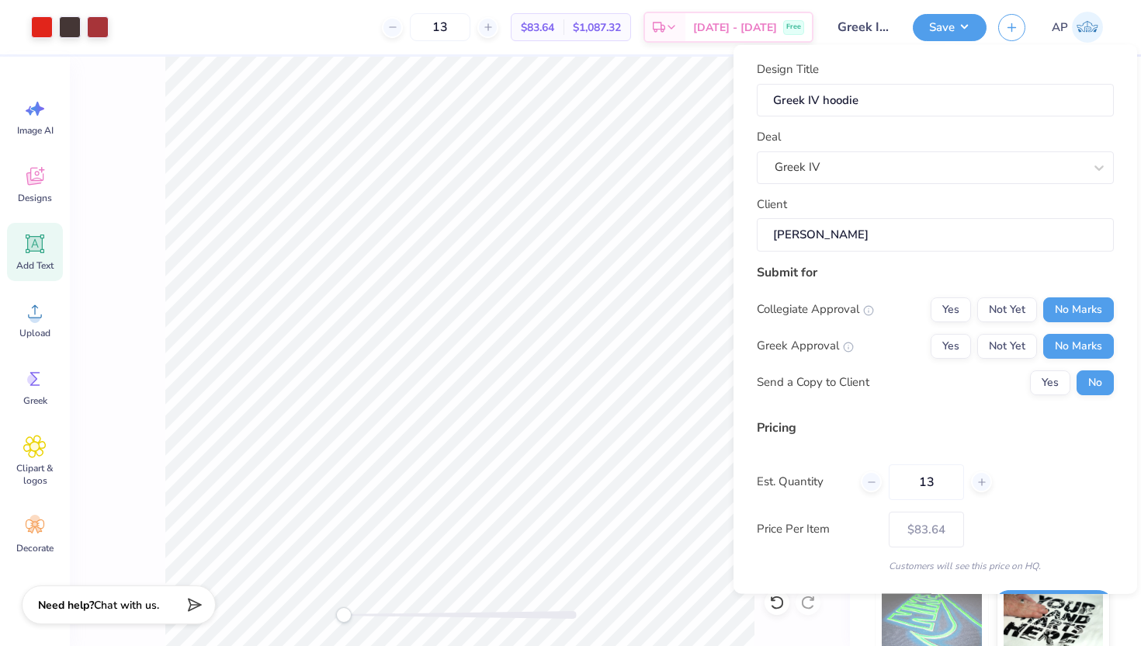
click at [992, 538] on div "Price Per Item $83.64" at bounding box center [935, 529] width 357 height 36
click at [871, 477] on icon at bounding box center [872, 481] width 11 height 11
click at [940, 28] on button "Save" at bounding box center [950, 25] width 74 height 27
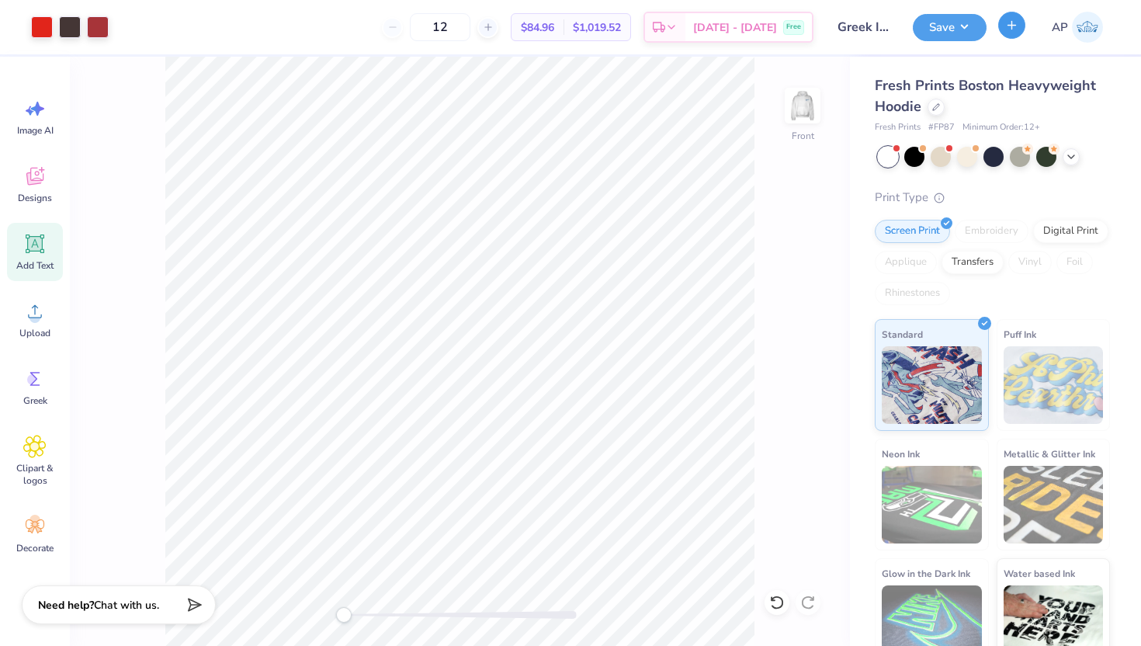
click at [1010, 31] on icon "button" at bounding box center [1012, 25] width 13 height 13
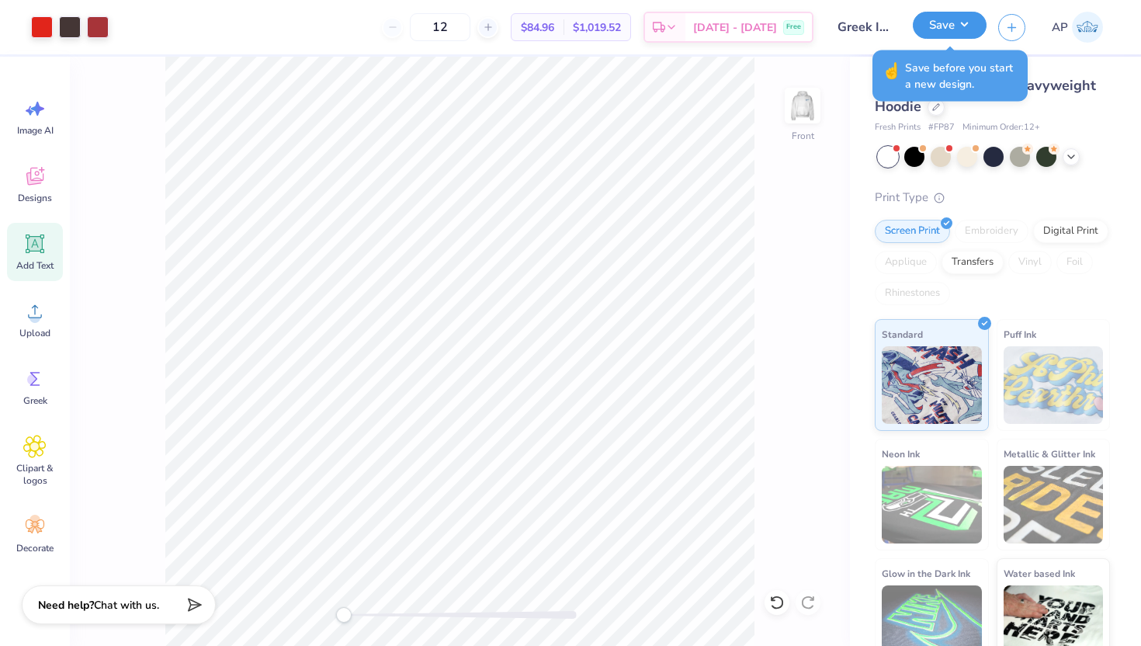
click at [950, 22] on button "Save" at bounding box center [950, 25] width 74 height 27
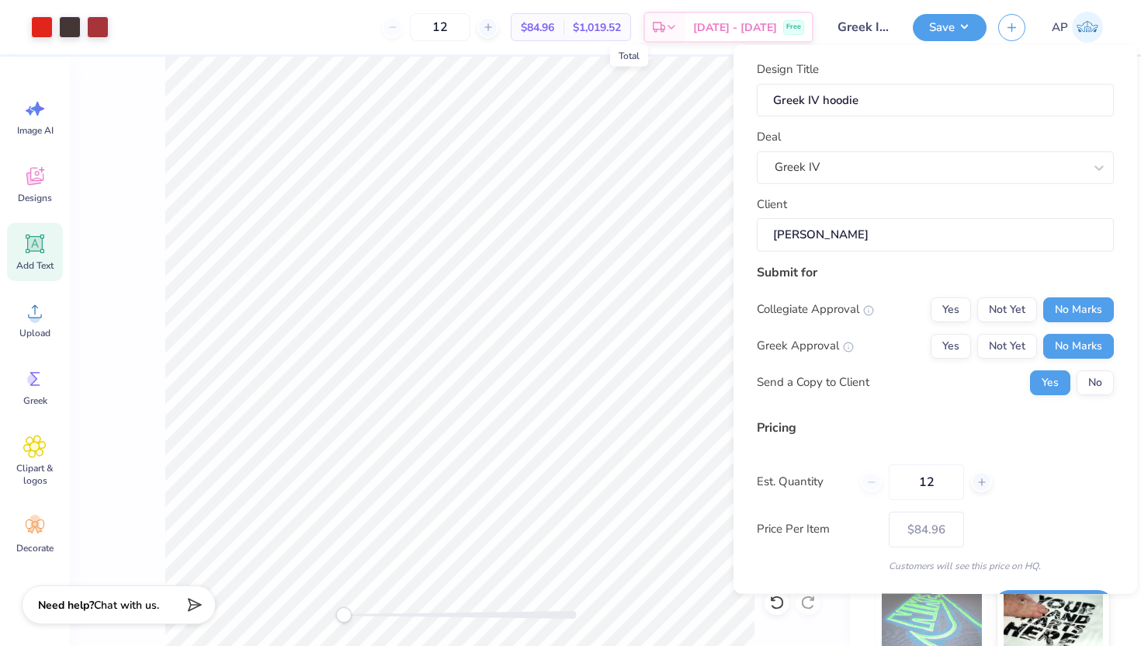
click at [621, 30] on span "$1,019.52" at bounding box center [597, 27] width 48 height 16
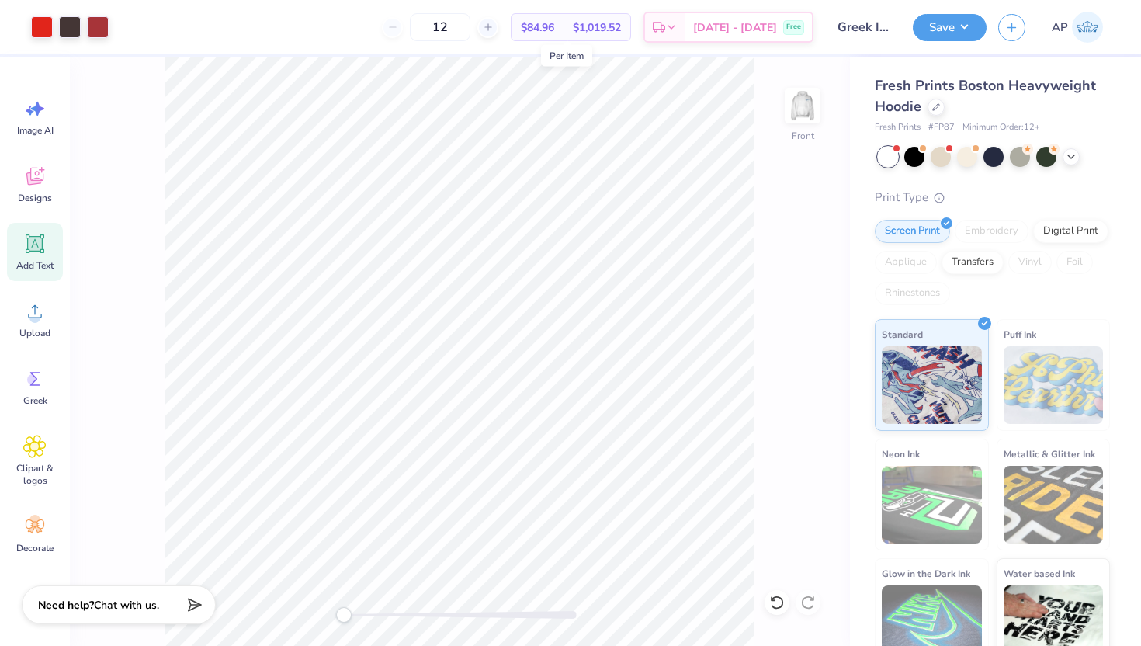
click at [554, 24] on span "$84.96" at bounding box center [537, 27] width 33 height 16
click at [744, 30] on span "[DATE] - [DATE]" at bounding box center [735, 30] width 84 height 16
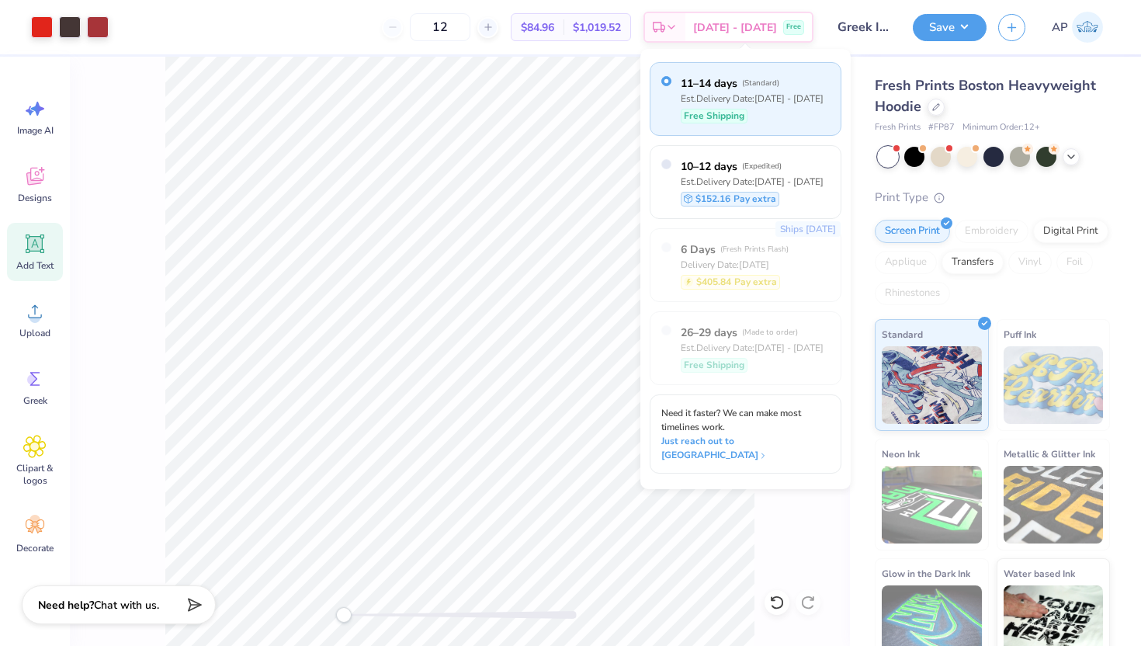
click at [731, 86] on span "11–14 days" at bounding box center [709, 83] width 57 height 16
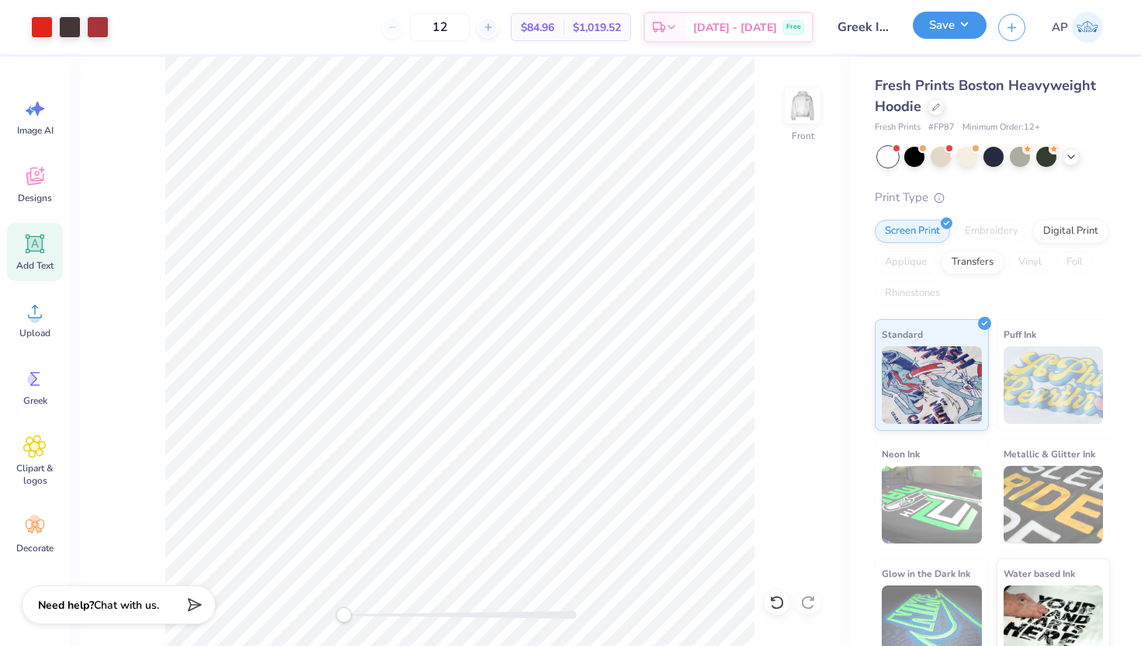
click at [954, 26] on button "Save" at bounding box center [950, 25] width 74 height 27
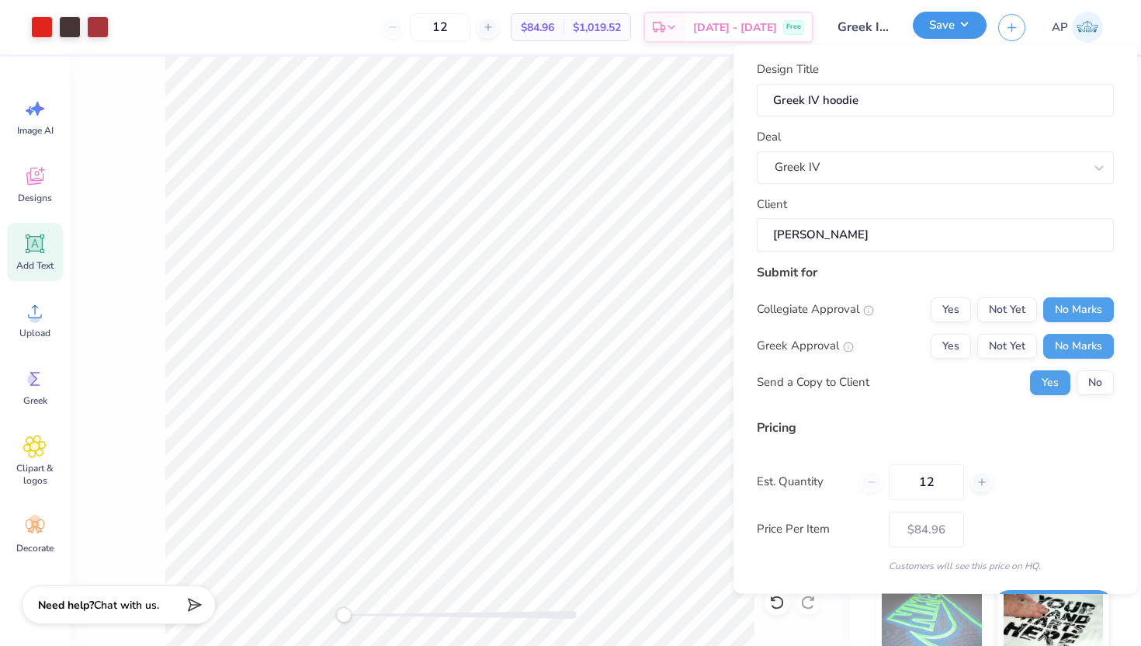
click at [959, 37] on button "Save" at bounding box center [950, 25] width 74 height 27
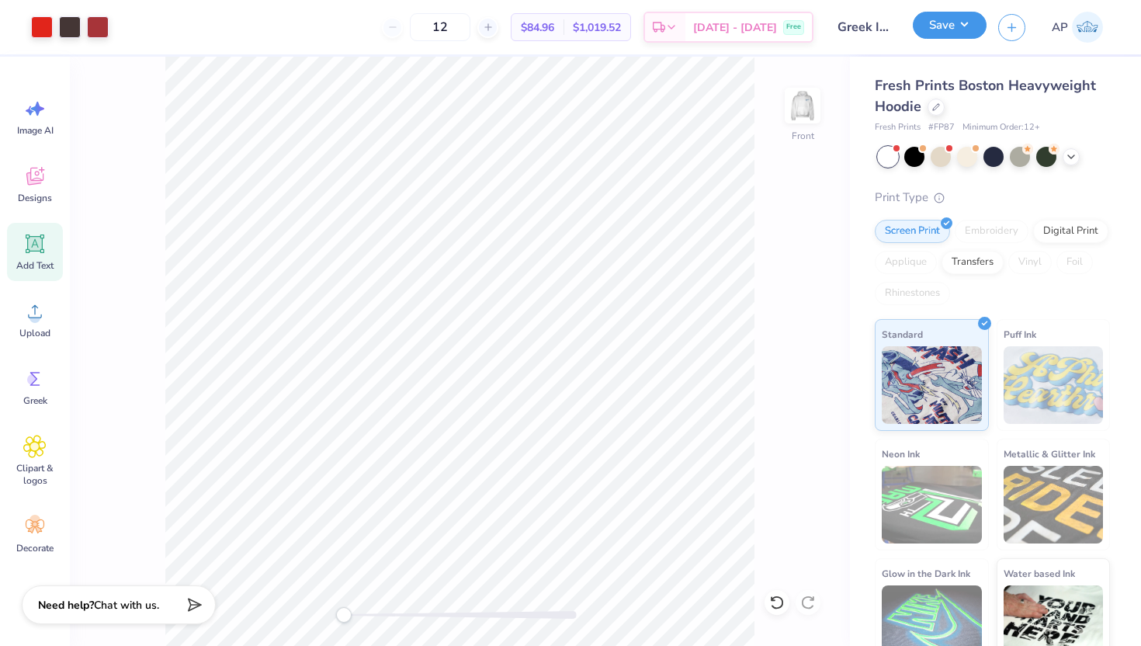
click at [967, 24] on button "Save" at bounding box center [950, 25] width 74 height 27
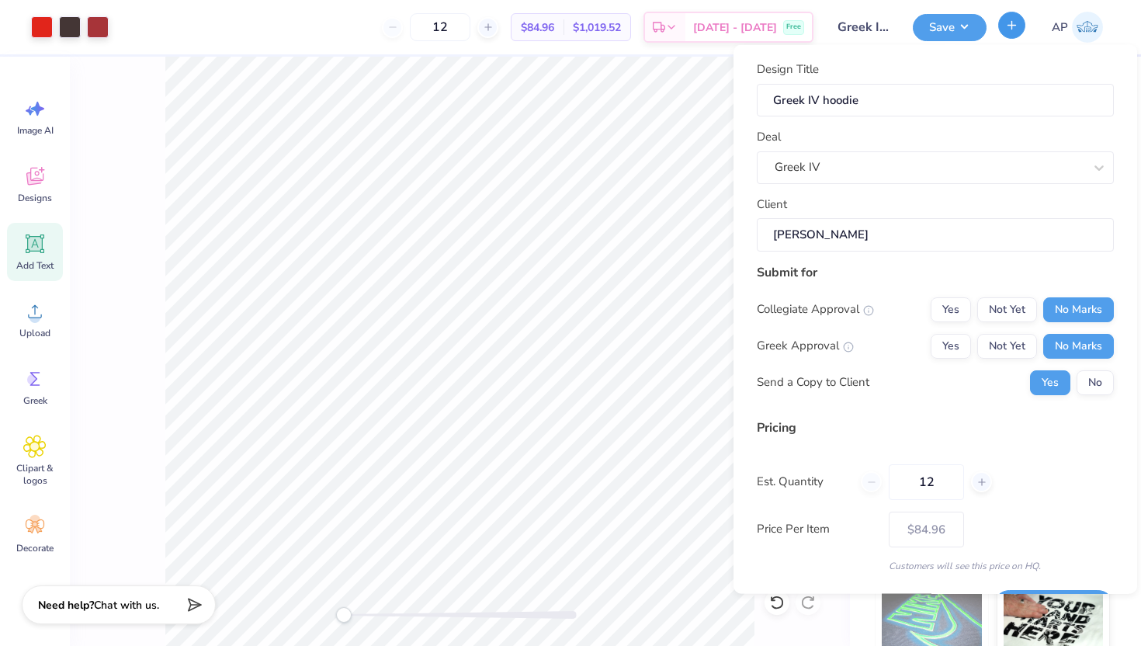
click at [1018, 30] on icon "button" at bounding box center [1012, 25] width 13 height 13
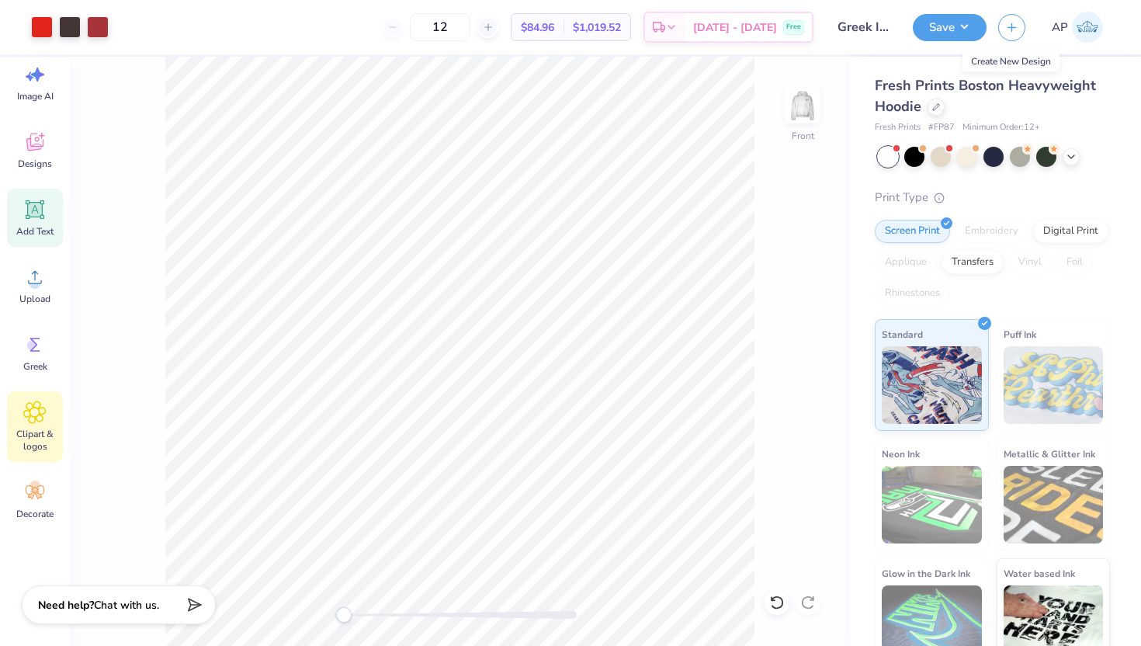
scroll to position [0, 0]
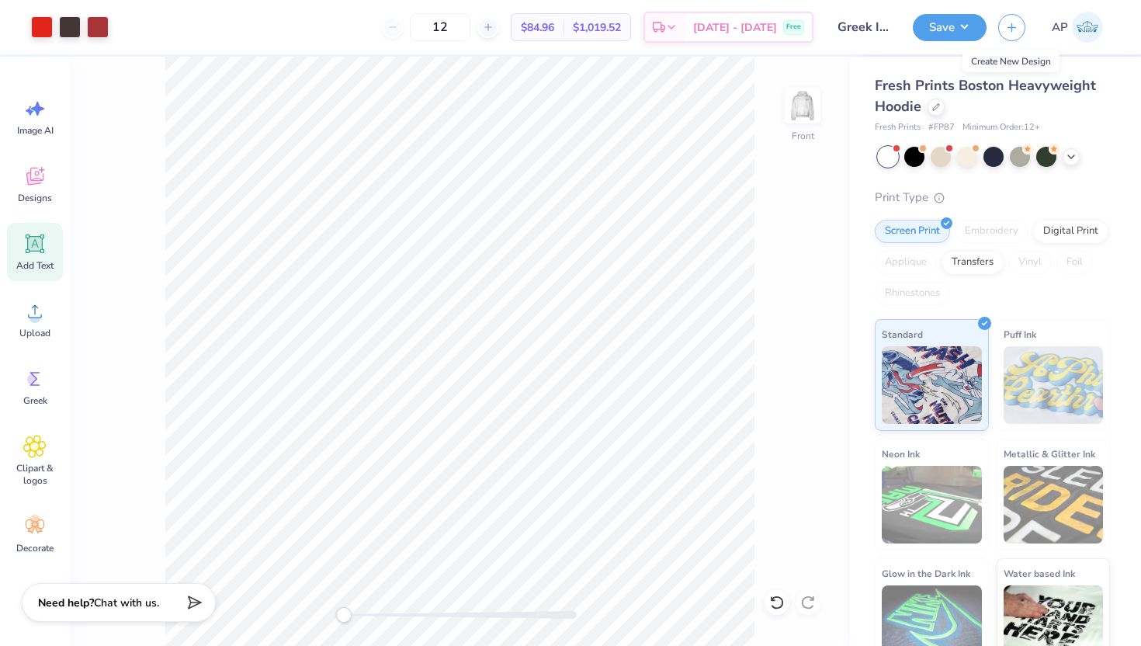
click at [130, 610] on span "Chat with us." at bounding box center [126, 603] width 65 height 15
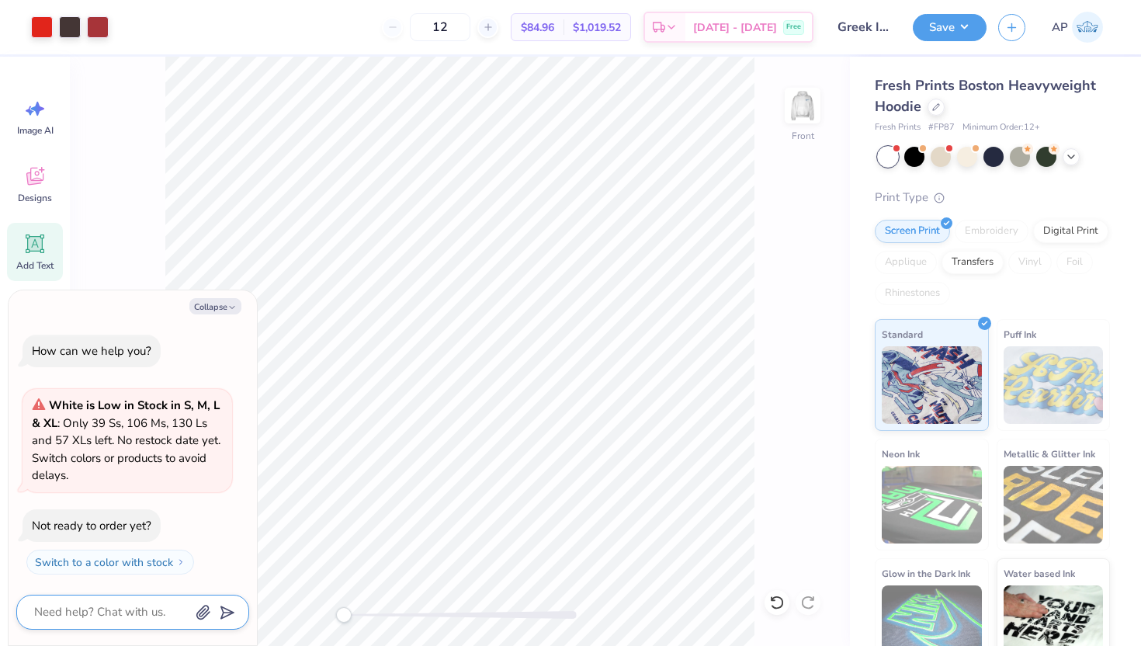
click at [111, 617] on textarea at bounding box center [112, 612] width 158 height 21
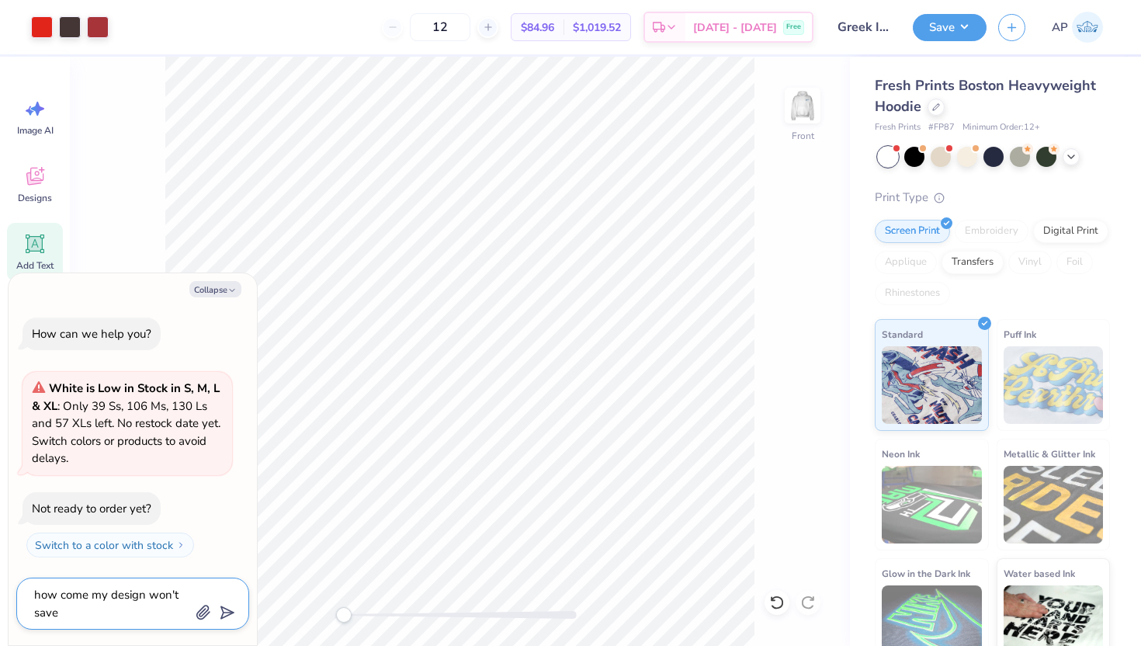
click at [233, 611] on icon "submit" at bounding box center [225, 613] width 22 height 22
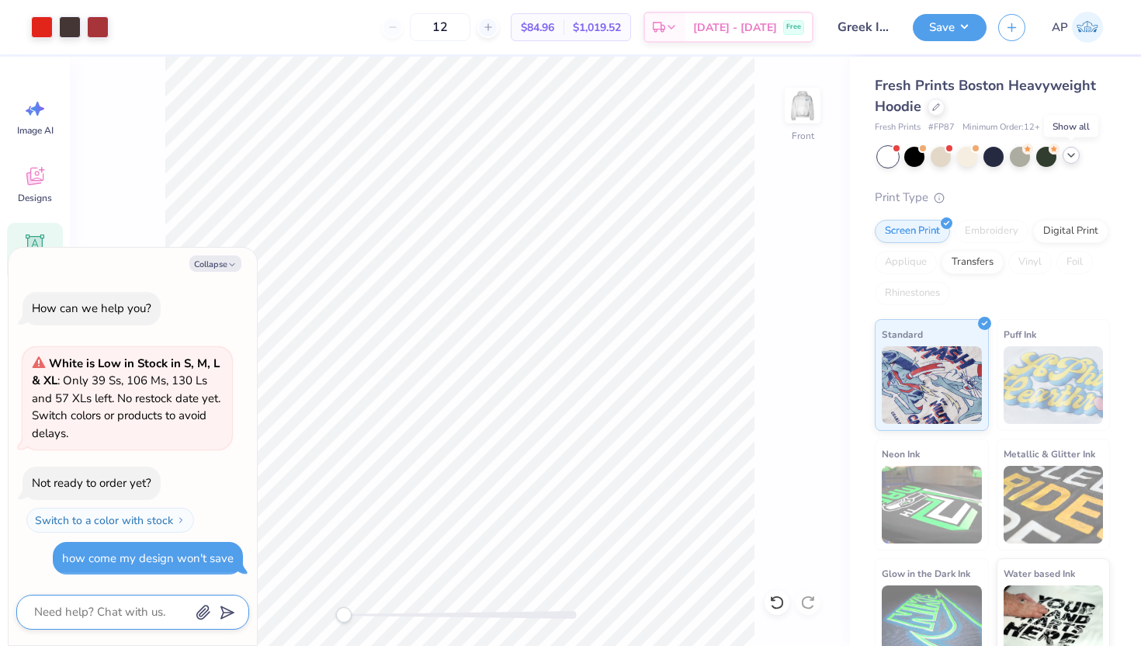
click at [1072, 155] on polyline at bounding box center [1071, 155] width 6 height 3
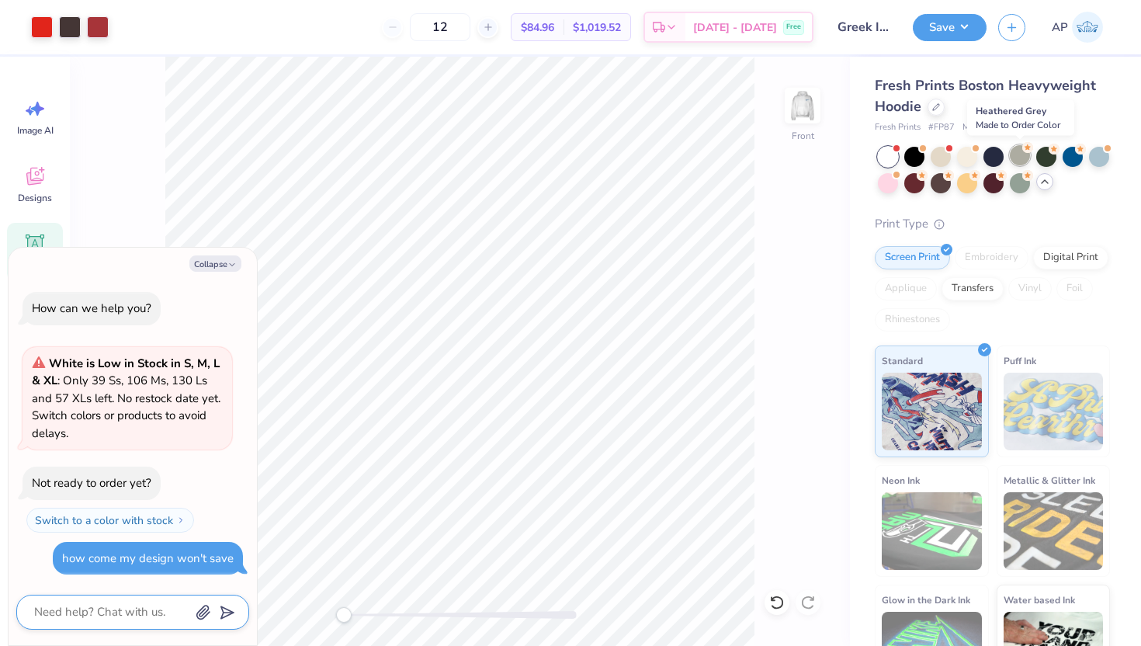
click at [1026, 162] on div at bounding box center [1020, 155] width 20 height 20
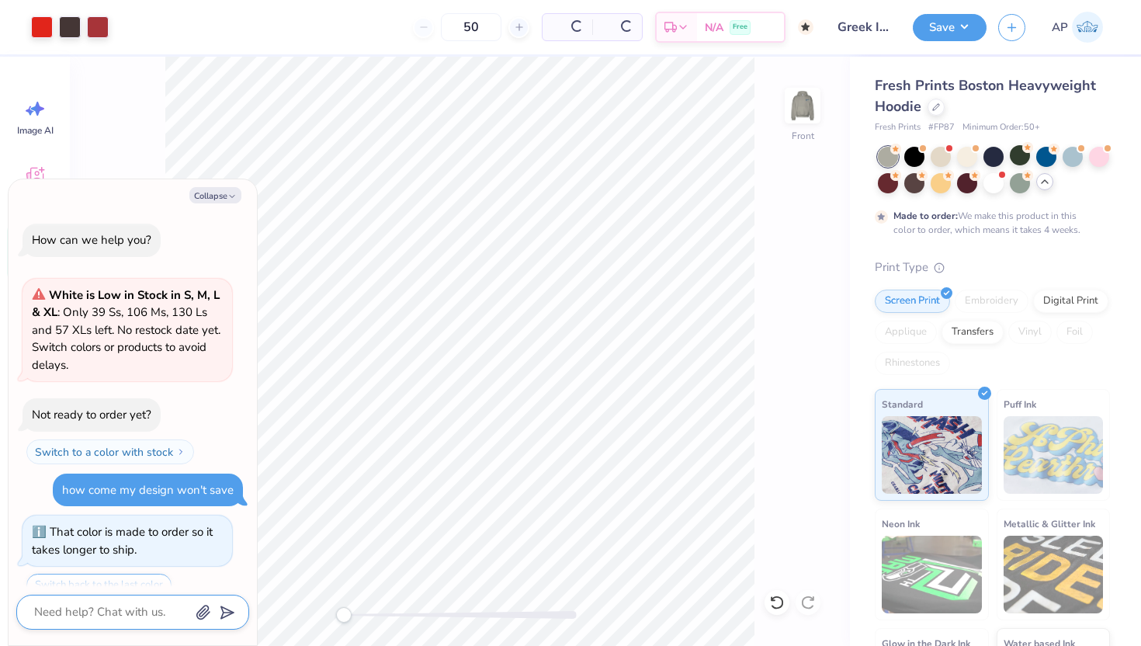
scroll to position [61, 0]
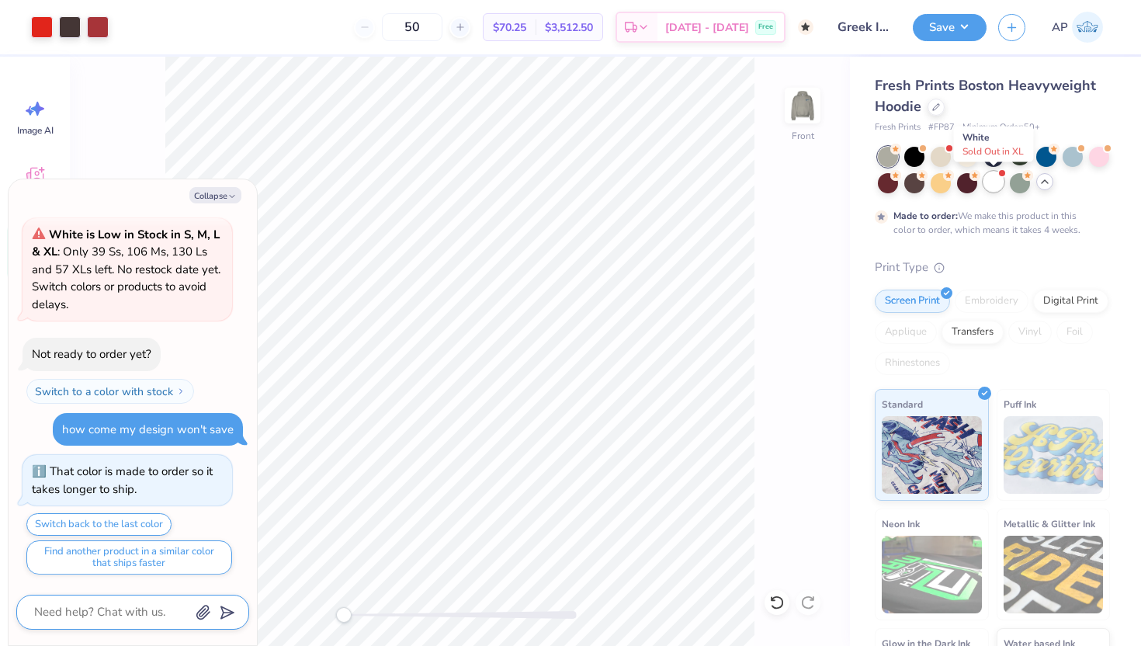
click at [1000, 186] on div at bounding box center [994, 182] width 20 height 20
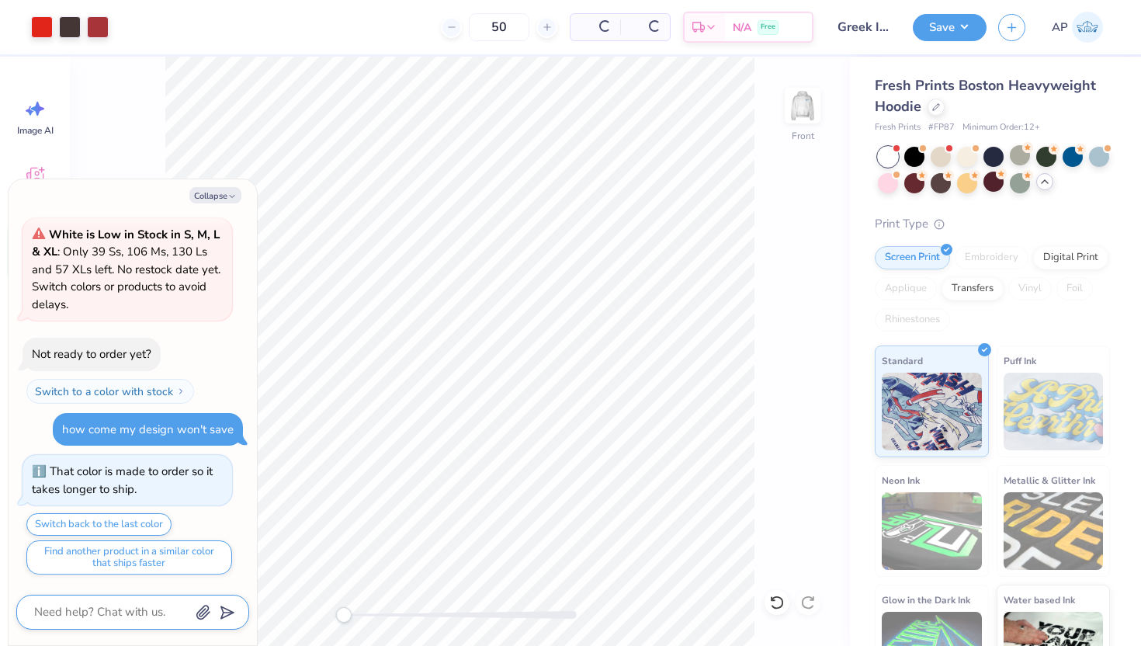
scroll to position [392, 0]
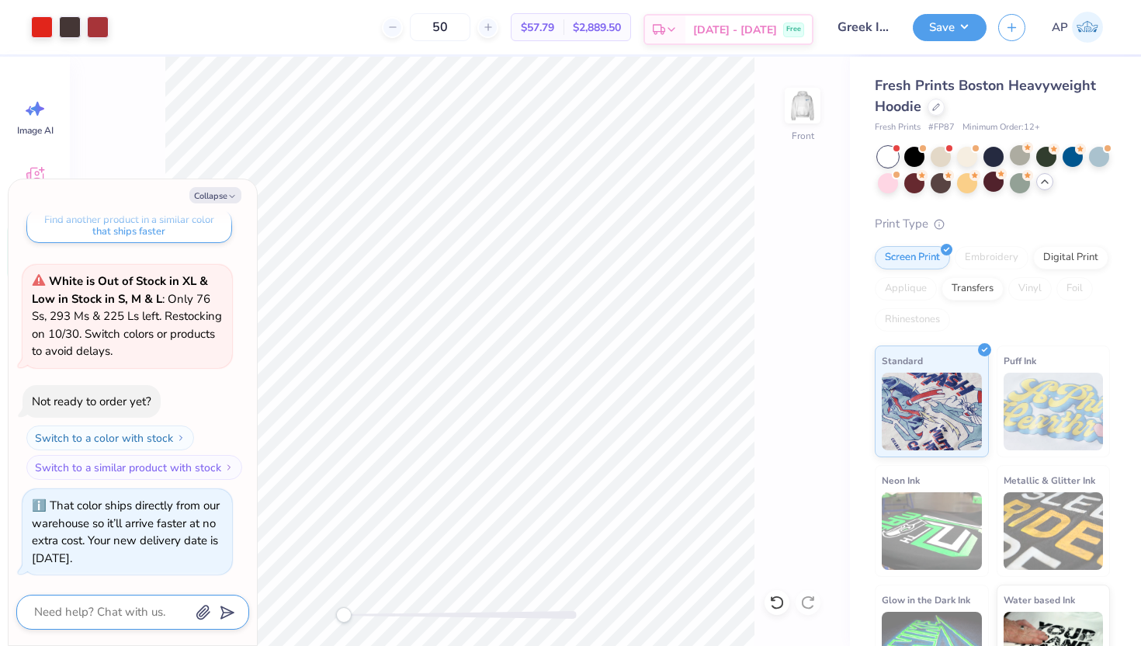
click at [728, 23] on span "[DATE] - [DATE]" at bounding box center [735, 30] width 84 height 16
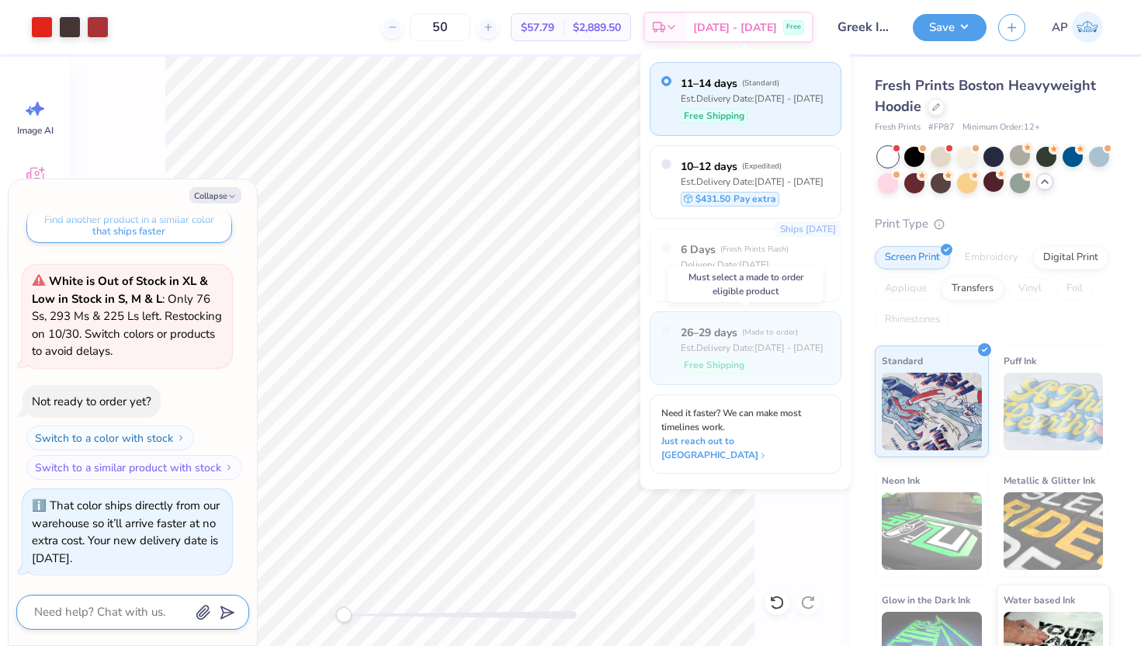
click at [748, 328] on span "( Made to order )" at bounding box center [770, 332] width 56 height 11
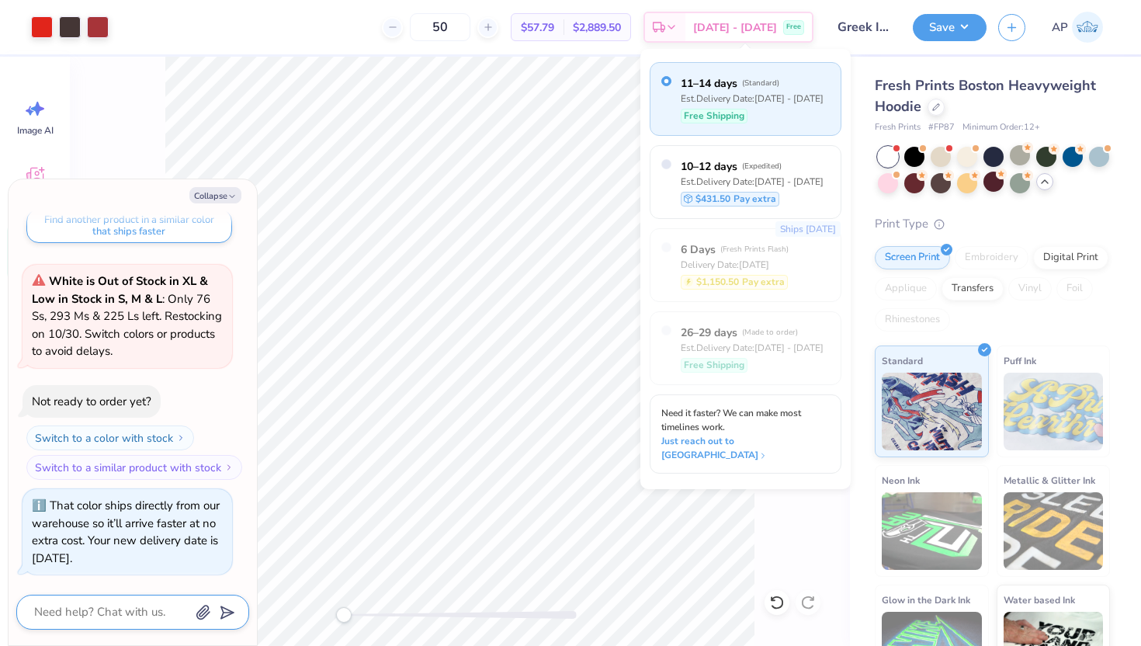
click at [990, 219] on div "Print Type" at bounding box center [992, 224] width 235 height 18
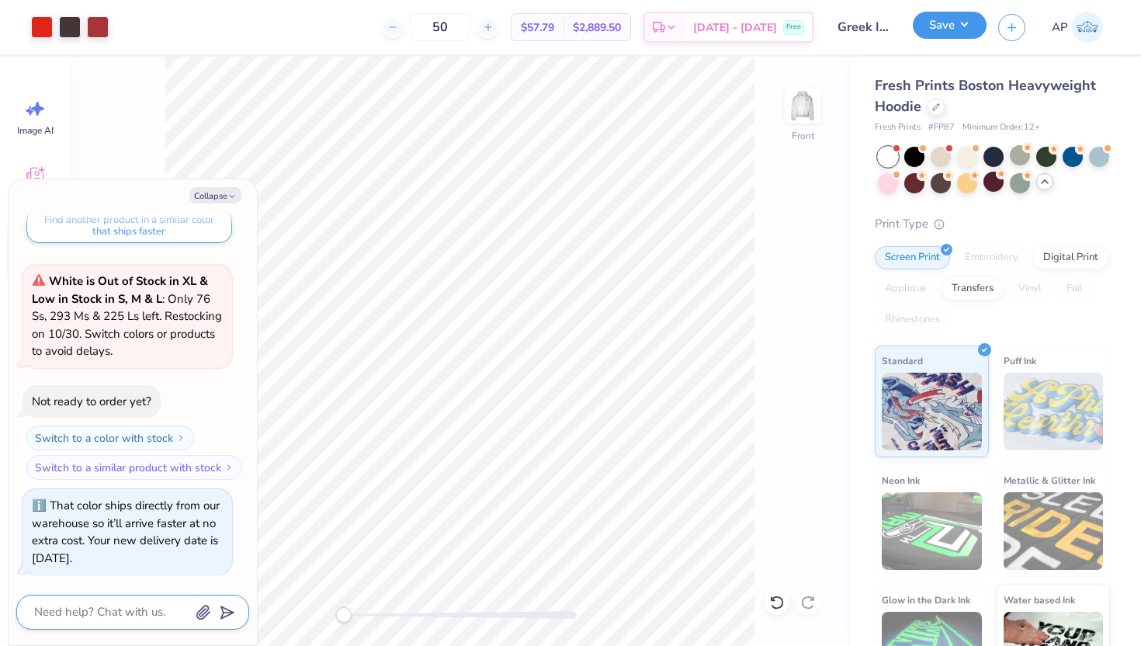
click at [950, 26] on button "Save" at bounding box center [950, 25] width 74 height 27
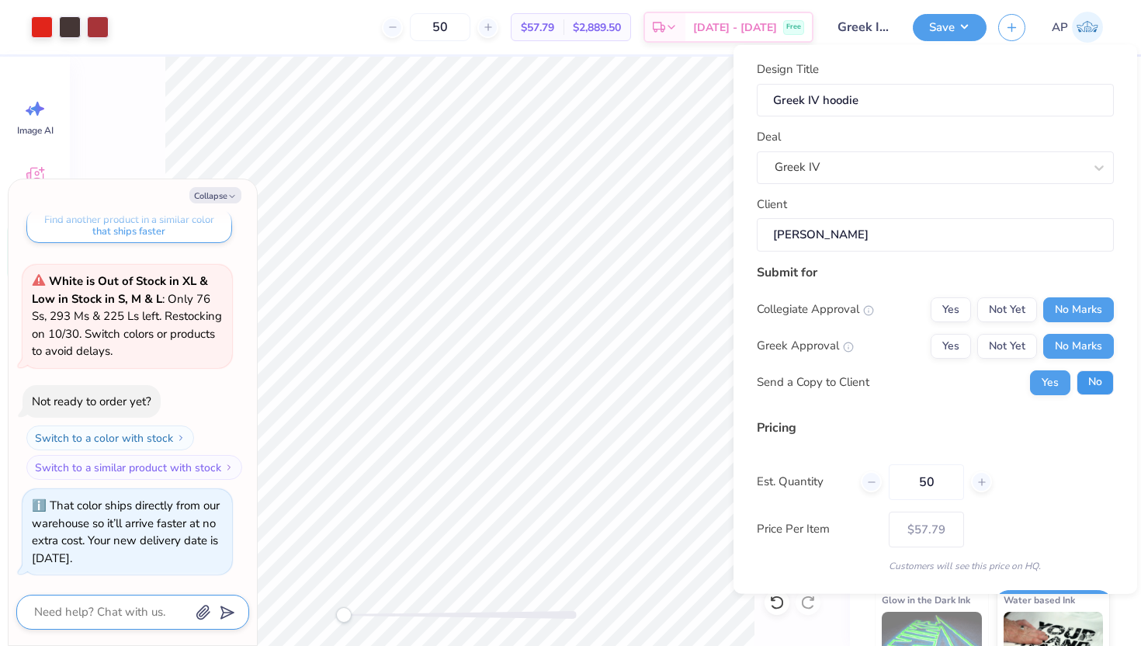
click at [1089, 373] on button "No" at bounding box center [1095, 382] width 37 height 25
click at [933, 25] on button "Save" at bounding box center [950, 25] width 74 height 27
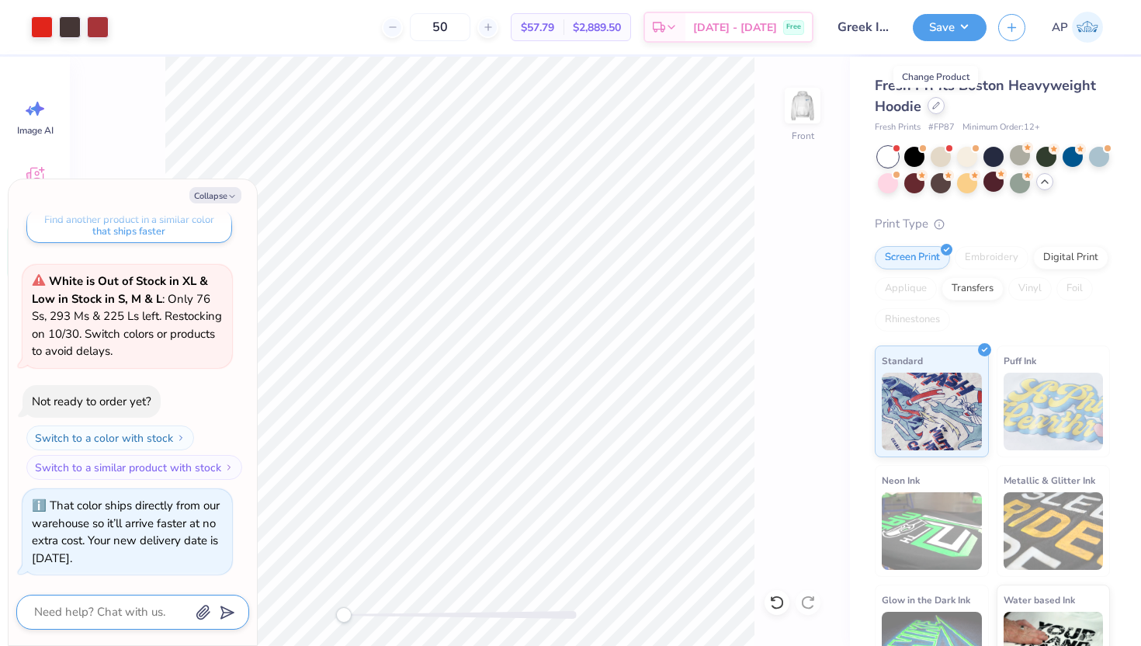
click at [935, 102] on icon at bounding box center [937, 106] width 8 height 8
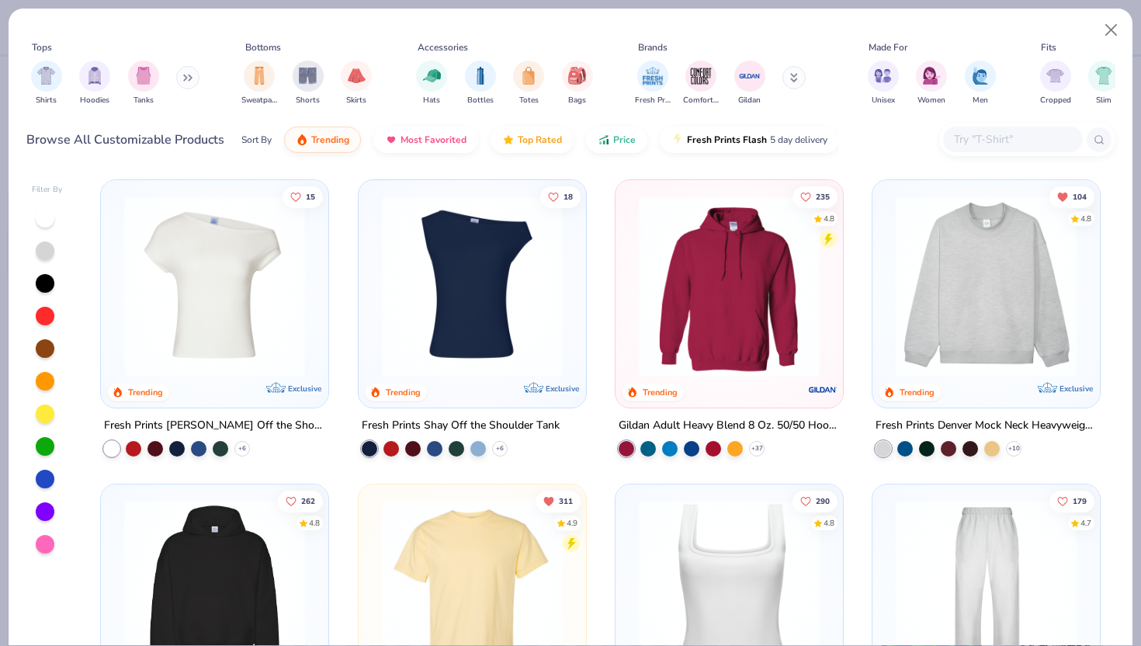
click at [187, 84] on button at bounding box center [187, 77] width 23 height 23
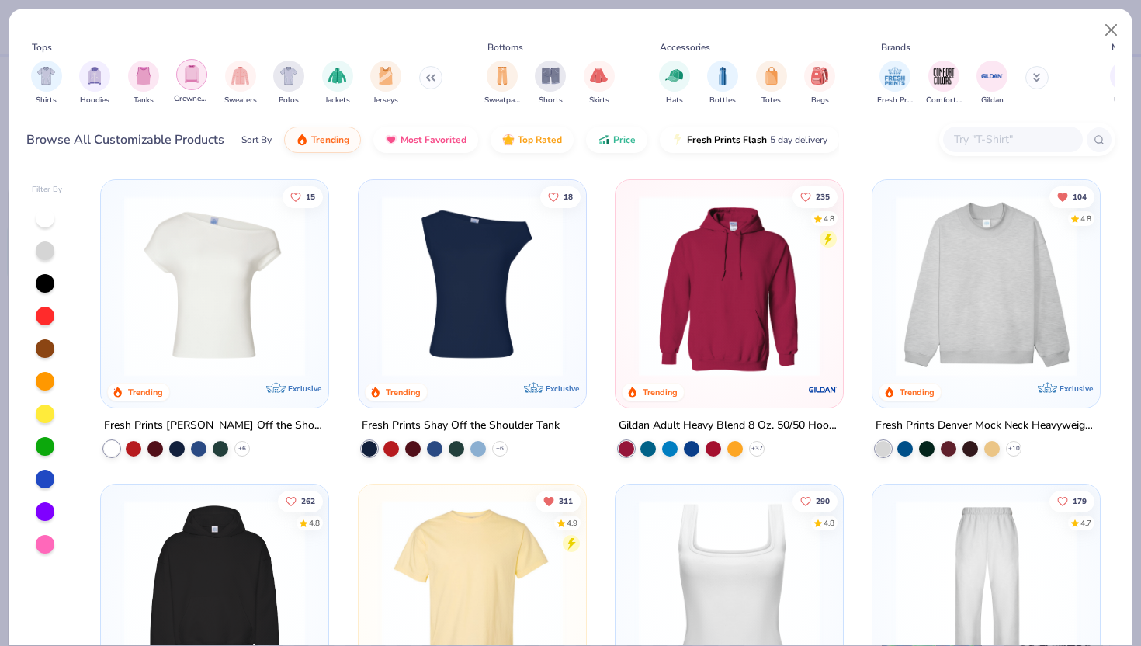
click at [188, 85] on div "filter for Crewnecks" at bounding box center [191, 74] width 31 height 31
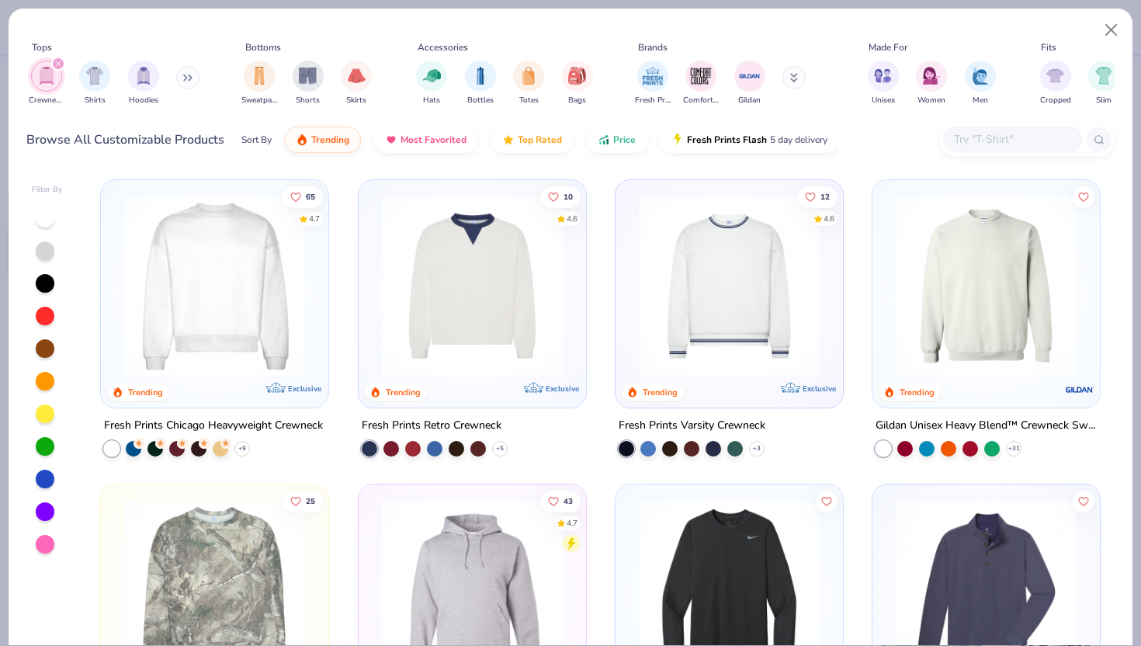
click at [235, 296] on img at bounding box center [214, 286] width 196 height 181
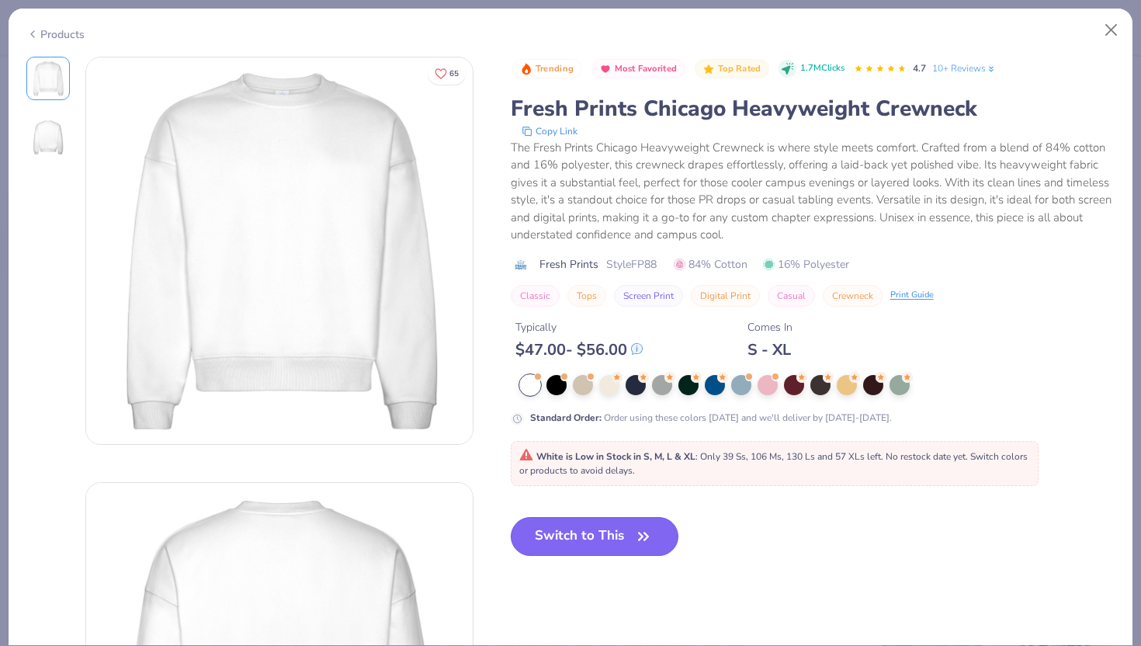
click at [551, 533] on button "Switch to This" at bounding box center [595, 536] width 168 height 39
click at [593, 537] on button "Switch to This" at bounding box center [595, 536] width 168 height 39
click at [584, 545] on button "Switch to This" at bounding box center [595, 536] width 168 height 39
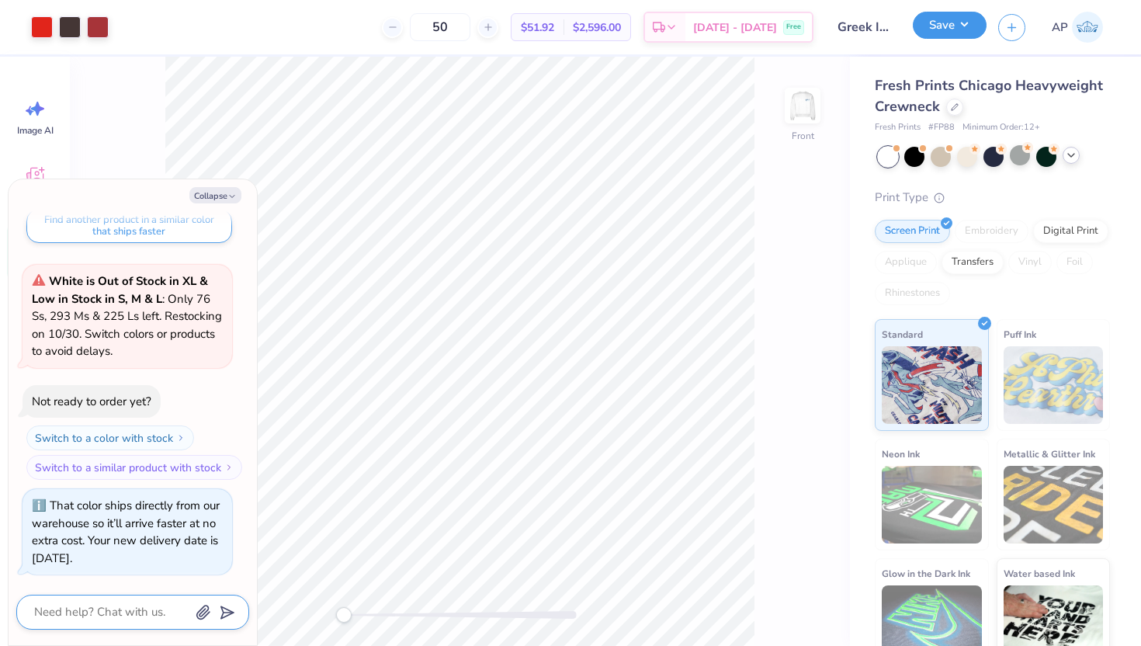
click at [933, 33] on button "Save" at bounding box center [950, 25] width 74 height 27
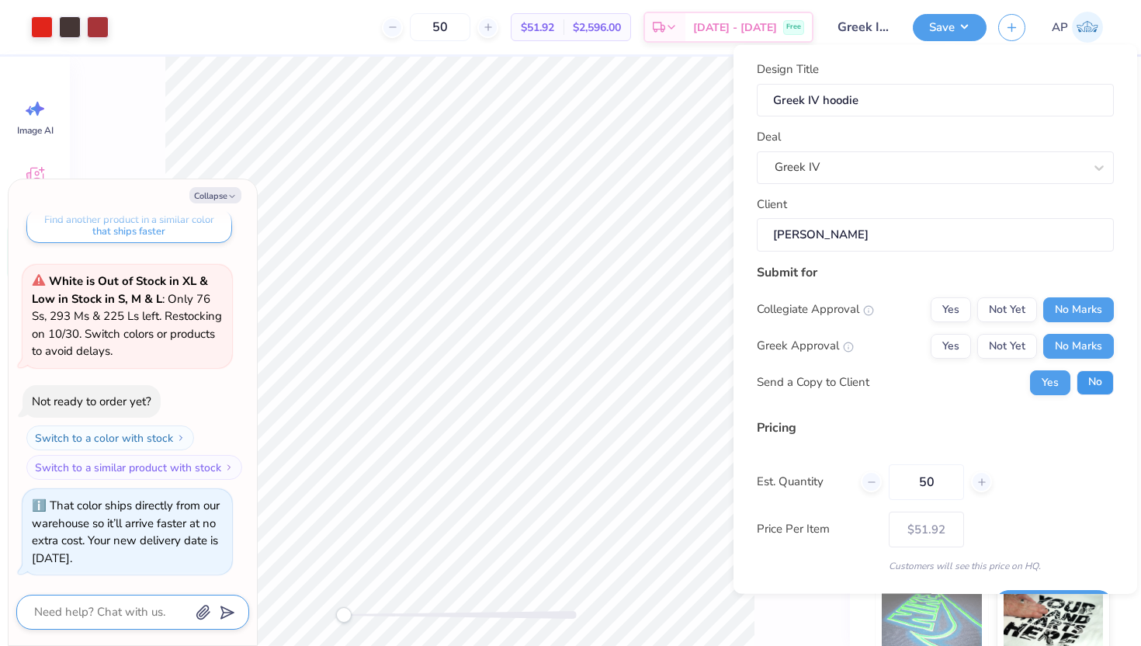
click at [1093, 389] on button "No" at bounding box center [1095, 382] width 37 height 25
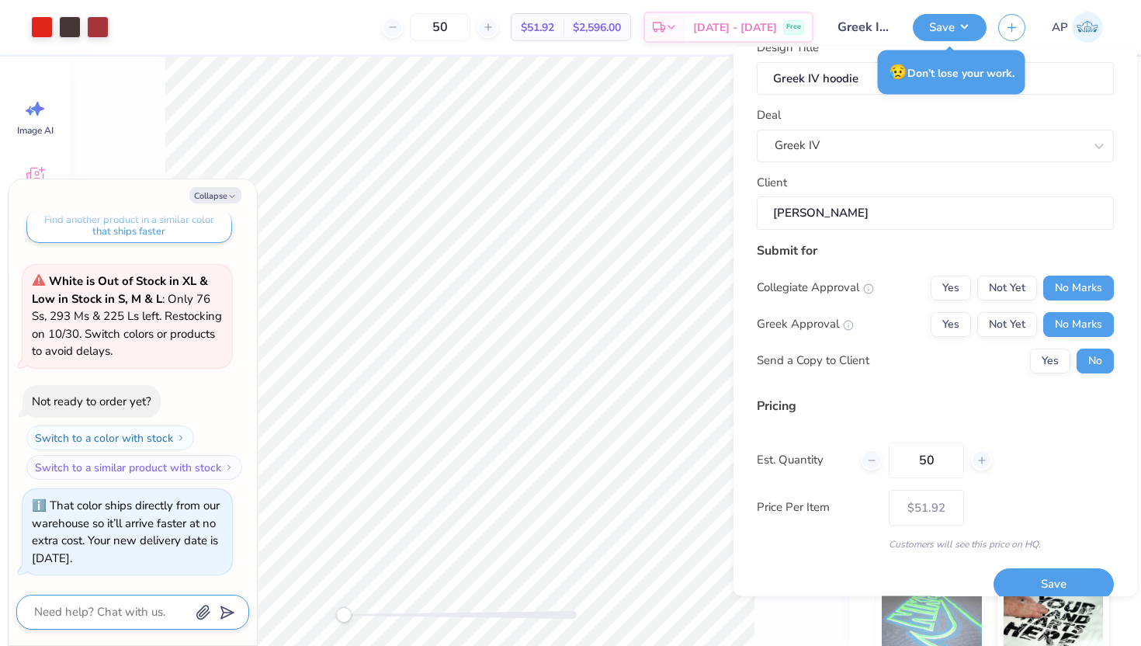
scroll to position [43, 0]
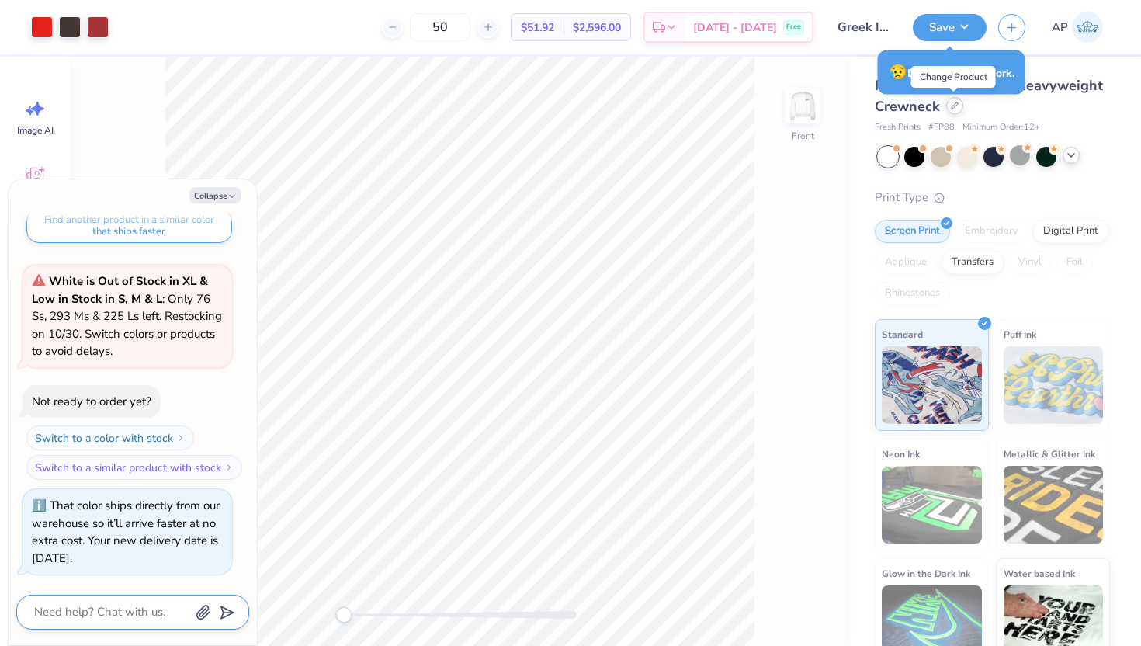
click at [951, 106] on icon at bounding box center [955, 106] width 8 height 8
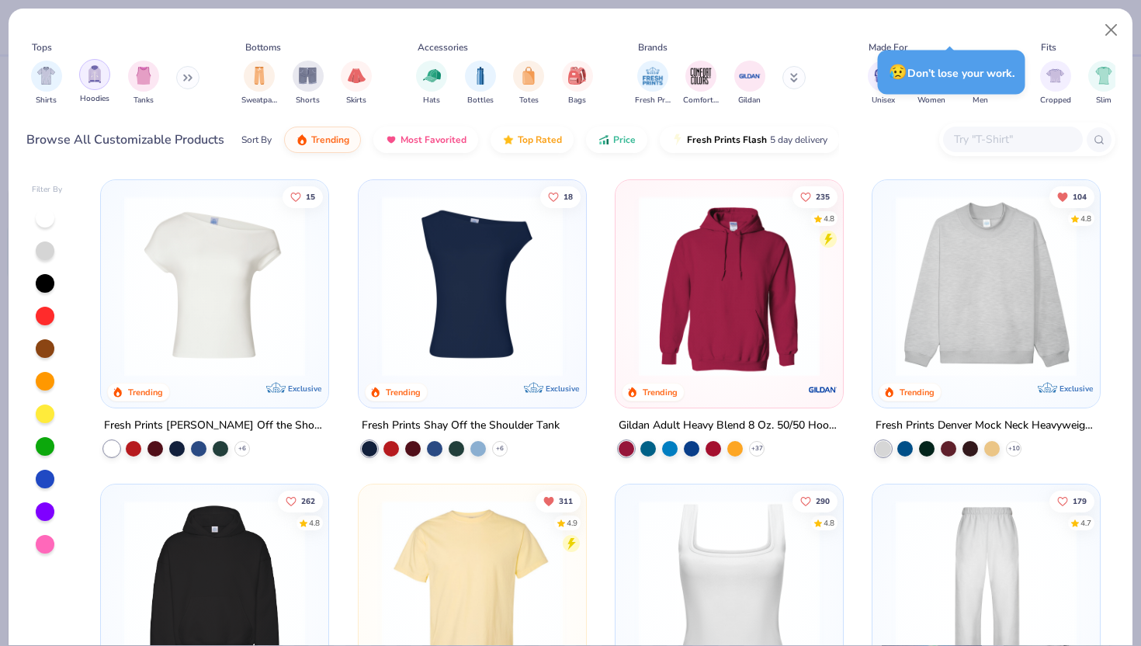
click at [94, 72] on img "filter for Hoodies" at bounding box center [94, 74] width 17 height 18
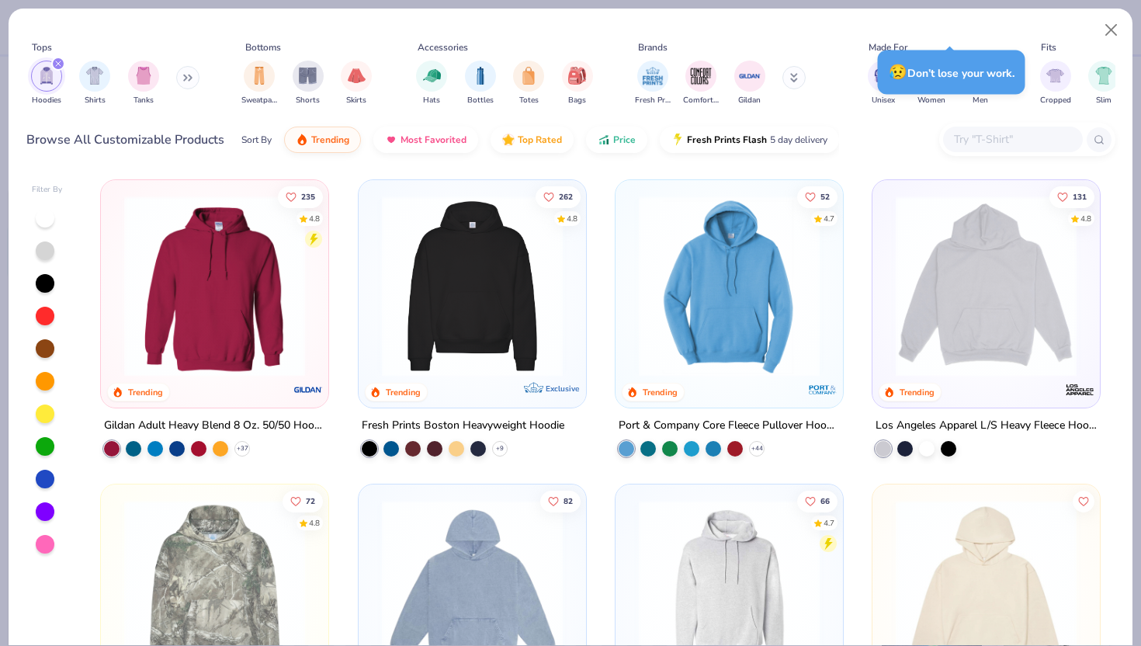
click at [501, 311] on img at bounding box center [472, 286] width 196 height 181
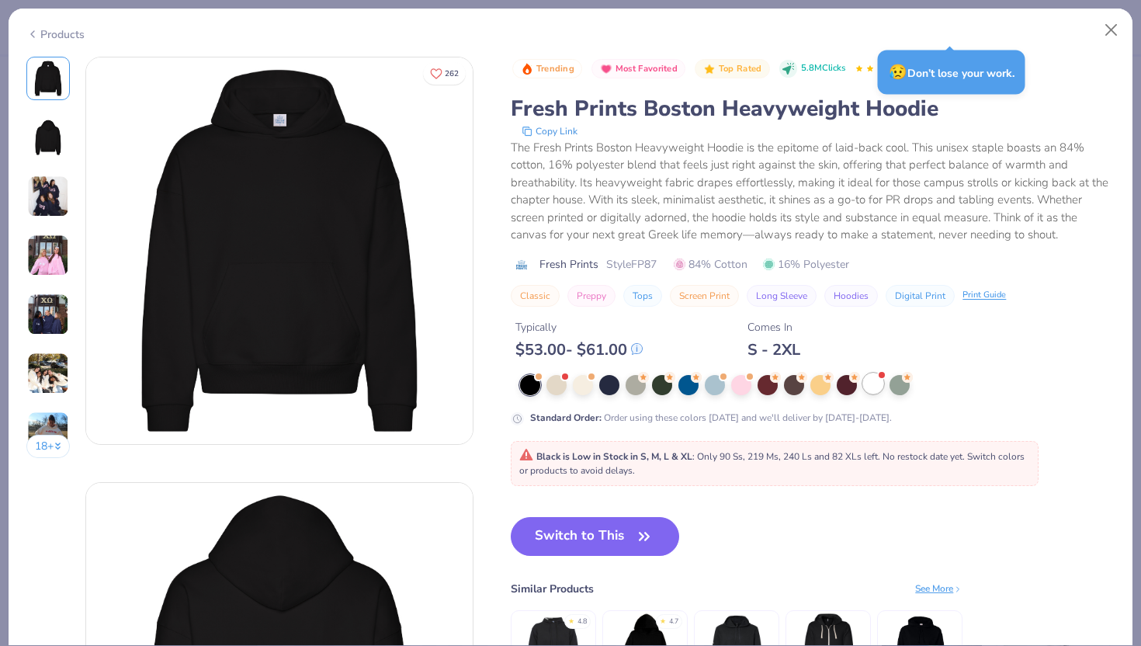
click at [869, 387] on div at bounding box center [873, 383] width 20 height 20
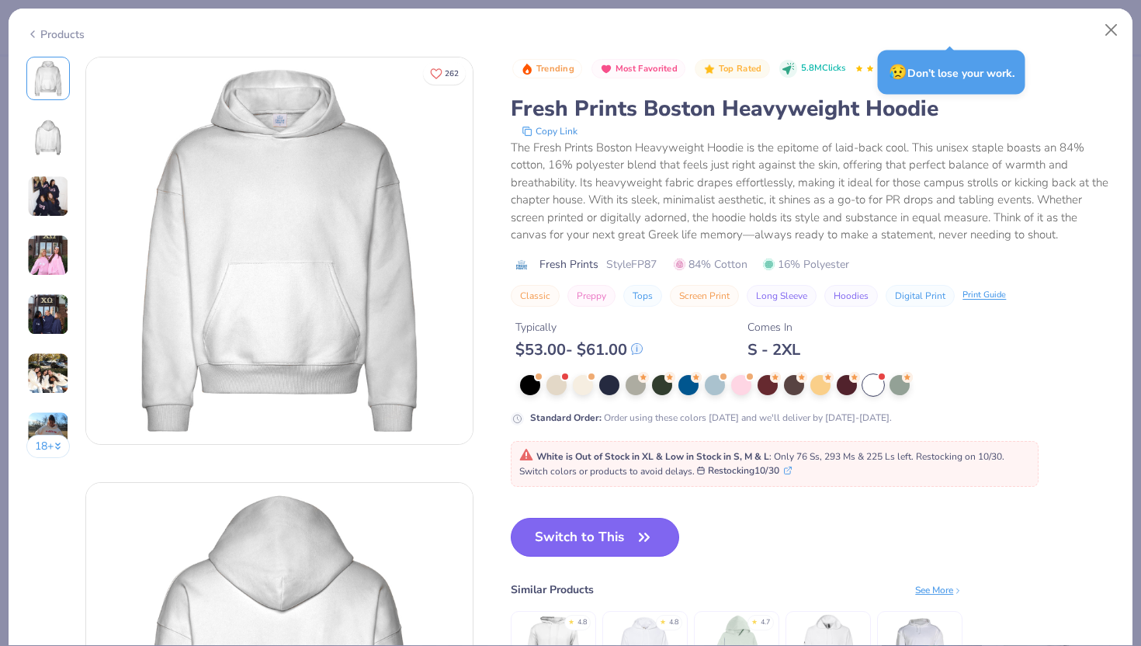
click at [596, 539] on button "Switch to This" at bounding box center [595, 537] width 168 height 39
click at [596, 537] on button "Switch to This" at bounding box center [595, 537] width 168 height 39
click at [632, 541] on button "Switch to This" at bounding box center [595, 537] width 168 height 39
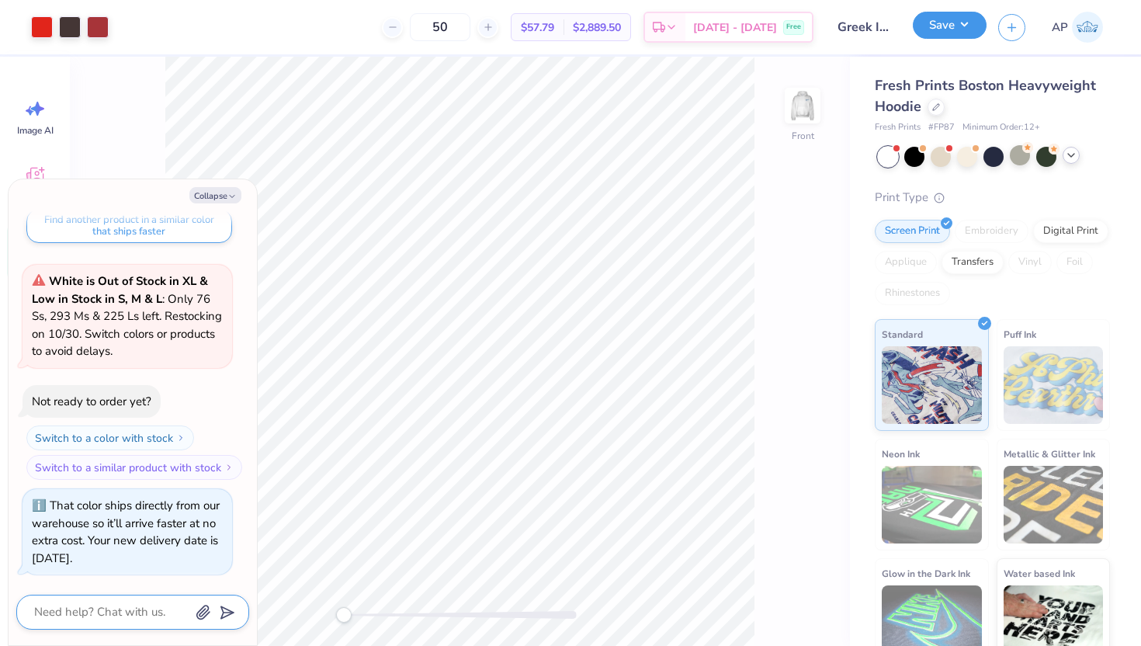
click at [942, 30] on button "Save" at bounding box center [950, 25] width 74 height 27
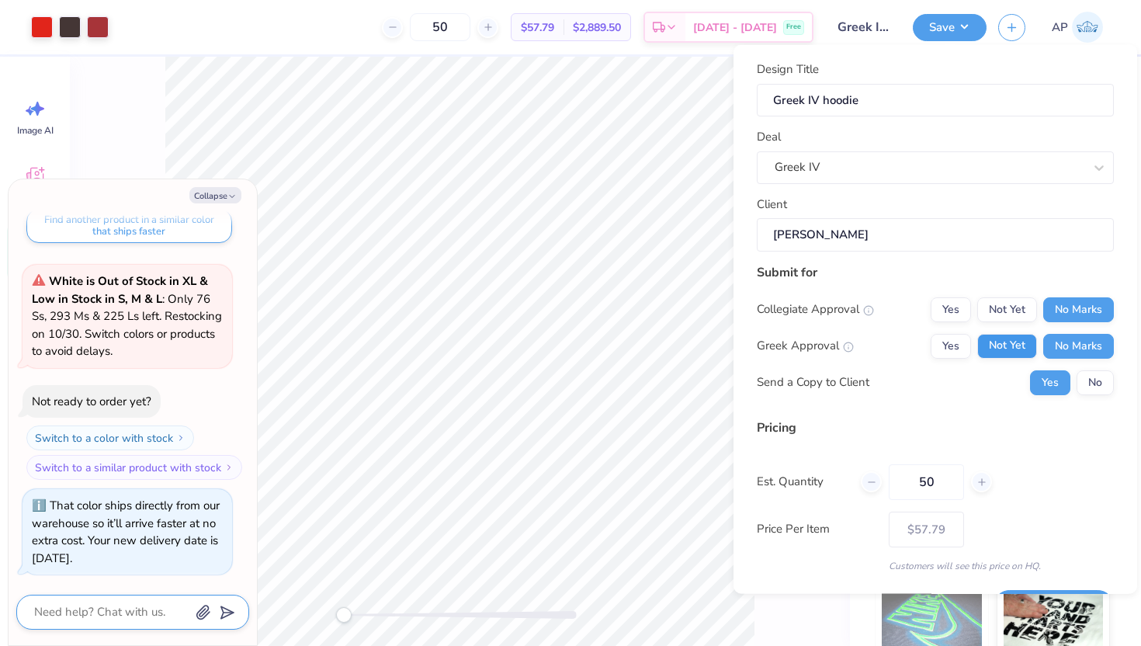
scroll to position [43, 0]
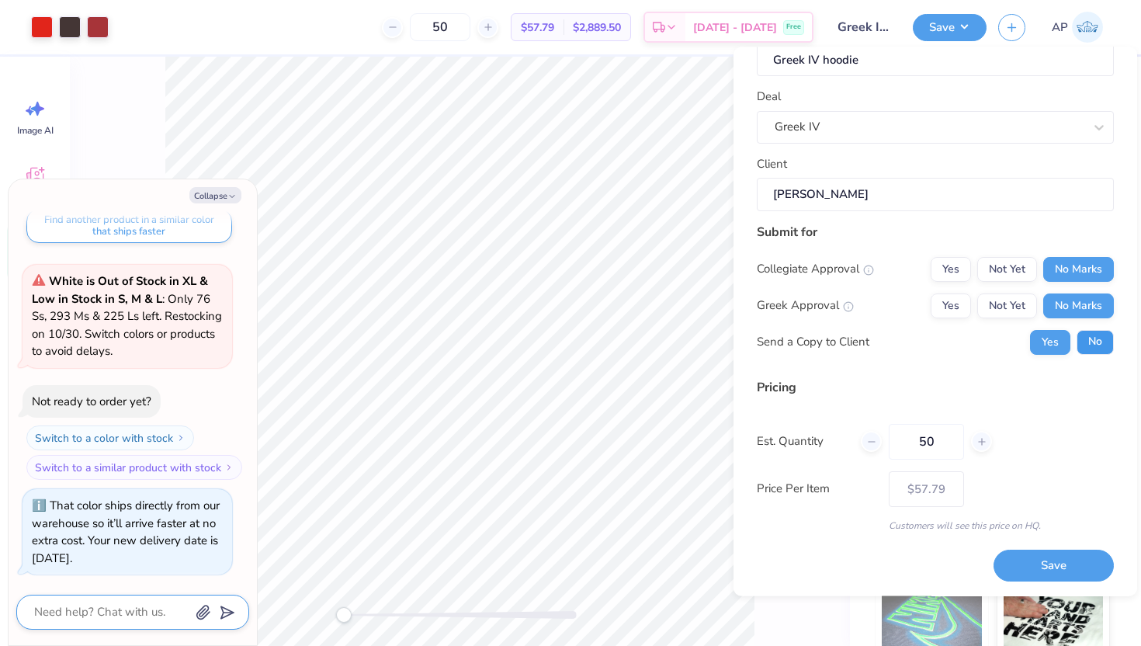
click at [1103, 339] on button "No" at bounding box center [1095, 341] width 37 height 25
click at [1033, 558] on button "Save" at bounding box center [1054, 566] width 120 height 32
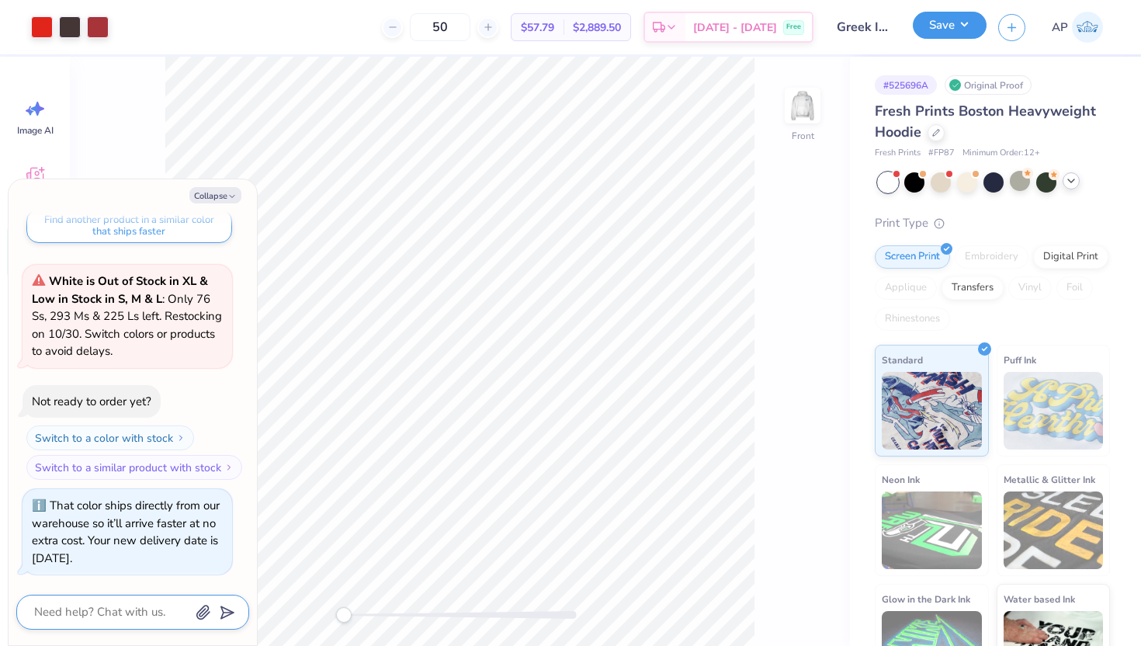
click at [959, 20] on button "Save" at bounding box center [950, 25] width 74 height 27
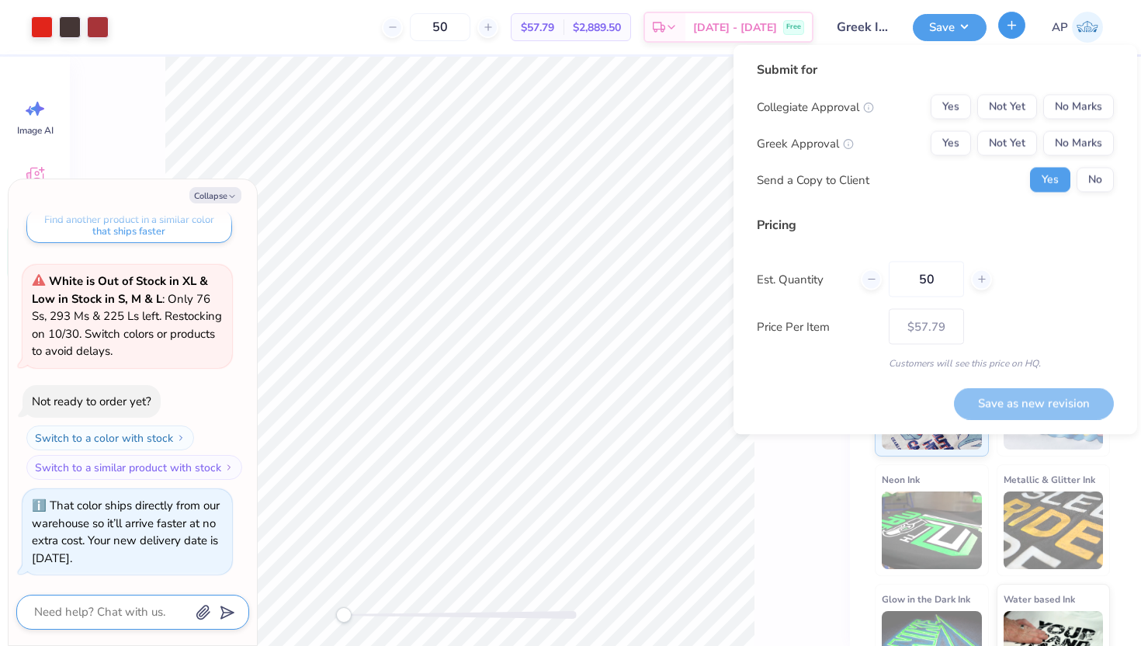
click at [1009, 32] on button "button" at bounding box center [1012, 25] width 27 height 27
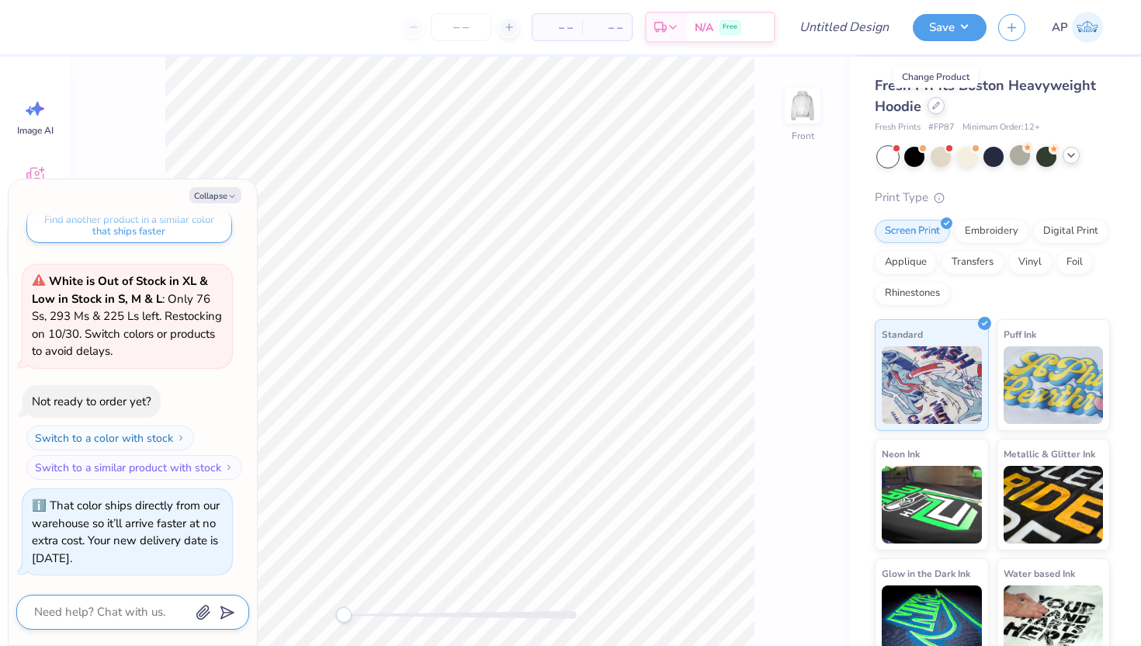
click at [937, 109] on icon at bounding box center [937, 106] width 8 height 8
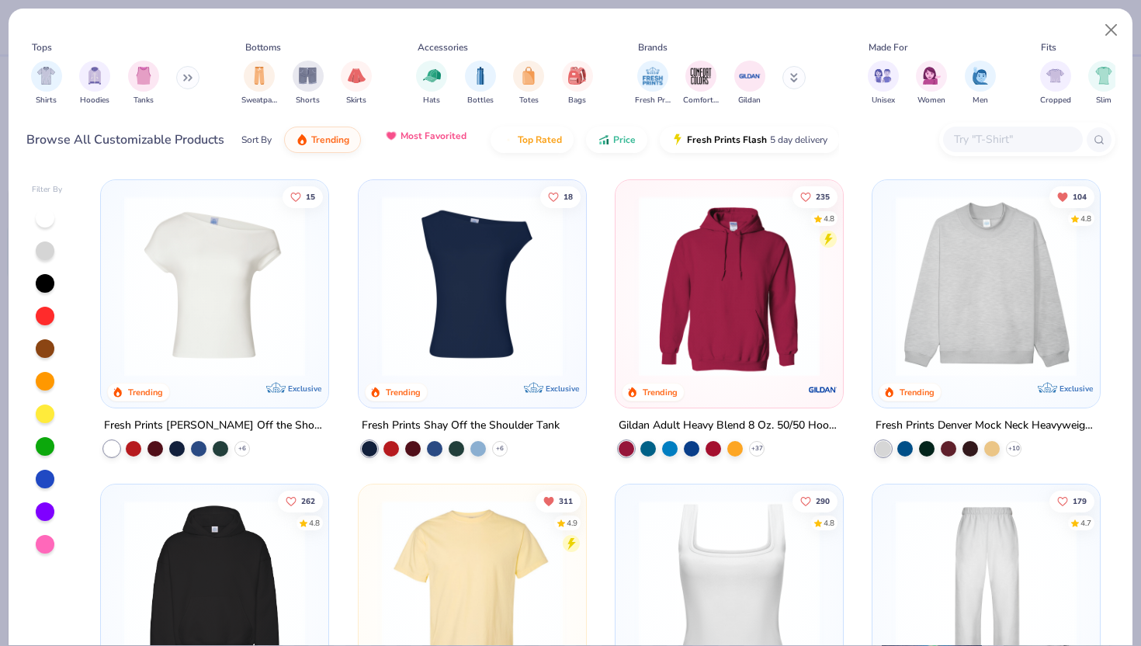
click at [403, 142] on button "Most Favorited" at bounding box center [425, 136] width 105 height 26
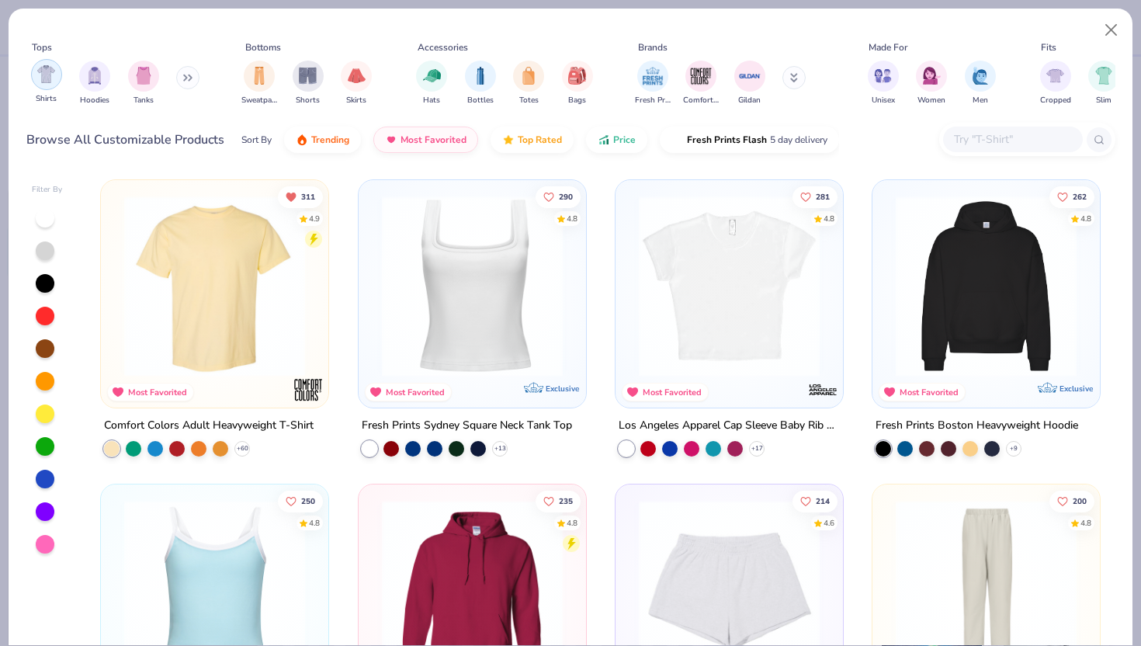
click at [54, 75] on img "filter for Shirts" at bounding box center [46, 74] width 18 height 18
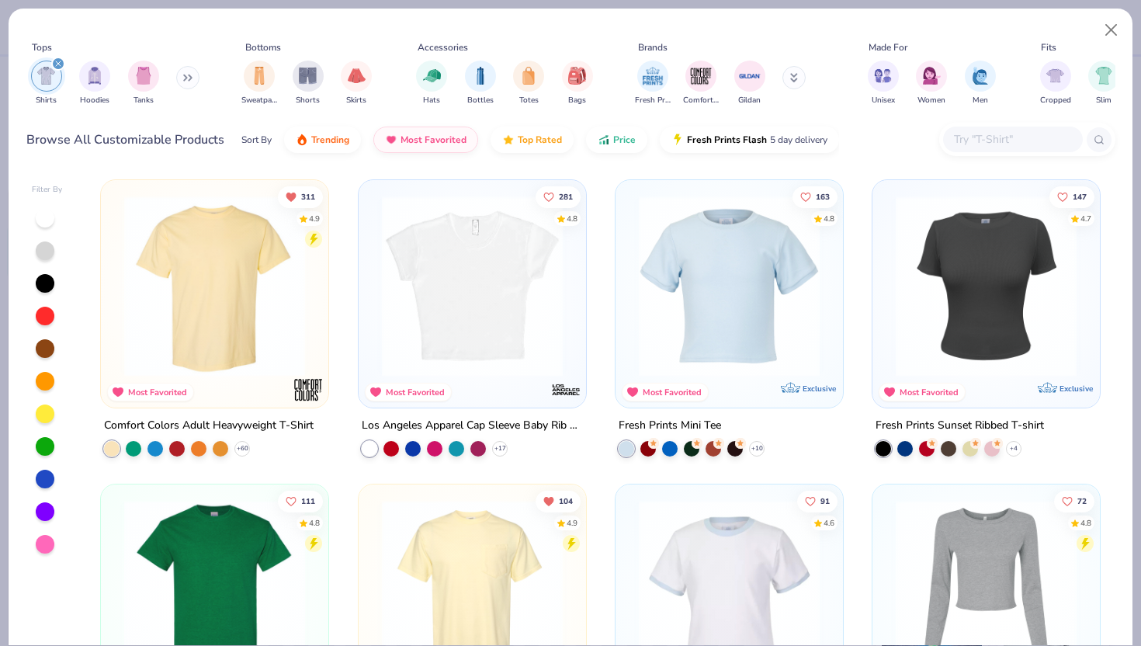
click at [450, 541] on img at bounding box center [472, 590] width 196 height 181
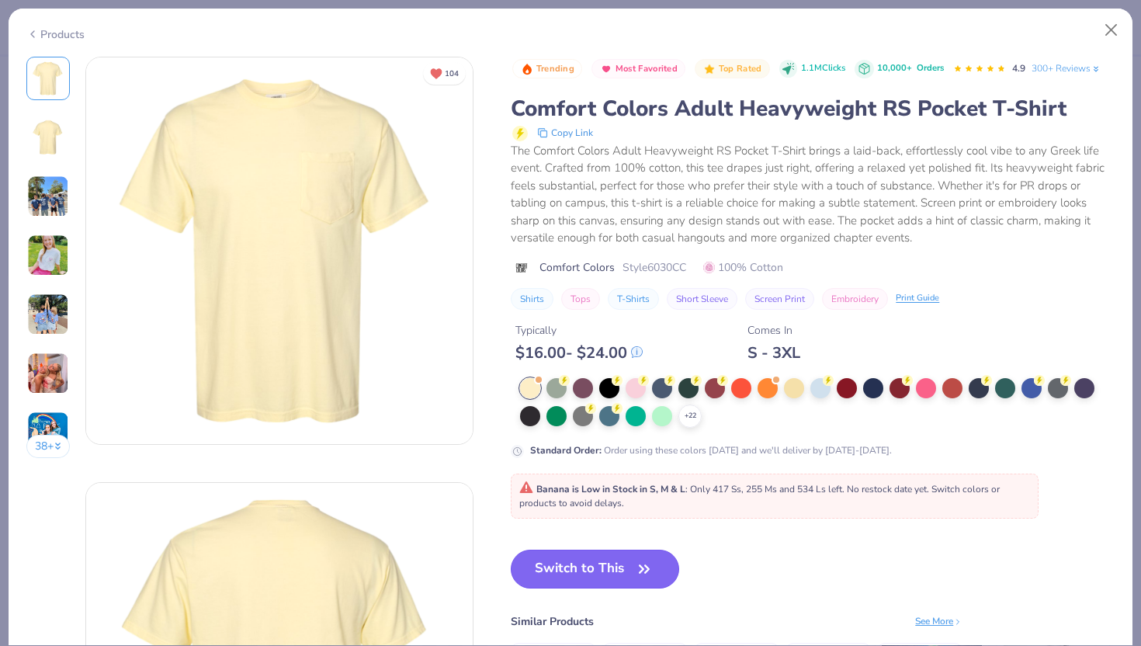
click at [568, 565] on button "Switch to This" at bounding box center [595, 569] width 168 height 39
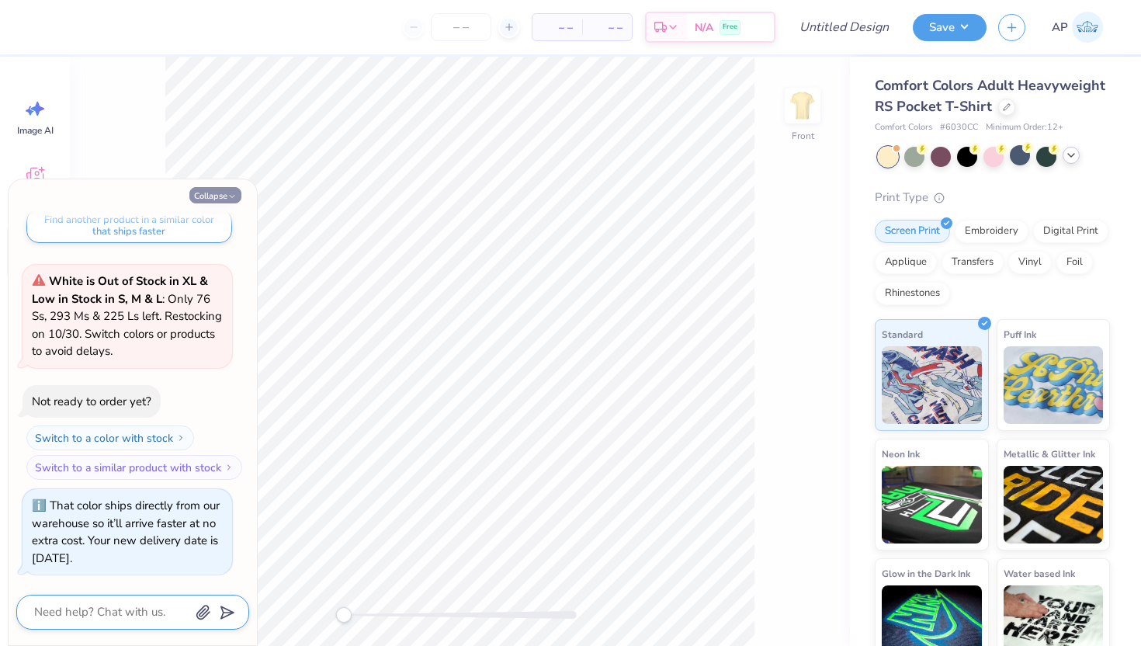
click at [213, 196] on button "Collapse" at bounding box center [215, 195] width 52 height 16
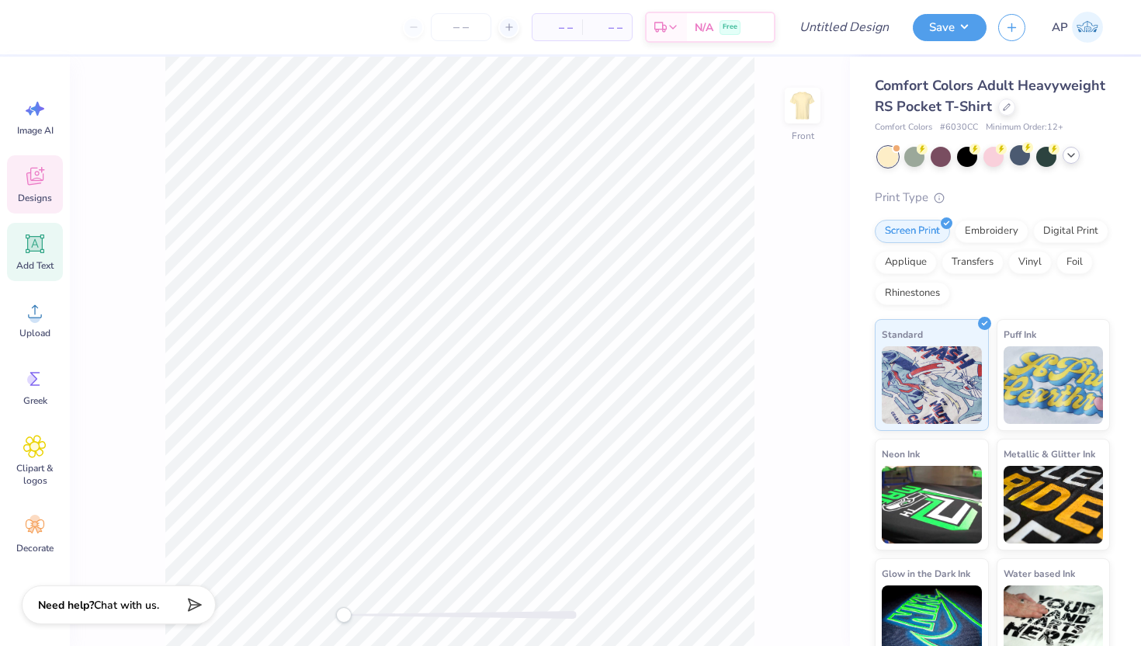
click at [30, 188] on div "Designs" at bounding box center [35, 184] width 56 height 58
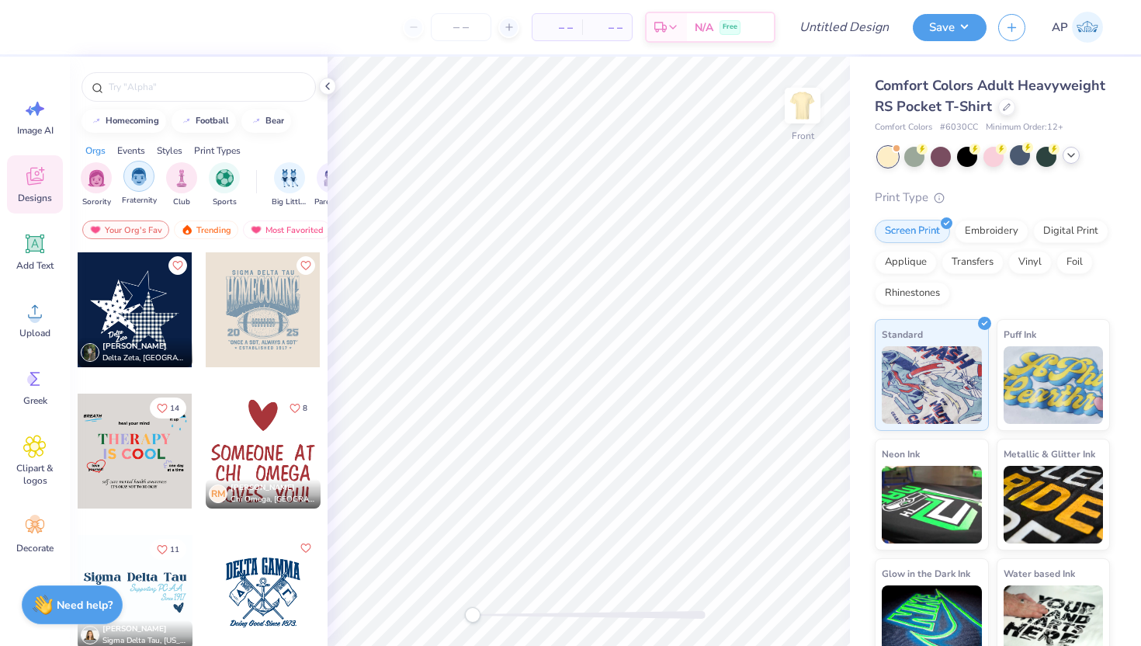
click at [143, 181] on img "filter for Fraternity" at bounding box center [138, 177] width 17 height 18
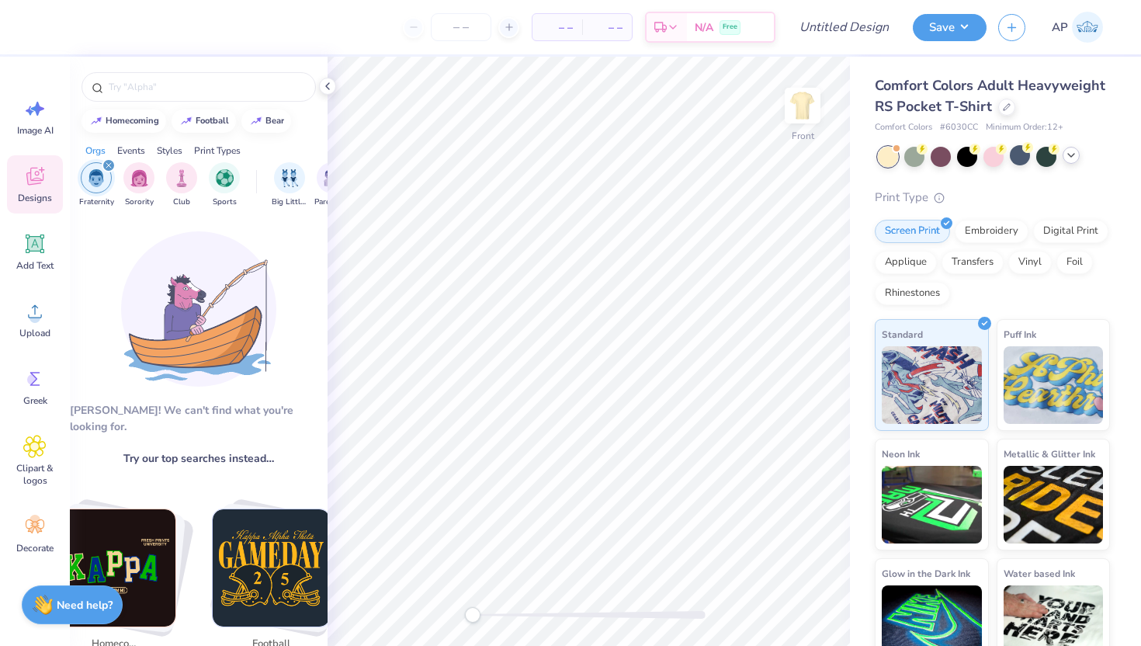
click at [266, 522] on img "Stack Card Button football" at bounding box center [271, 567] width 117 height 117
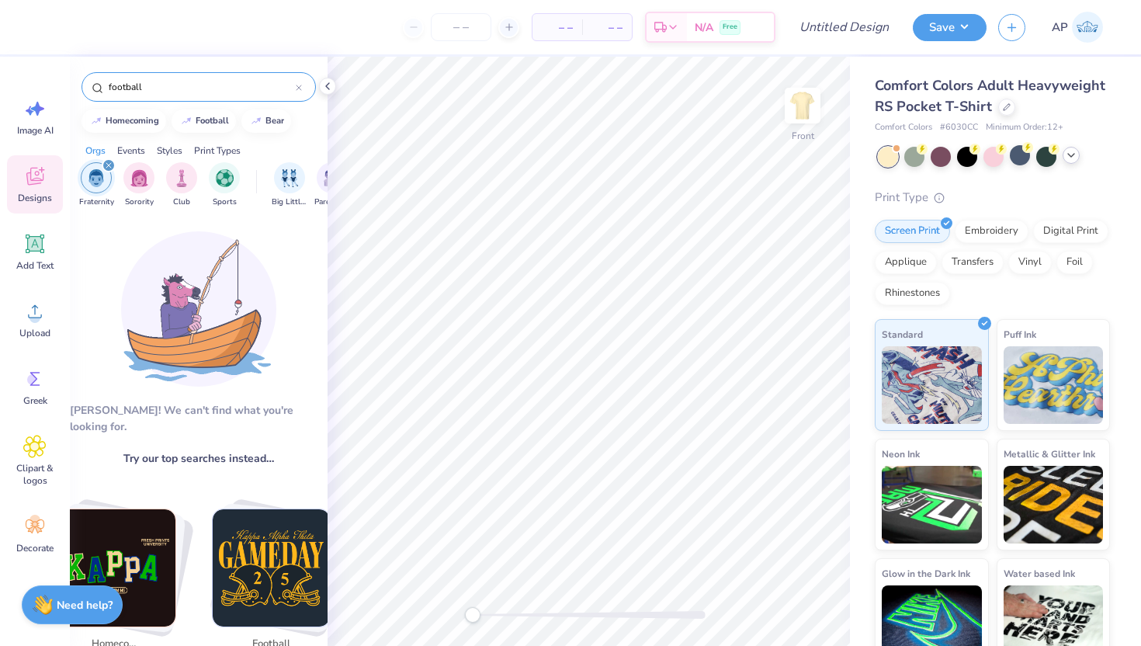
click at [172, 88] on input "football" at bounding box center [201, 87] width 189 height 16
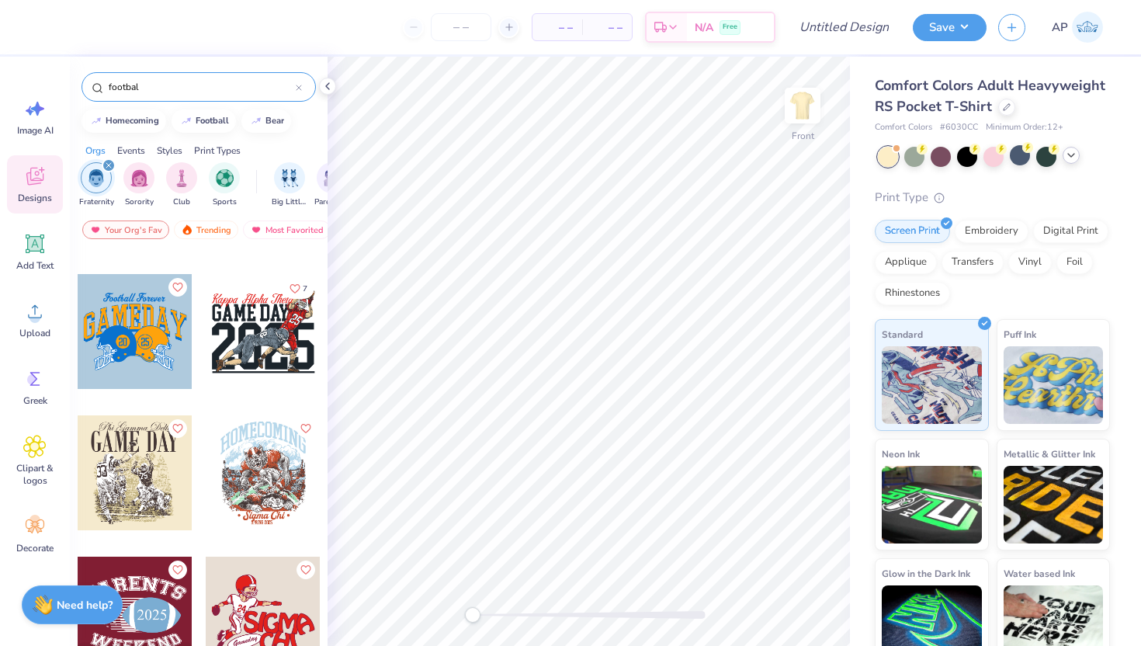
scroll to position [2412, 0]
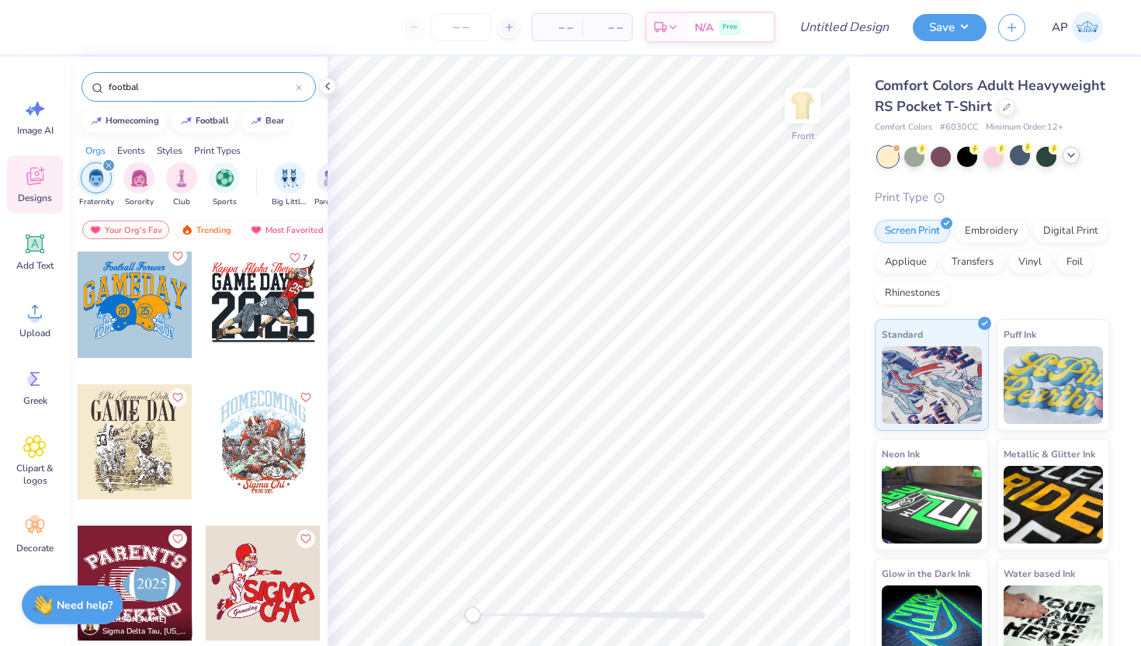
drag, startPoint x: 193, startPoint y: 83, endPoint x: 5, endPoint y: 81, distance: 187.9
click at [5, 81] on div "– – Per Item – – Total Est. Delivery N/A Free Design Title Save AP Image AI Des…" at bounding box center [570, 323] width 1141 height 646
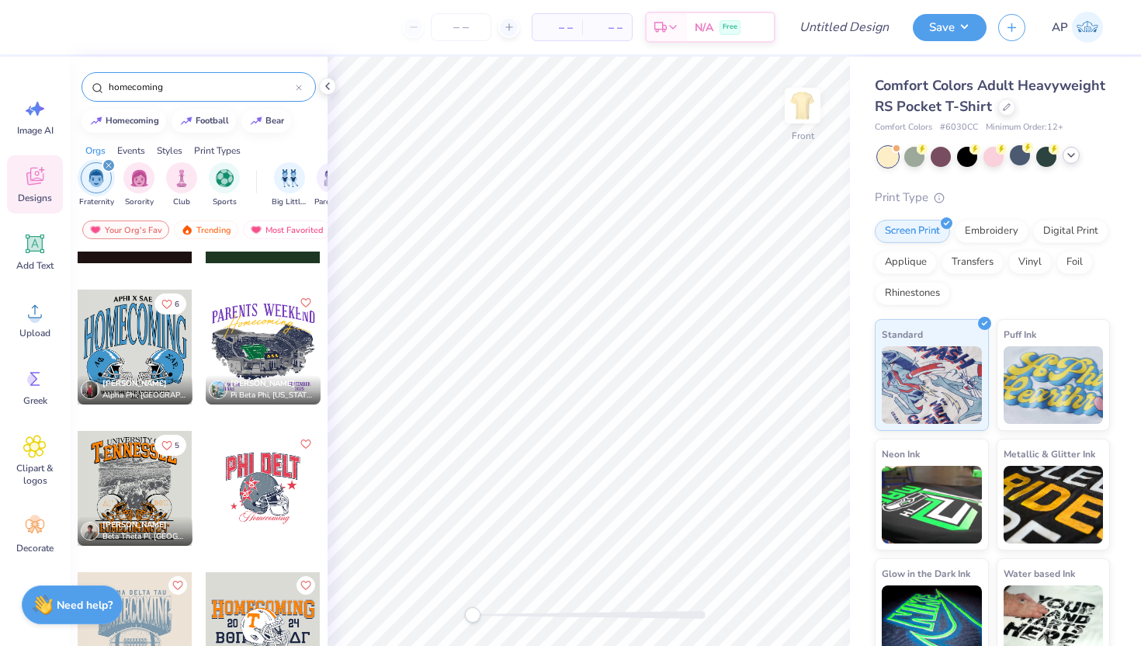
scroll to position [0, 0]
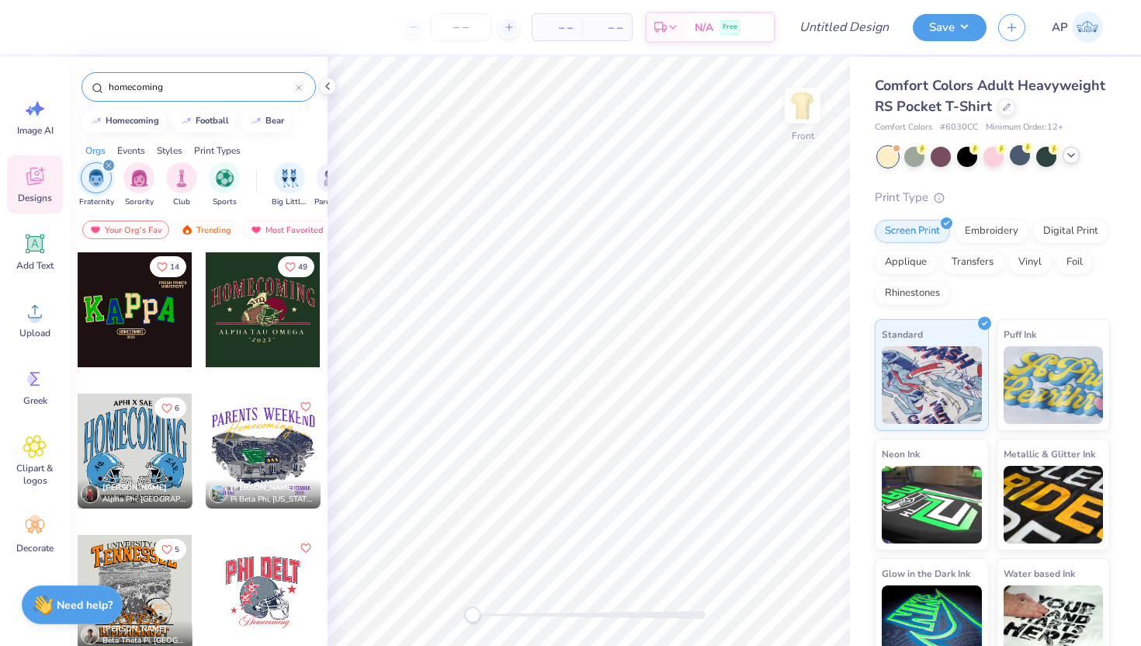
click at [255, 319] on div at bounding box center [263, 309] width 115 height 115
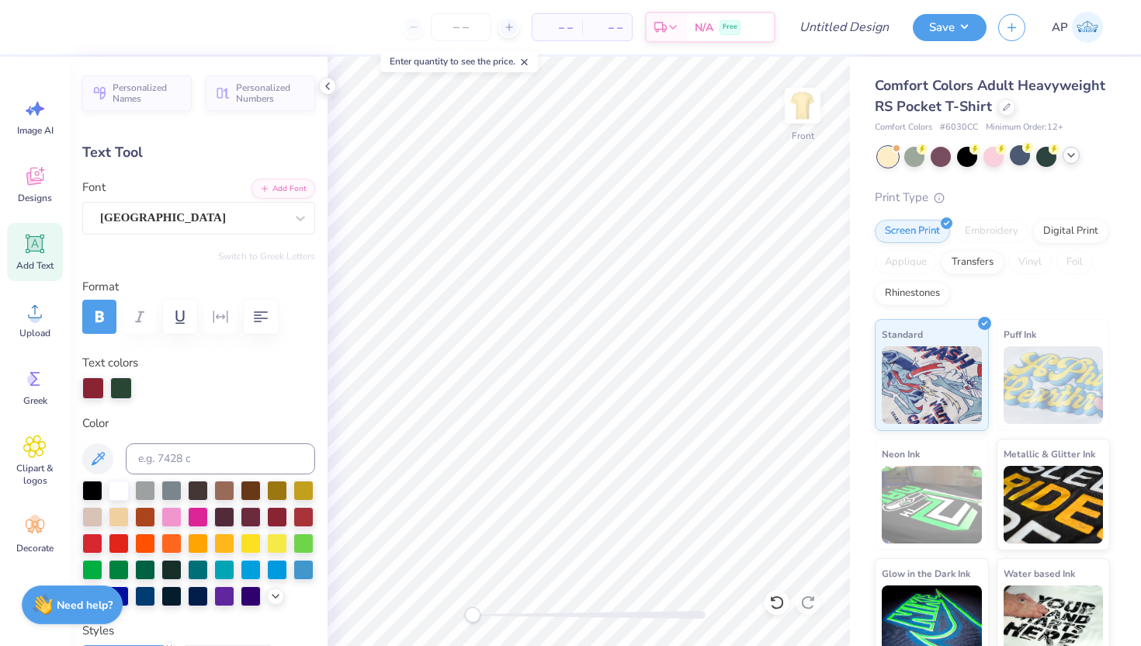
paste textarea "()"
click at [39, 380] on icon at bounding box center [34, 378] width 23 height 23
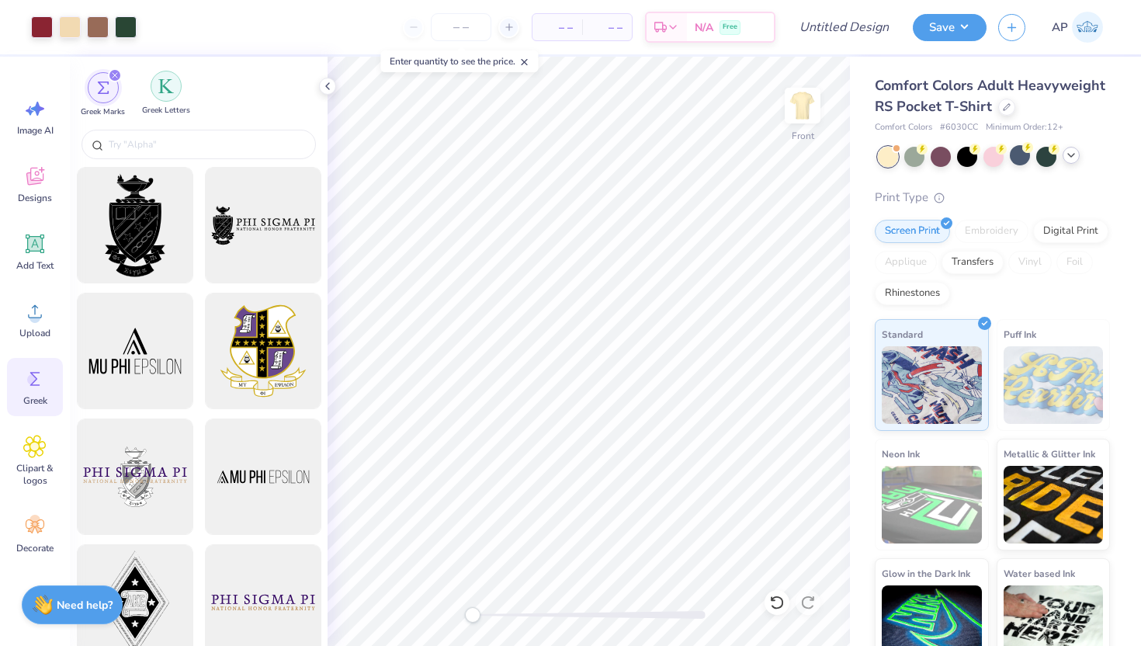
click at [169, 86] on img "filter for Greek Letters" at bounding box center [166, 86] width 16 height 16
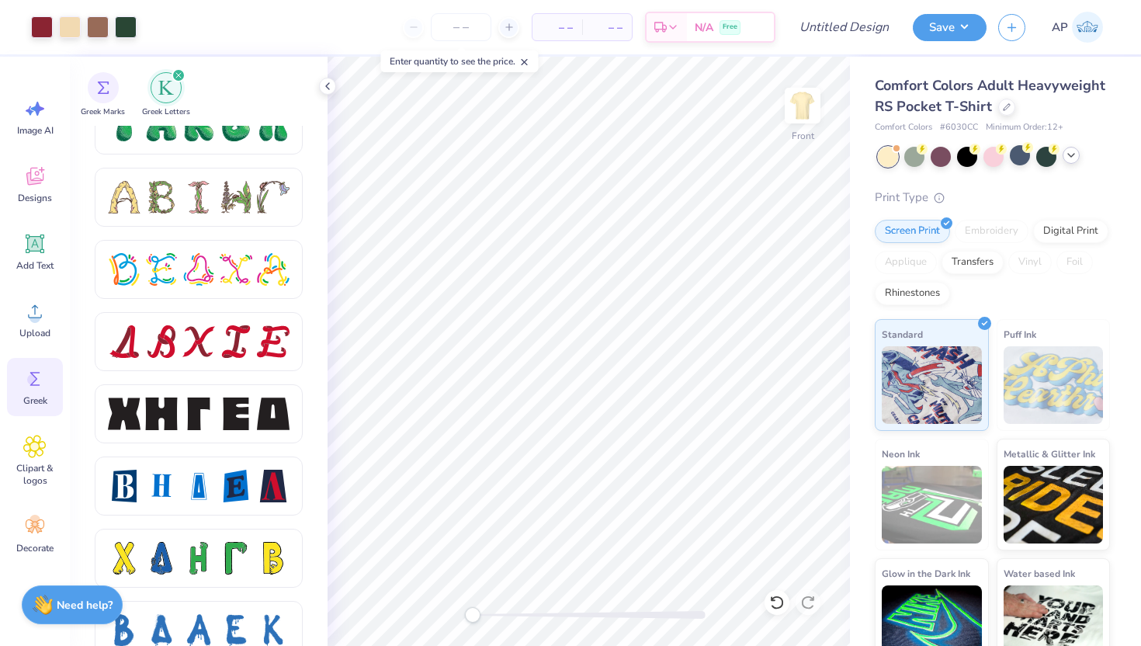
scroll to position [1821, 0]
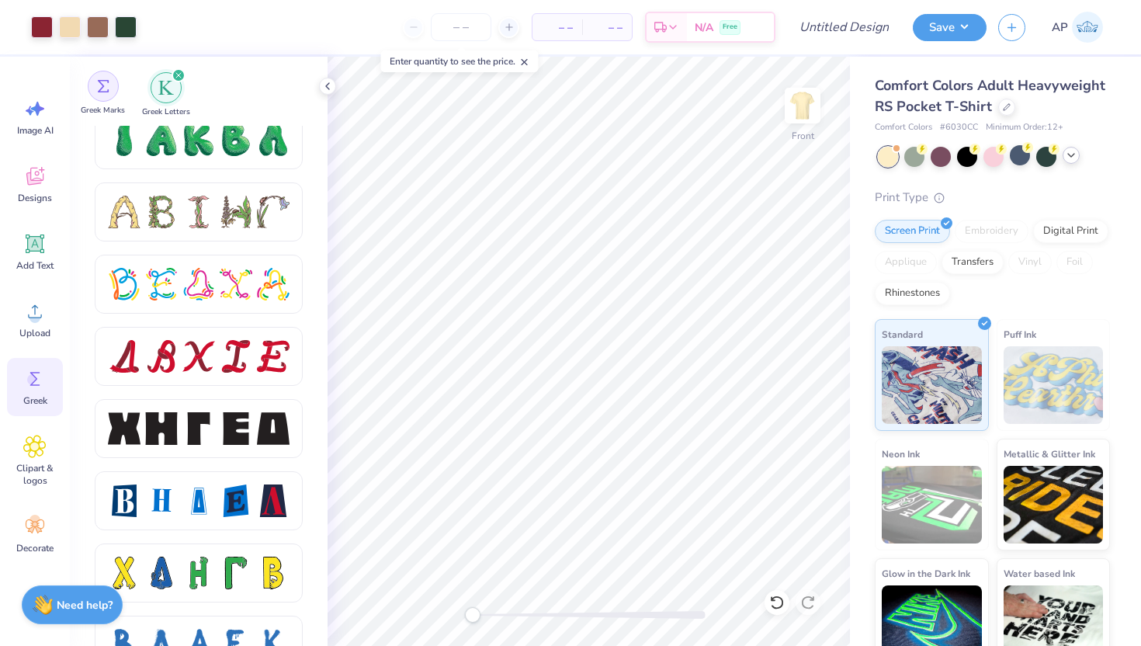
click at [102, 92] on img "filter for Greek Marks" at bounding box center [103, 86] width 12 height 12
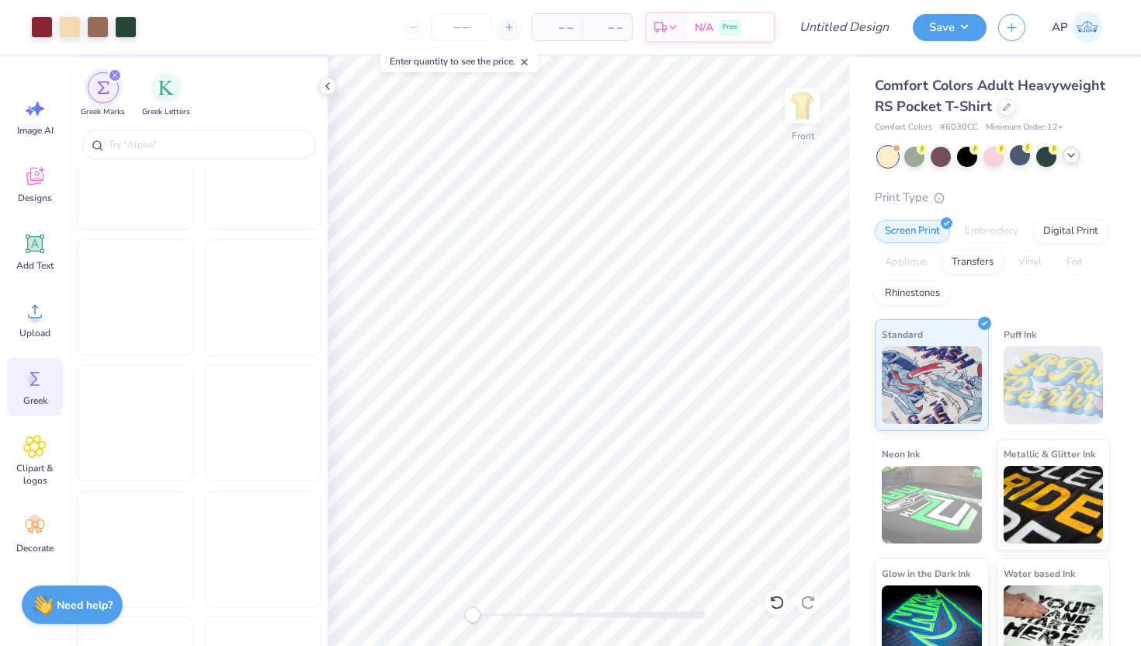
scroll to position [686, 0]
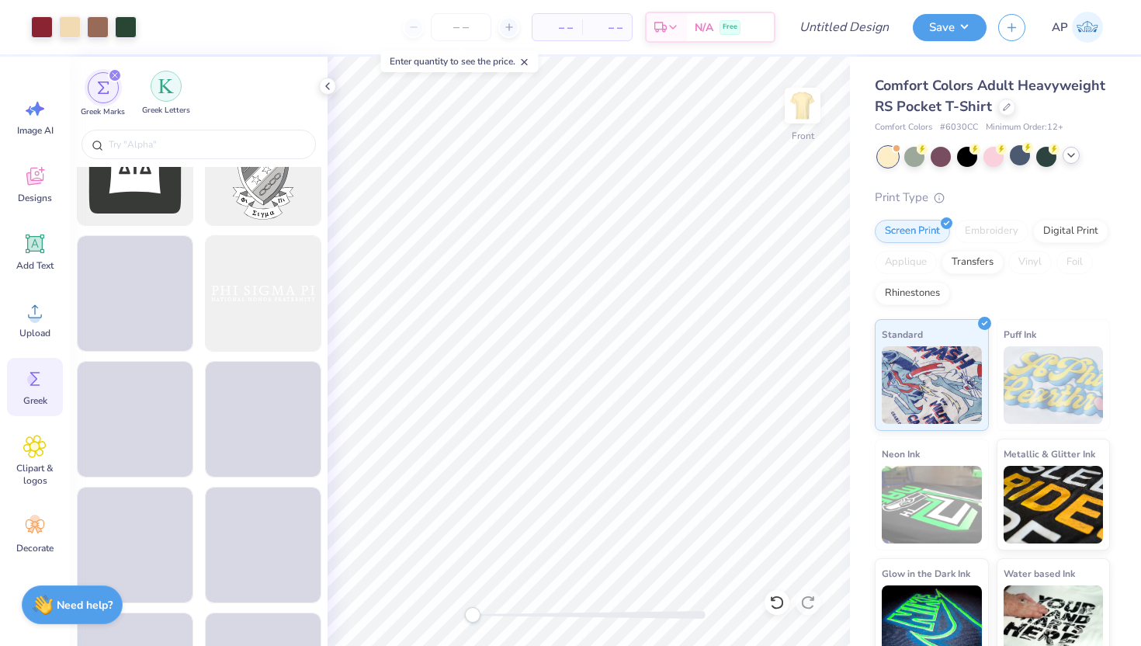
click at [160, 96] on div "filter for Greek Letters" at bounding box center [166, 86] width 31 height 31
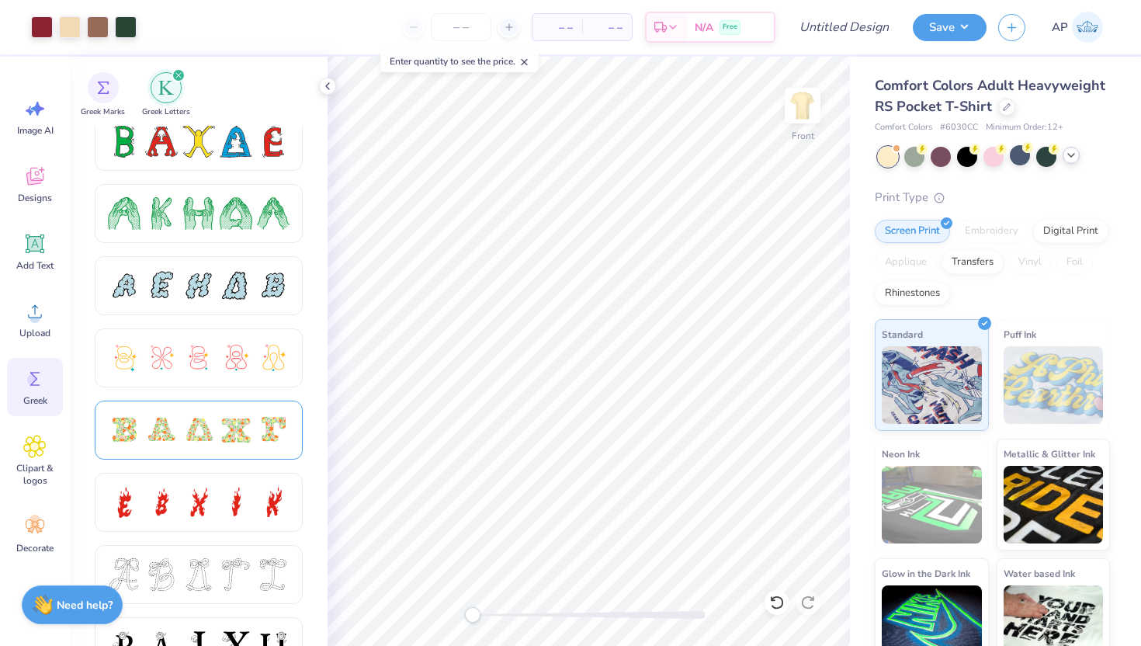
scroll to position [231, 0]
click at [214, 420] on div at bounding box center [198, 430] width 33 height 33
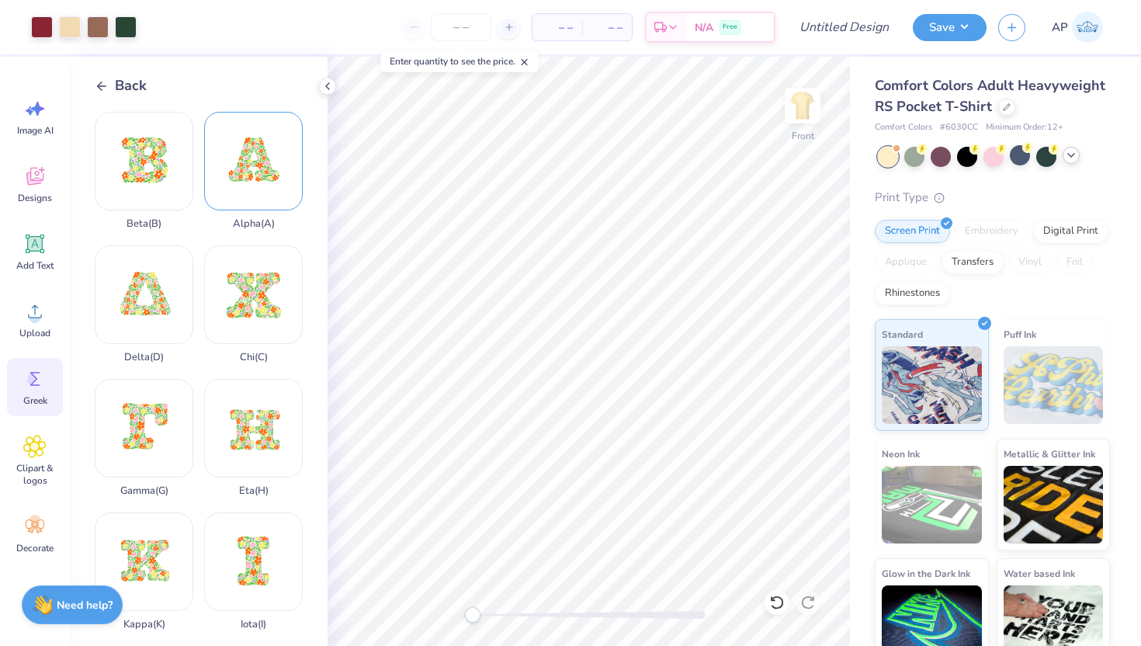
click at [268, 160] on div "Alpha ( A )" at bounding box center [253, 171] width 99 height 118
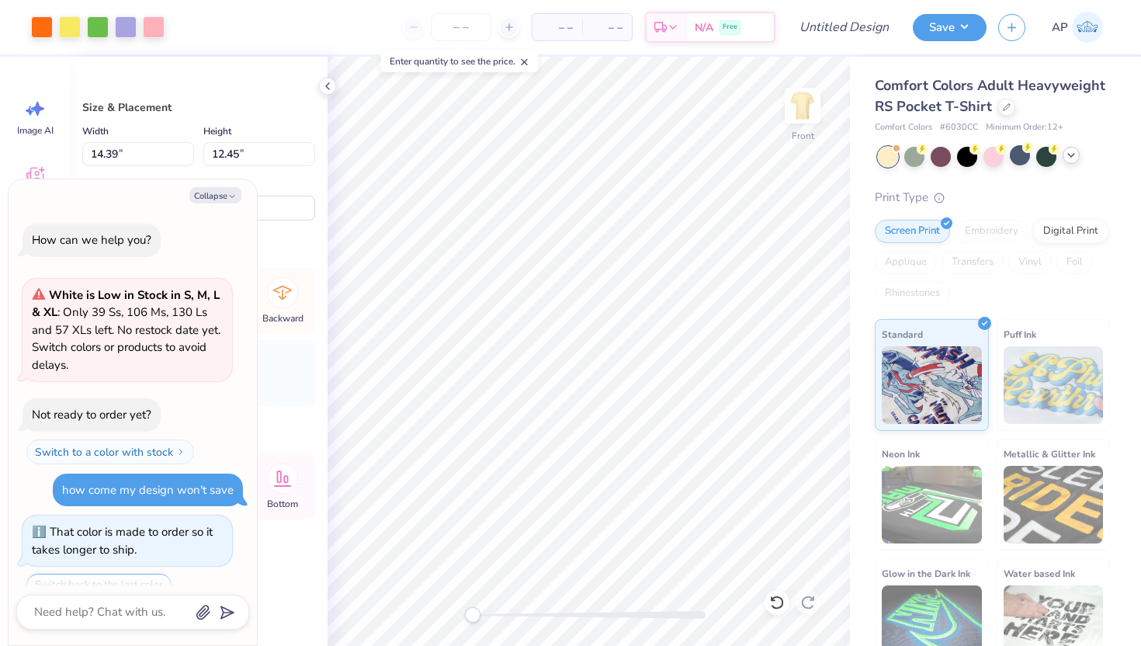
scroll to position [546, 0]
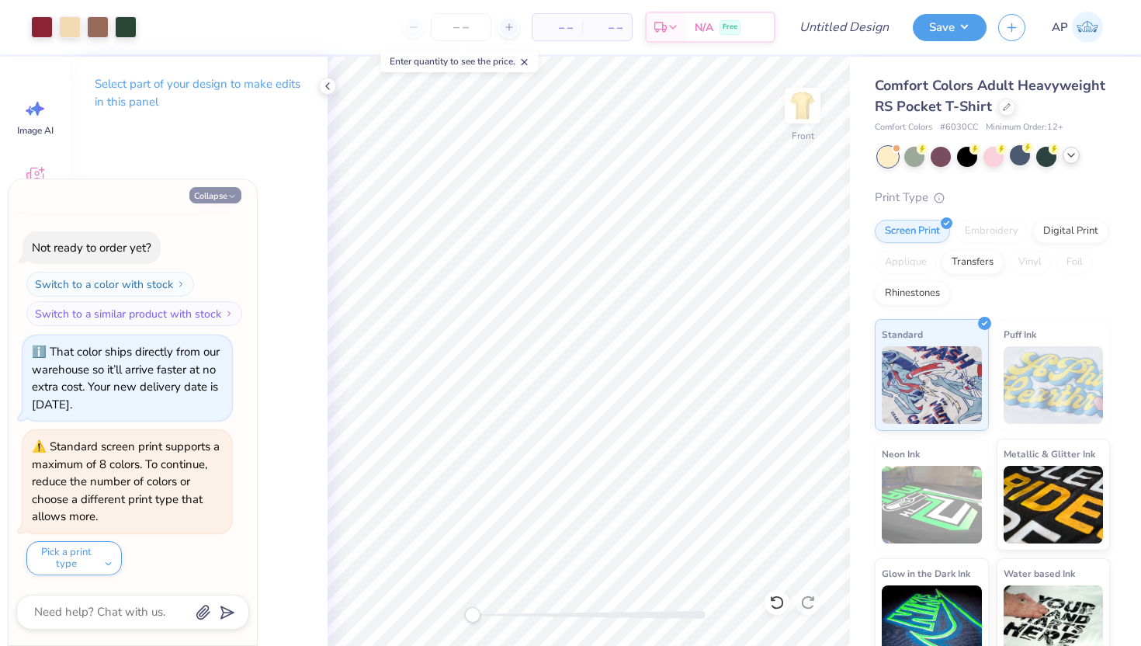
click at [227, 203] on button "Collapse" at bounding box center [215, 195] width 52 height 16
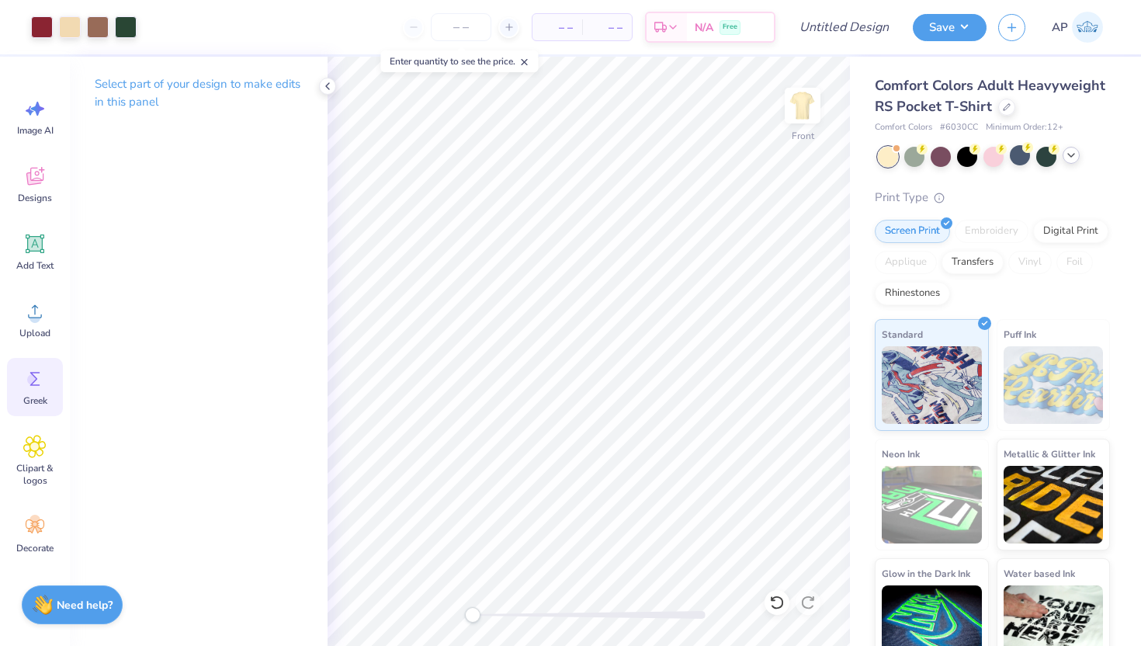
click at [32, 384] on icon at bounding box center [35, 379] width 10 height 14
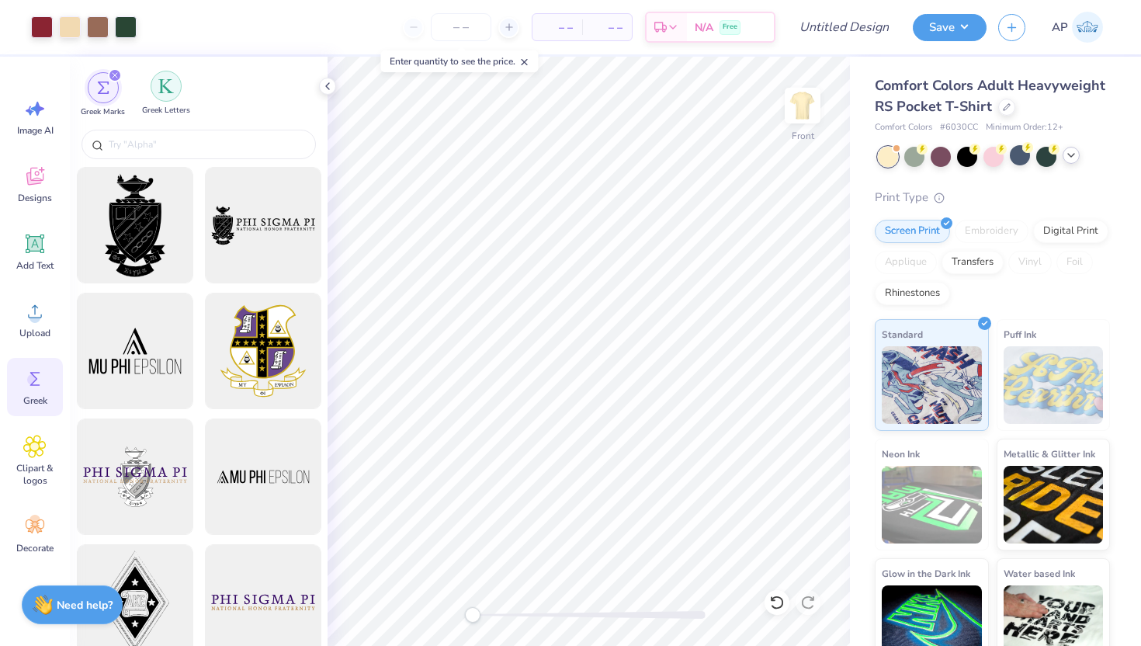
click at [164, 99] on div "filter for Greek Letters" at bounding box center [166, 86] width 31 height 31
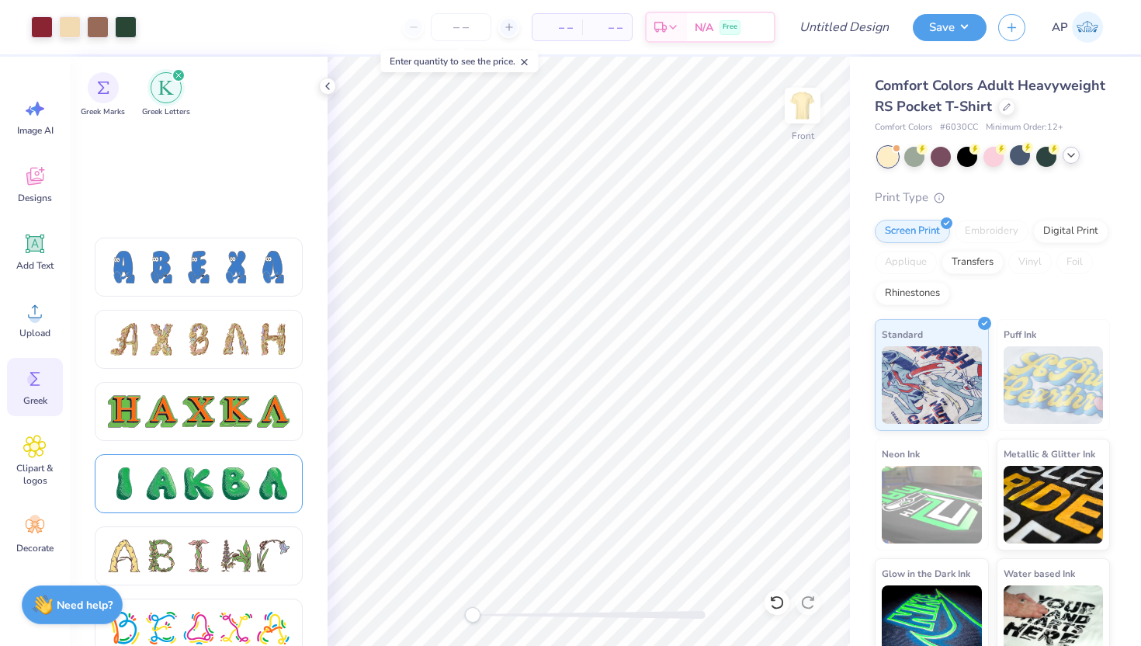
scroll to position [1766, 0]
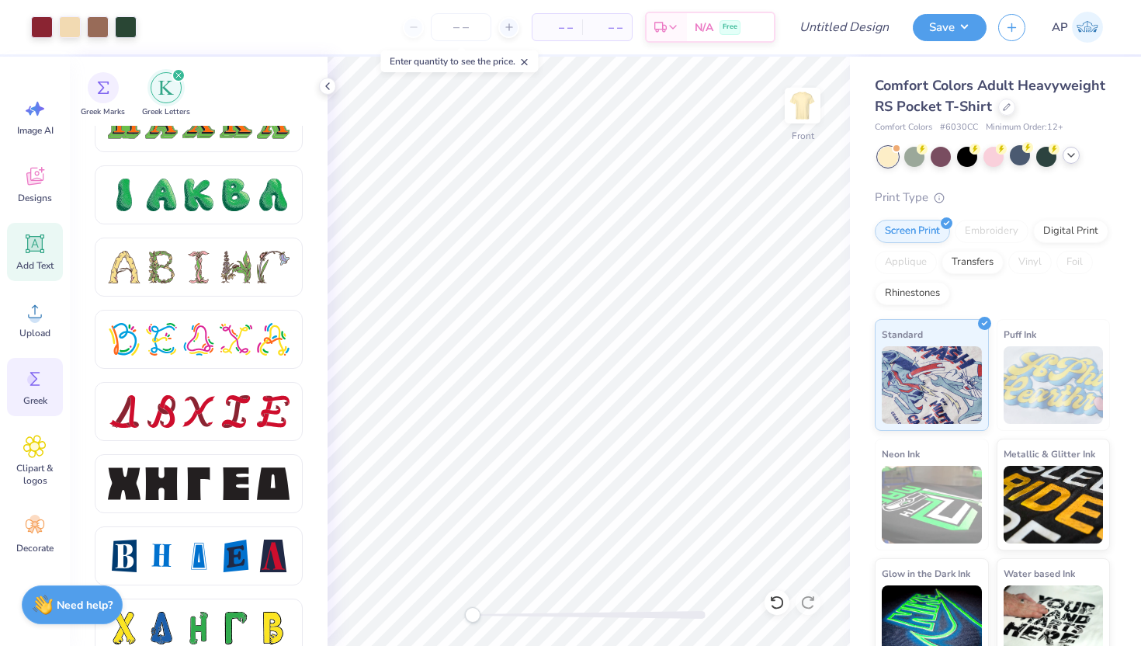
click at [33, 256] on div "Add Text" at bounding box center [35, 252] width 56 height 58
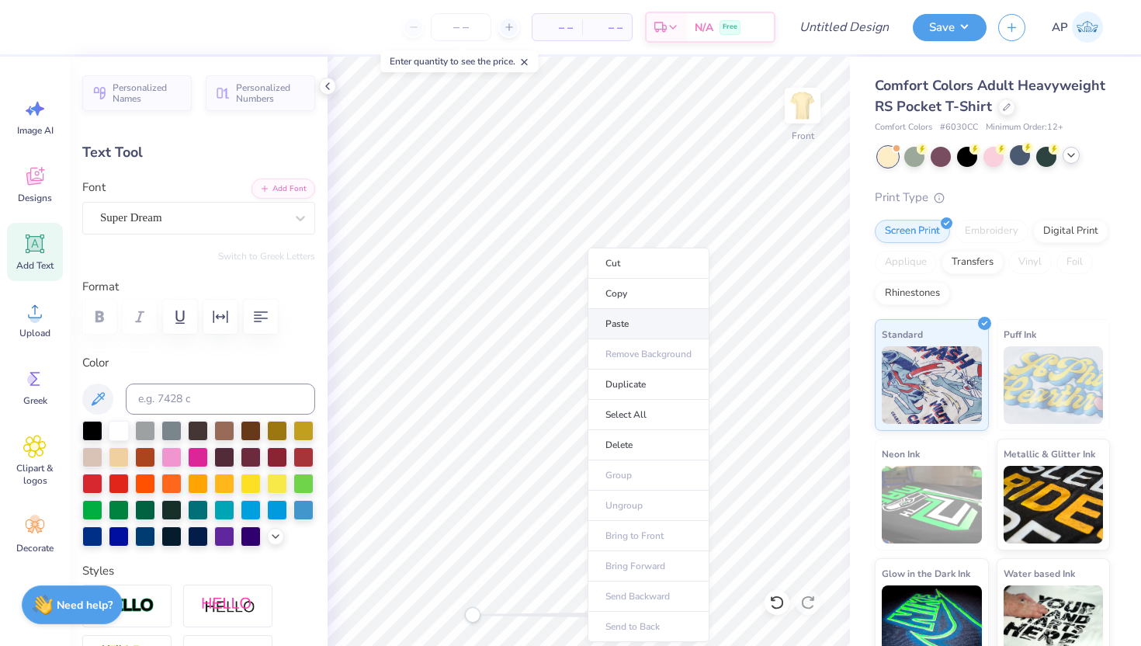
click at [622, 328] on li "Paste" at bounding box center [649, 324] width 122 height 30
paste textarea
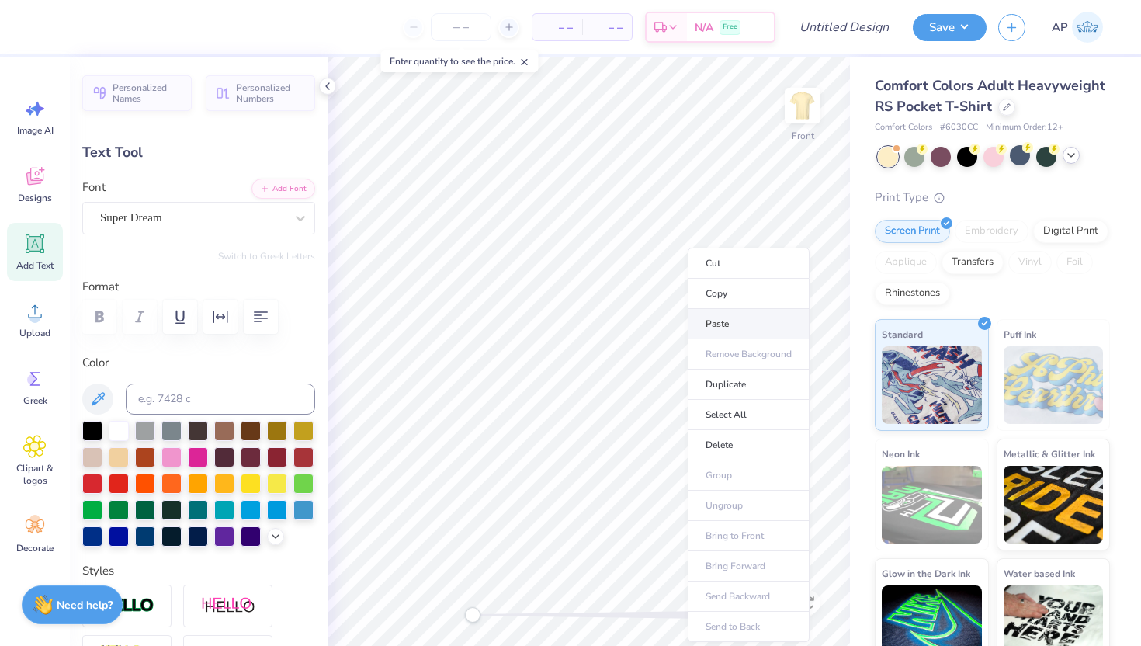
click at [737, 324] on li "Paste" at bounding box center [749, 324] width 122 height 30
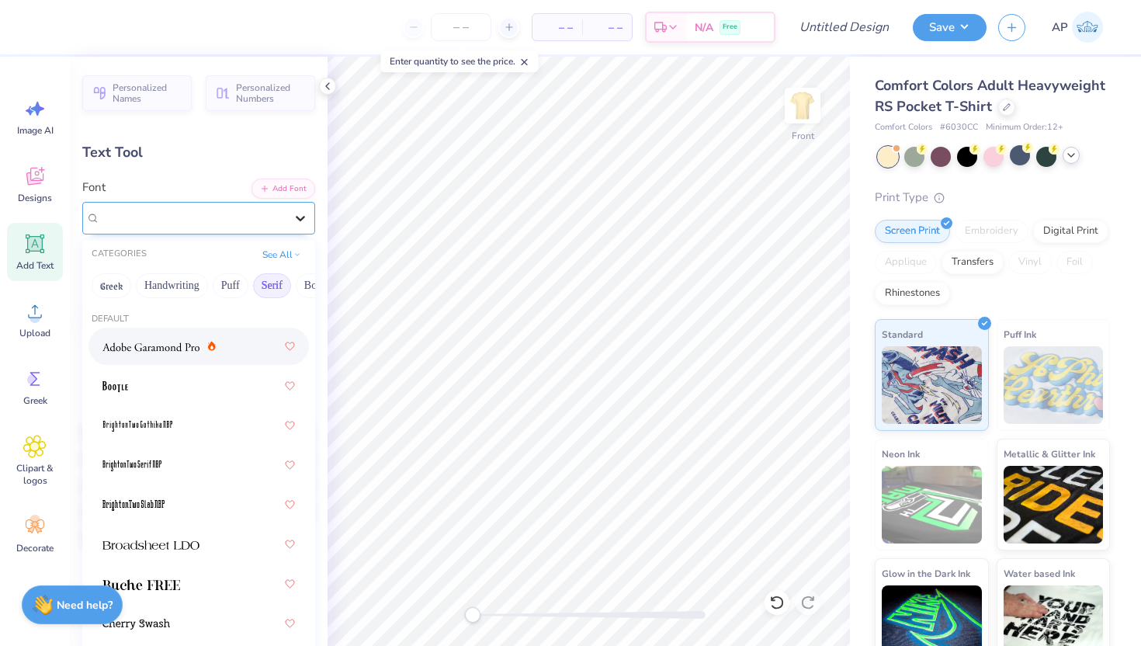
click at [295, 217] on icon at bounding box center [301, 218] width 16 height 16
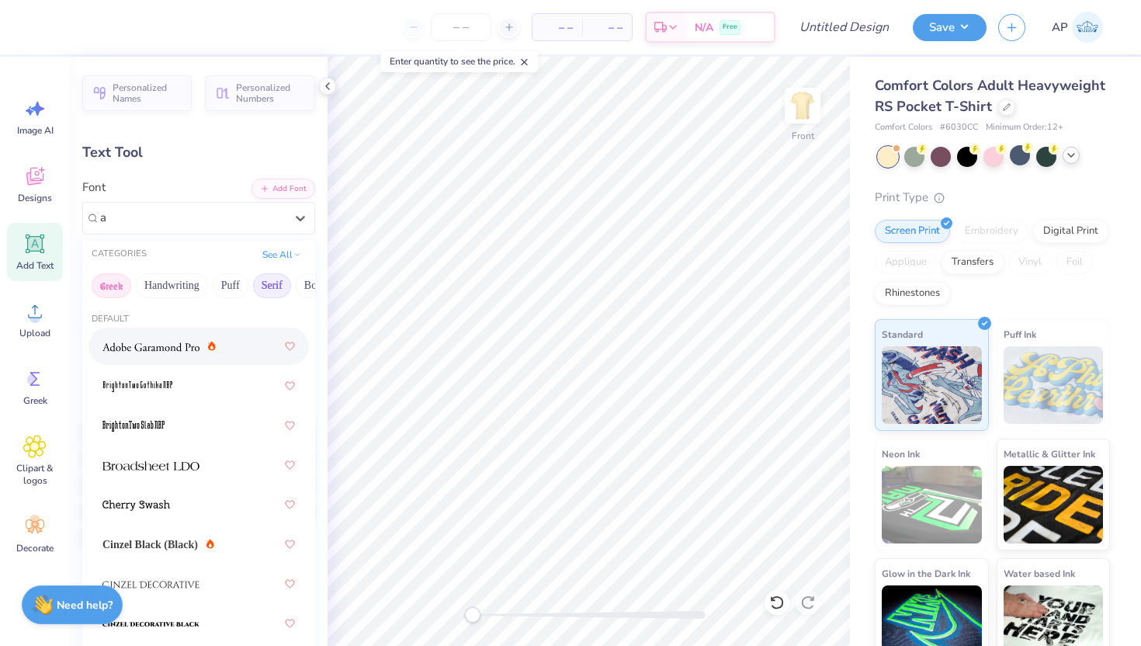
click at [119, 280] on button "Greek" at bounding box center [112, 285] width 40 height 25
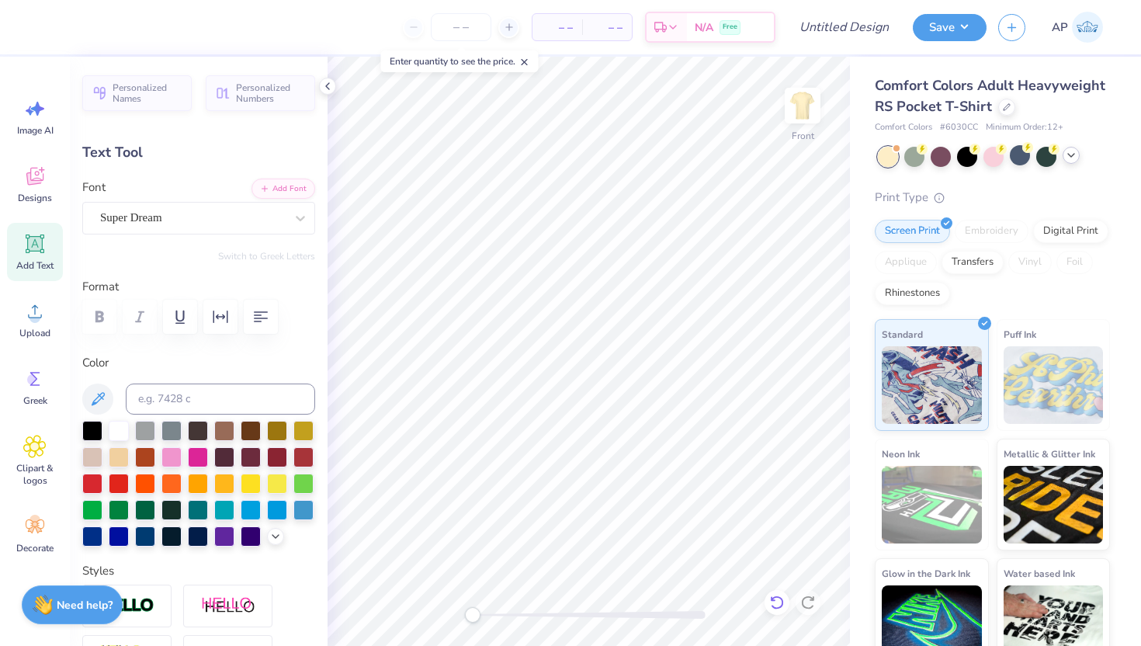
click at [775, 606] on icon at bounding box center [777, 603] width 16 height 16
click at [777, 605] on icon at bounding box center [777, 603] width 16 height 16
click at [777, 604] on icon at bounding box center [777, 603] width 16 height 16
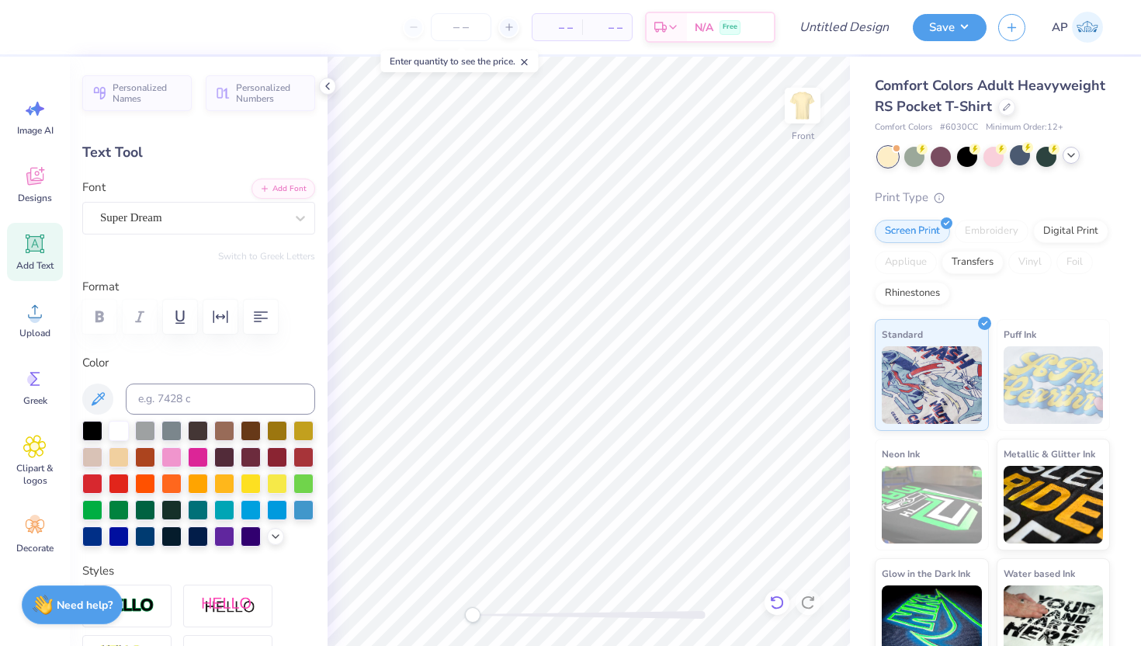
click at [777, 604] on icon at bounding box center [777, 603] width 16 height 16
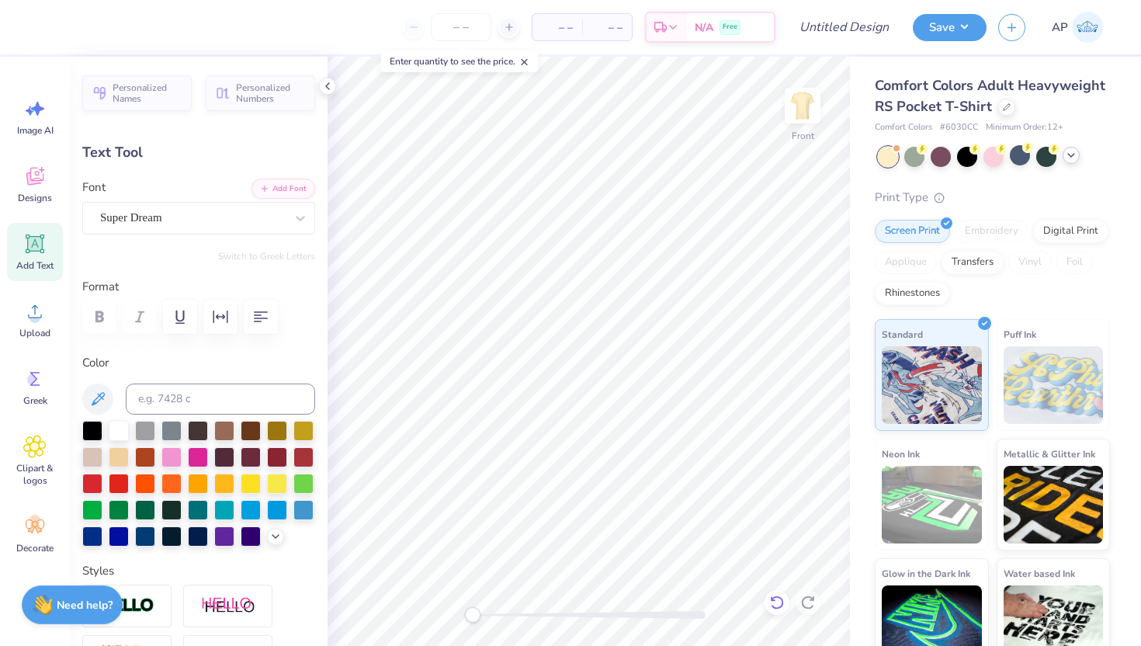
click at [777, 604] on icon at bounding box center [777, 603] width 16 height 16
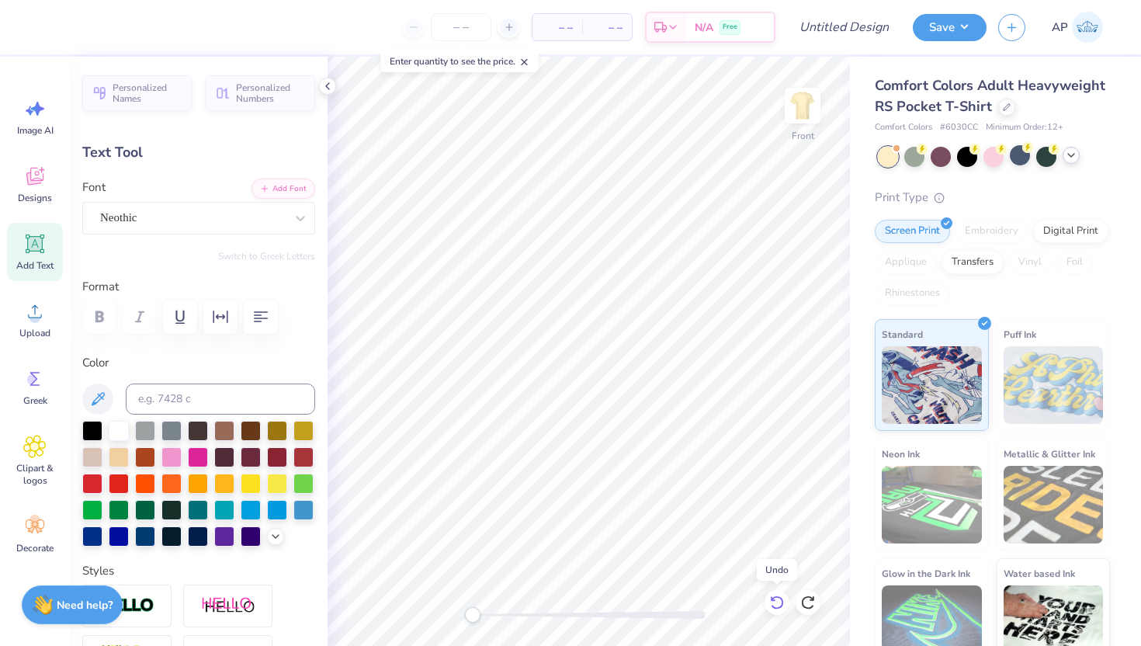
click at [777, 604] on icon at bounding box center [777, 603] width 16 height 16
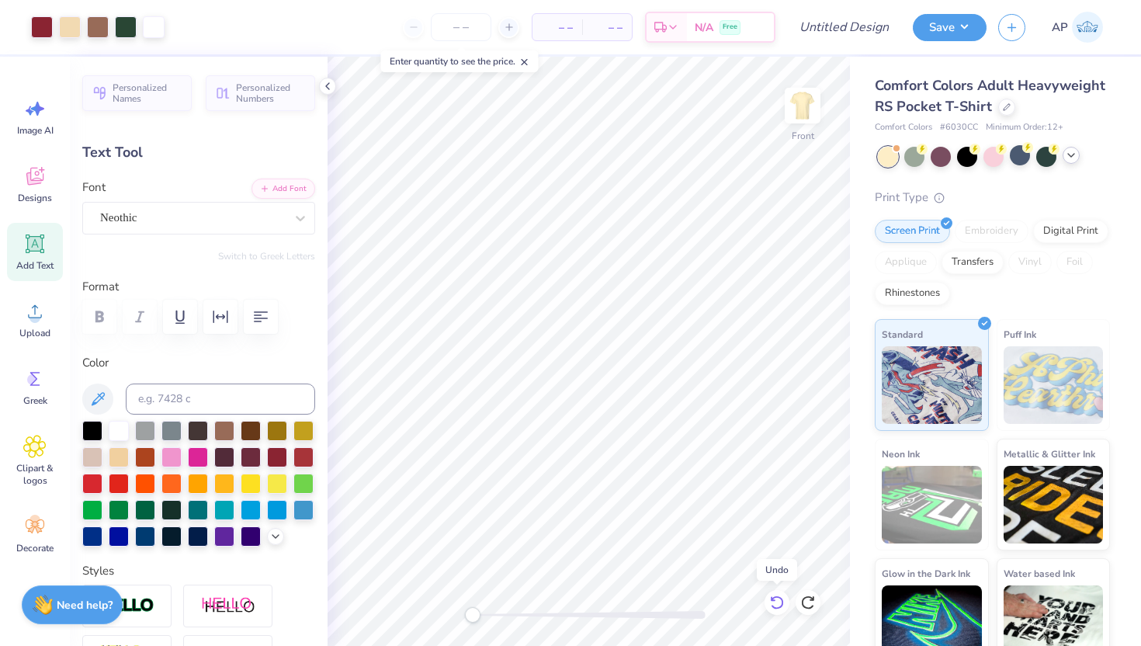
click at [777, 604] on icon at bounding box center [777, 603] width 16 height 16
click at [776, 605] on icon at bounding box center [777, 603] width 16 height 16
click at [774, 603] on icon at bounding box center [777, 603] width 16 height 16
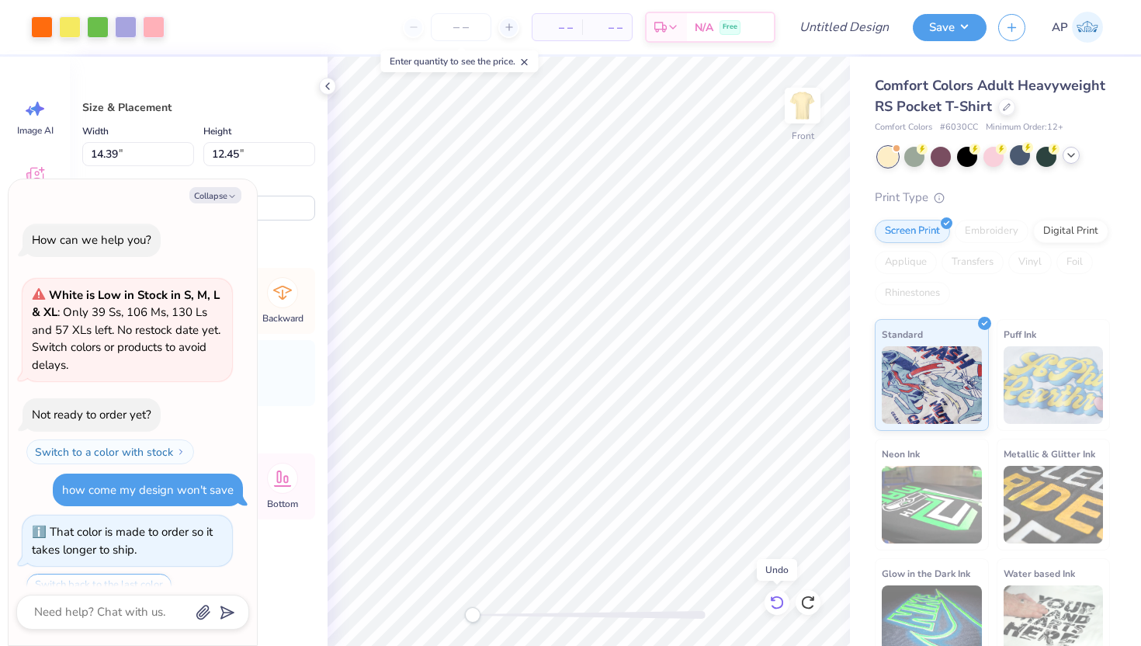
scroll to position [700, 0]
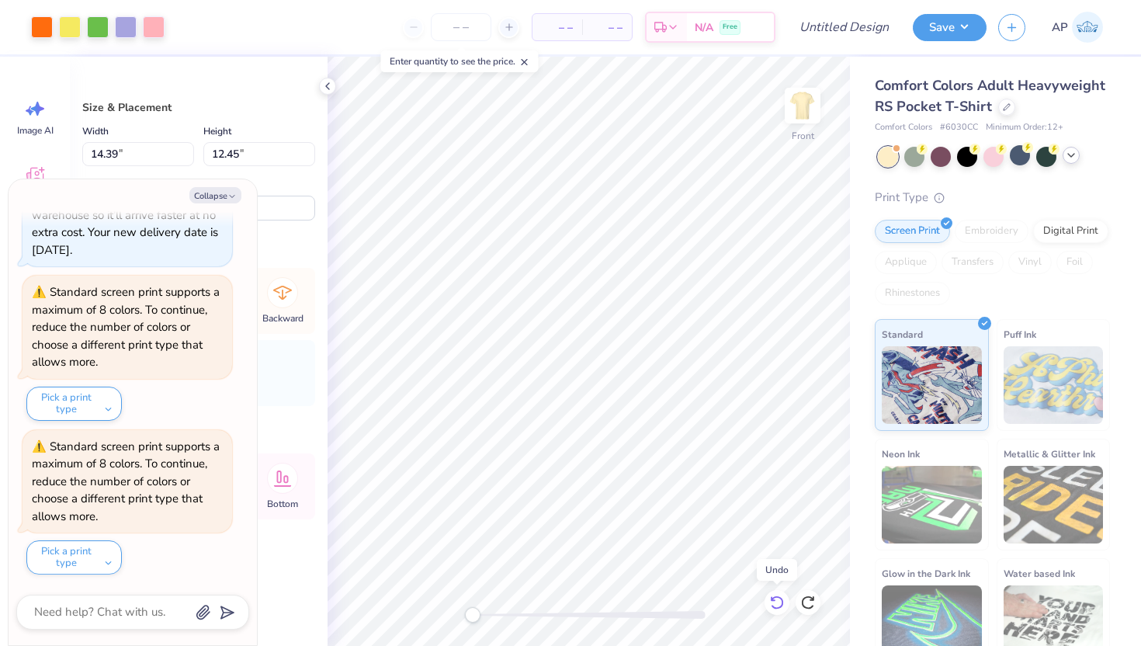
click at [774, 603] on icon at bounding box center [777, 603] width 16 height 16
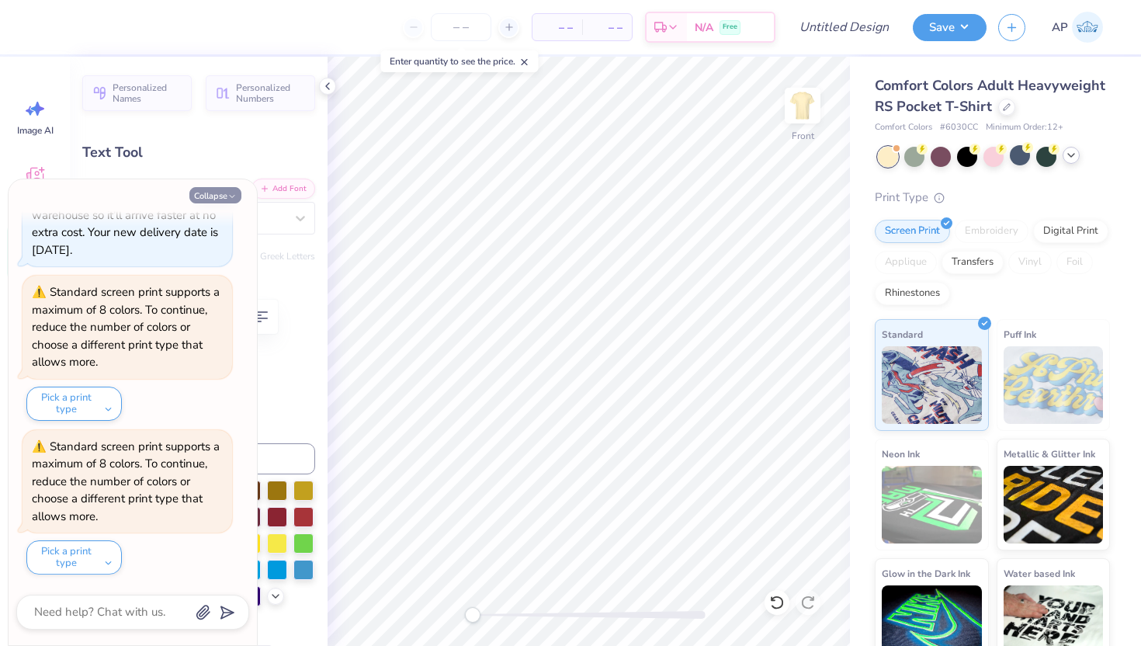
click at [222, 195] on button "Collapse" at bounding box center [215, 195] width 52 height 16
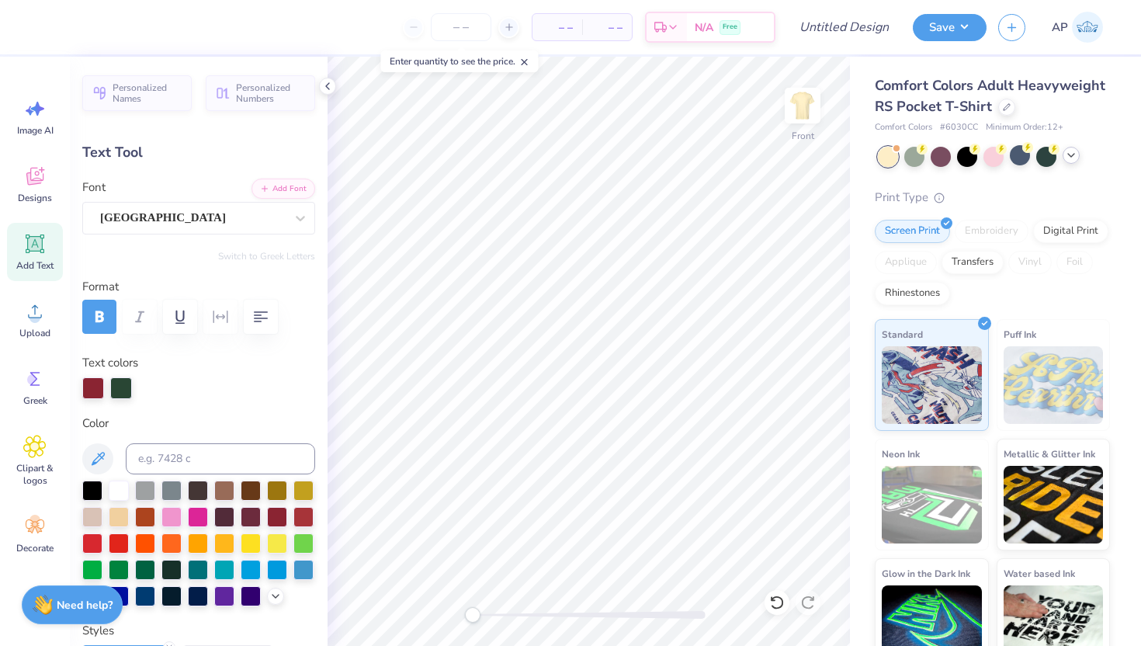
scroll to position [0, 0]
click at [214, 213] on div "[GEOGRAPHIC_DATA]" at bounding box center [193, 218] width 188 height 24
click at [320, 235] on div "Personalized Names Personalized Numbers Text Tool Add Font Font Atene Switch to…" at bounding box center [199, 351] width 258 height 589
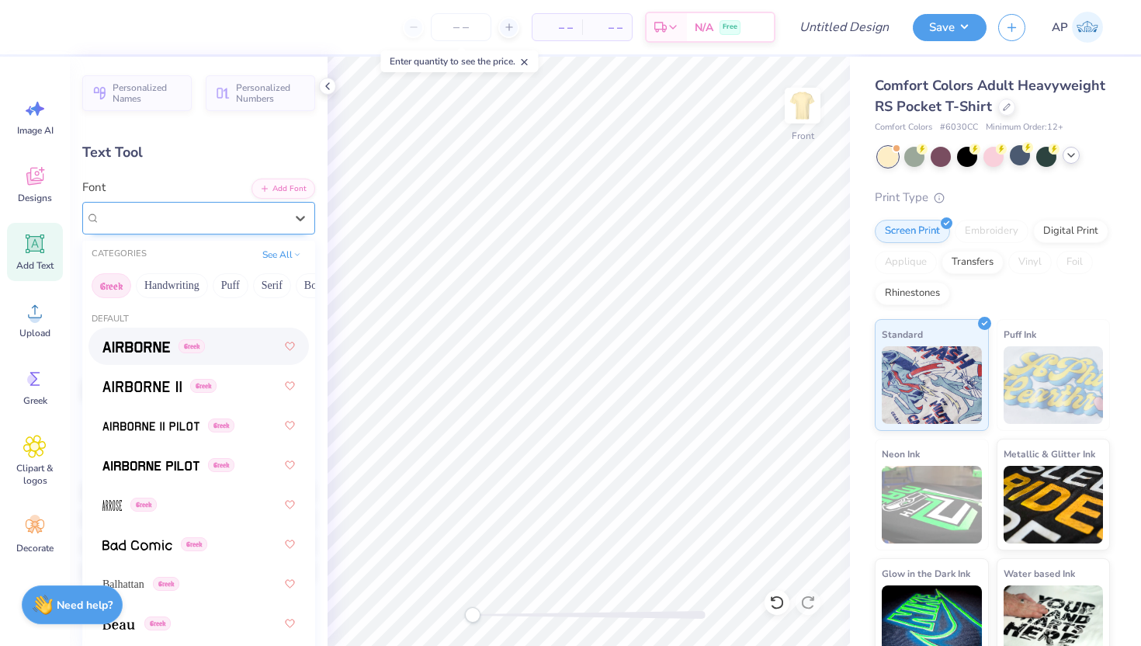
click at [238, 216] on div "[GEOGRAPHIC_DATA]" at bounding box center [193, 218] width 188 height 24
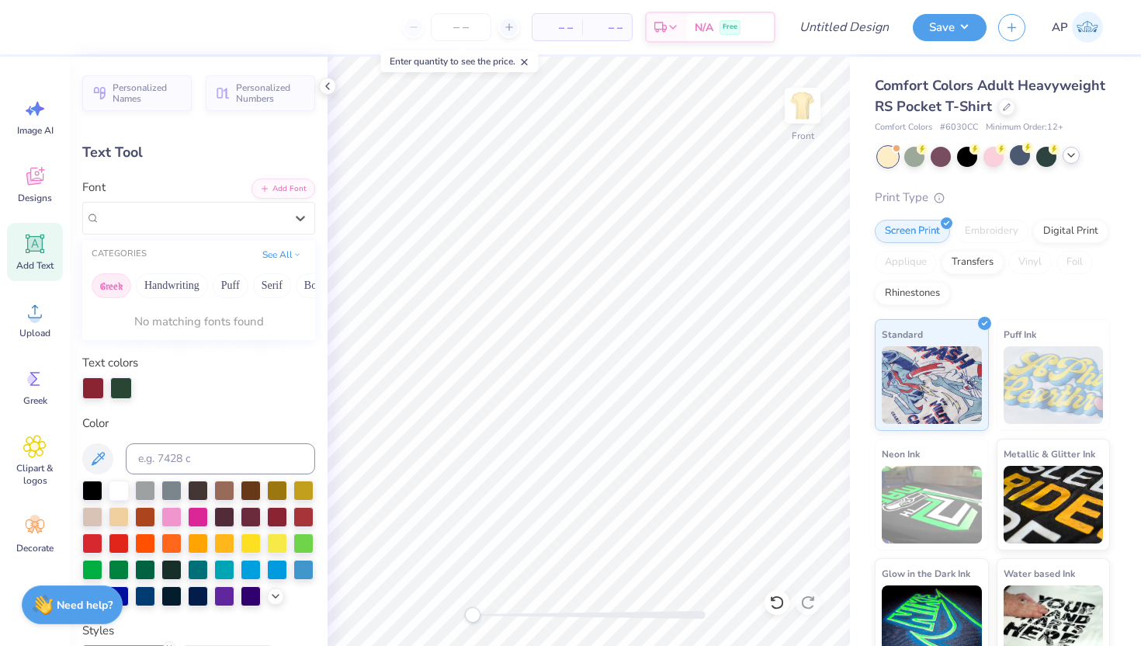
click at [255, 370] on div "Text colors" at bounding box center [198, 376] width 233 height 45
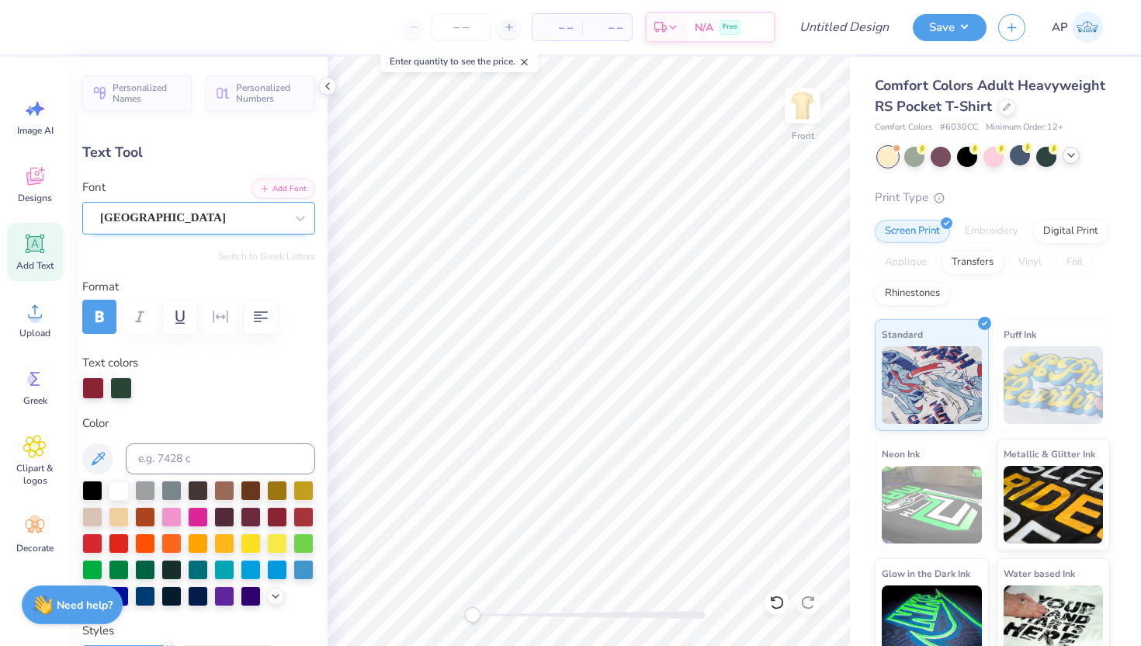
click at [140, 216] on div "[GEOGRAPHIC_DATA]" at bounding box center [193, 218] width 188 height 24
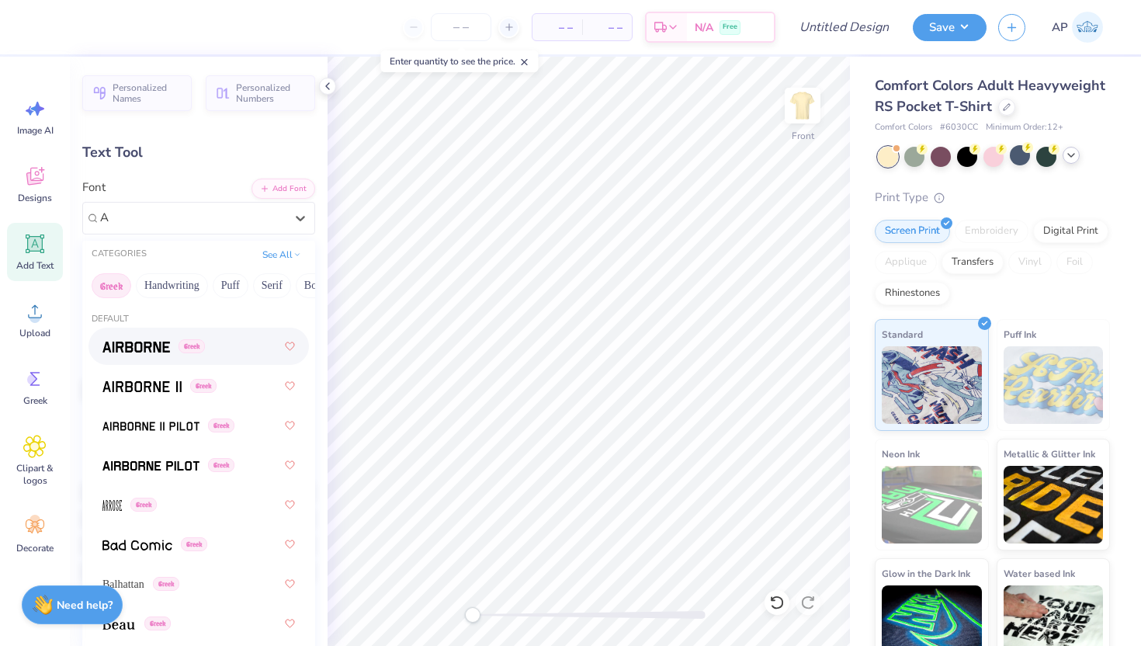
click at [118, 282] on button "Greek" at bounding box center [112, 285] width 40 height 25
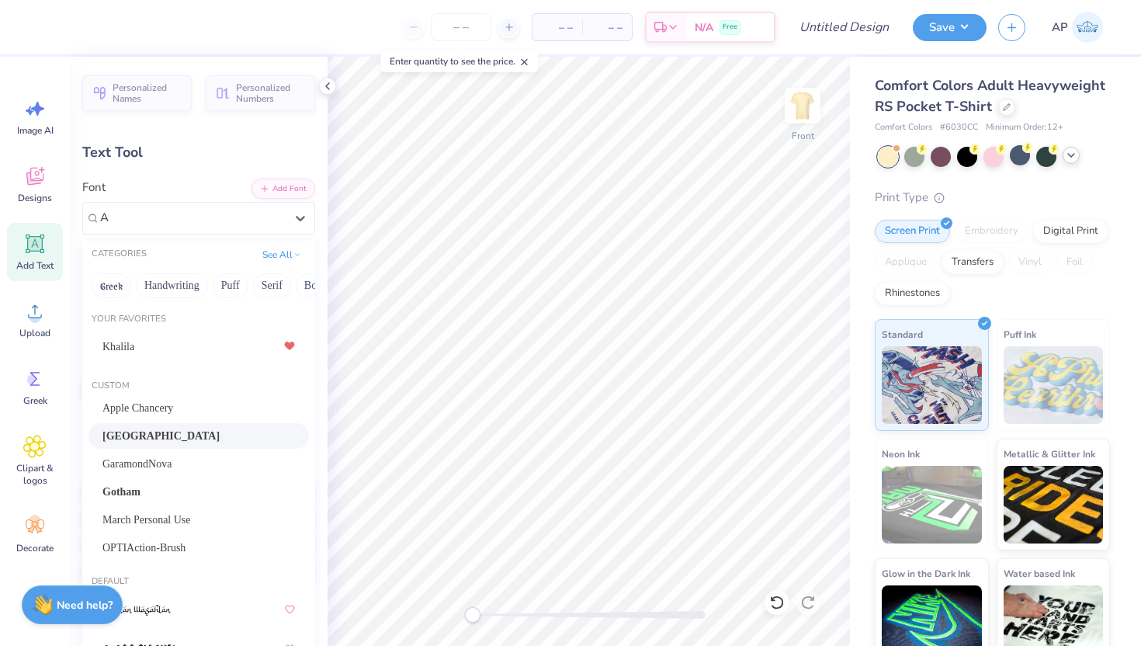
click at [260, 434] on div "[GEOGRAPHIC_DATA]" at bounding box center [198, 436] width 193 height 16
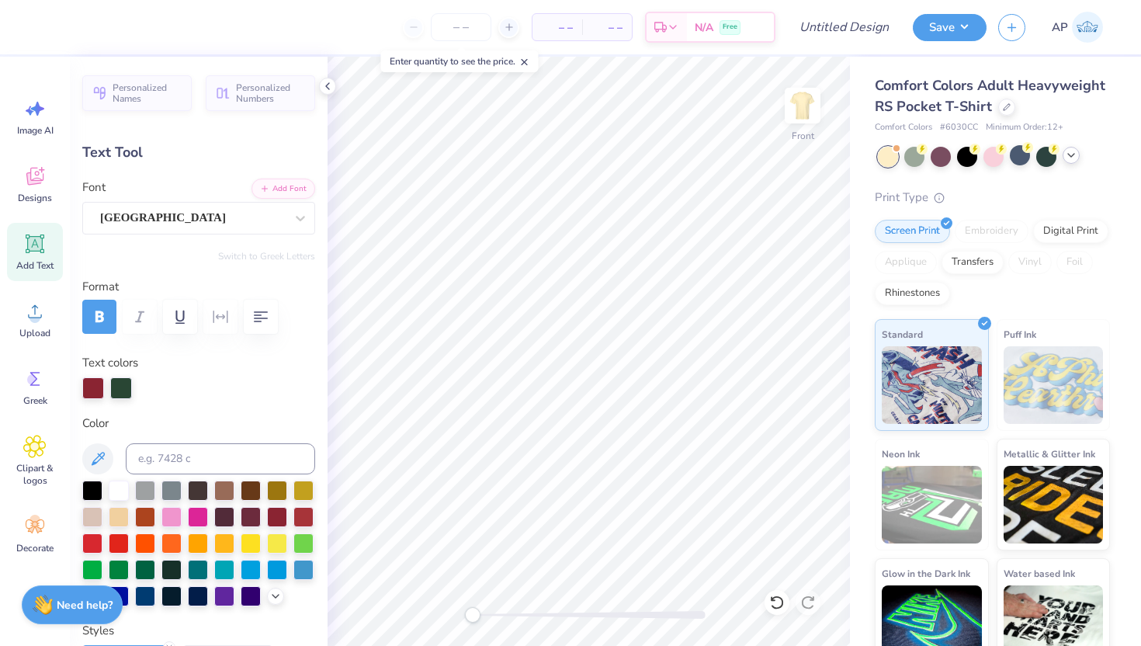
click at [198, 193] on div "Font Atene" at bounding box center [198, 207] width 233 height 56
click at [187, 215] on div "[GEOGRAPHIC_DATA]" at bounding box center [193, 218] width 188 height 24
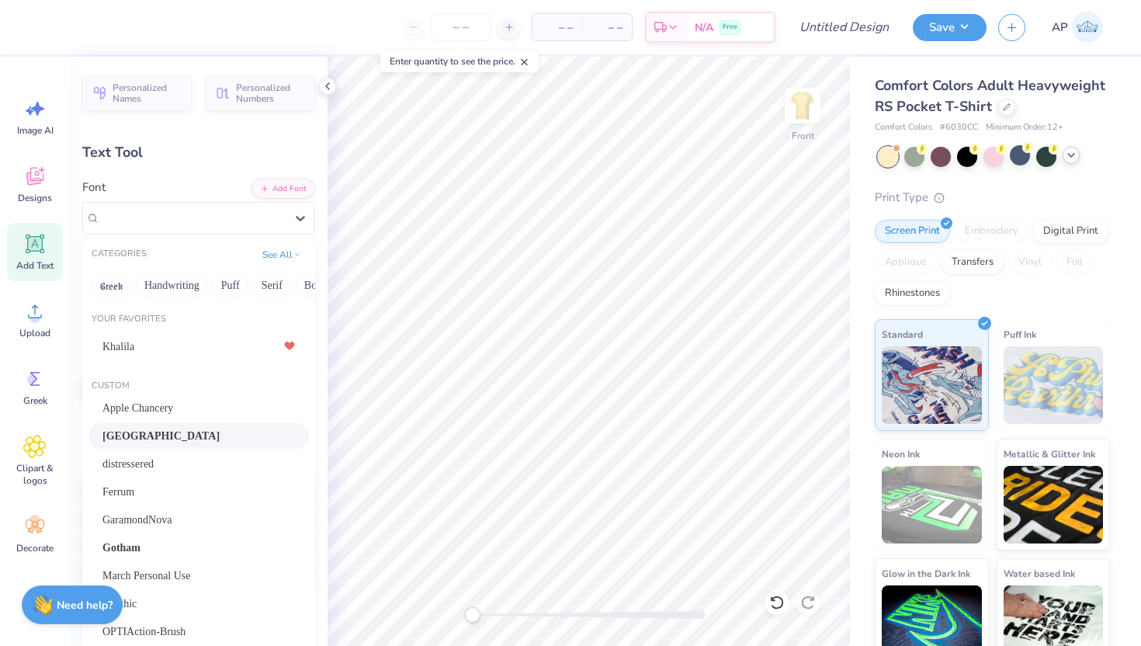
click at [295, 438] on div "[GEOGRAPHIC_DATA]" at bounding box center [199, 436] width 221 height 26
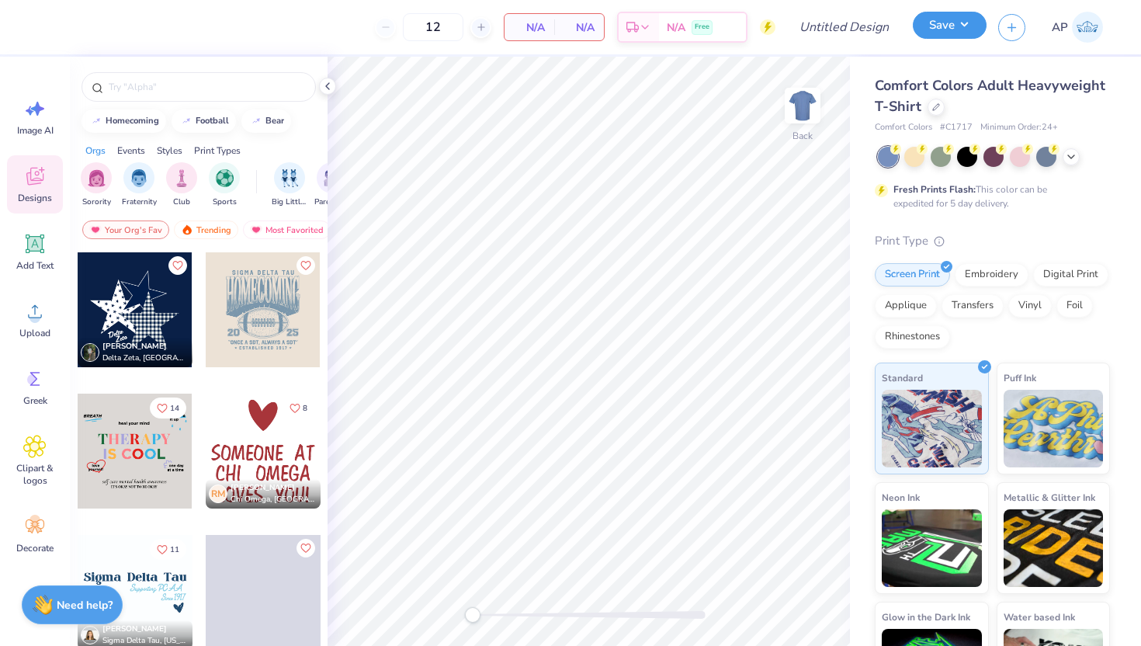
click at [964, 26] on button "Save" at bounding box center [950, 25] width 74 height 27
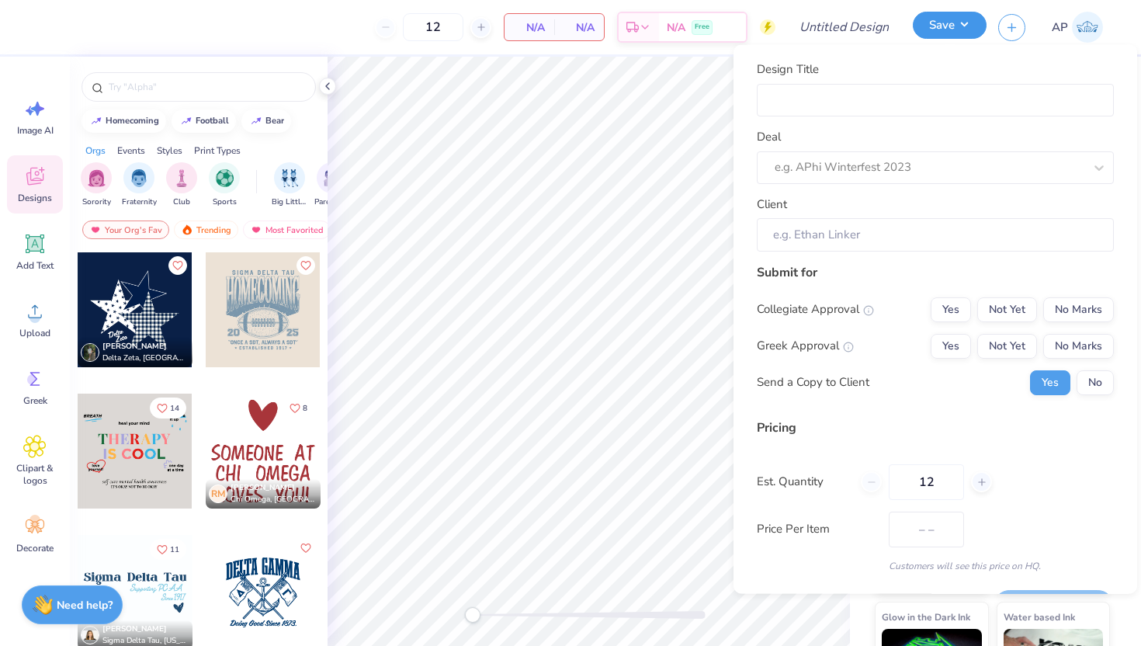
click at [964, 26] on button "Save" at bounding box center [950, 25] width 74 height 27
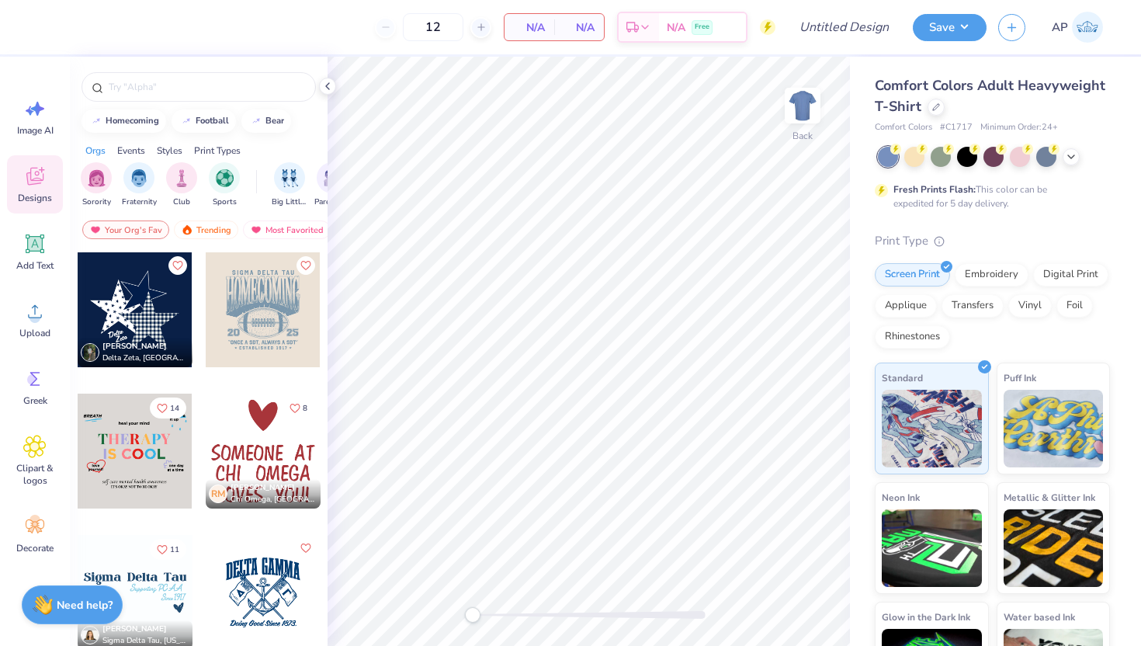
click at [1085, 31] on img at bounding box center [1087, 27] width 31 height 31
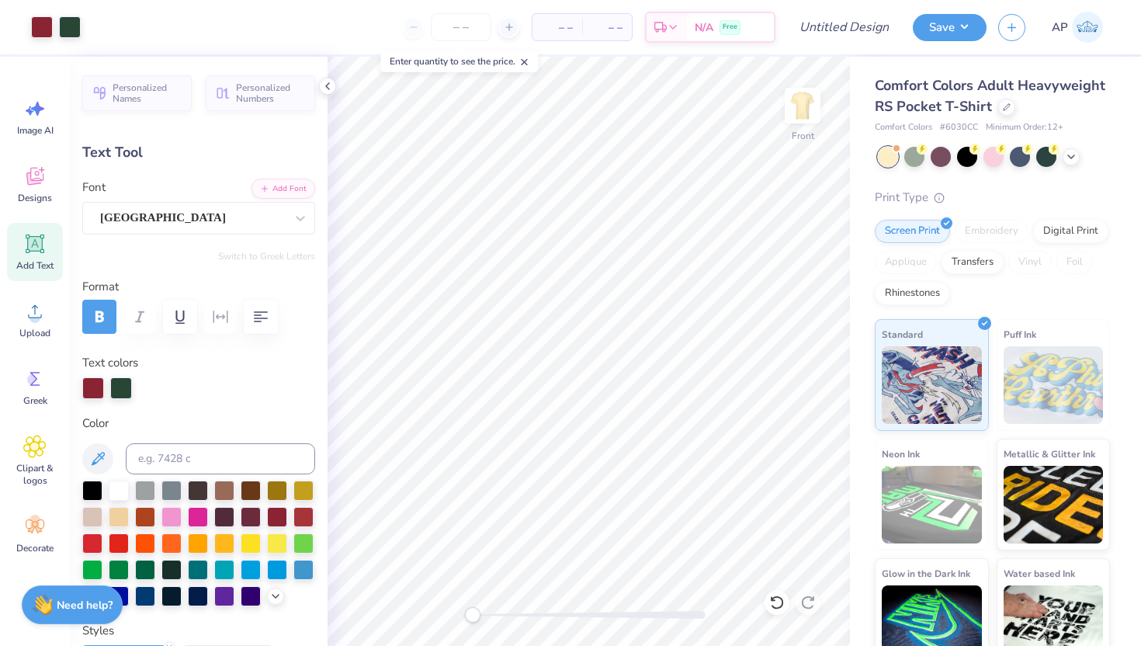
type input "1.81"
type input "0.78"
type input "6.98"
type input "-8.3"
type input "2.00"
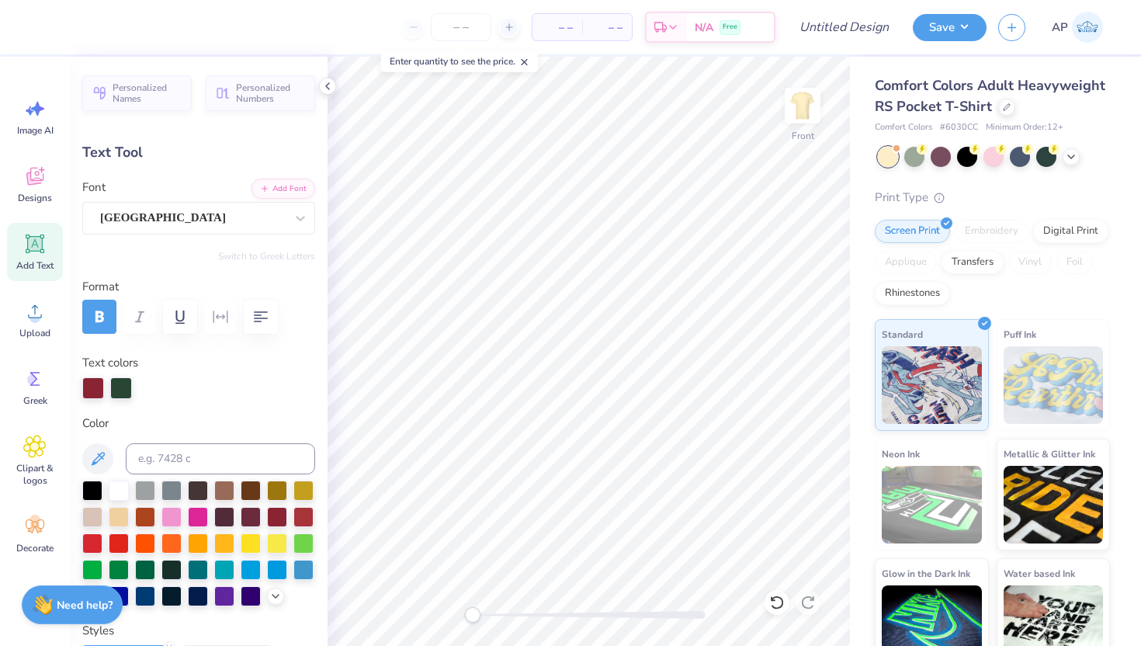
type input "0.86"
type input "6.89"
type input "0.0"
type input "1.95"
type input "0.97"
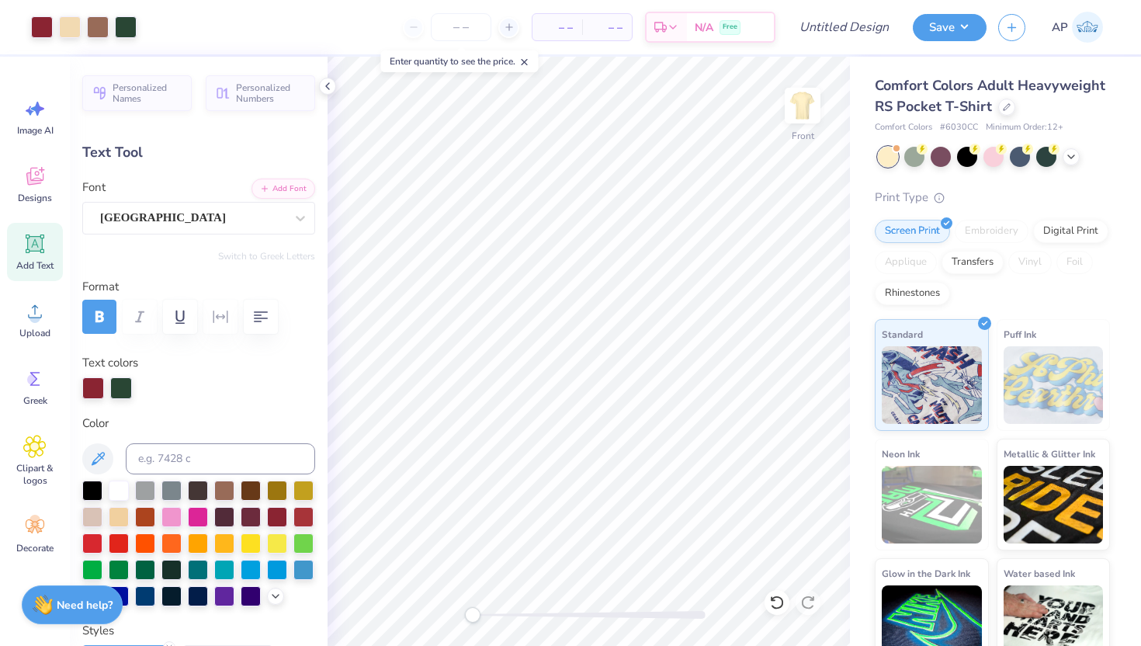
type input "6.74"
type input "0.0"
type input "6.84"
type input "0.0"
type input "4.26"
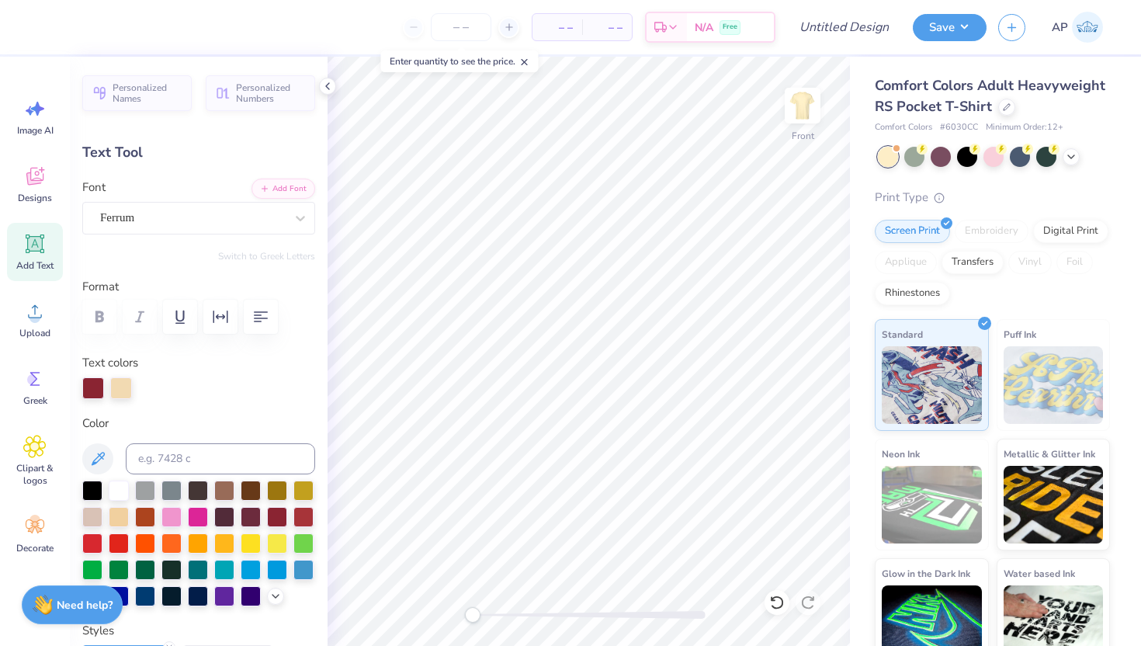
scroll to position [0, 4]
click at [228, 598] on div at bounding box center [224, 595] width 20 height 20
click at [320, 557] on div "Personalized Names Personalized Numbers Text Tool Add Font Font Ferrum Switch t…" at bounding box center [199, 351] width 258 height 589
type input "1.95"
type input "0.97"
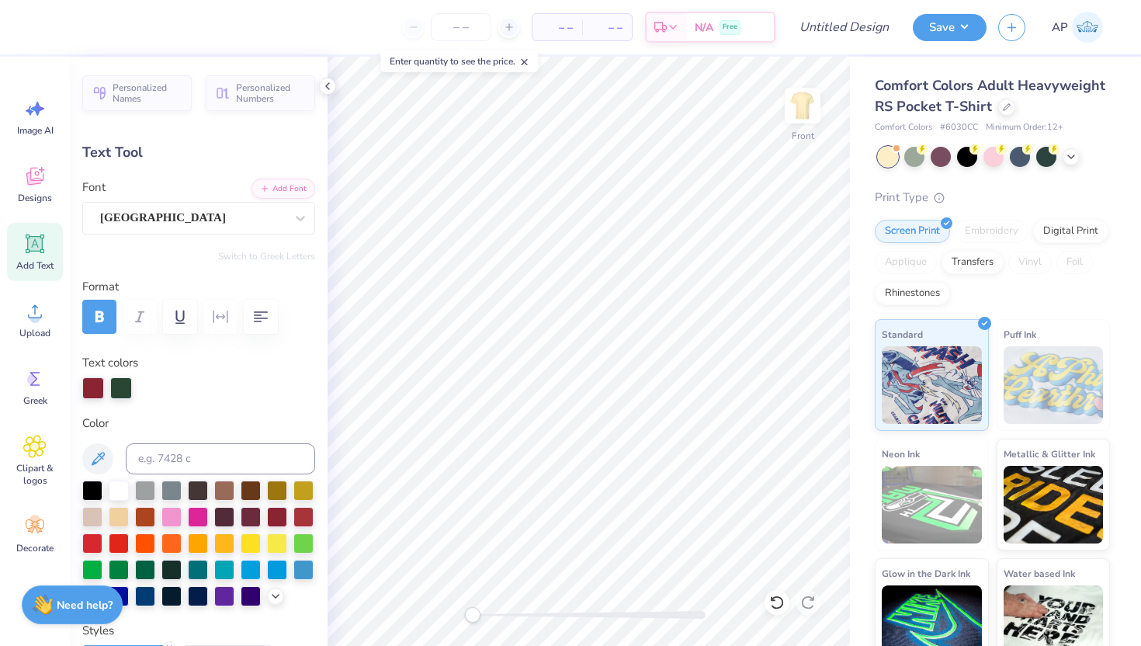
type input "6.84"
type input "-14.0"
click at [224, 599] on div at bounding box center [224, 595] width 20 height 20
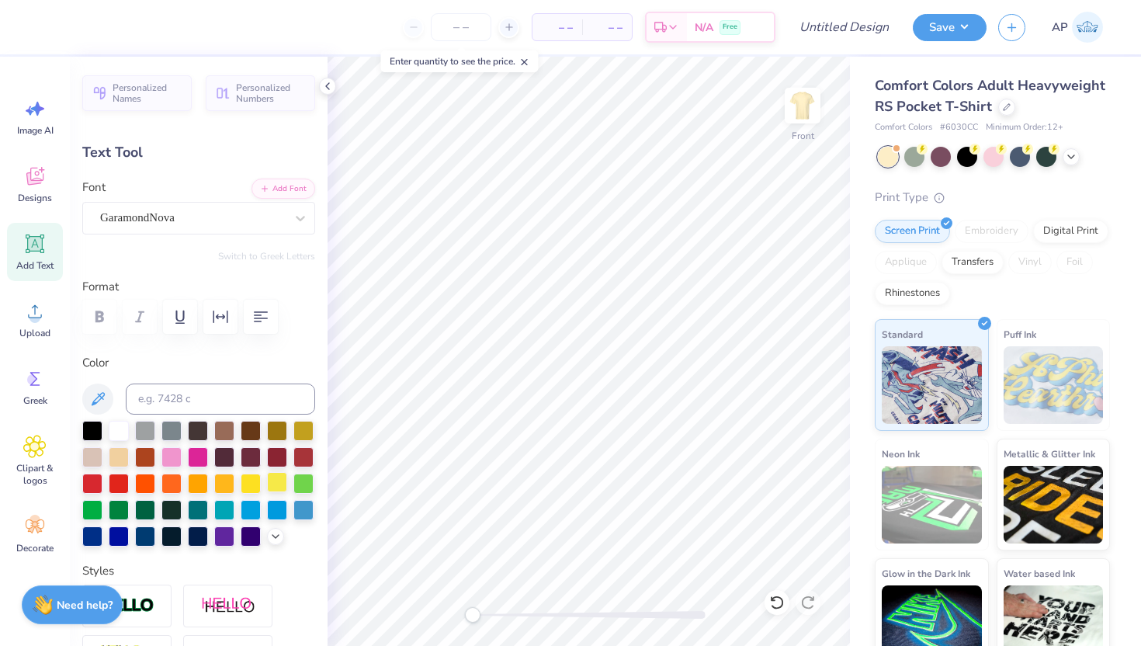
type input "8.95"
type input "0.56"
type input "10.93"
type input "0.0"
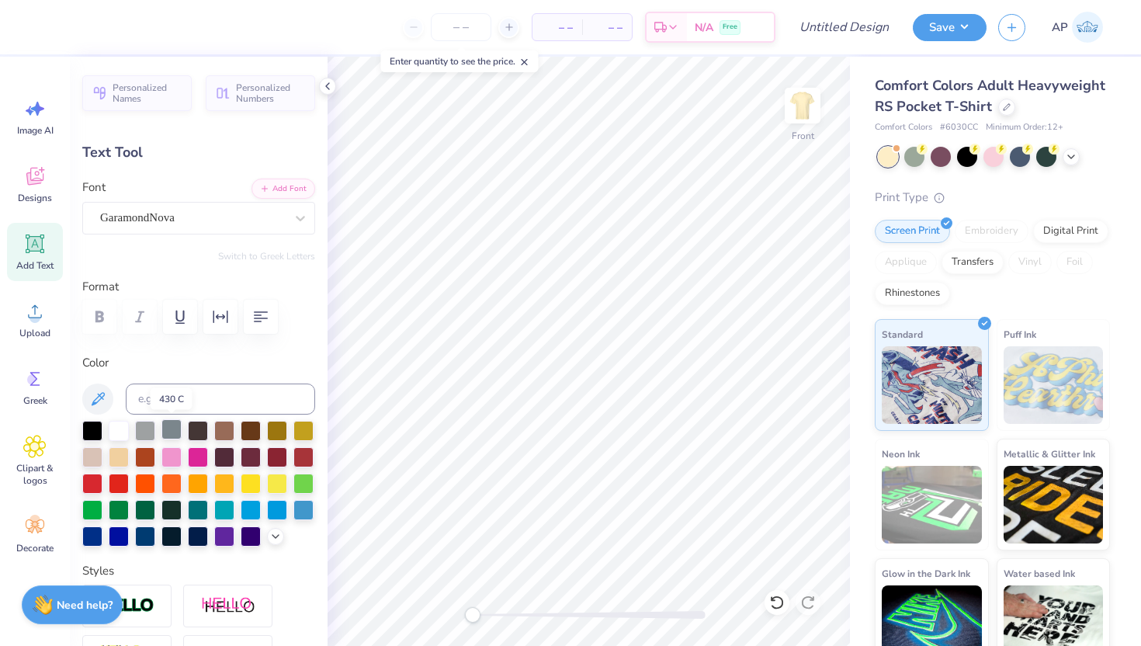
click at [175, 427] on div at bounding box center [172, 429] width 20 height 20
type input "3.05"
type input "0.12"
type input "11.88"
type input "2.30"
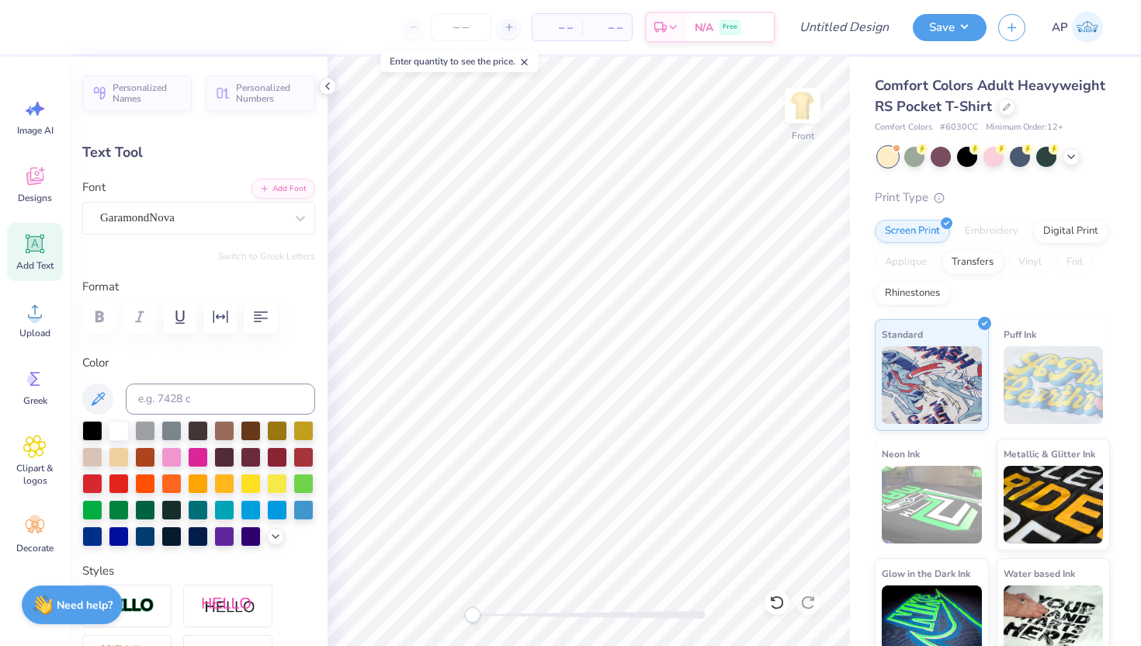
type input "0.53"
type input "11.86"
type input "3.05"
type input "0.12"
type input "11.88"
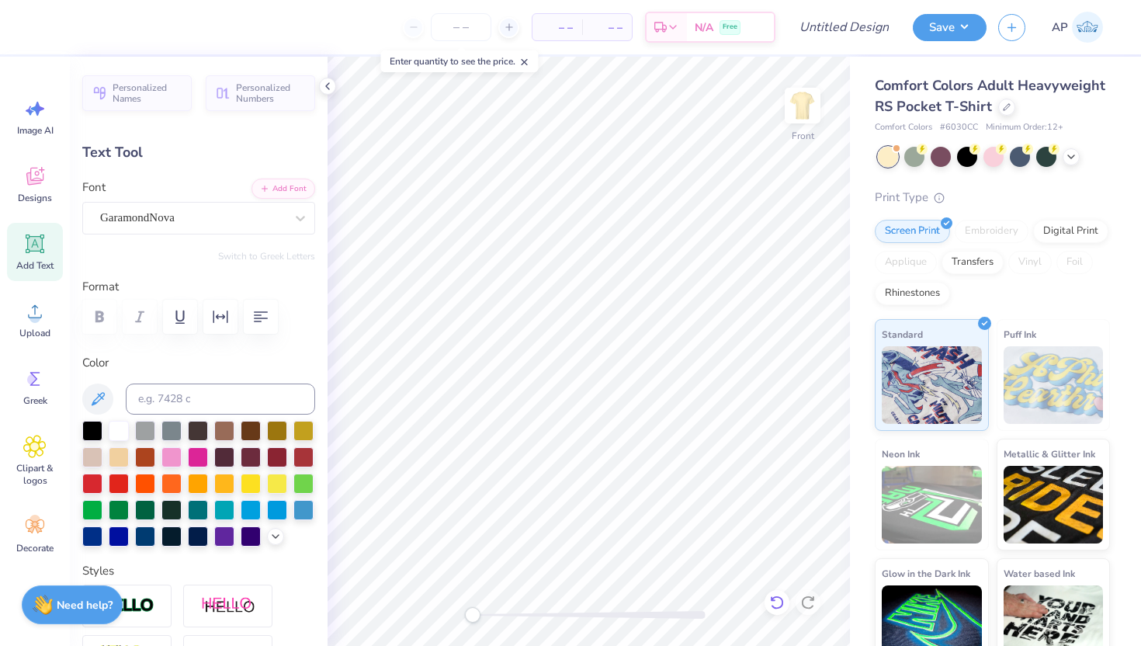
click at [770, 599] on icon at bounding box center [777, 603] width 16 height 16
type input "2.30"
type input "0.53"
type input "11.86"
type input "3.05"
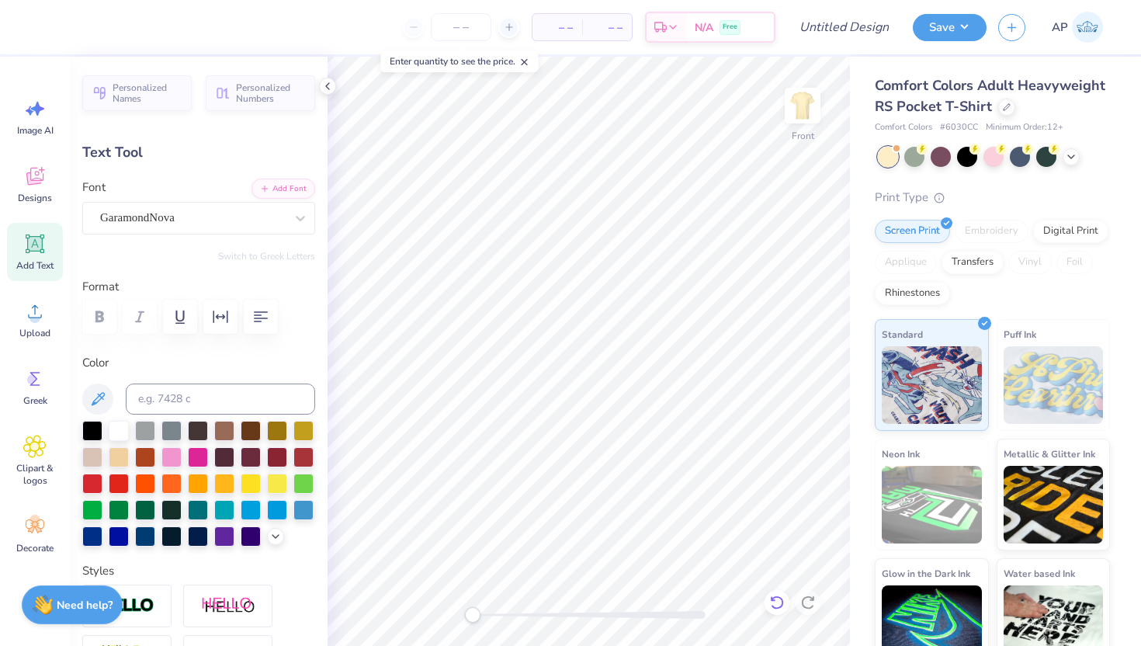
type input "0.12"
type input "11.88"
click at [779, 602] on icon at bounding box center [777, 603] width 16 height 16
click at [778, 597] on icon at bounding box center [776, 603] width 13 height 14
type input "2.30"
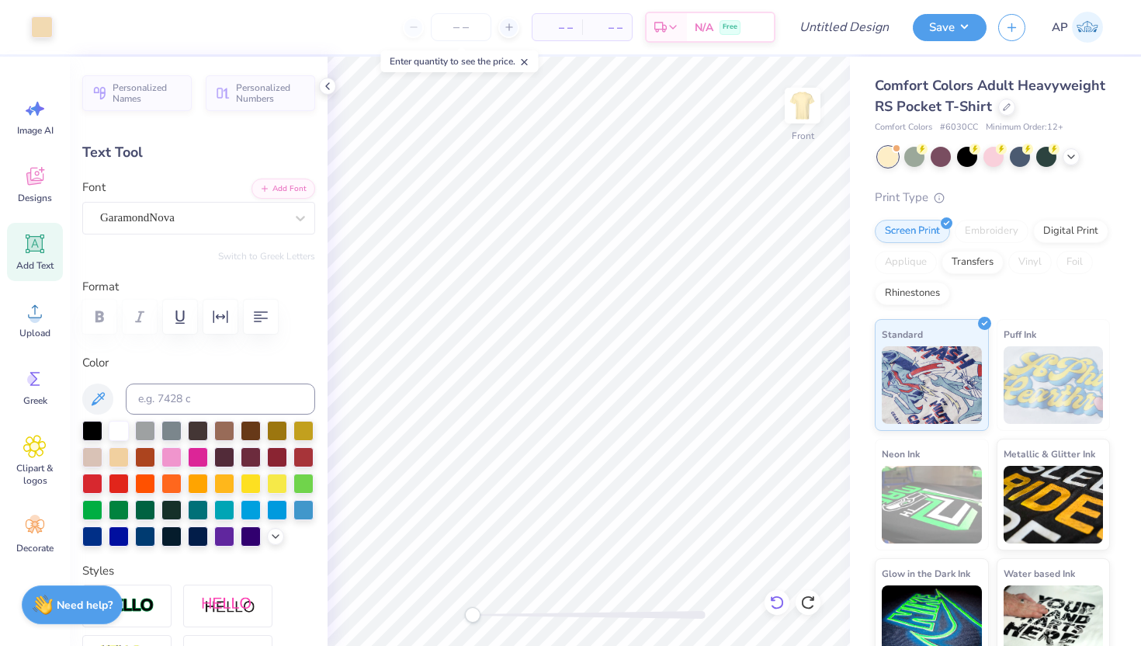
type input "0.53"
type input "11.86"
type input "3.05"
type input "0.12"
type input "11.88"
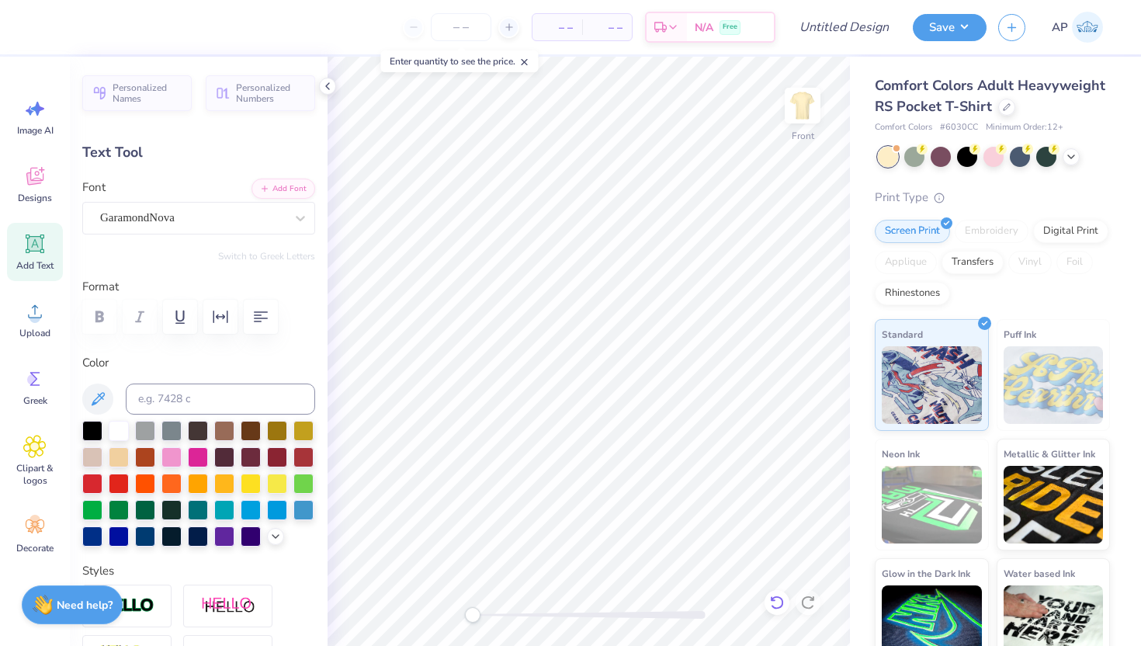
click at [783, 610] on icon at bounding box center [777, 603] width 16 height 16
type input "2.30"
type input "0.53"
click at [174, 429] on div at bounding box center [172, 429] width 20 height 20
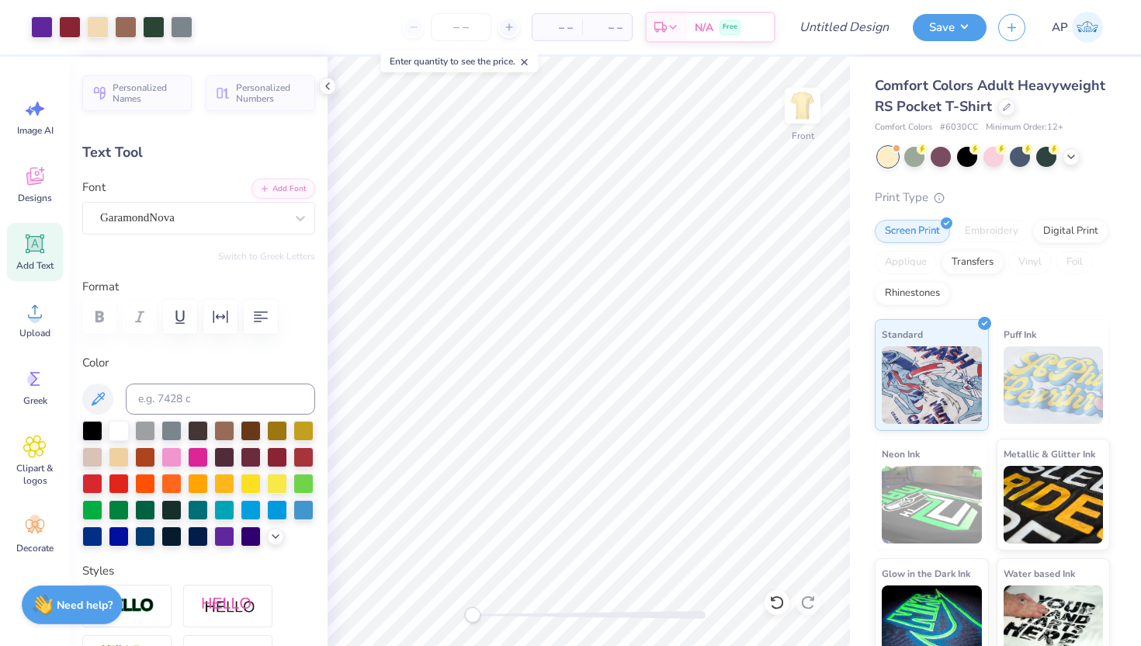
type input "15.11"
type input "3.05"
type input "0.12"
type input "11.88"
click at [172, 428] on div at bounding box center [172, 429] width 20 height 20
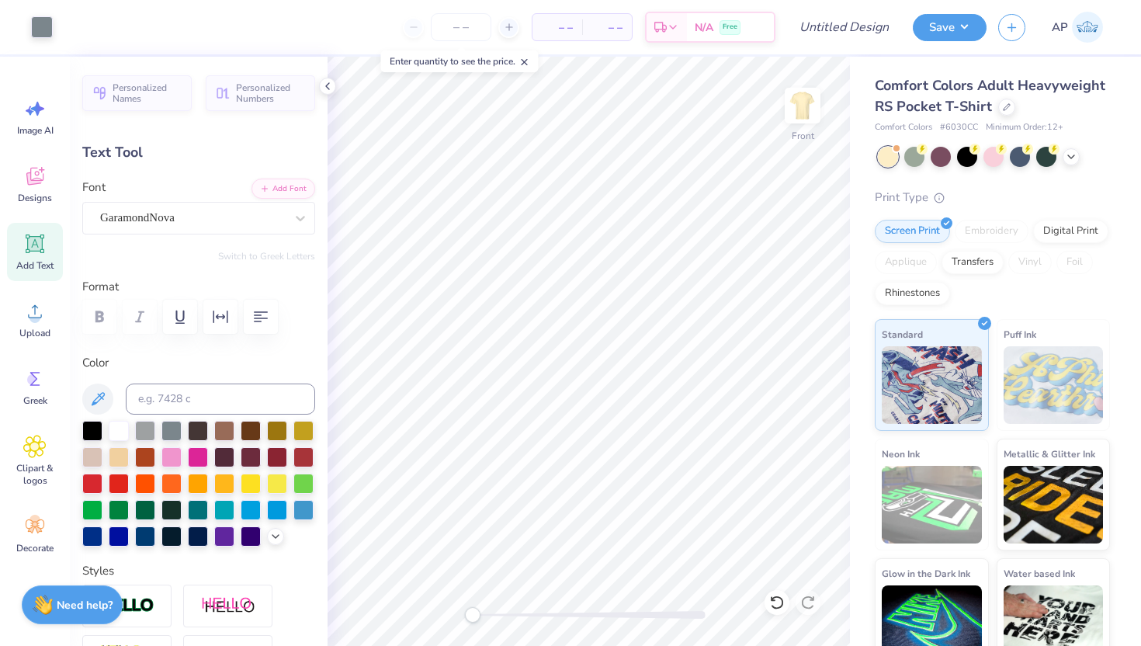
type input "2.30"
type input "0.53"
type input "11.90"
type input "3.04"
type input "0.12"
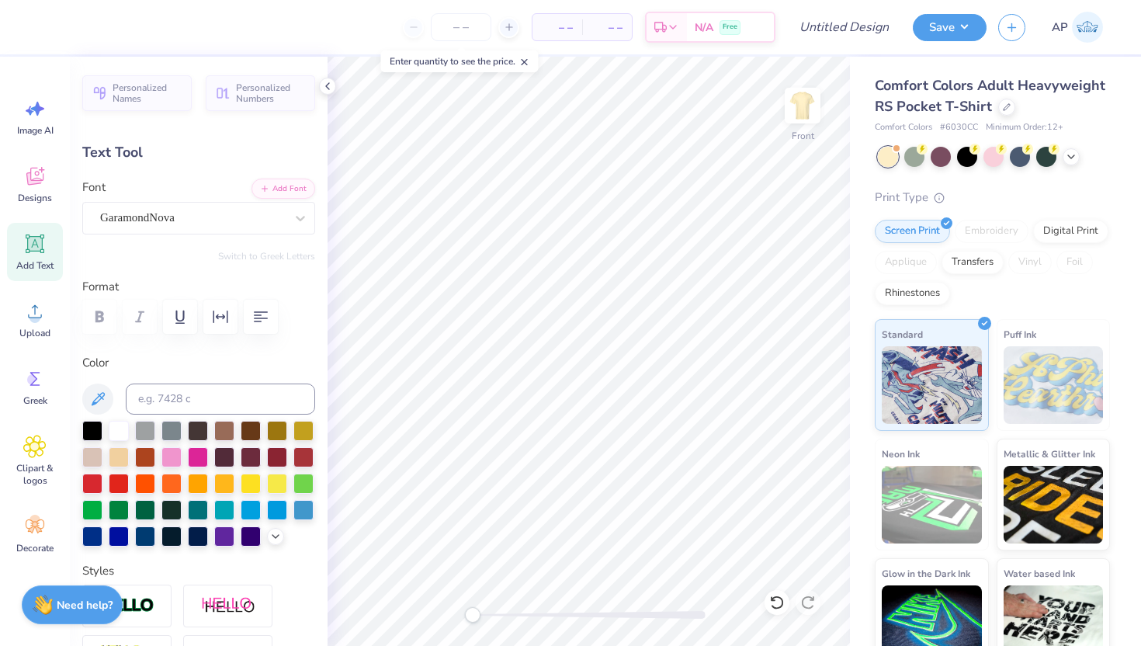
type input "2.30"
type input "0.53"
type input "3.04"
type input "0.12"
type input "2.30"
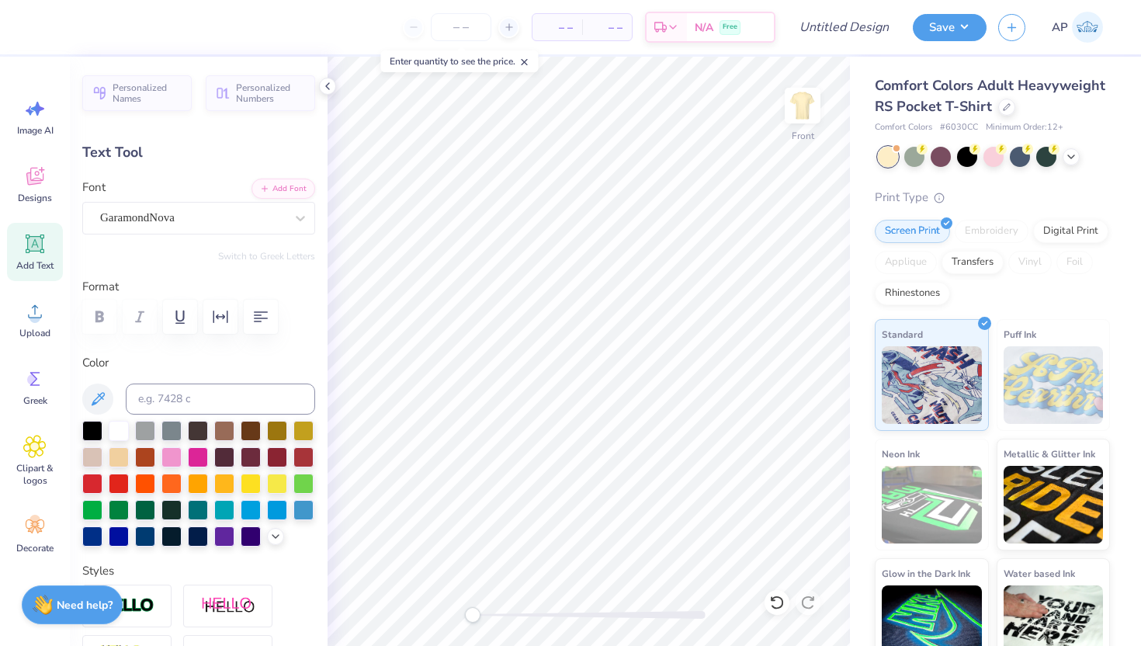
type input "0.53"
type input "11.81"
type input "3.04"
type input "0.12"
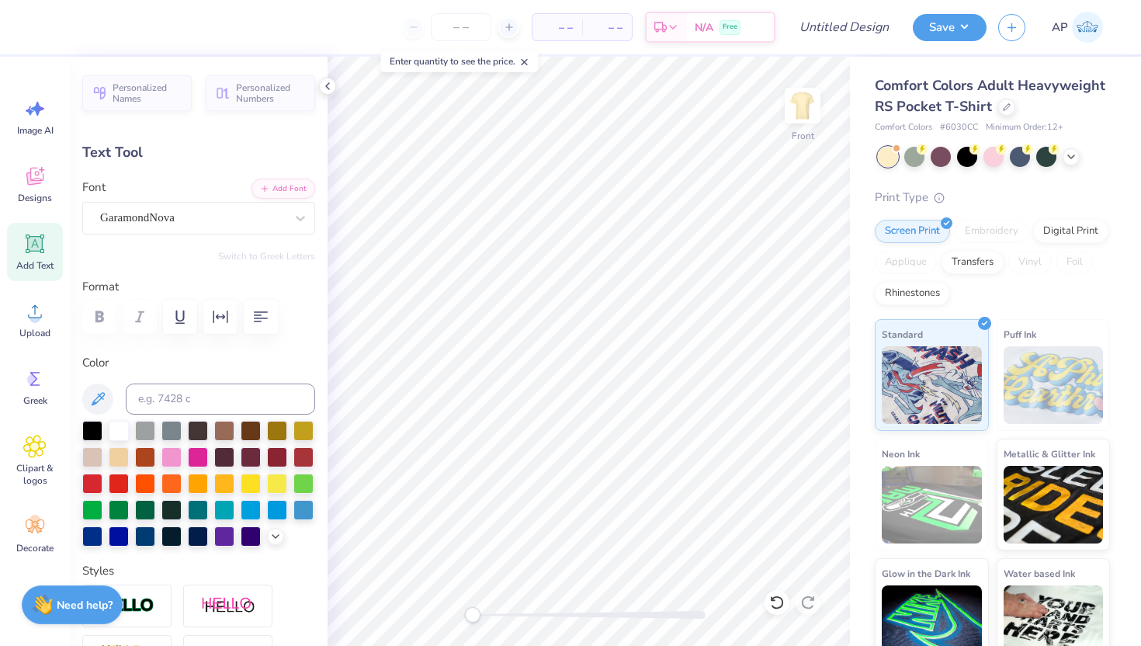
type input "2.30"
type input "0.53"
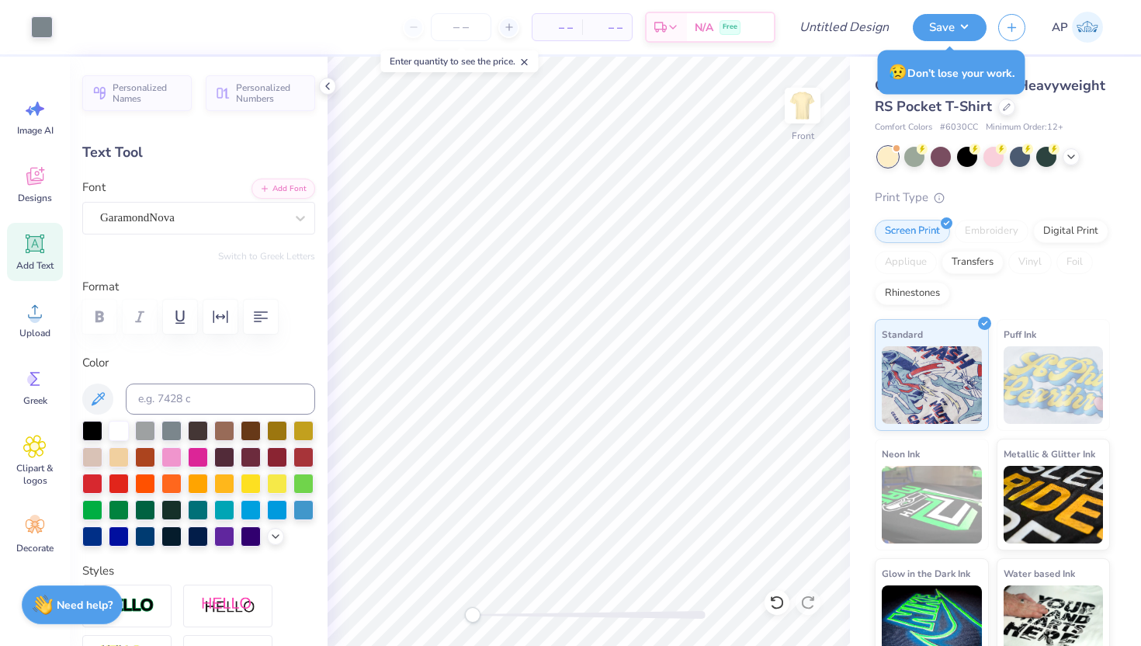
type input "11.90"
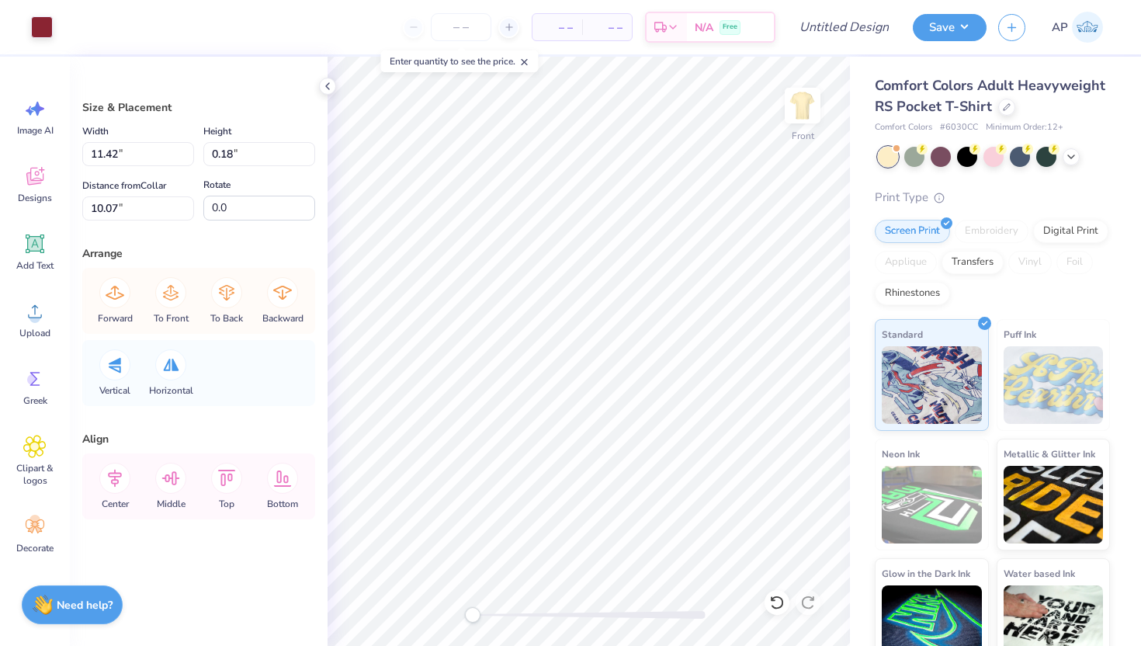
type input "2.68"
type input "3.07"
type input "6.92"
click at [776, 604] on icon at bounding box center [777, 603] width 16 height 16
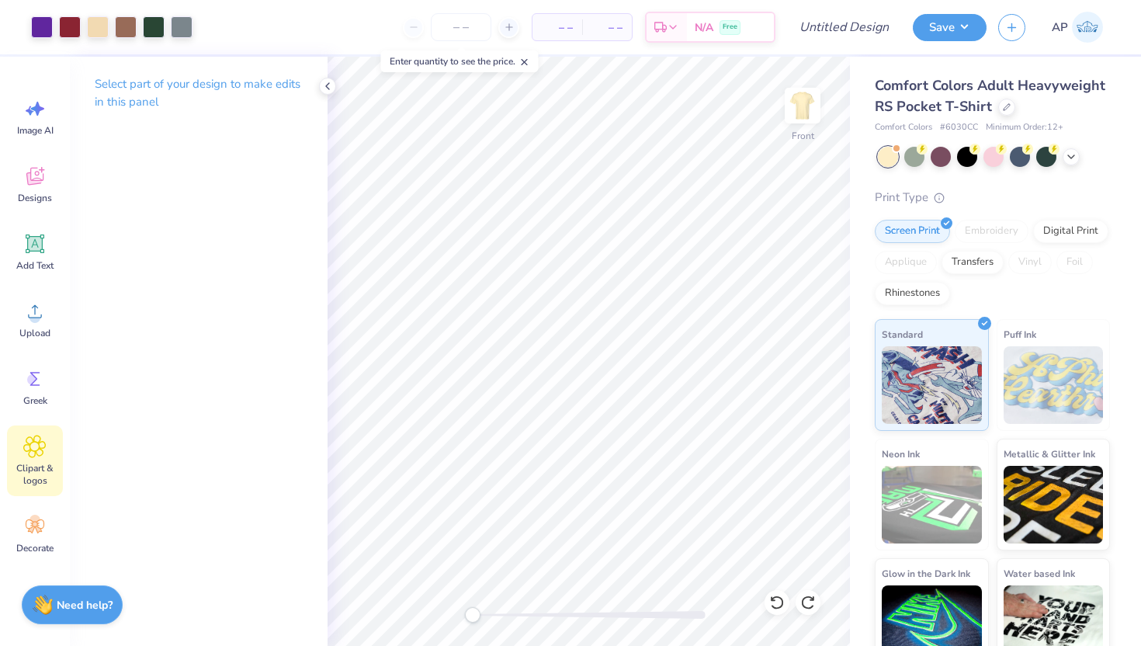
click at [40, 435] on icon at bounding box center [34, 446] width 23 height 23
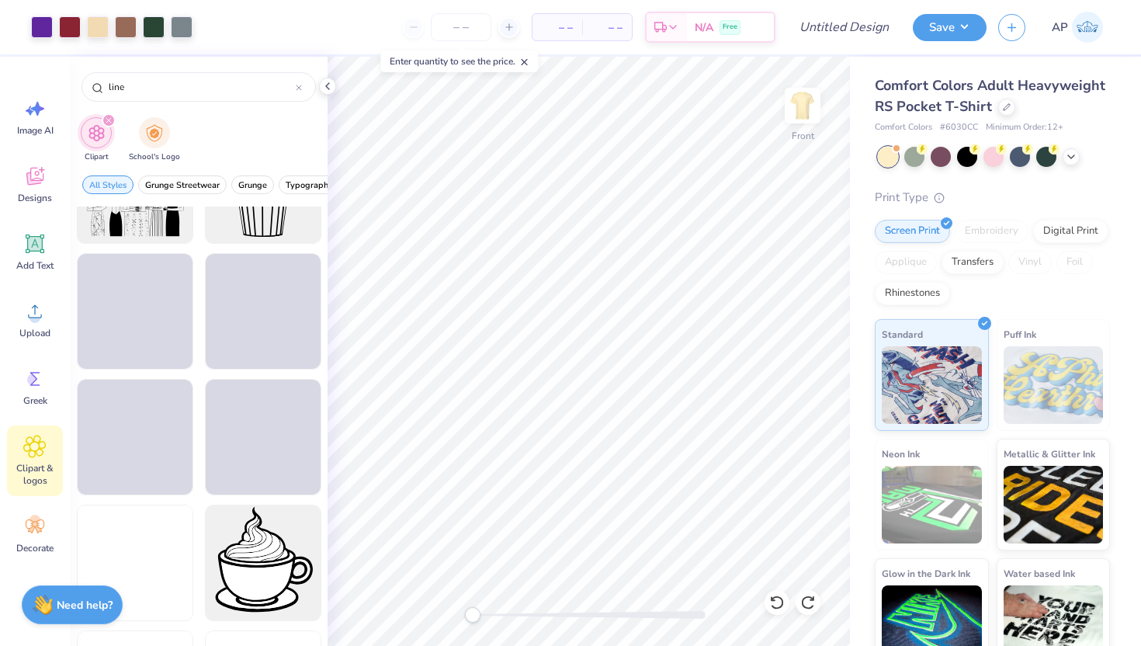
scroll to position [1925, 0]
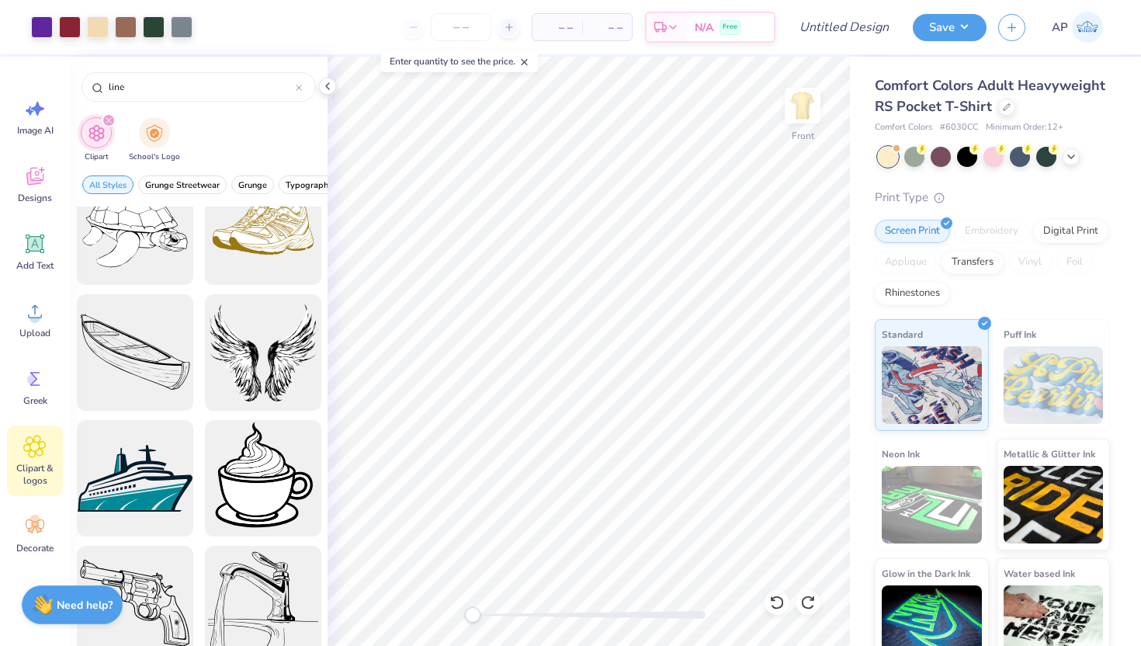
drag, startPoint x: 161, startPoint y: 85, endPoint x: 69, endPoint y: 88, distance: 91.7
click at [68, 89] on div "Art colors – – Per Item – – Total Est. Delivery N/A Free Design Title Save AP I…" at bounding box center [570, 323] width 1141 height 646
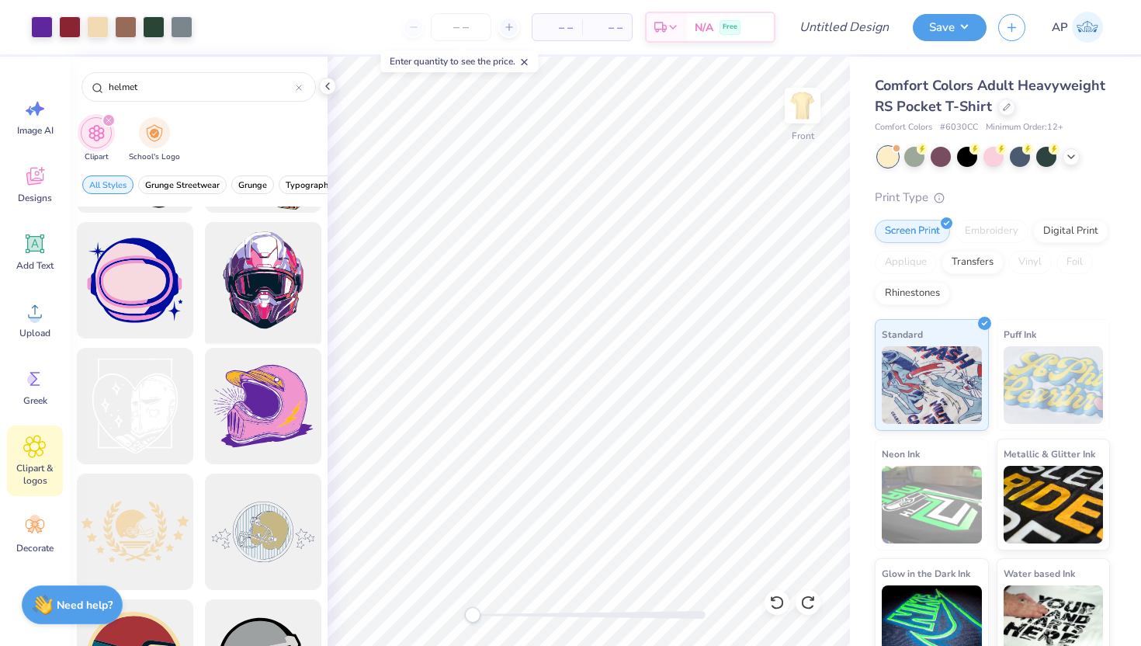
scroll to position [138, 0]
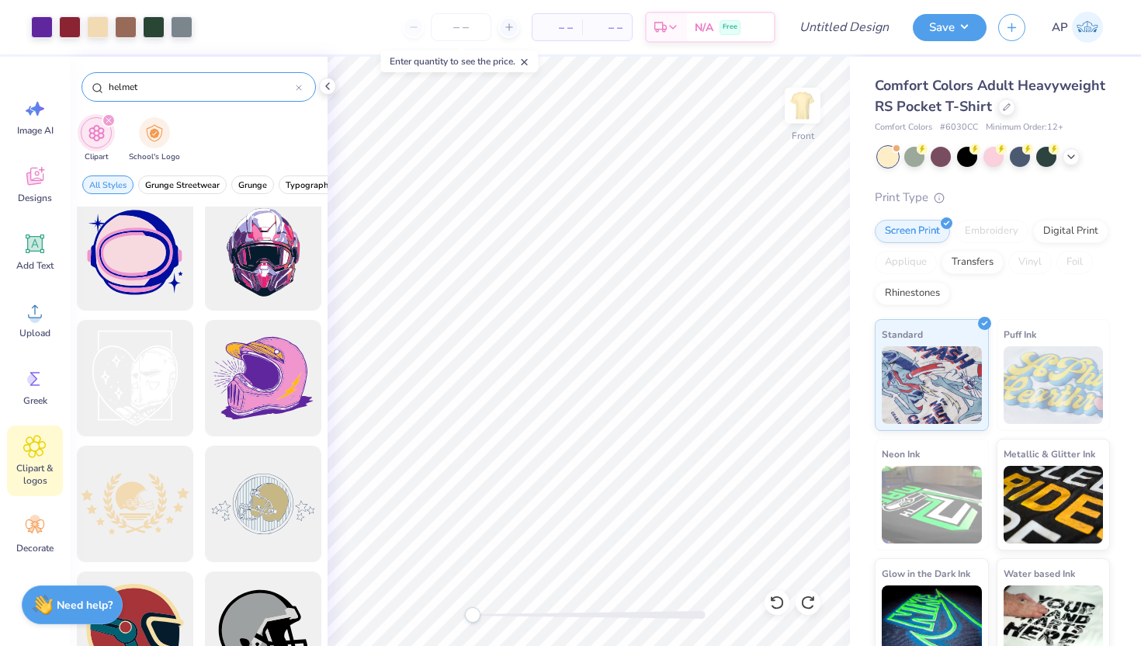
click at [113, 90] on input "helmet" at bounding box center [201, 87] width 189 height 16
type input "football helmet"
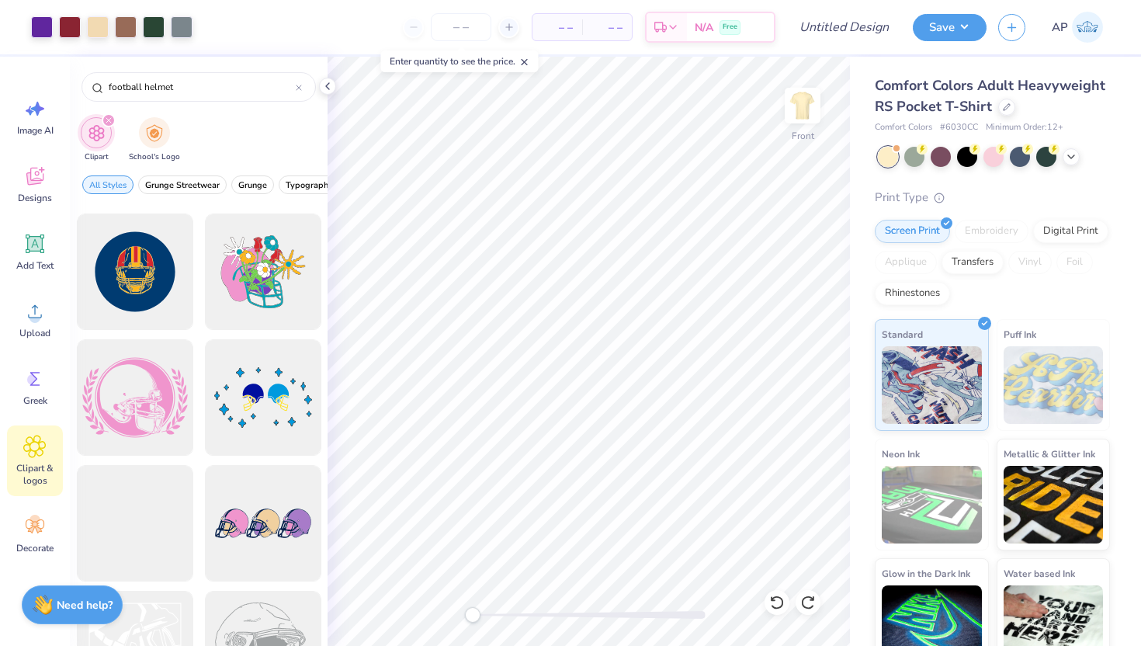
scroll to position [1261, 0]
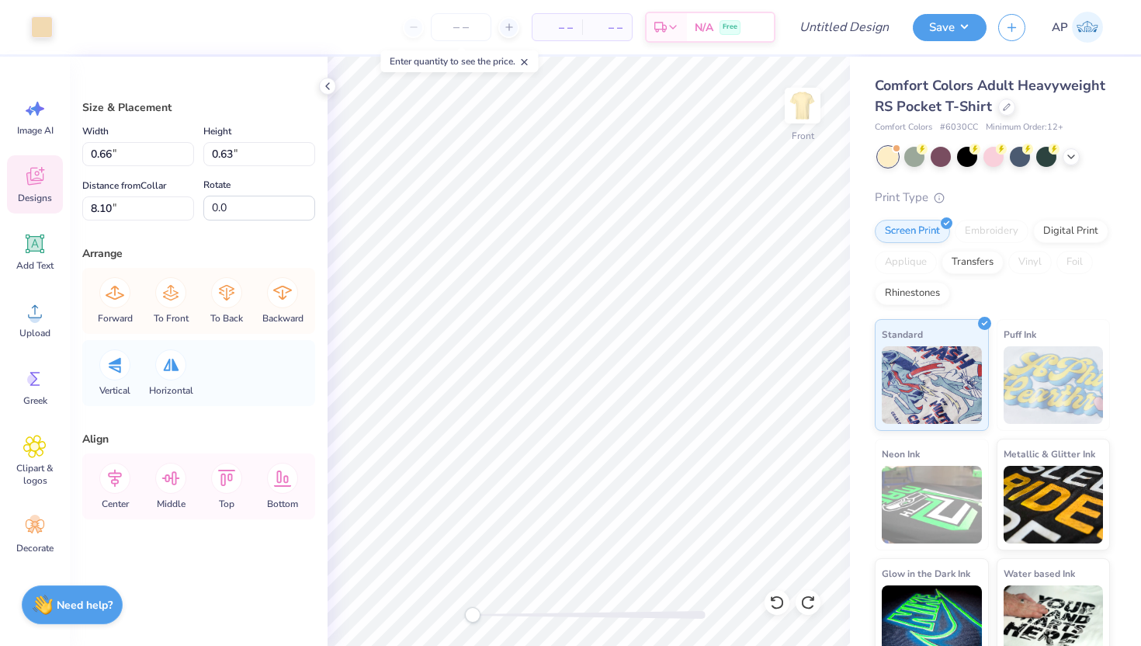
click at [26, 184] on icon at bounding box center [34, 176] width 23 height 23
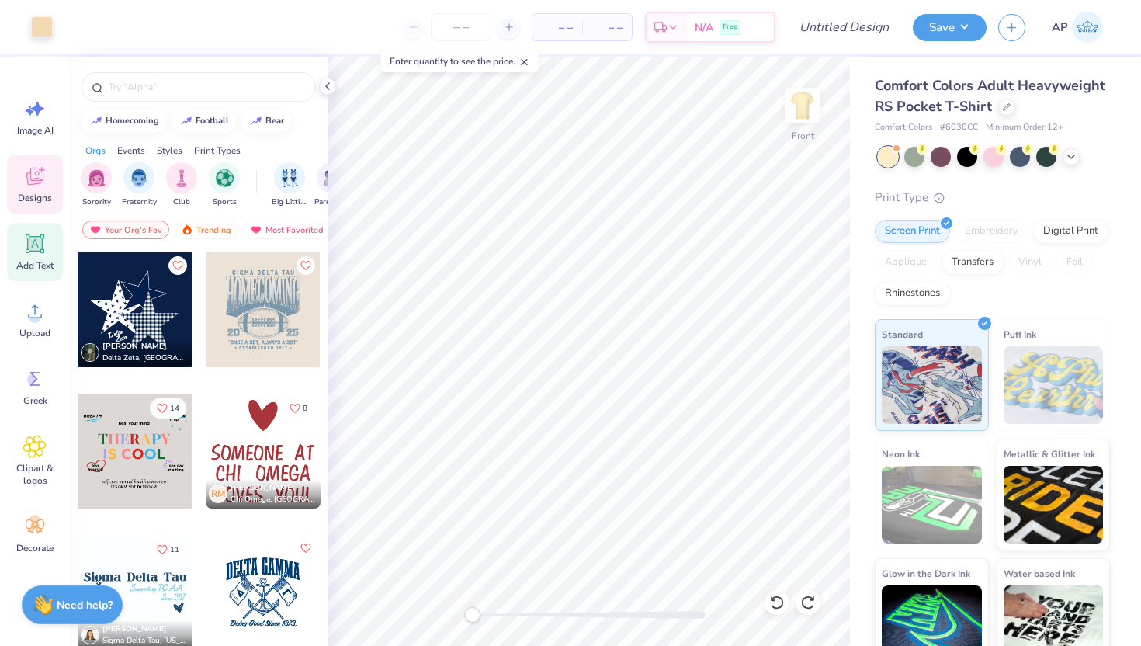
click at [38, 254] on icon at bounding box center [34, 243] width 23 height 23
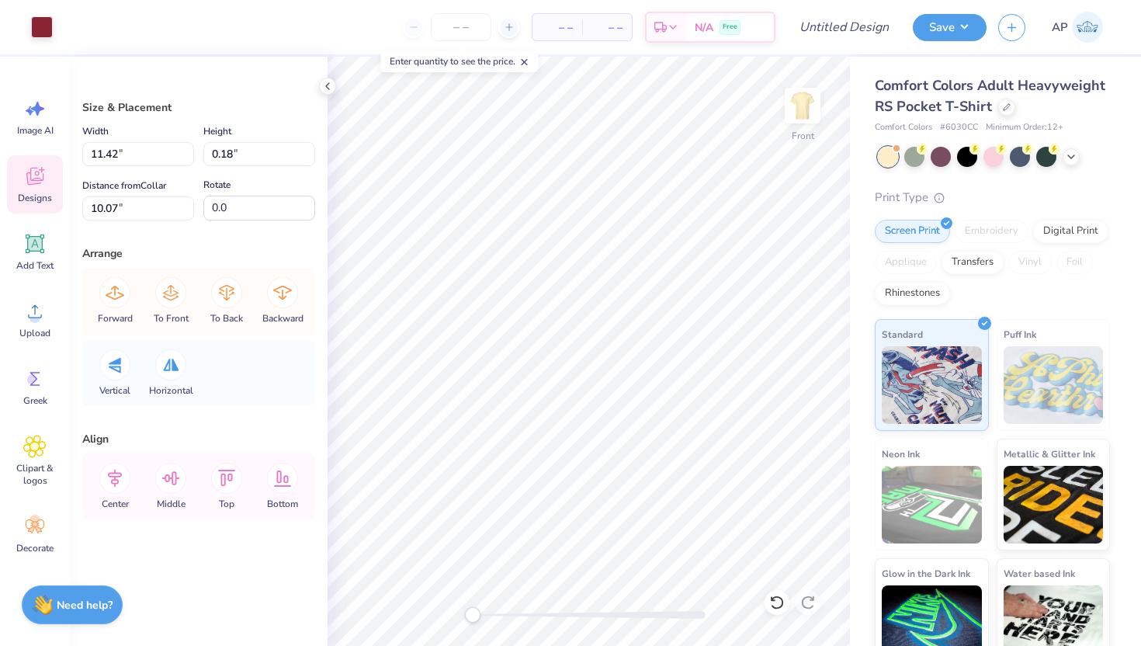
click at [37, 196] on span "Designs" at bounding box center [35, 198] width 34 height 12
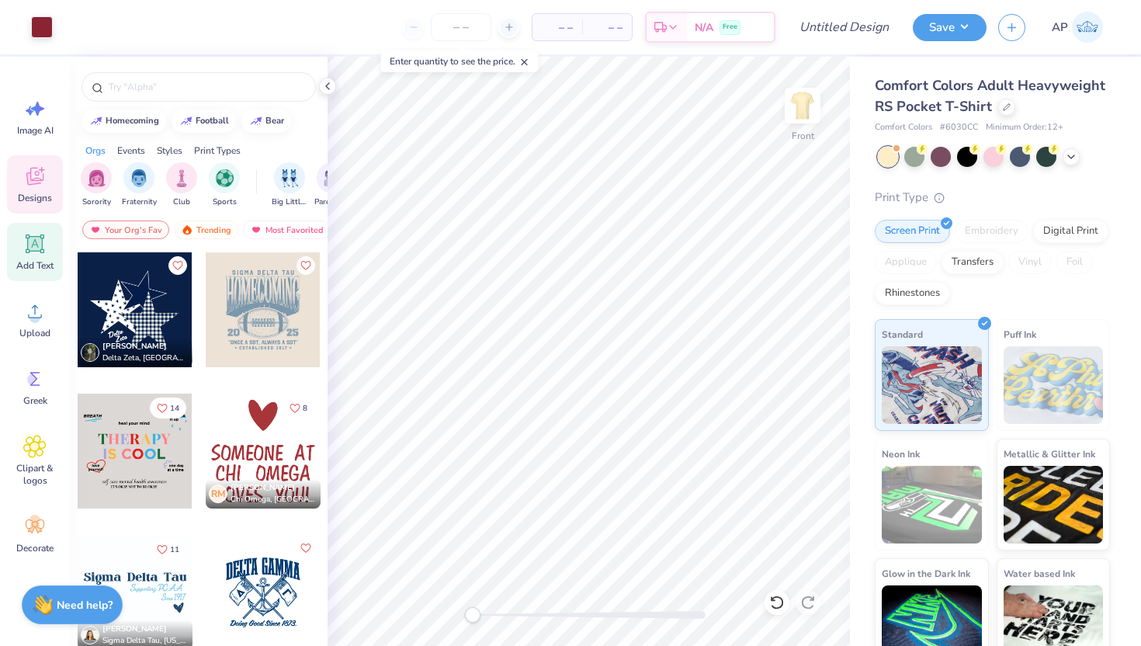
click at [47, 265] on span "Add Text" at bounding box center [34, 265] width 37 height 12
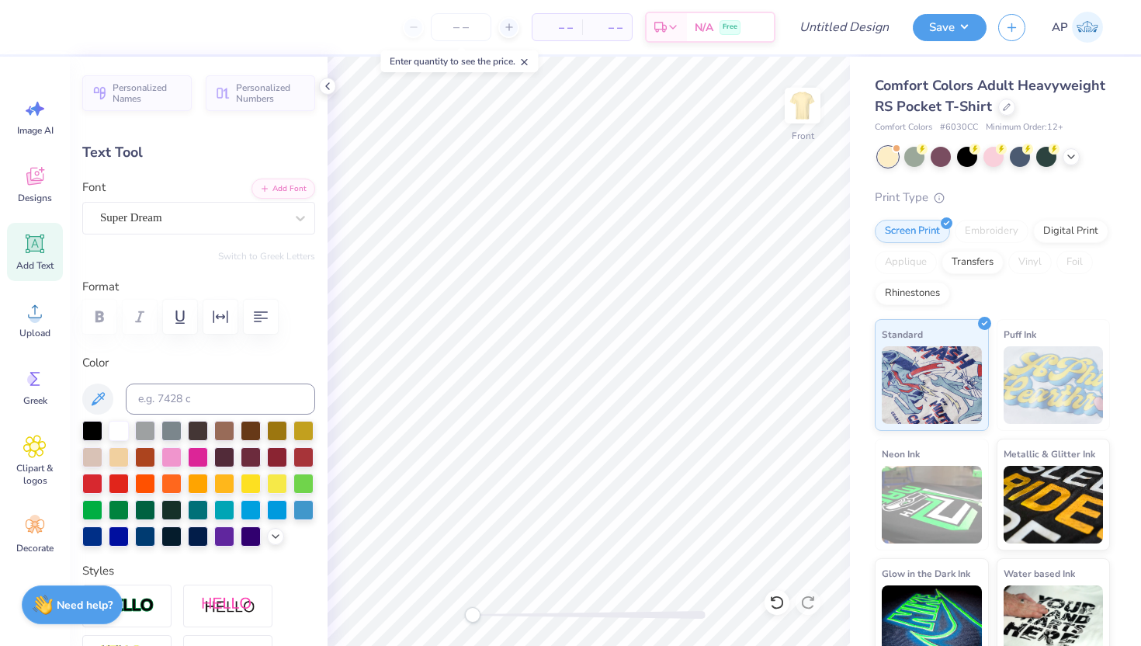
type textarea "T"
type textarea "----------"
type input "11.62"
type input "0.23"
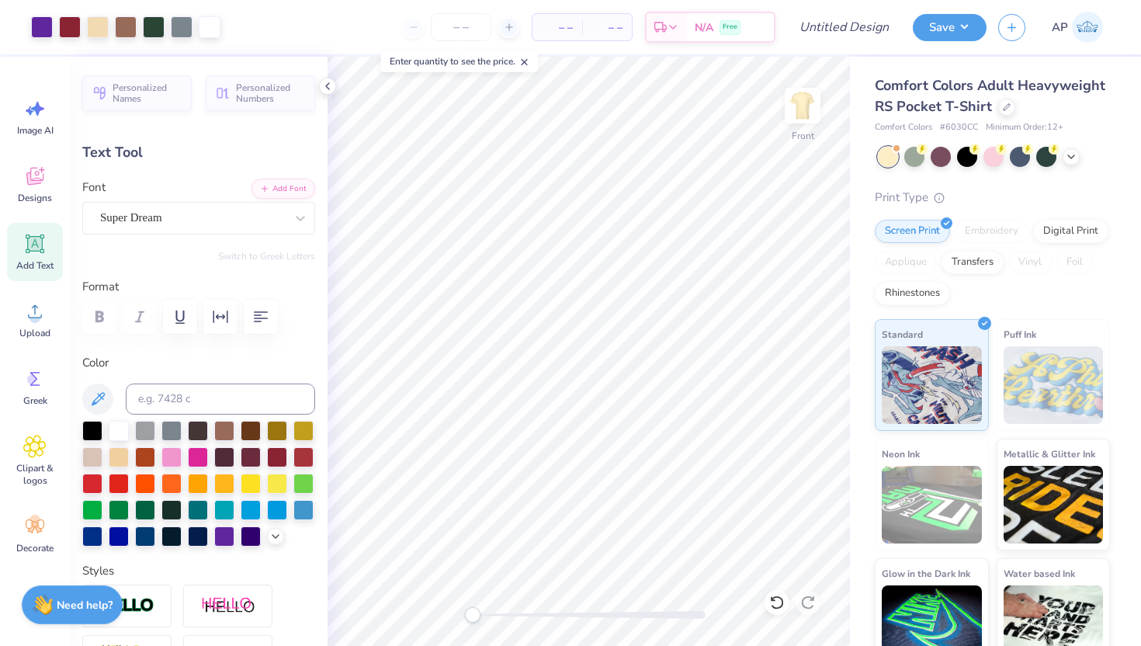
type input "14.14"
click at [225, 540] on div at bounding box center [224, 535] width 20 height 20
click at [204, 221] on div "Super Dream" at bounding box center [193, 218] width 188 height 24
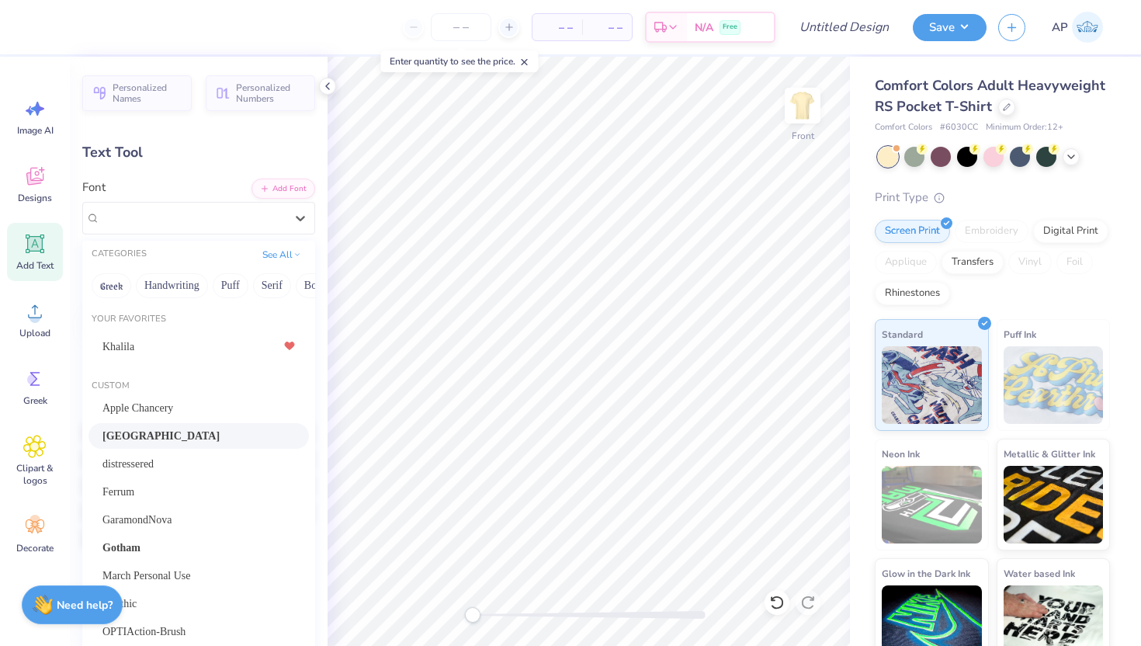
click at [174, 428] on div "[GEOGRAPHIC_DATA]" at bounding box center [198, 436] width 193 height 16
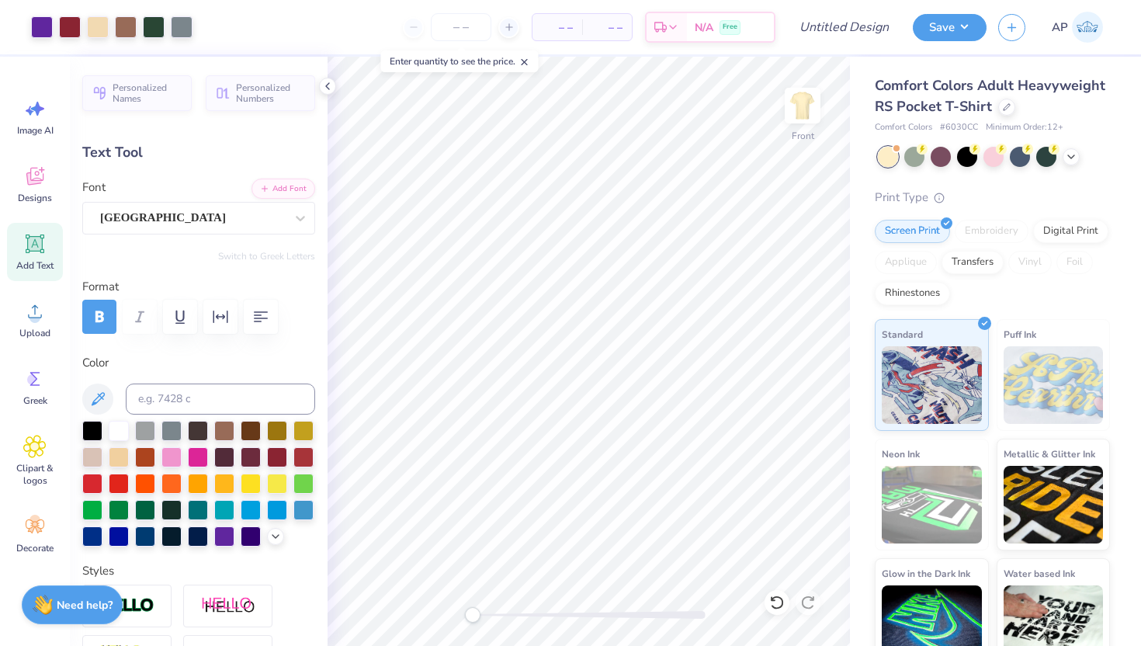
type input "13.59"
type input "0.12"
type input "14.19"
click at [245, 229] on div "[GEOGRAPHIC_DATA]" at bounding box center [193, 218] width 188 height 24
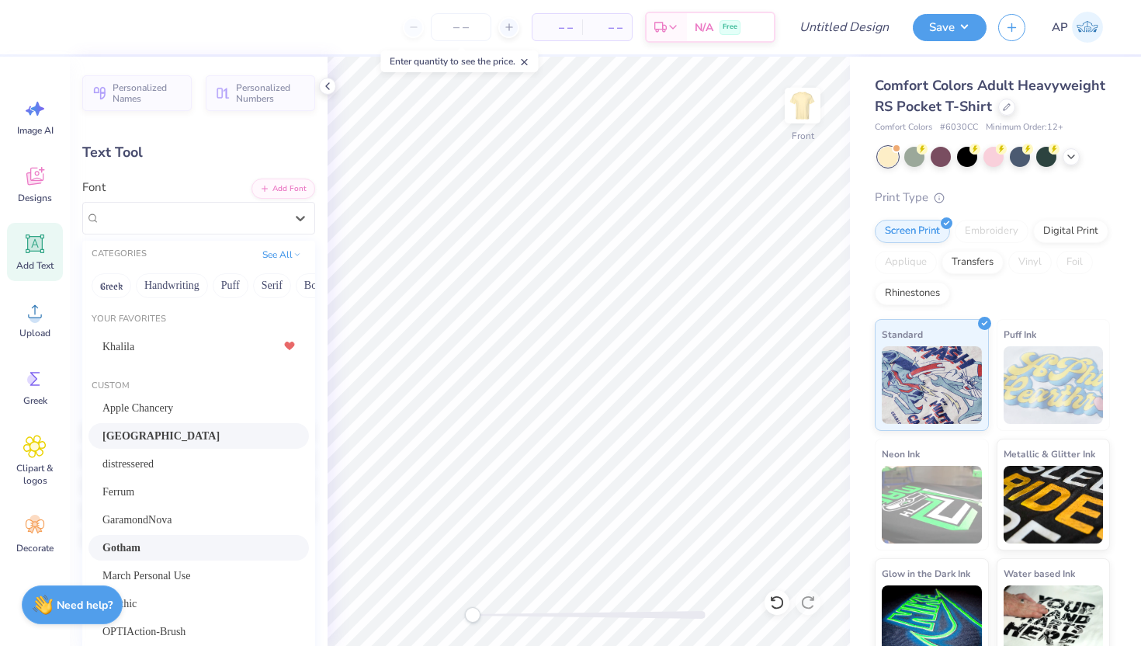
click at [165, 540] on div "Gotham" at bounding box center [198, 548] width 193 height 16
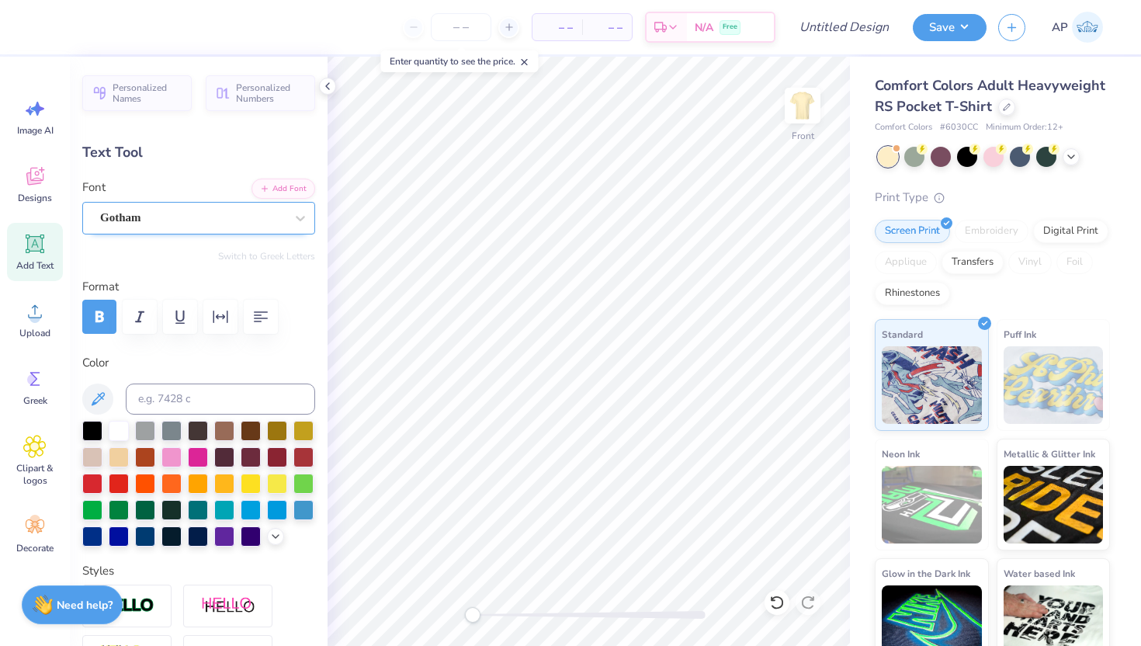
click at [148, 230] on div "Gotham" at bounding box center [198, 218] width 233 height 33
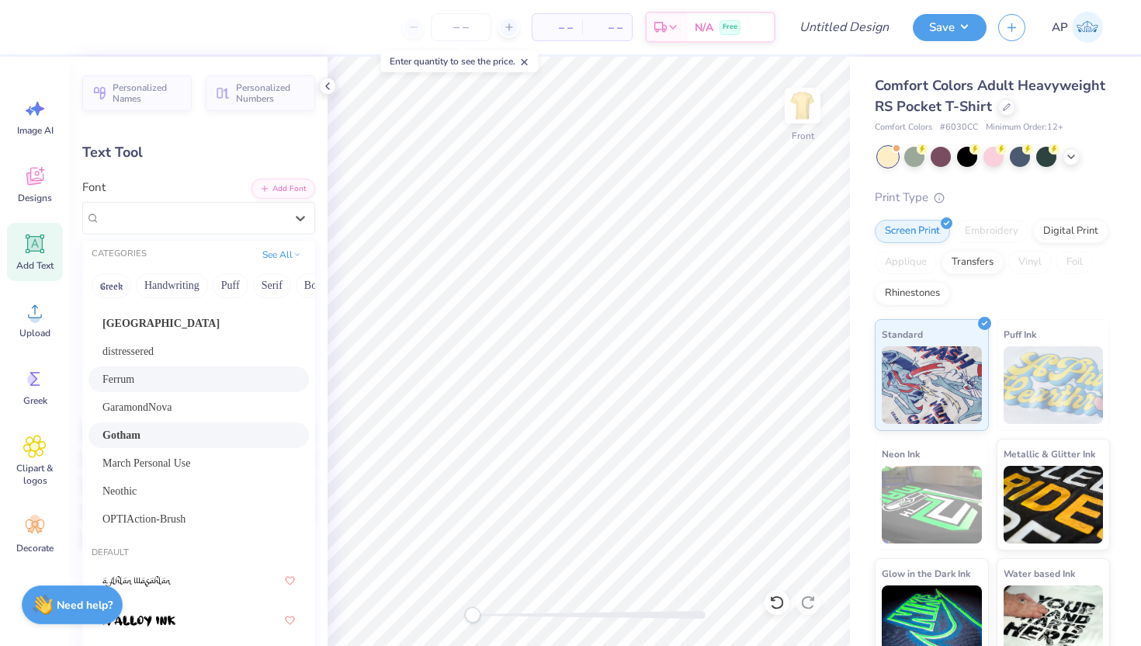
scroll to position [113, 0]
click at [188, 410] on div "GaramondNova" at bounding box center [198, 406] width 193 height 16
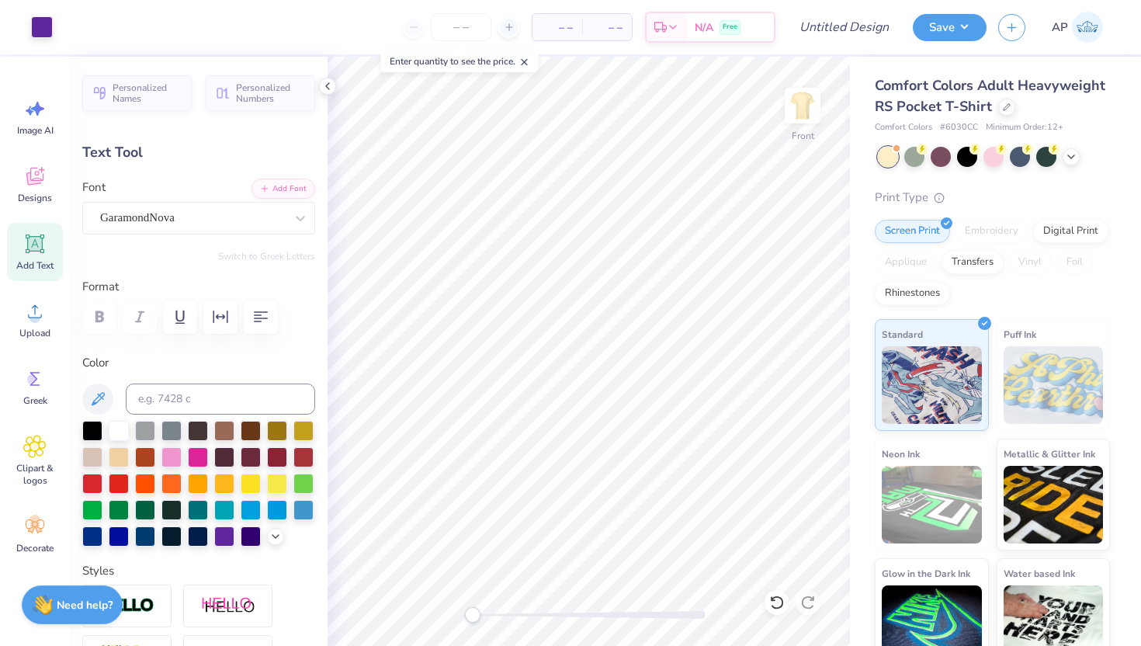
type input "5.81"
type input "0.19"
type input "14.16"
type textarea "--------------------"
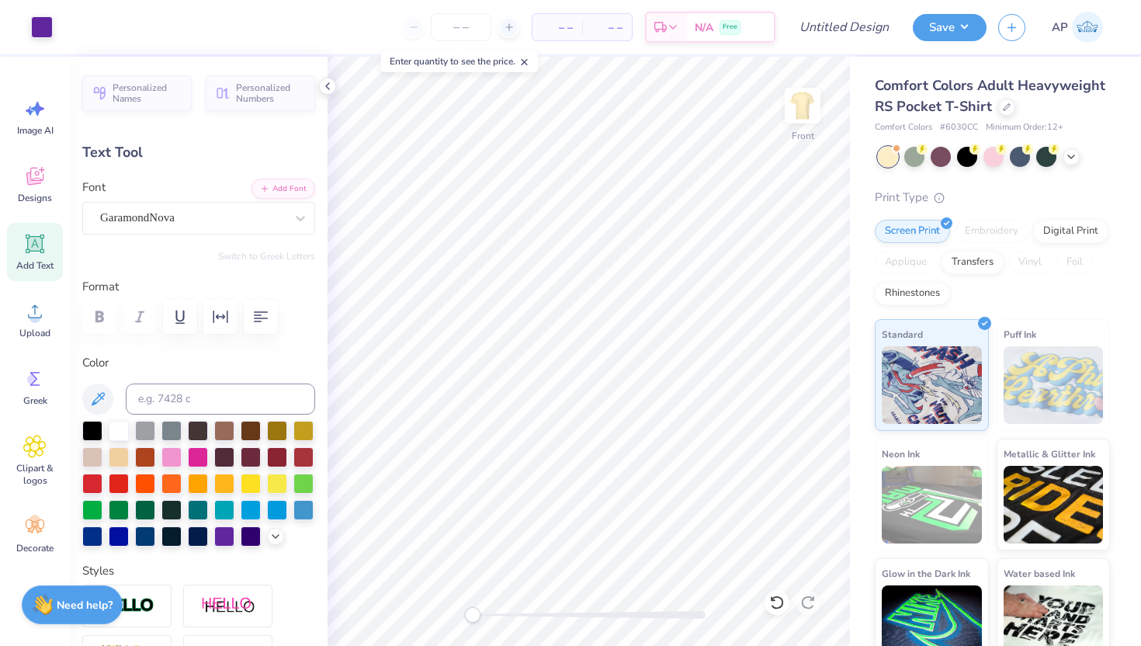
type input "11.61"
type input "9.85"
type input "10.46"
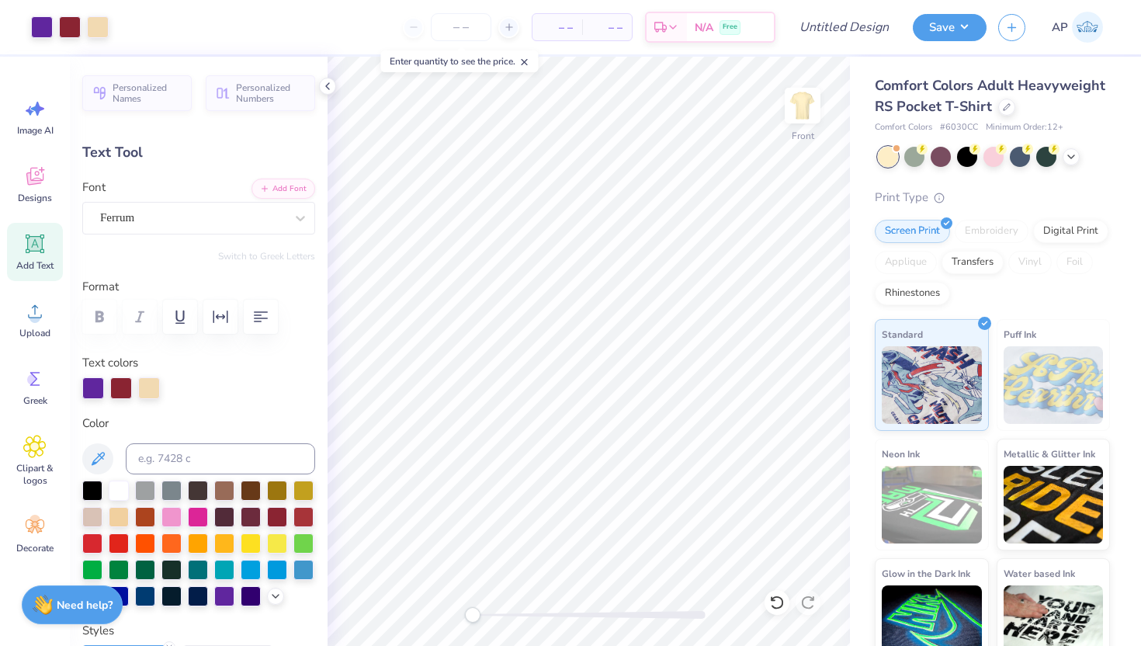
type input "12.25"
type input "3.54"
type input "4.26"
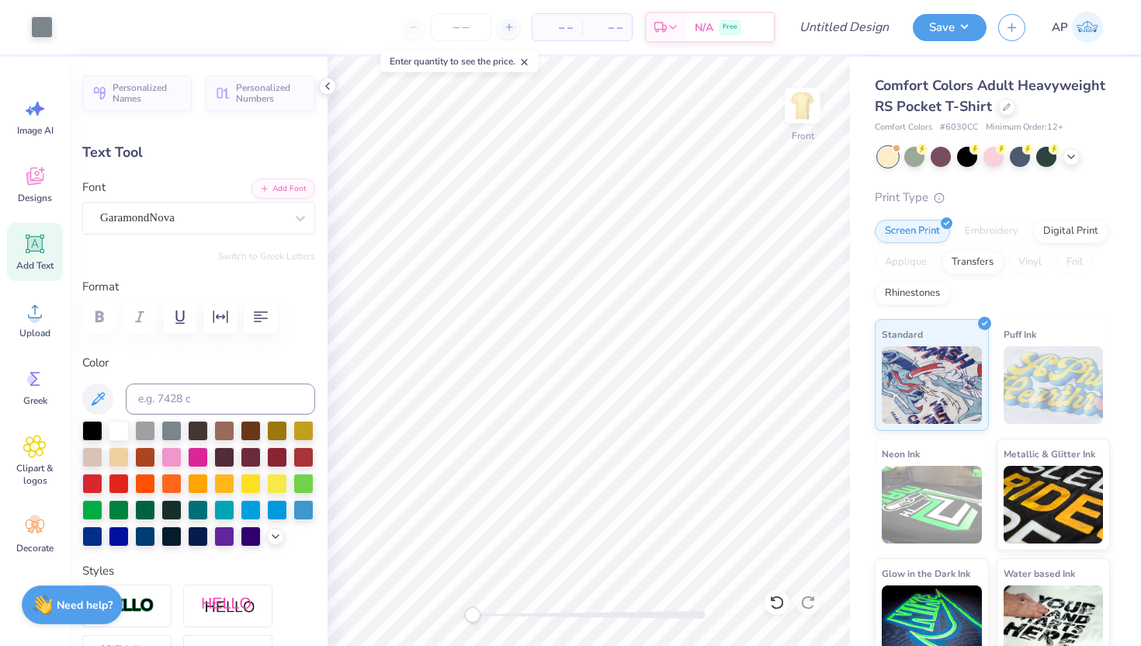
type input "8.95"
type input "0.56"
type input "10.93"
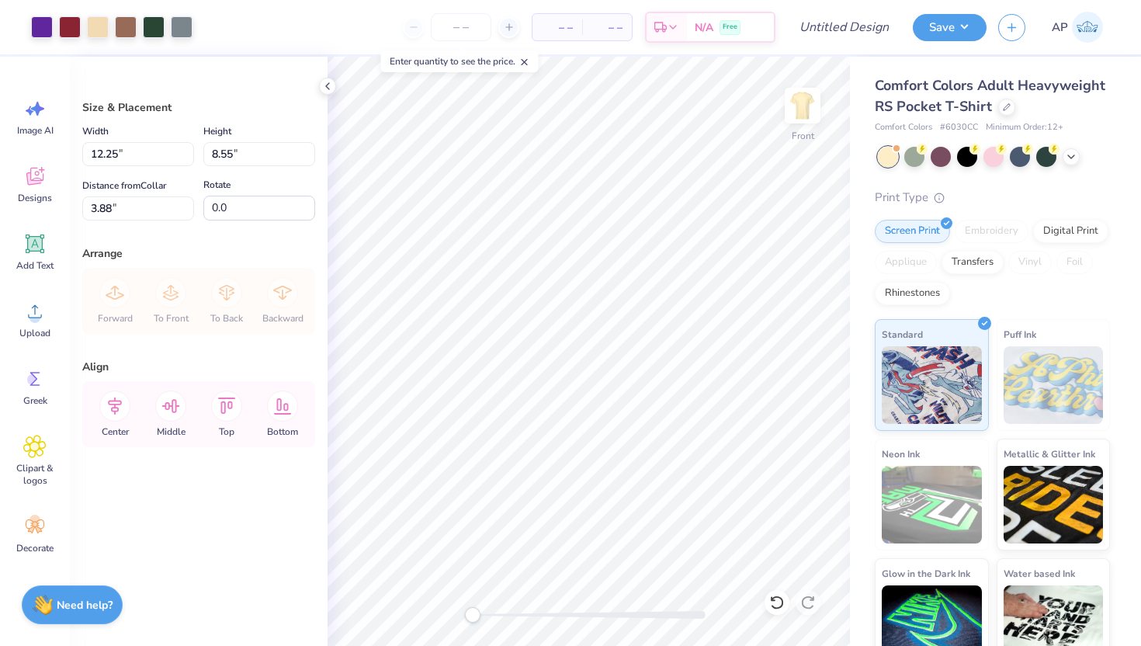
type input "6.96"
type input "4.82"
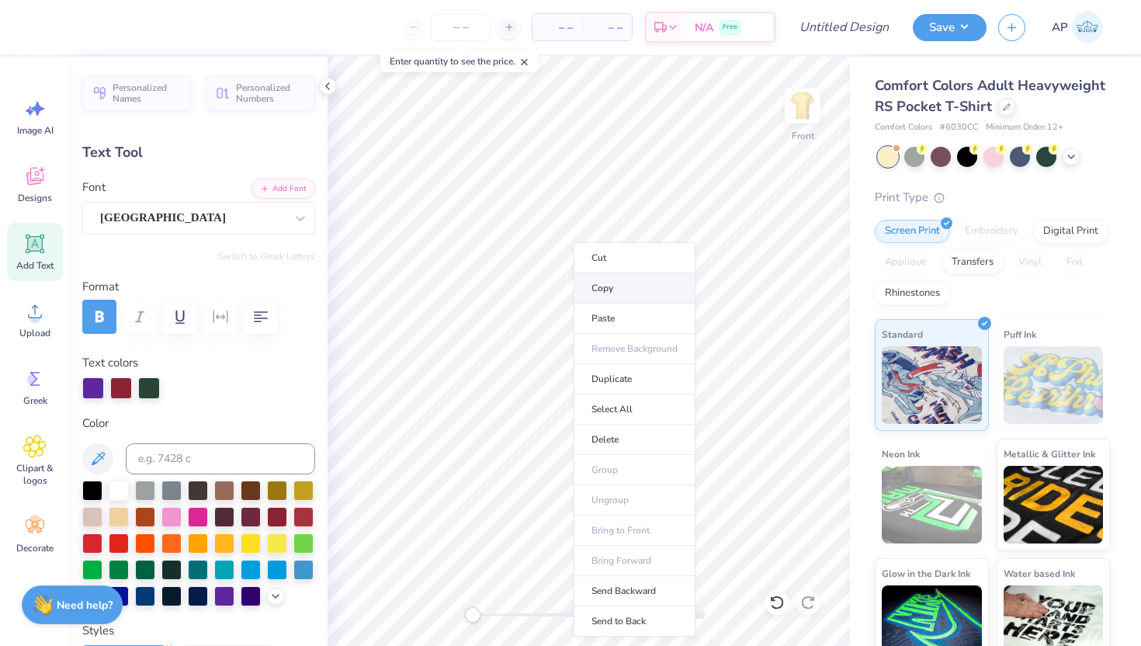
click at [605, 282] on li "Copy" at bounding box center [635, 288] width 122 height 30
click at [808, 105] on img at bounding box center [803, 106] width 62 height 62
type input "0.0"
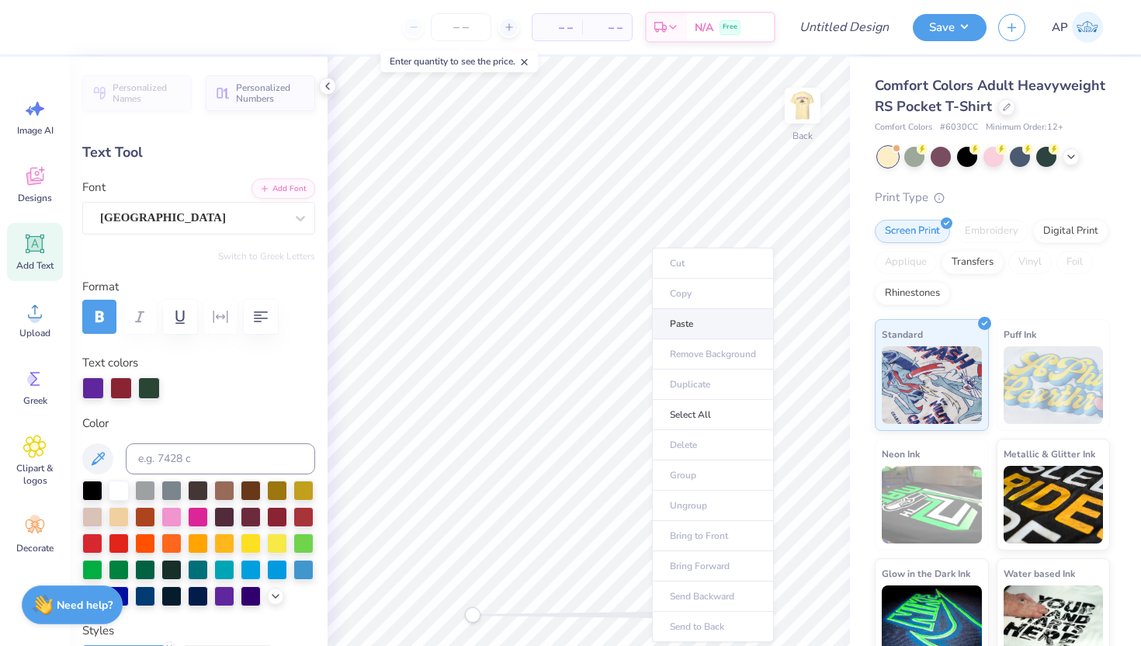
click at [690, 326] on li "Paste" at bounding box center [713, 324] width 122 height 30
type input "1.89"
type input "0.94"
type input "0.0"
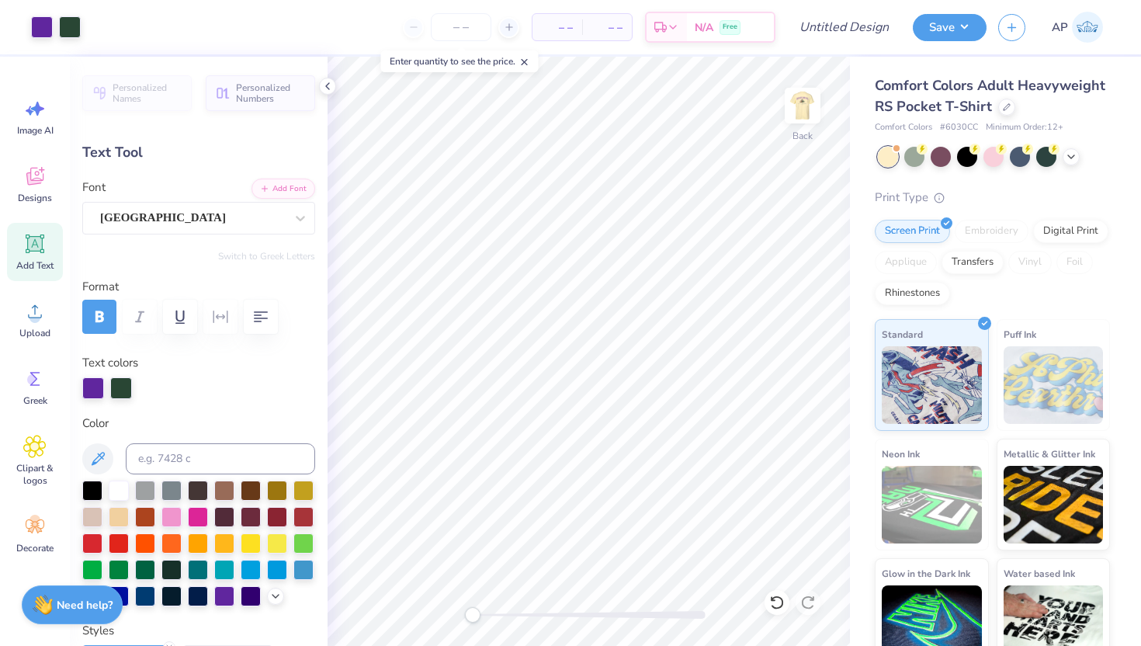
click at [28, 238] on icon at bounding box center [34, 243] width 23 height 23
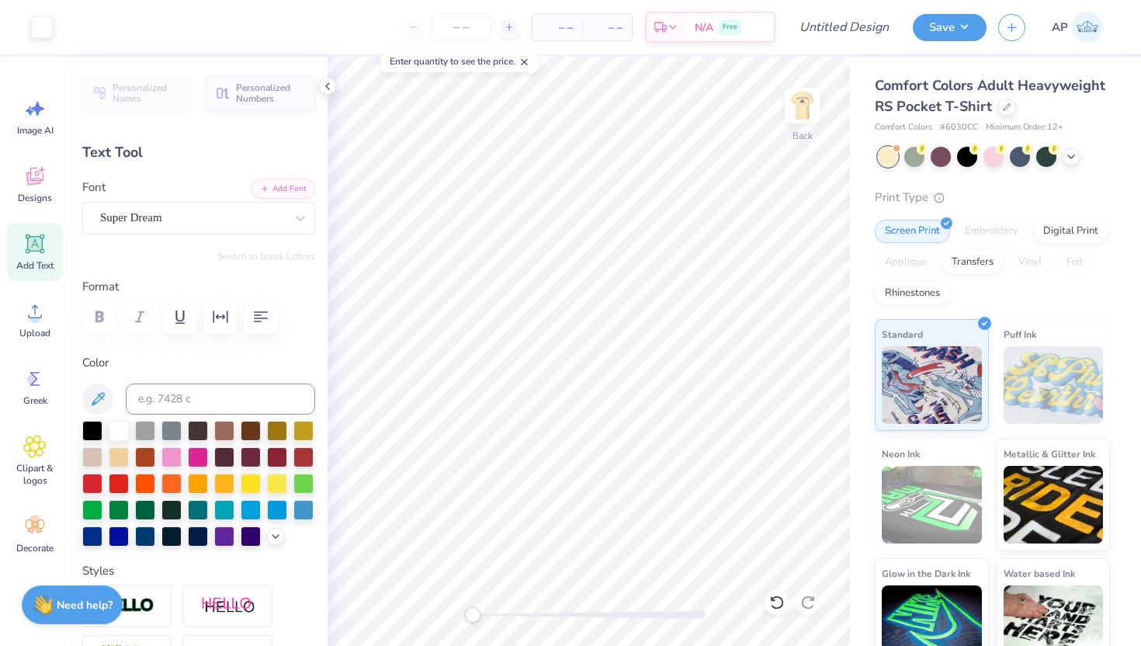
type input "3.50"
type input "1.01"
click at [303, 225] on icon at bounding box center [301, 218] width 16 height 16
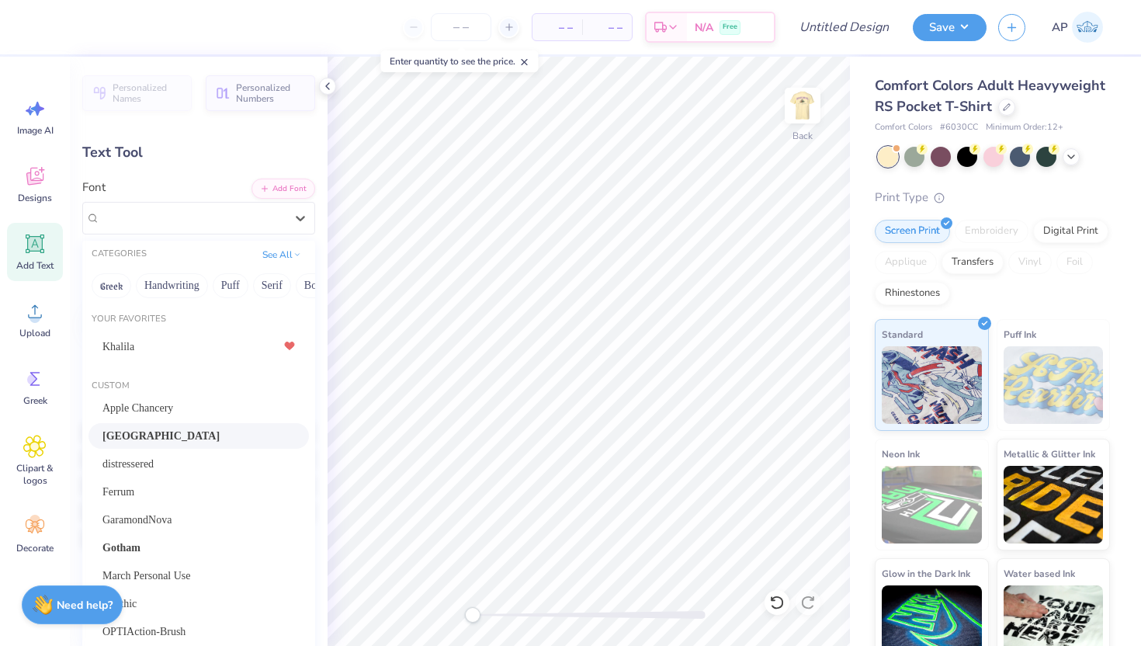
click at [114, 439] on span "[GEOGRAPHIC_DATA]" at bounding box center [160, 436] width 117 height 16
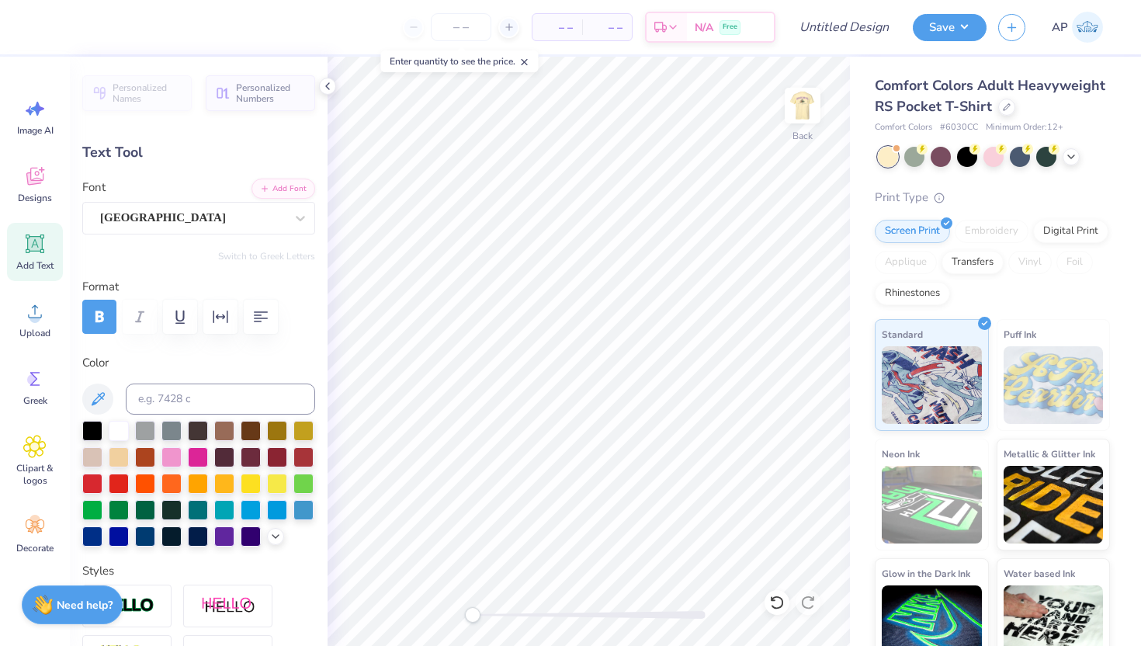
type textarea "AGR"
click at [228, 542] on div at bounding box center [224, 535] width 20 height 20
type input "2.58"
type input "0.96"
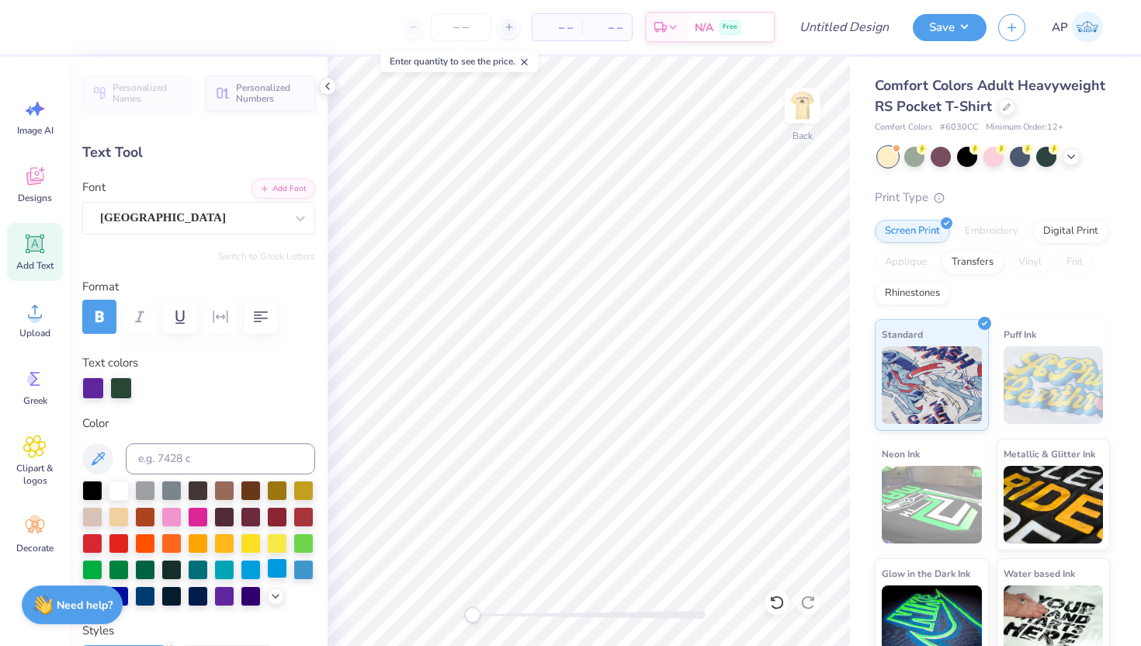
type input "1.98"
type input "0.72"
type input "0.0"
type input "2.58"
type input "0.96"
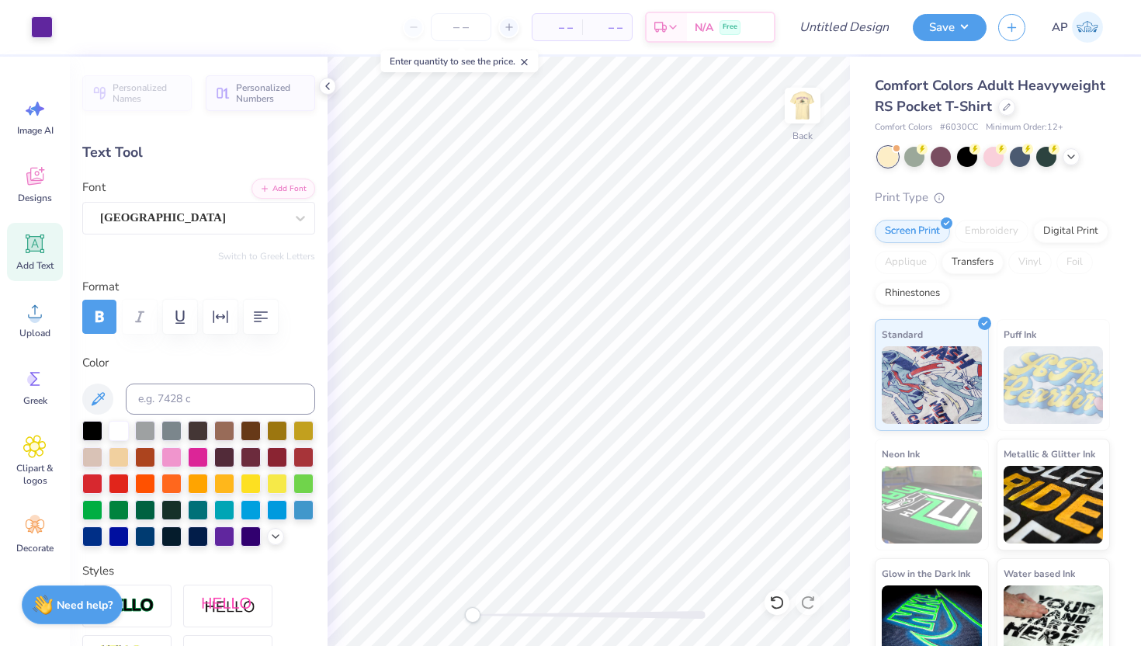
click at [52, 252] on div "Add Text" at bounding box center [35, 252] width 56 height 58
type input "3.50"
type input "1.01"
click at [270, 224] on div "Super Dream" at bounding box center [193, 218] width 188 height 24
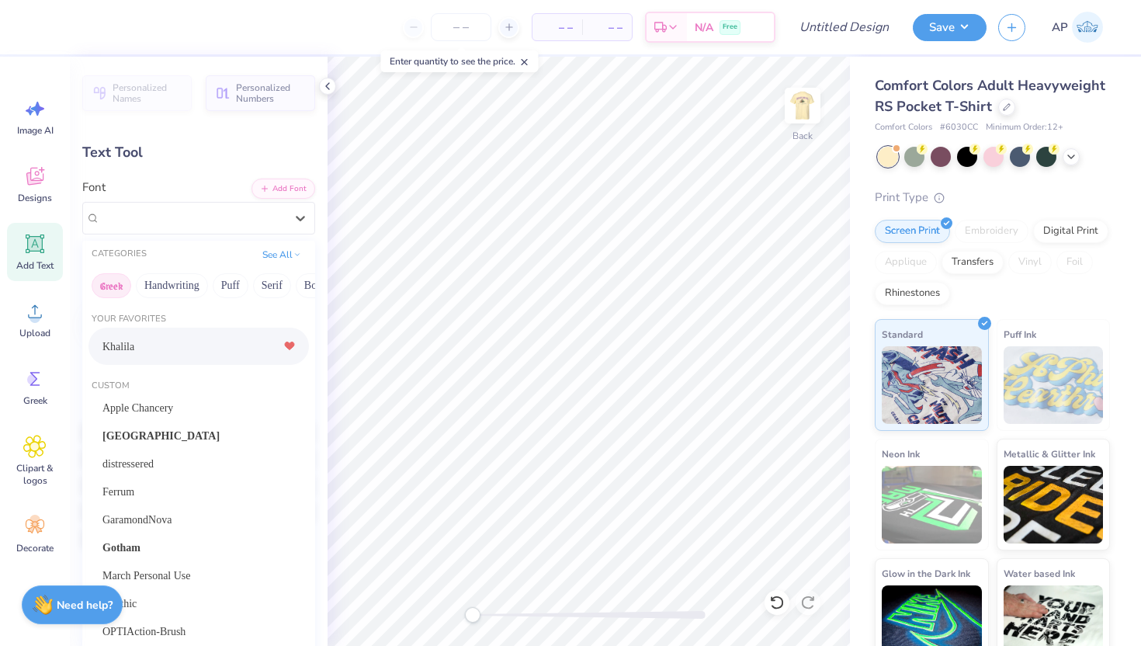
click at [109, 283] on button "Greek" at bounding box center [112, 285] width 40 height 25
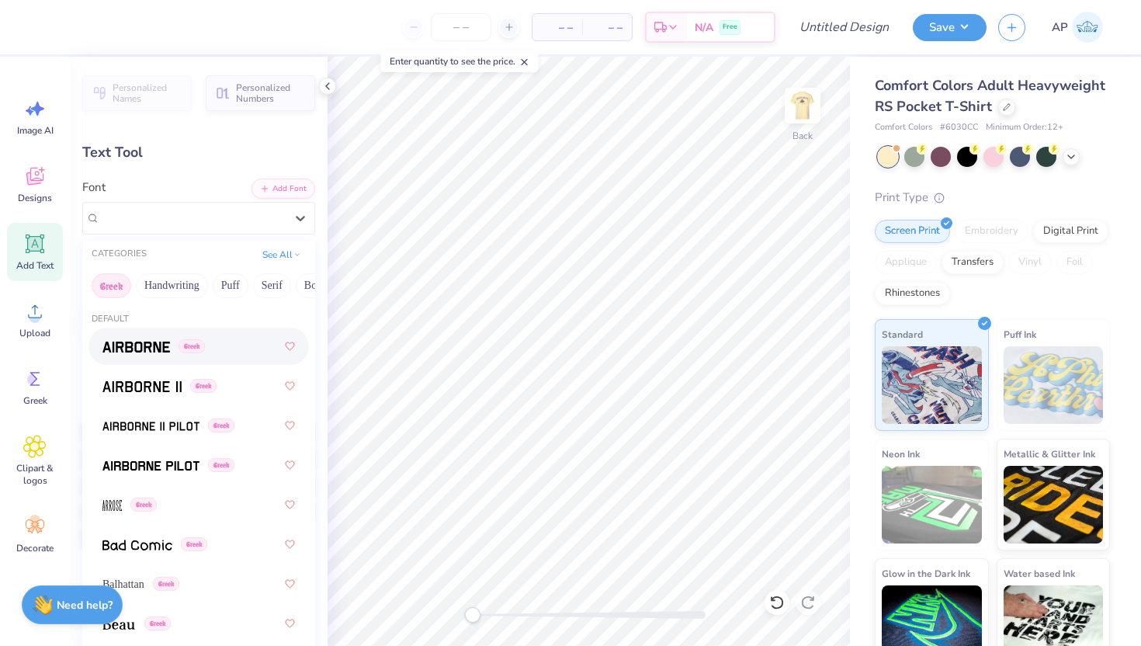
click at [134, 356] on div "Greek" at bounding box center [198, 346] width 193 height 28
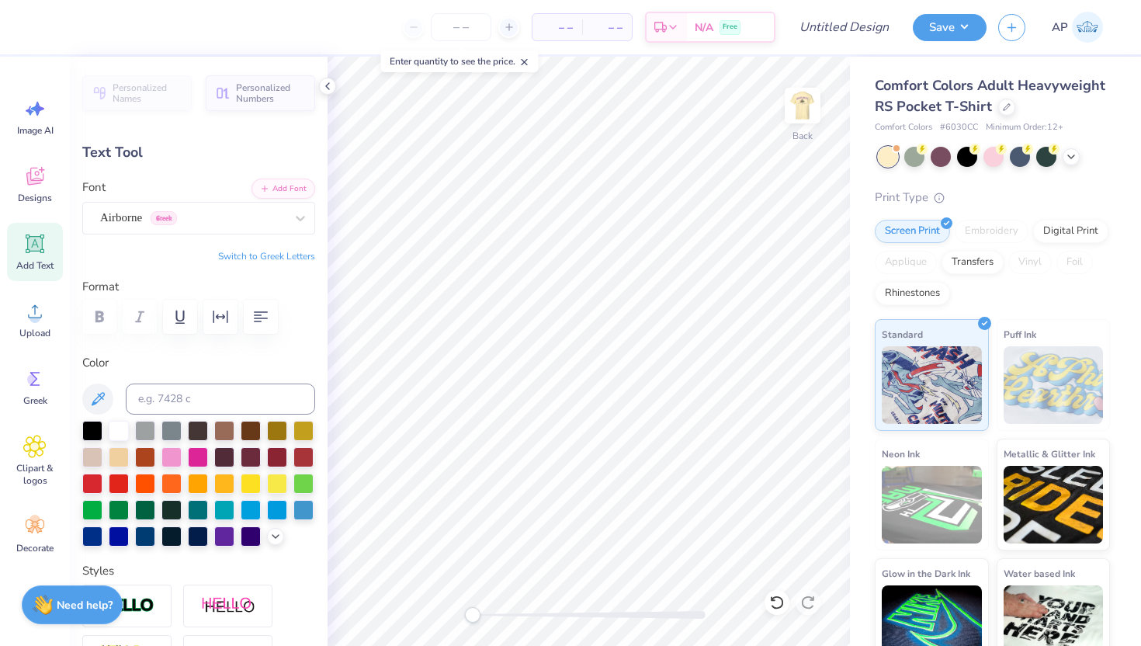
type textarea "T"
type textarea "Homecoming '25"
click at [262, 318] on icon "button" at bounding box center [261, 316] width 14 height 11
type input "3.43"
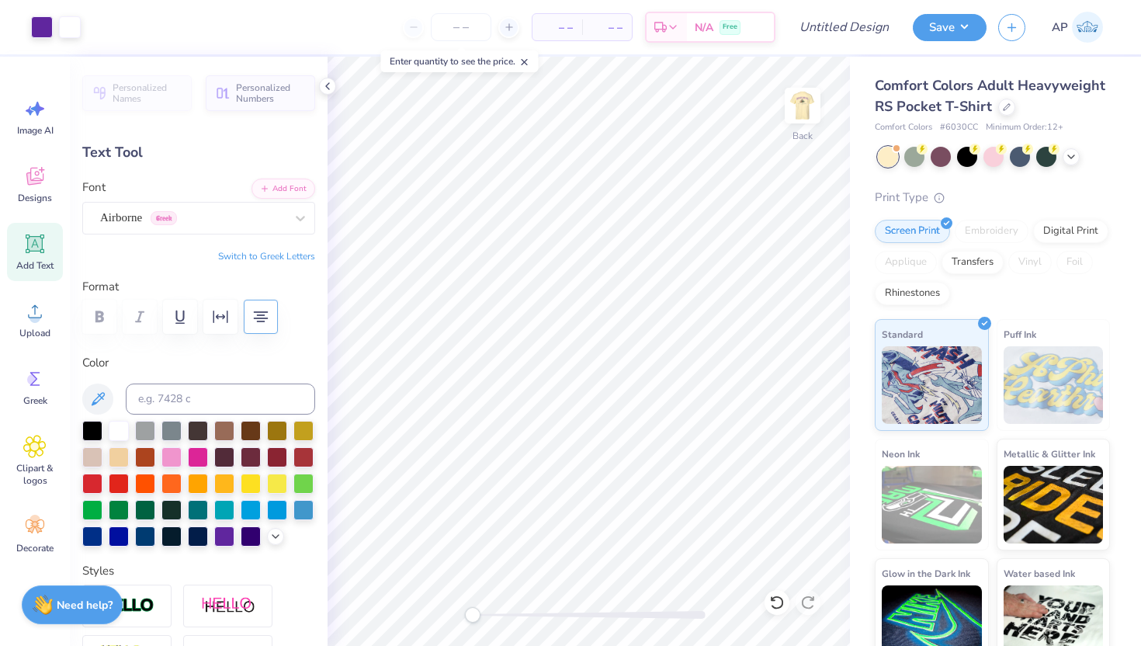
type input "1.08"
click at [170, 426] on div at bounding box center [172, 429] width 20 height 20
click at [122, 427] on div at bounding box center [119, 429] width 20 height 20
type input "2.31"
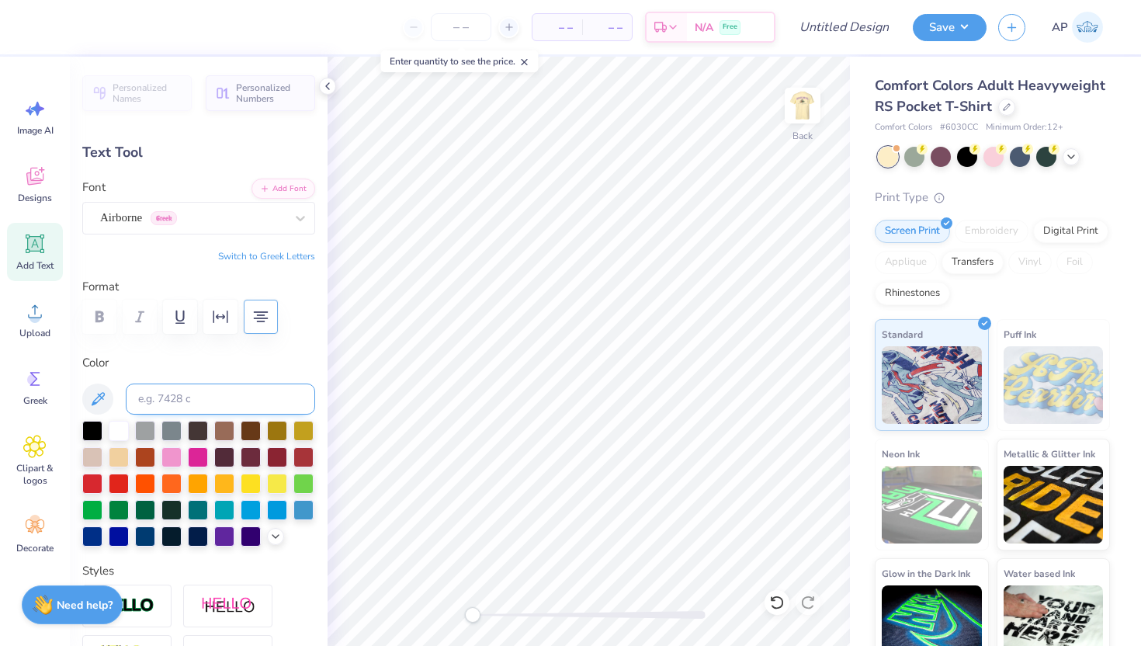
type input "0.73"
type input "2.58"
type input "0.96"
type input "2.31"
type input "0.73"
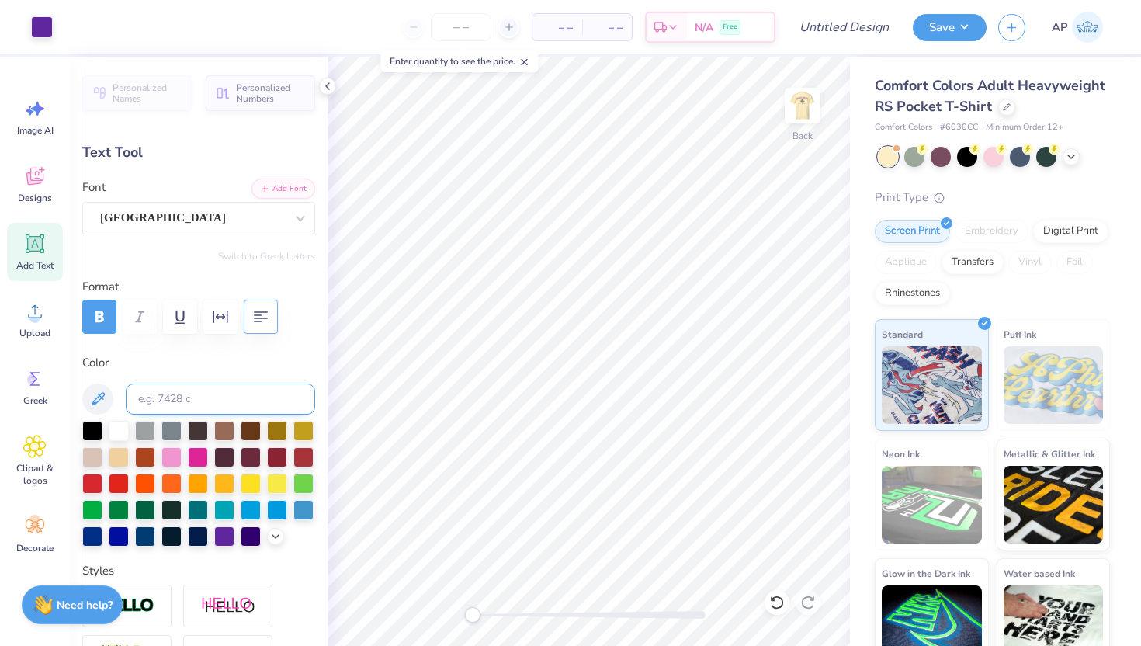
type input "2.58"
type input "0.96"
click at [933, 24] on button "Save" at bounding box center [950, 25] width 74 height 27
type input "0"
click at [869, 30] on input "Design Title" at bounding box center [863, 27] width 76 height 31
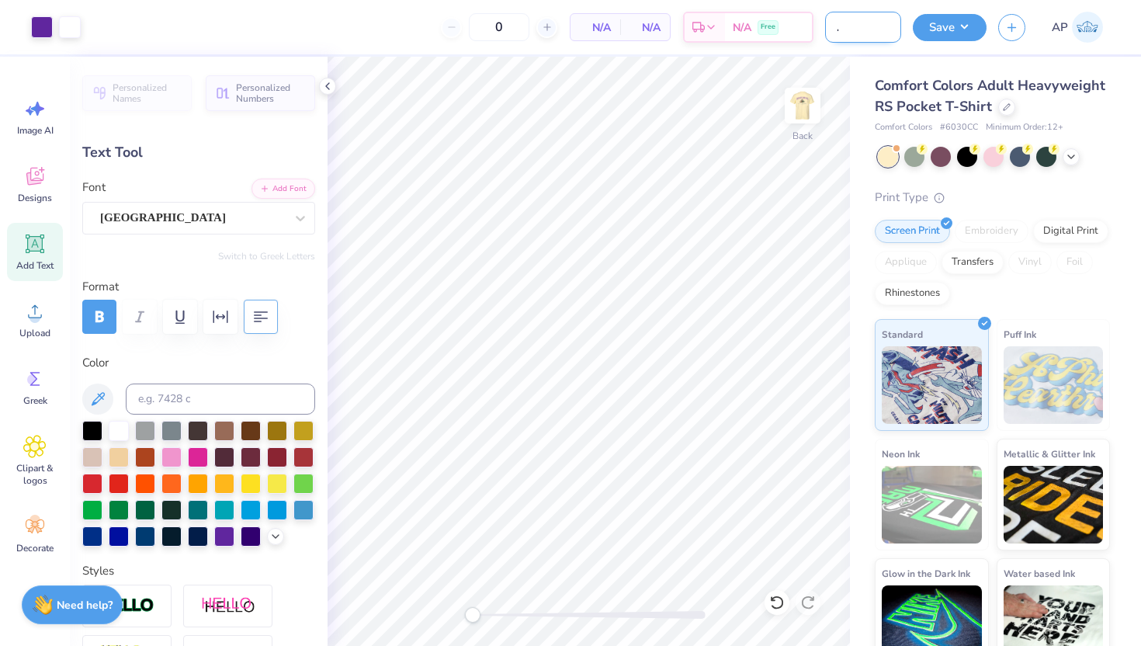
scroll to position [0, 52]
type input "AGR homecoming"
click at [912, 51] on div "Art colors 0 N/A Per Item N/A Total Est. Delivery N/A Free Design Title AGR hom…" at bounding box center [570, 27] width 1141 height 54
click at [930, 36] on button "Save" at bounding box center [950, 25] width 74 height 27
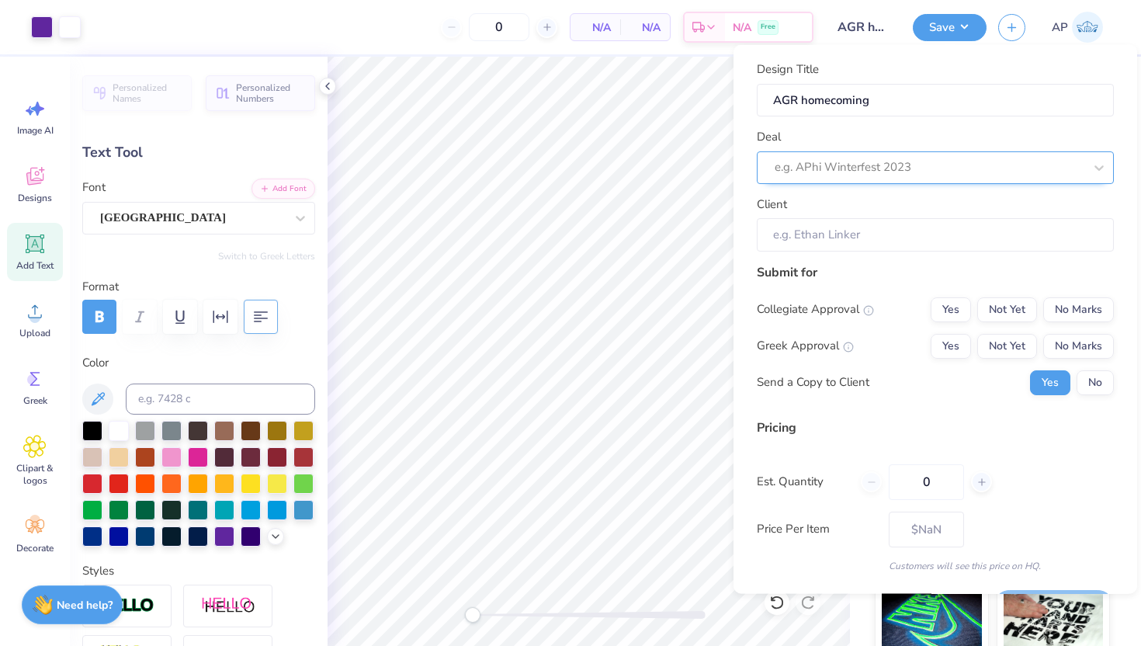
click at [888, 172] on div at bounding box center [929, 167] width 309 height 21
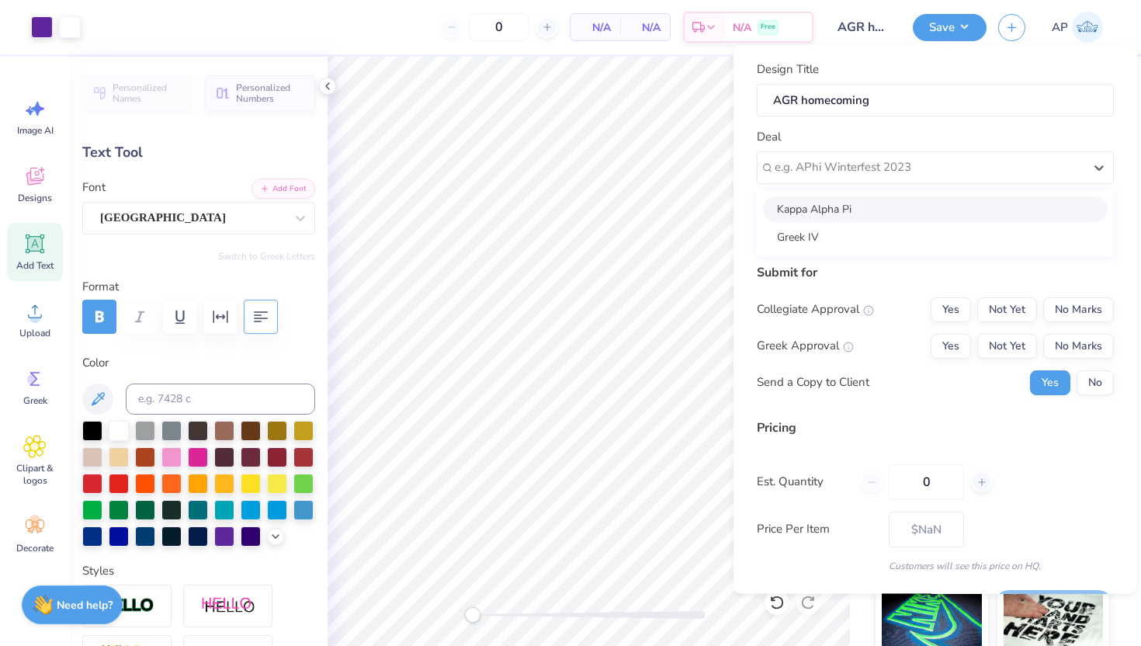
click at [865, 220] on div "Kappa Alpha Pi" at bounding box center [935, 209] width 345 height 26
type input "[PERSON_NAME]"
click at [1020, 339] on button "Not Yet" at bounding box center [1008, 345] width 60 height 25
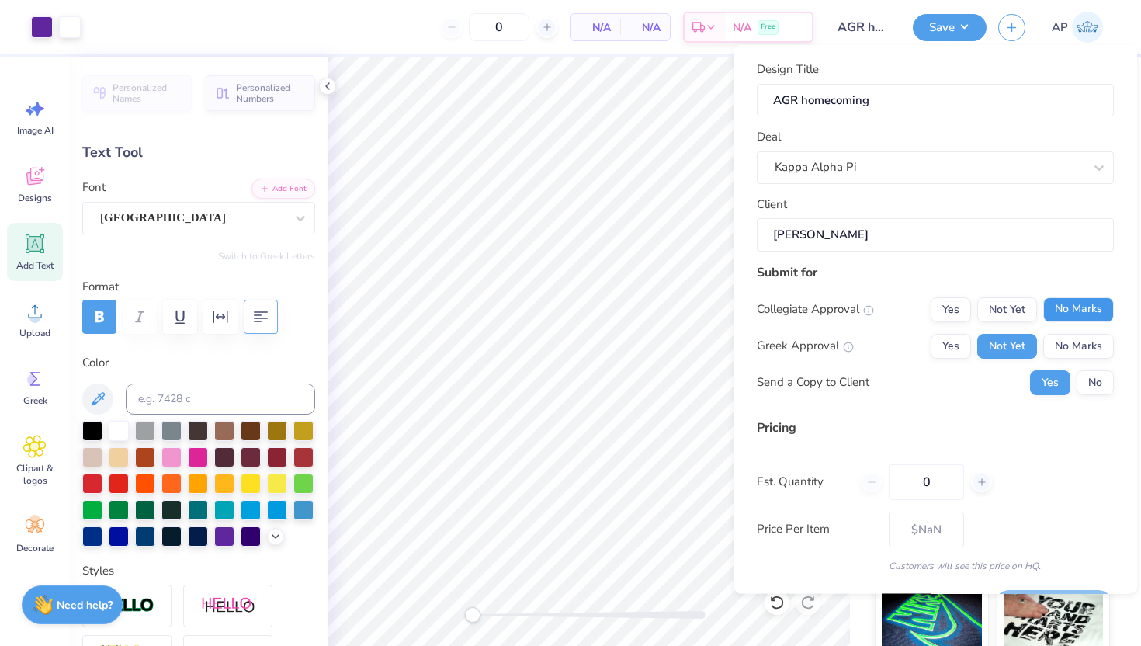
click at [1089, 302] on button "No Marks" at bounding box center [1079, 309] width 71 height 25
click at [1095, 387] on button "No" at bounding box center [1095, 382] width 37 height 25
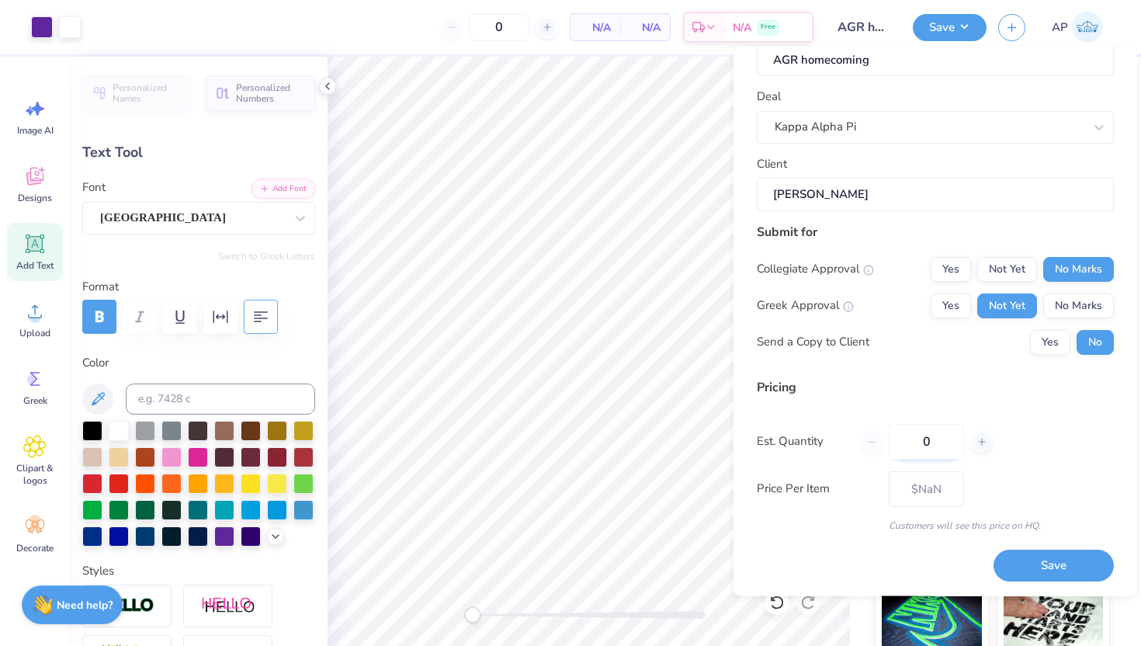
click at [947, 441] on input "0" at bounding box center [926, 441] width 75 height 36
type input "0"
type input "5"
type input "12"
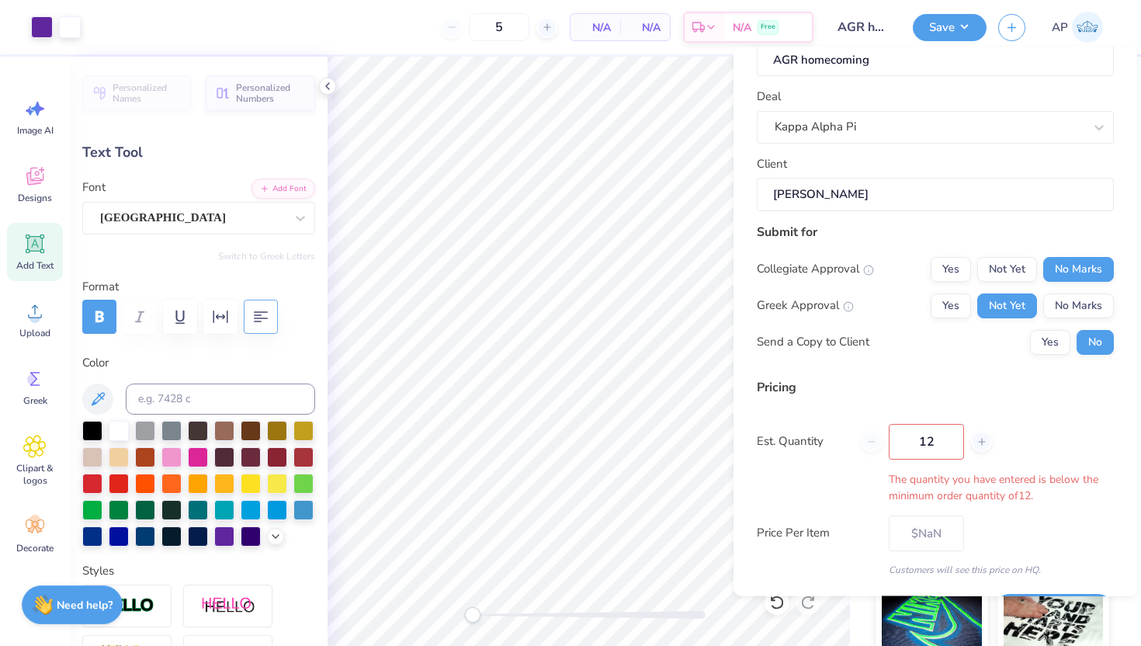
click at [988, 462] on div "Pricing Est. Quantity 12 The quantity you have entered is below the minimum ord…" at bounding box center [935, 476] width 357 height 199
type input "12"
click at [958, 439] on input "12" at bounding box center [926, 441] width 75 height 36
click at [1044, 449] on div "Est. Quantity 12 The quantity you have entered is below the minimum order quant…" at bounding box center [935, 463] width 357 height 80
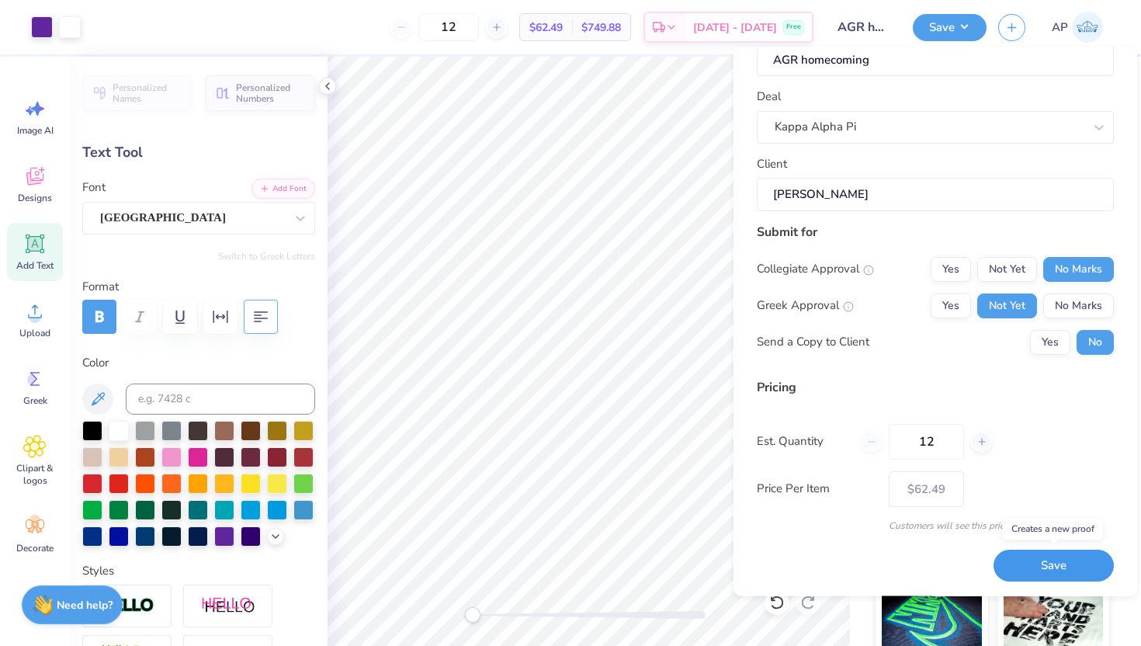
click at [1052, 571] on button "Save" at bounding box center [1054, 566] width 120 height 32
type input "$62.49"
click at [328, 86] on icon at bounding box center [327, 86] width 12 height 12
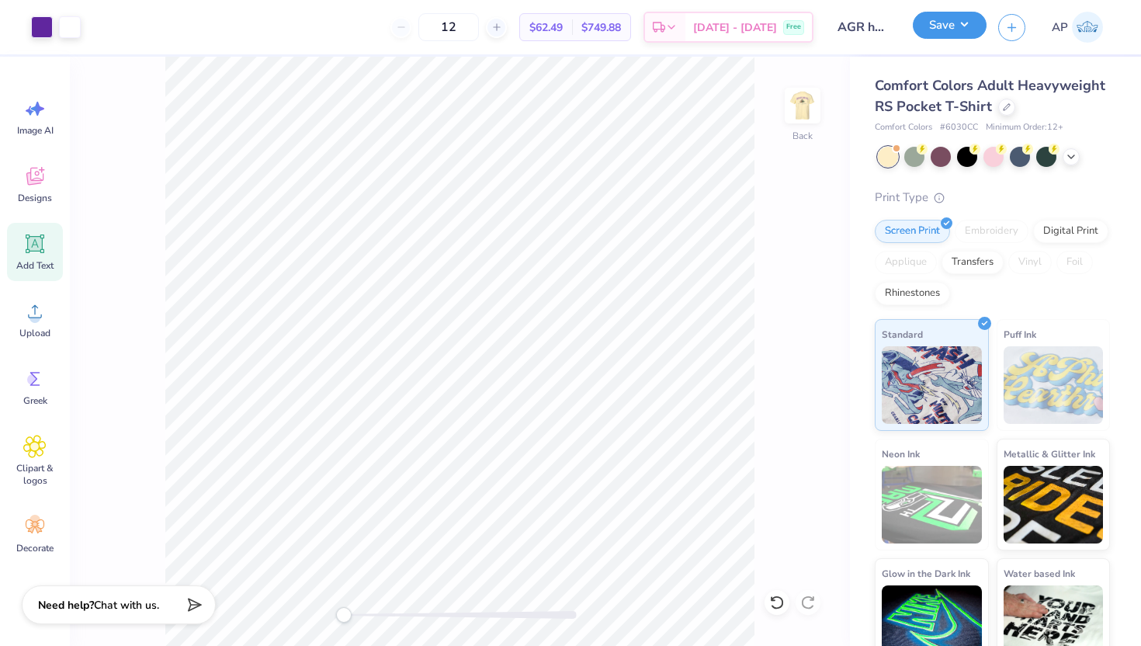
click at [943, 29] on button "Save" at bounding box center [950, 25] width 74 height 27
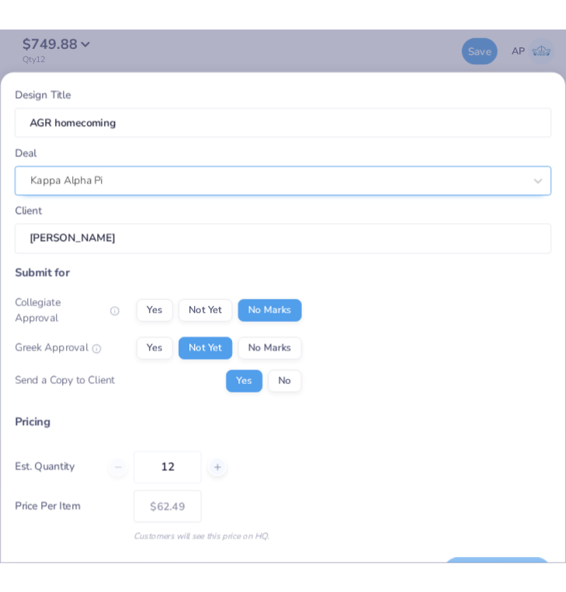
scroll to position [31, 0]
